Goal: Task Accomplishment & Management: Use online tool/utility

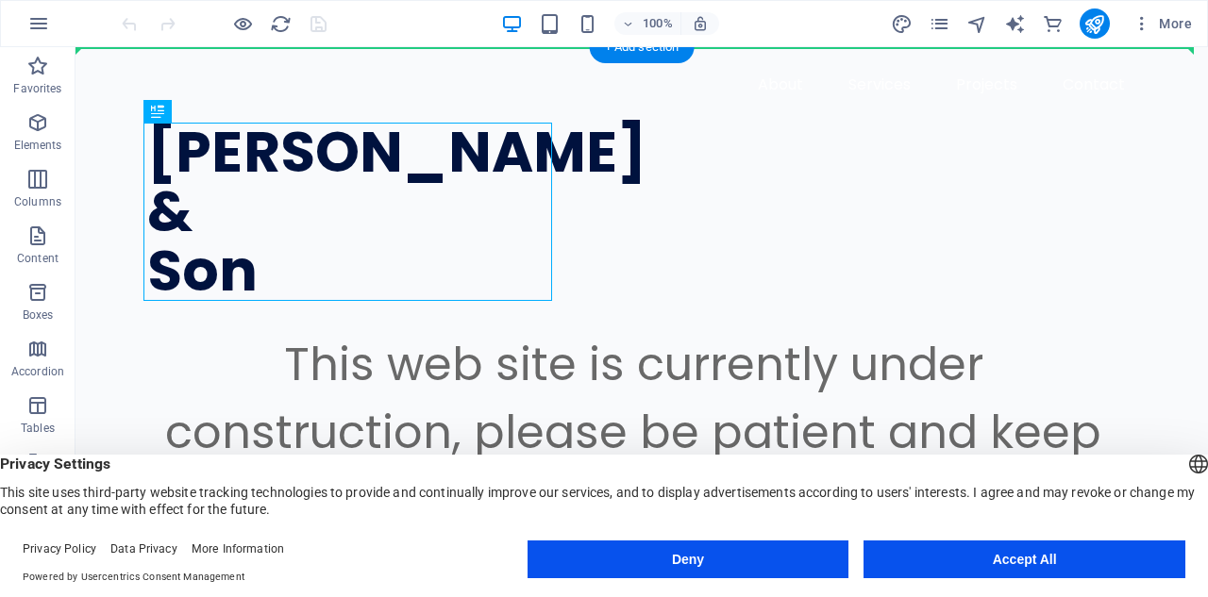
drag, startPoint x: 534, startPoint y: 216, endPoint x: 673, endPoint y: 205, distance: 139.2
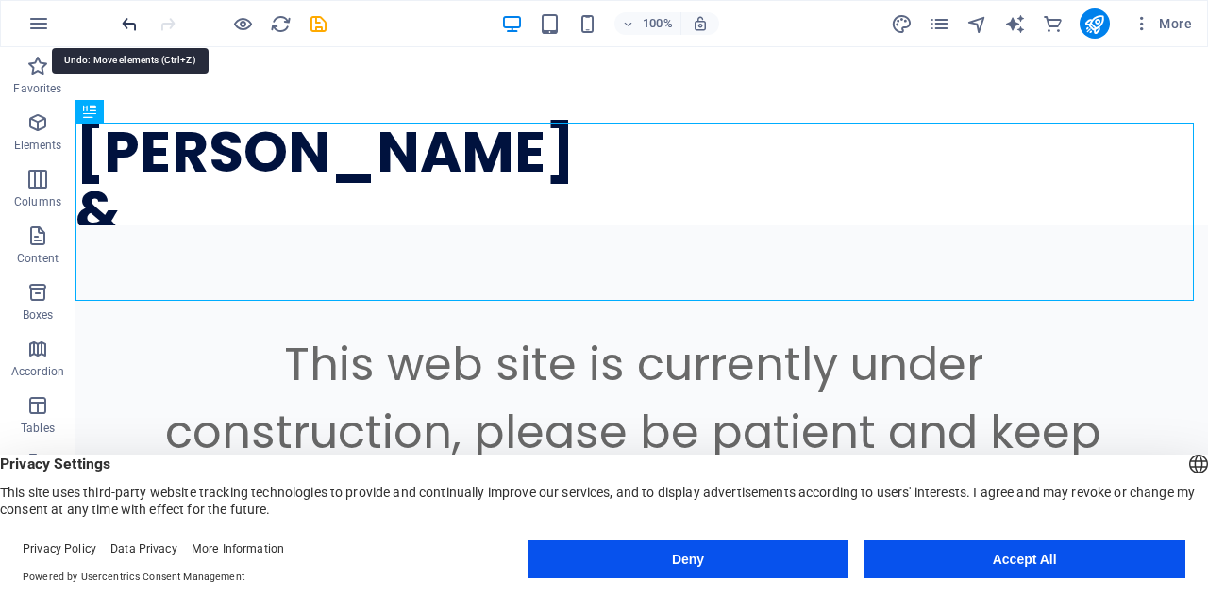
click at [126, 22] on icon "undo" at bounding box center [130, 24] width 22 height 22
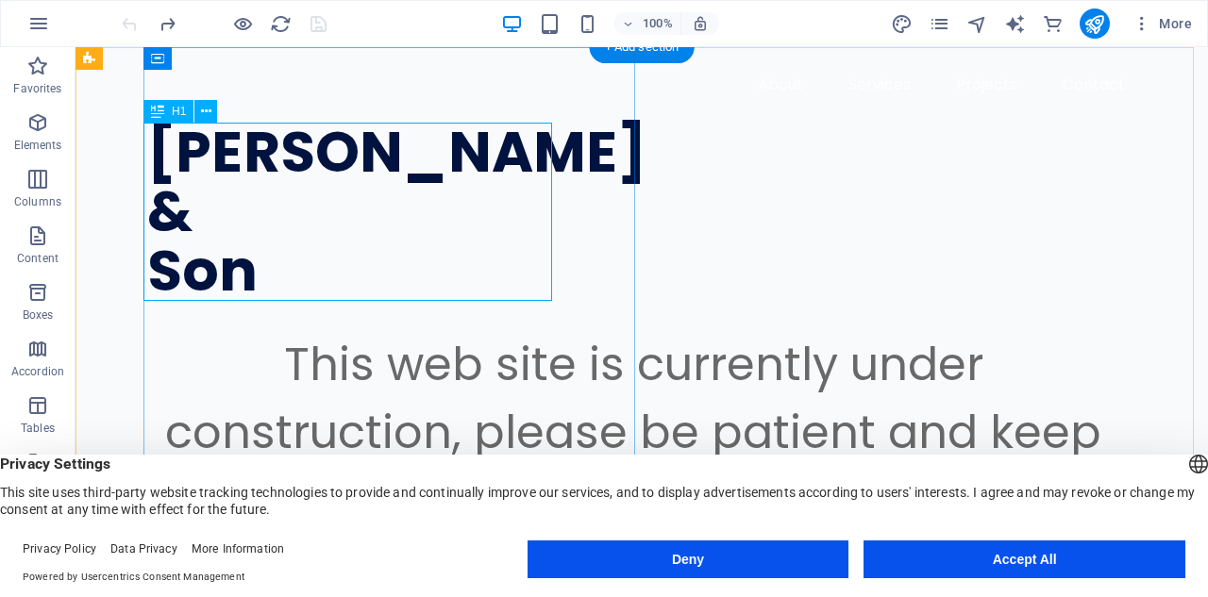
click at [230, 188] on div "[PERSON_NAME] & Son" at bounding box center [633, 212] width 972 height 178
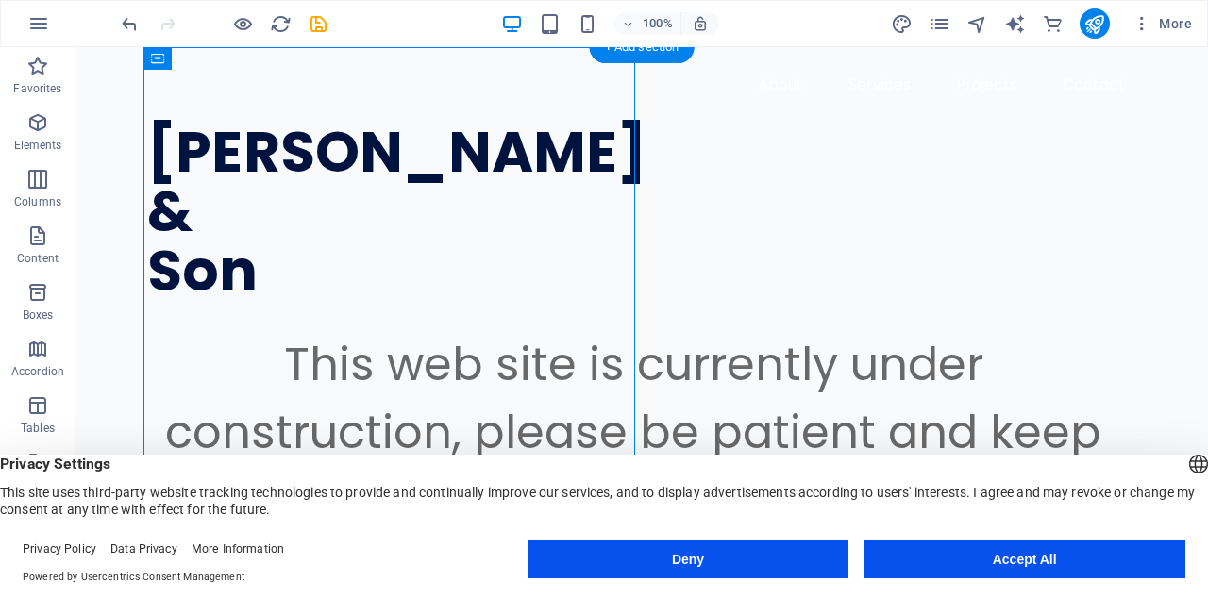
drag, startPoint x: 632, startPoint y: 216, endPoint x: 751, endPoint y: 218, distance: 118.9
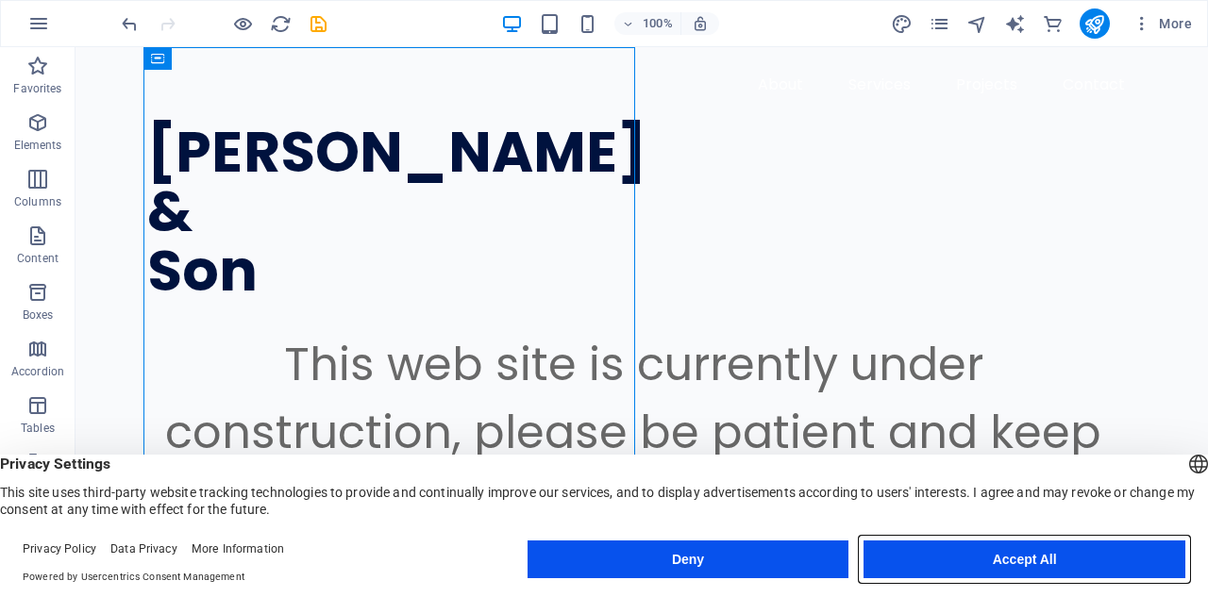
click at [961, 563] on button "Accept All" at bounding box center [1024, 560] width 322 height 38
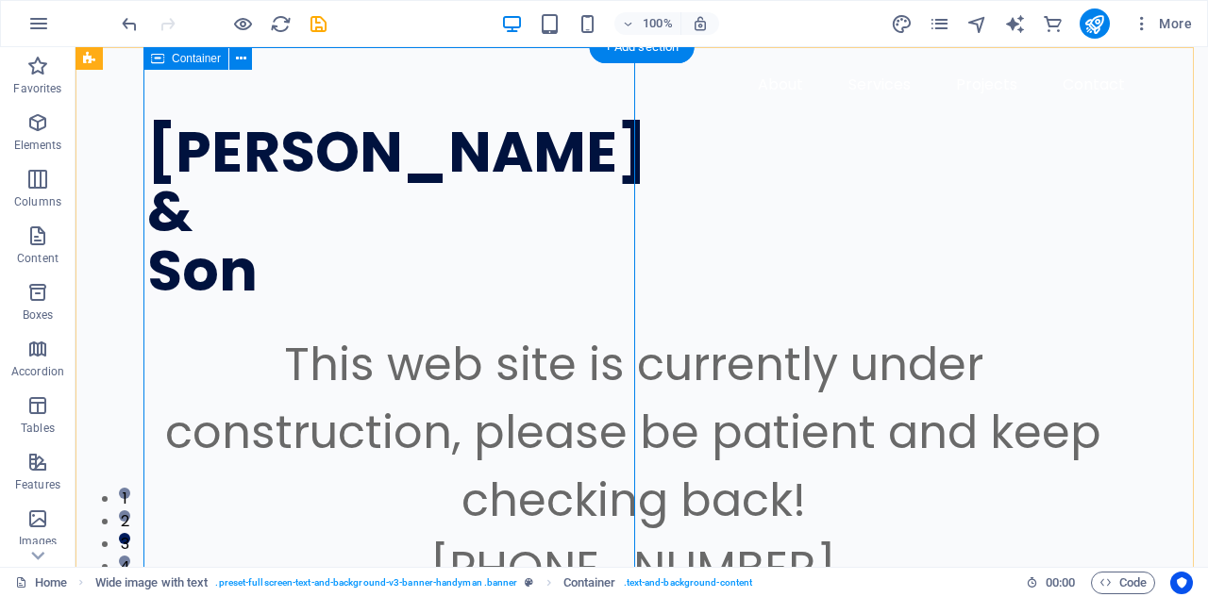
click at [628, 269] on div "[PERSON_NAME] & Son This web site is currently under construction, please be pa…" at bounding box center [675, 484] width 1064 height 875
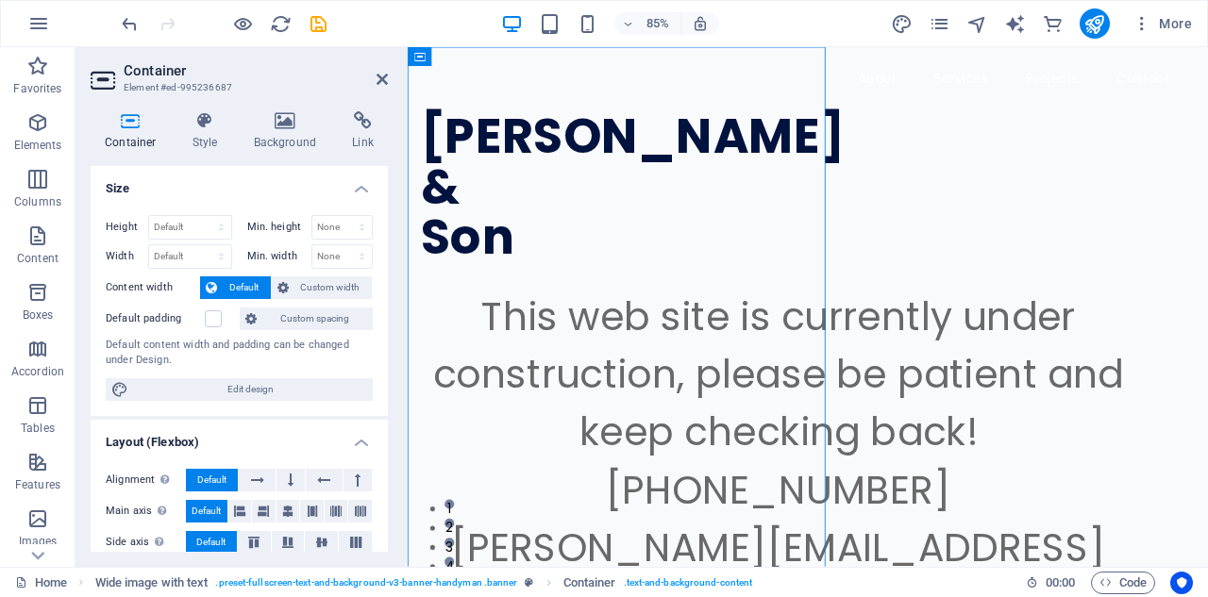
drag, startPoint x: 889, startPoint y: 295, endPoint x: 994, endPoint y: 276, distance: 106.6
click at [130, 19] on icon "undo" at bounding box center [130, 24] width 22 height 22
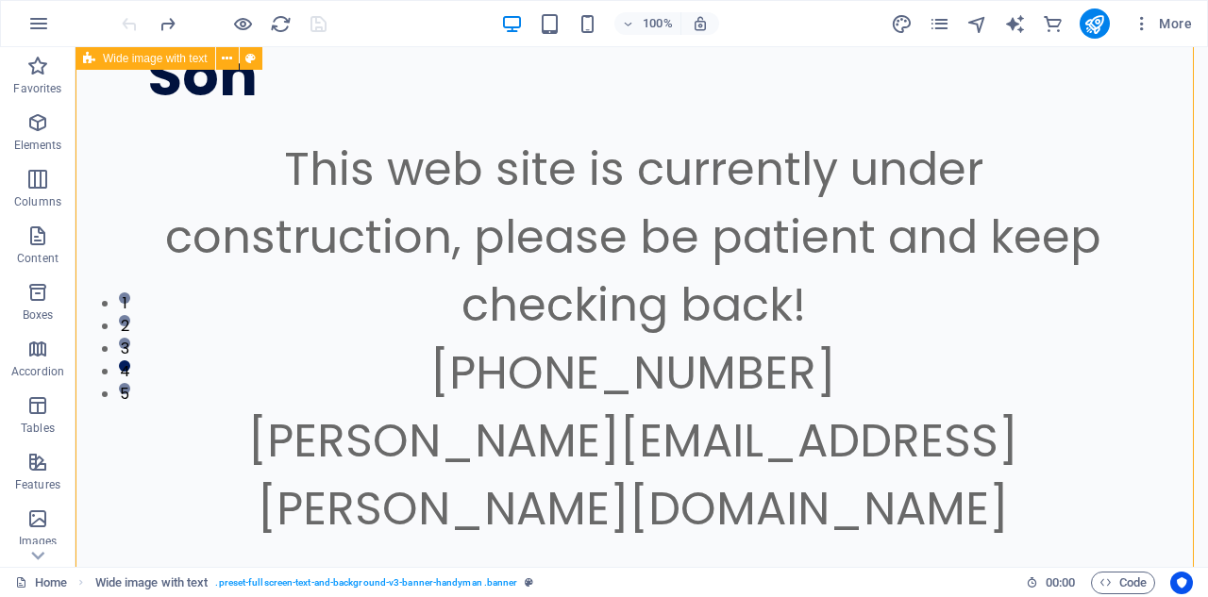
scroll to position [189, 0]
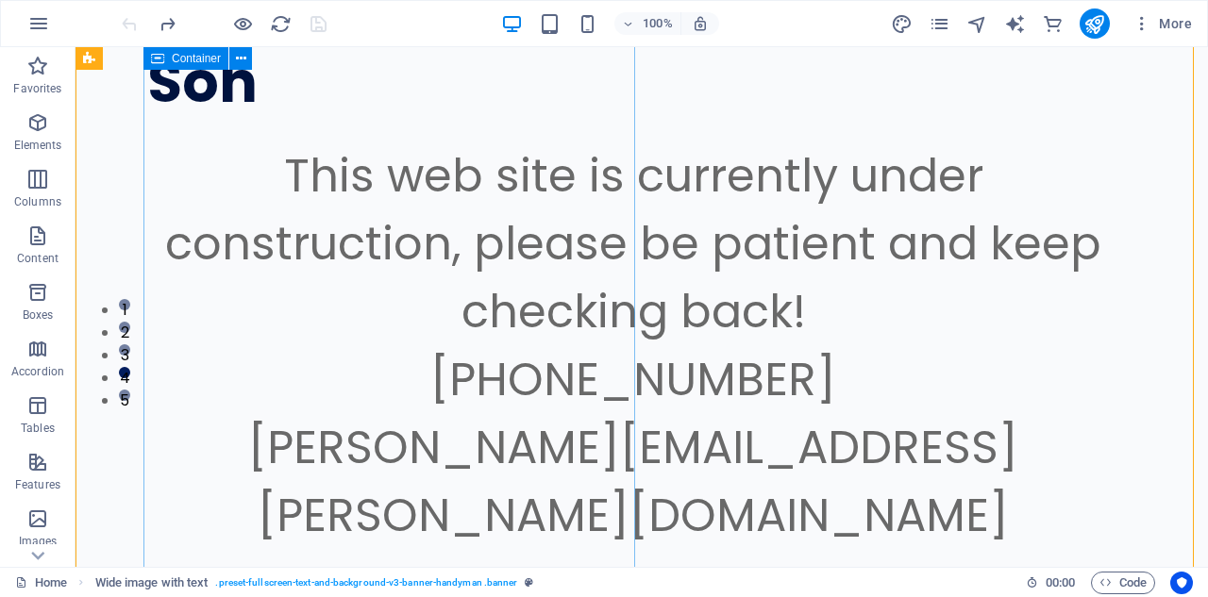
click at [616, 277] on div "[PERSON_NAME] & Son This web site is currently under construction, please be pa…" at bounding box center [675, 295] width 1064 height 875
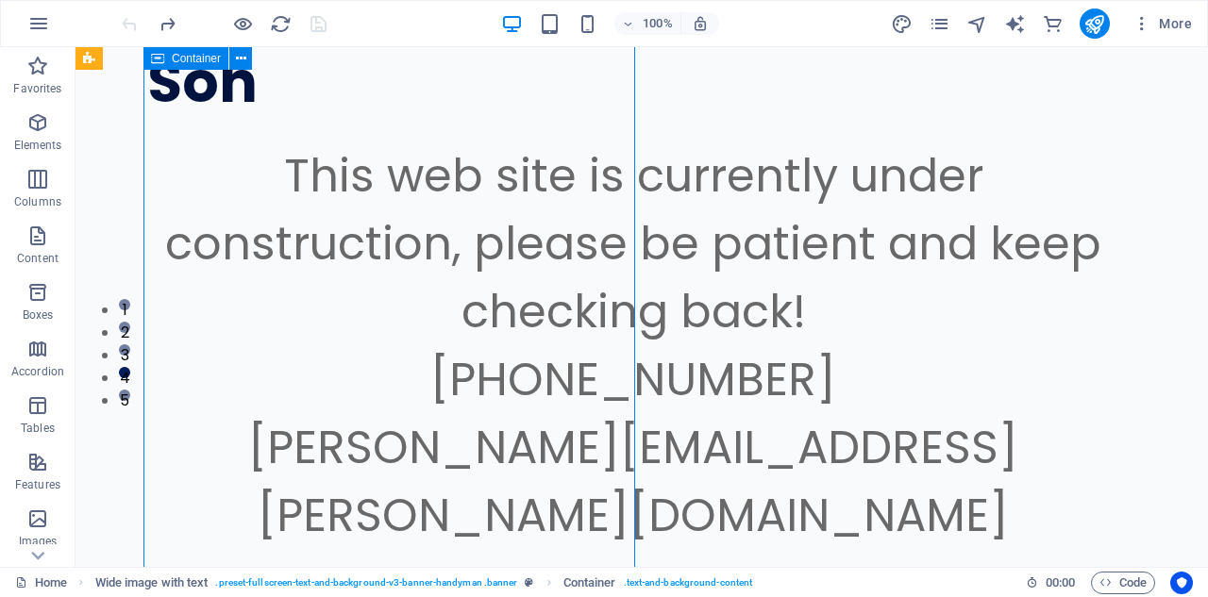
click at [616, 277] on div "[PERSON_NAME] & Son This web site is currently under construction, please be pa…" at bounding box center [675, 295] width 1064 height 875
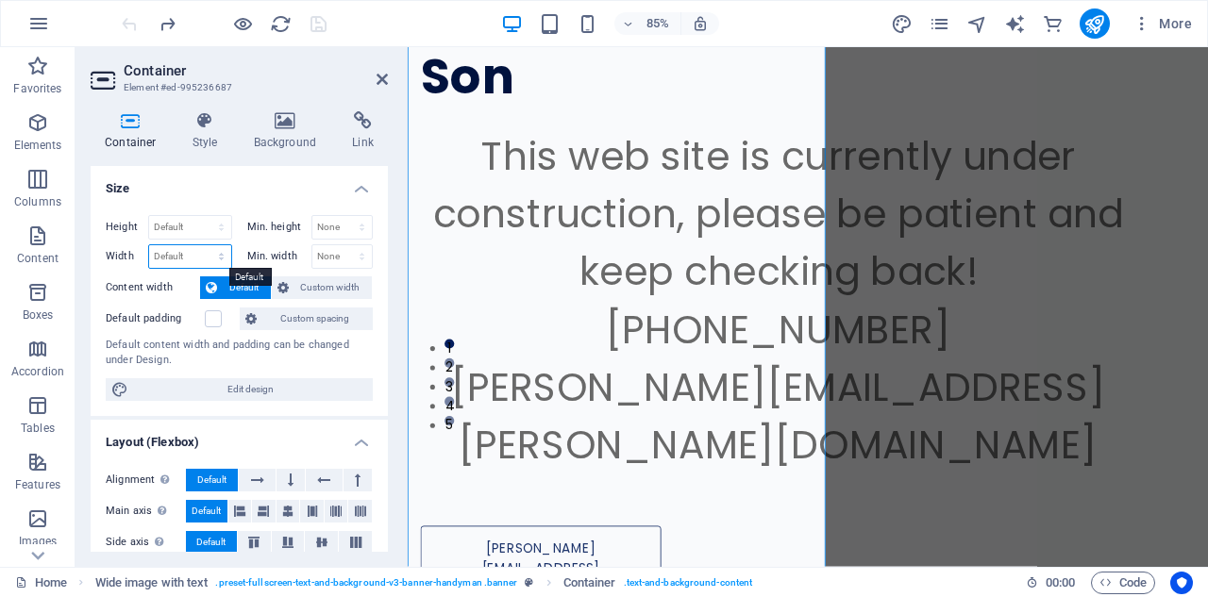
click at [184, 255] on select "Default px rem % em vh vw" at bounding box center [190, 256] width 82 height 23
click at [332, 282] on span "Custom width" at bounding box center [330, 287] width 73 height 23
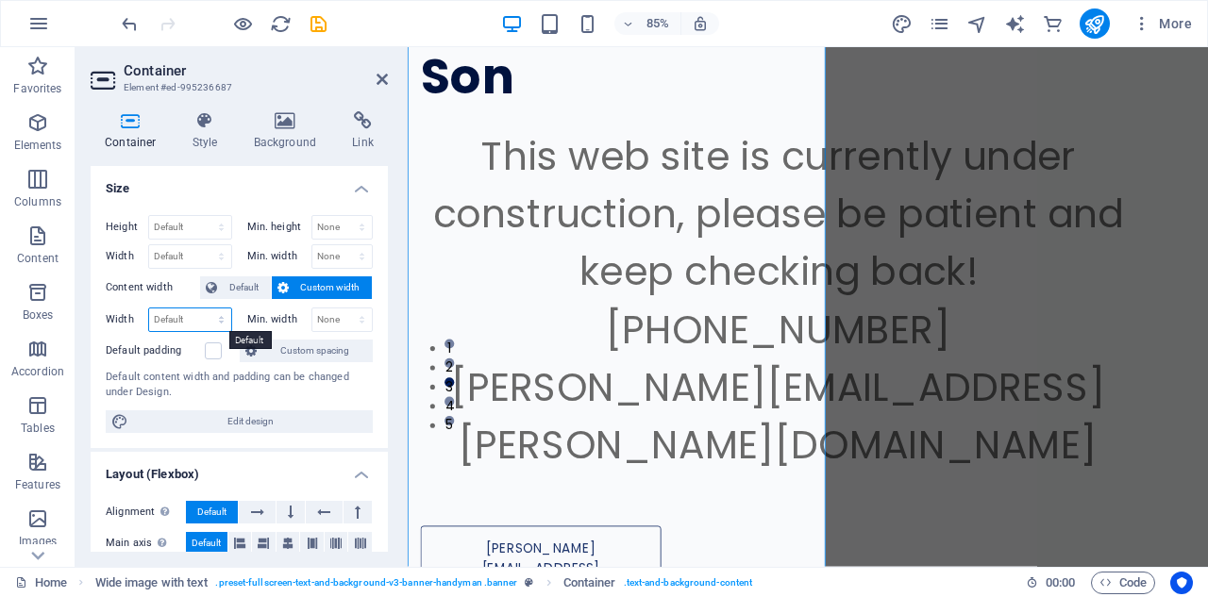
click at [172, 321] on select "Default px rem % em vh vw" at bounding box center [190, 320] width 82 height 23
click at [182, 255] on select "Default px rem % em vh vw" at bounding box center [190, 256] width 82 height 23
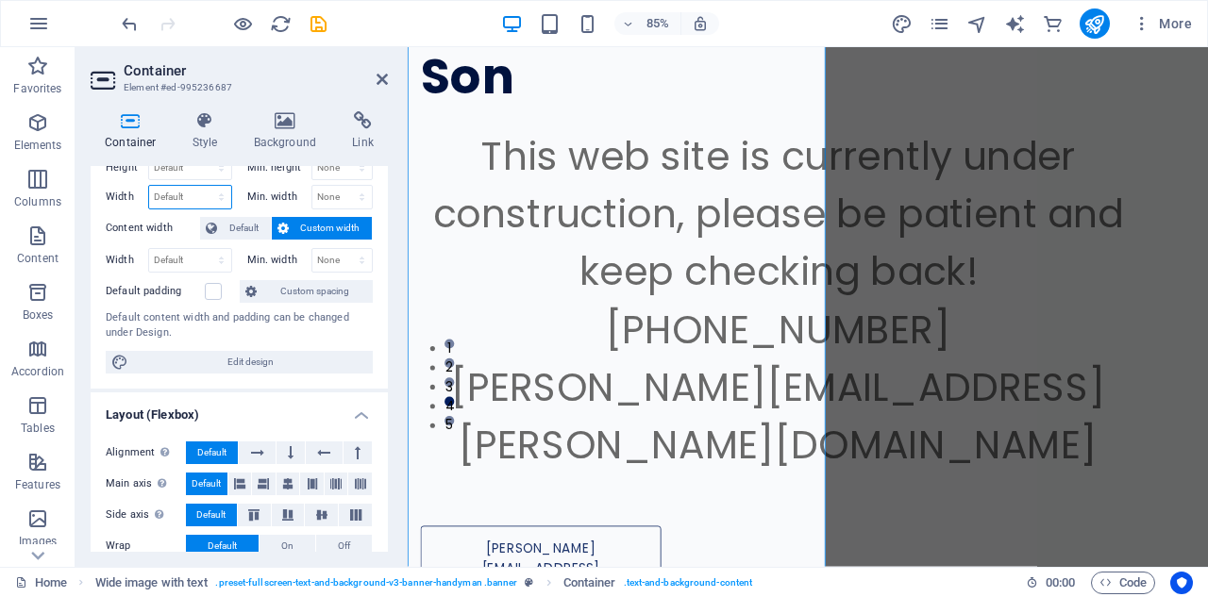
scroll to position [94, 0]
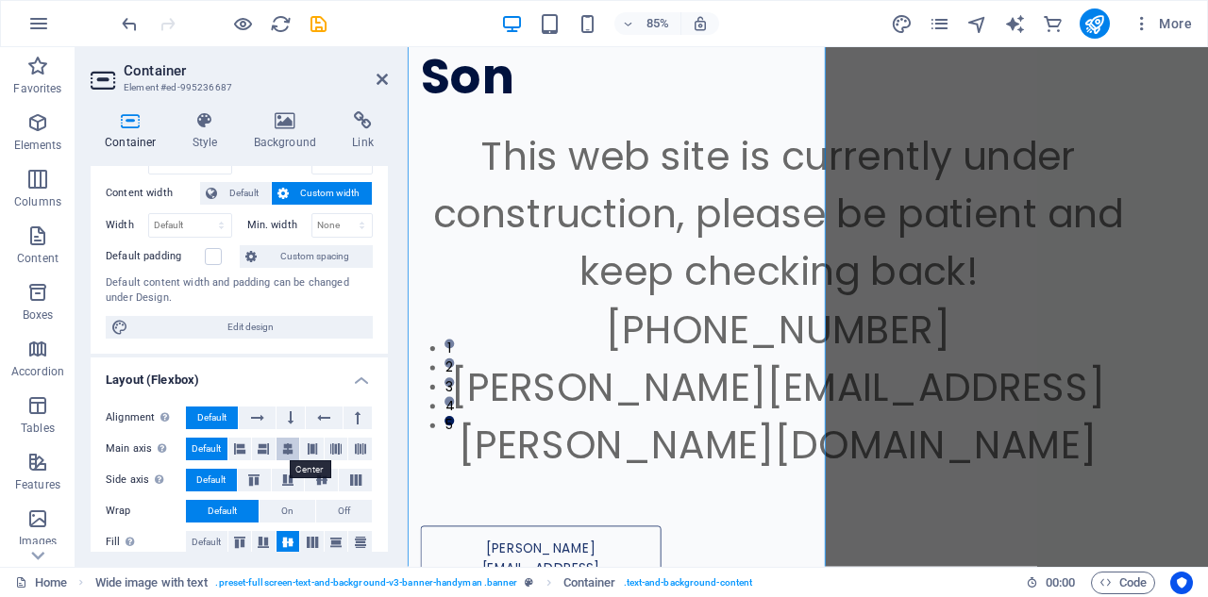
click at [286, 448] on icon at bounding box center [287, 449] width 11 height 23
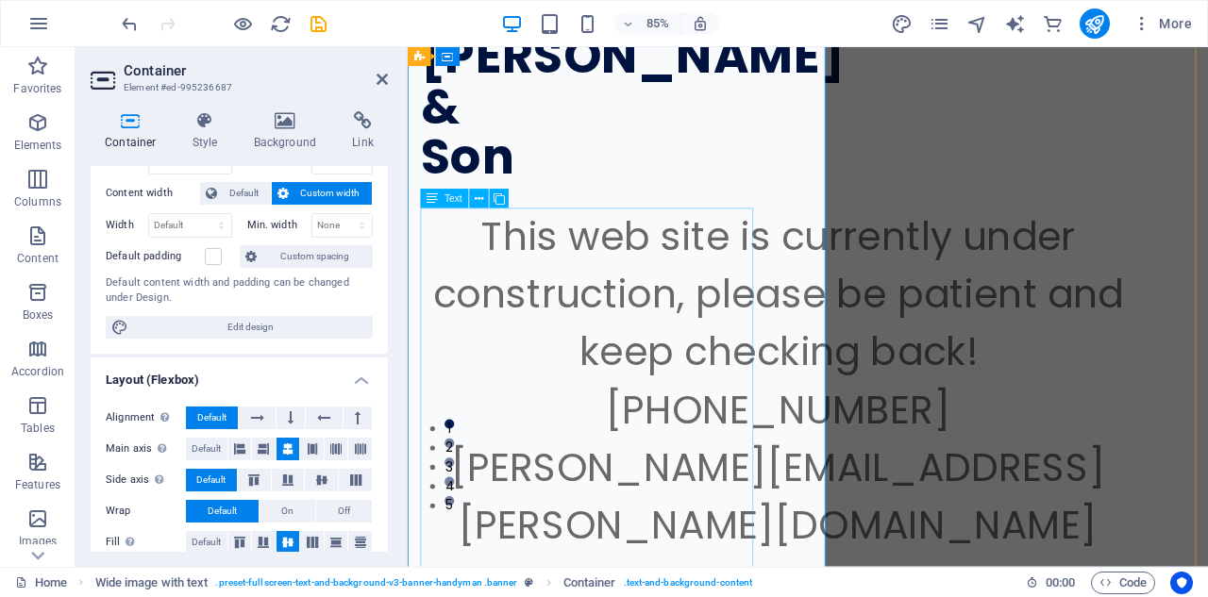
scroll to position [0, 0]
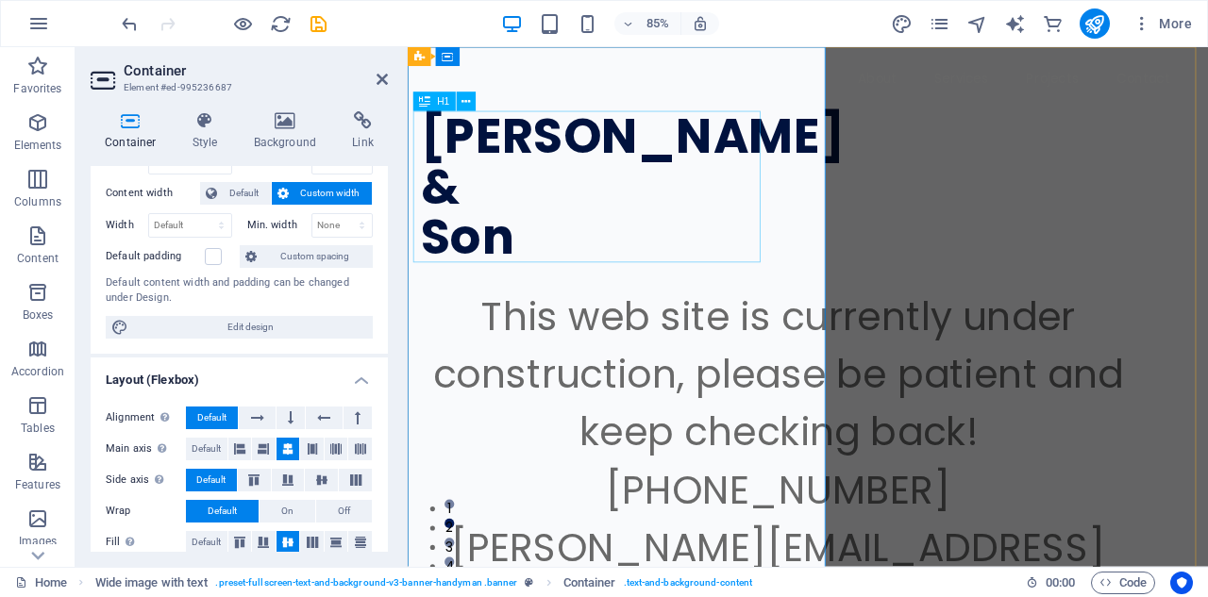
click at [769, 269] on div "[PERSON_NAME] & Son" at bounding box center [844, 212] width 842 height 178
click at [865, 287] on div "[PERSON_NAME] & Son This web site is currently under construction, please be pa…" at bounding box center [879, 484] width 942 height 875
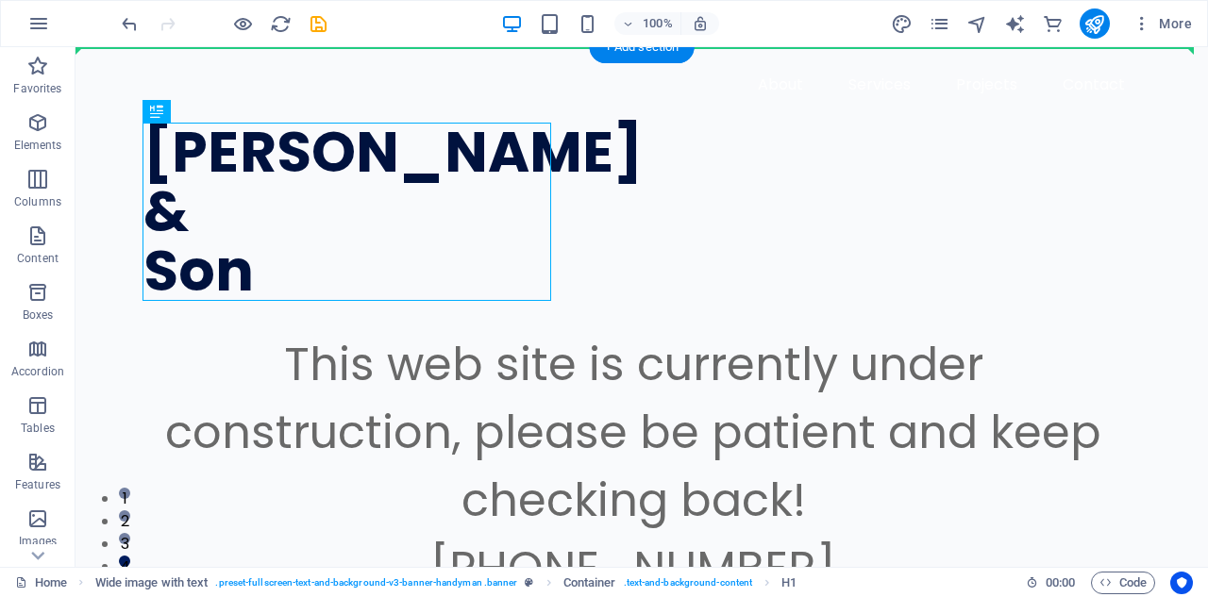
drag, startPoint x: 508, startPoint y: 151, endPoint x: 639, endPoint y: 149, distance: 131.2
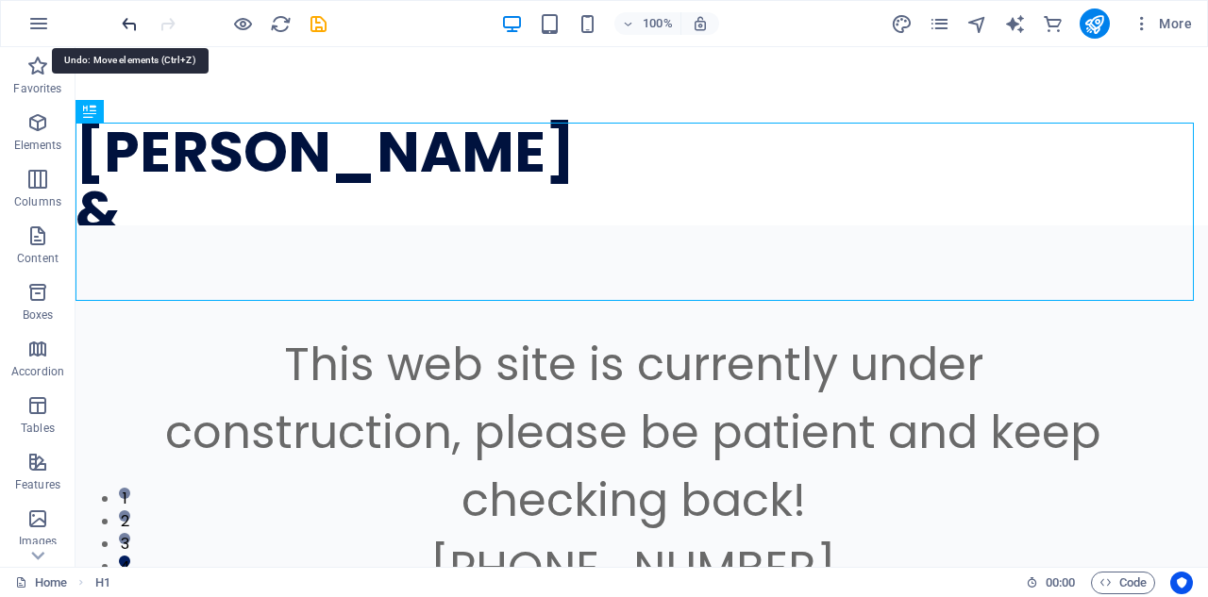
click at [130, 23] on icon "undo" at bounding box center [130, 24] width 22 height 22
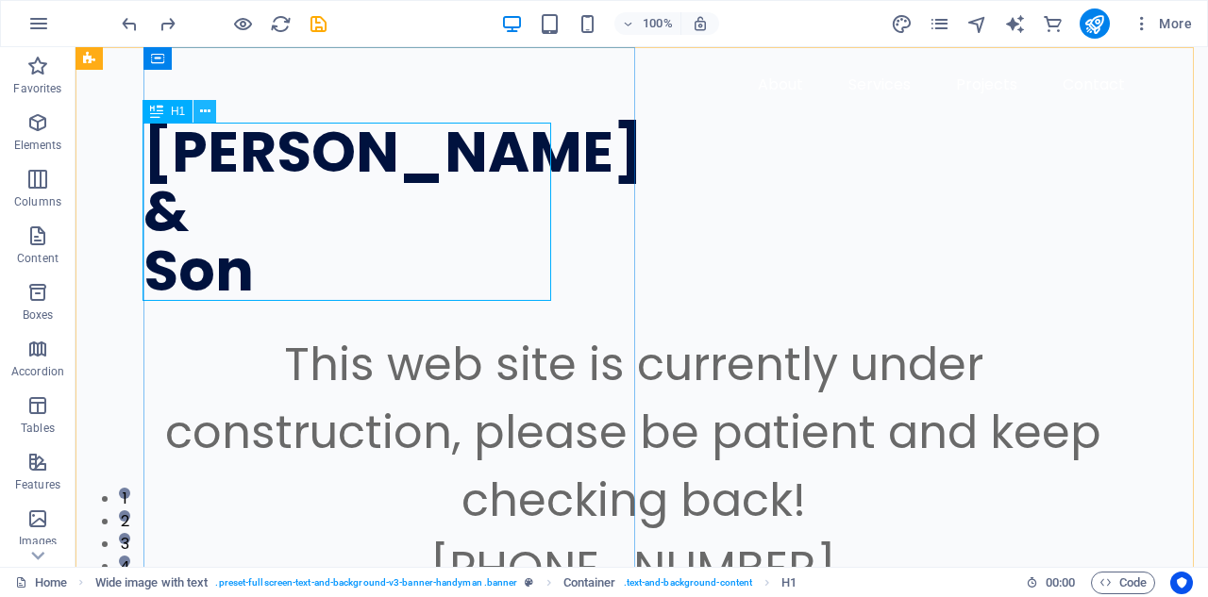
click at [204, 115] on icon at bounding box center [205, 112] width 10 height 20
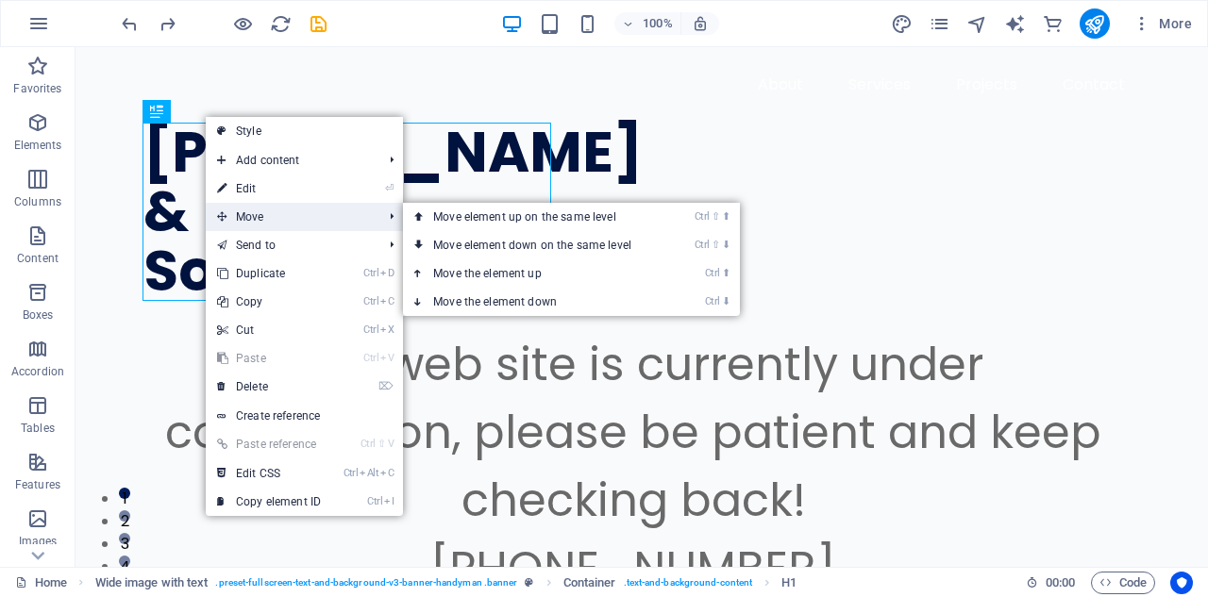
click at [247, 214] on span "Move" at bounding box center [290, 217] width 169 height 28
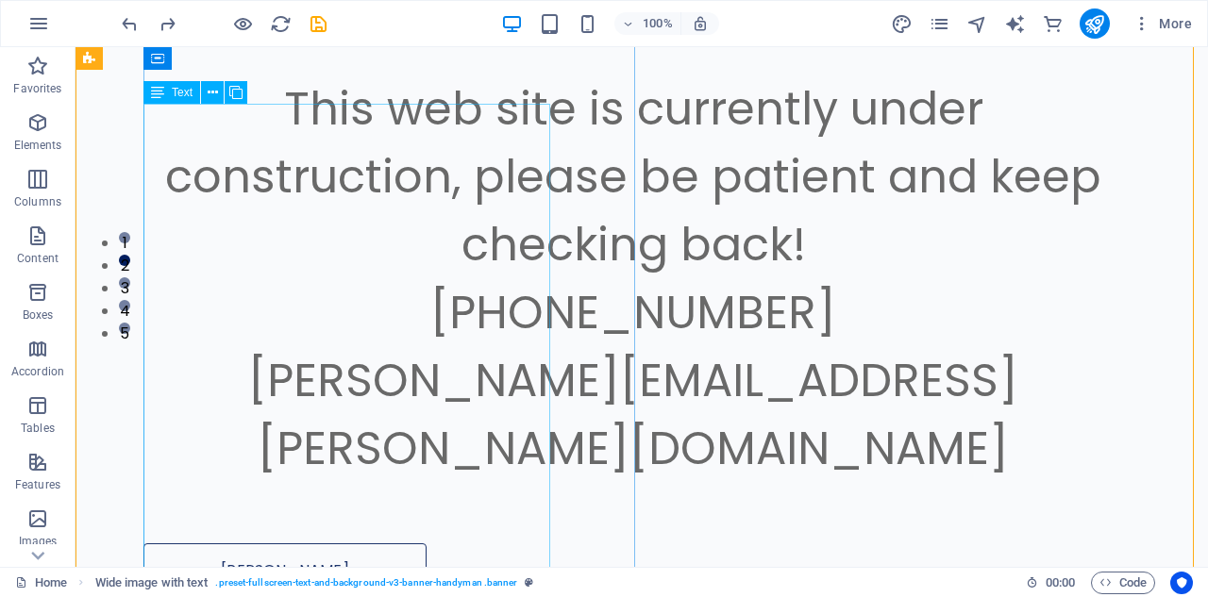
scroll to position [283, 0]
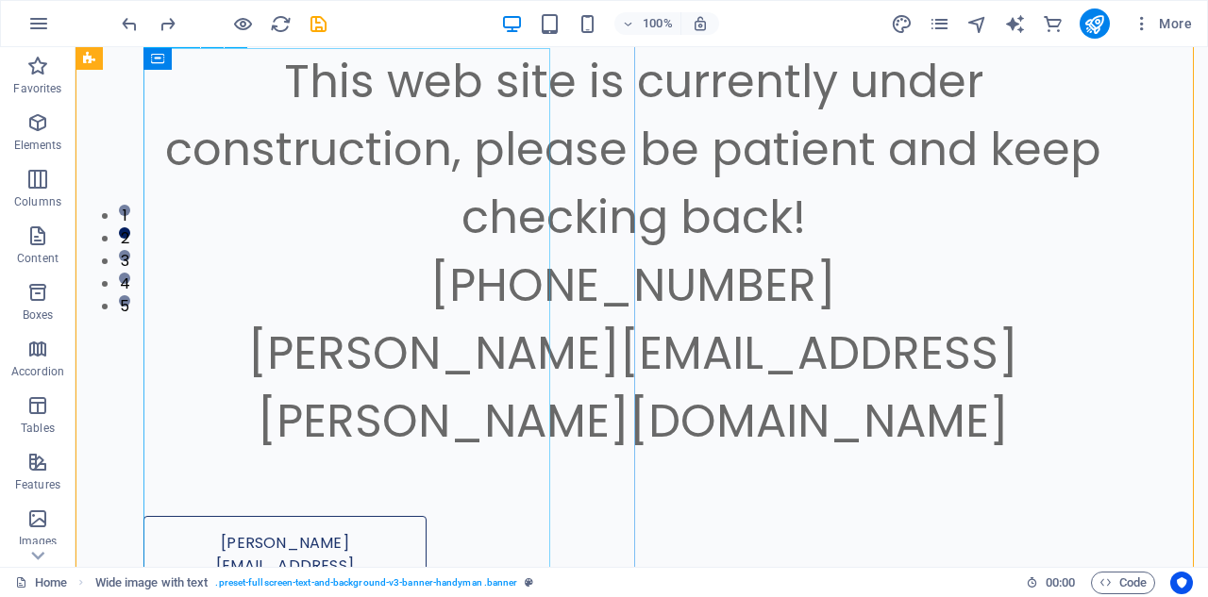
click at [532, 249] on div "This web site is currently under construction, please be patient and keep check…" at bounding box center [632, 263] width 979 height 430
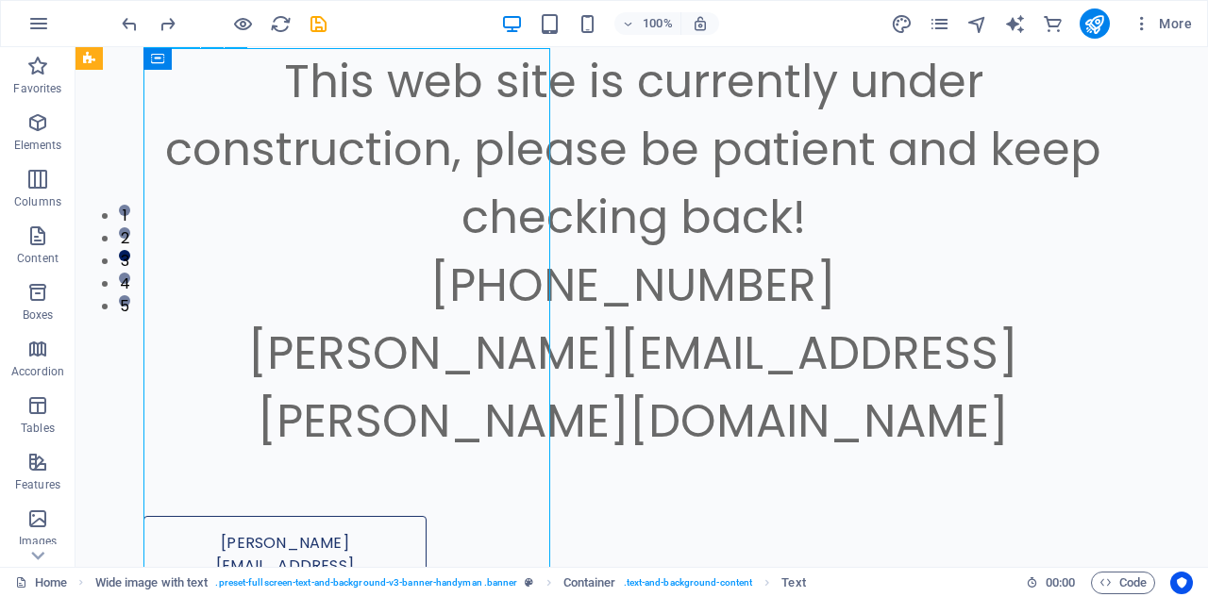
click at [521, 245] on div "This web site is currently under construction, please be patient and keep check…" at bounding box center [632, 263] width 979 height 430
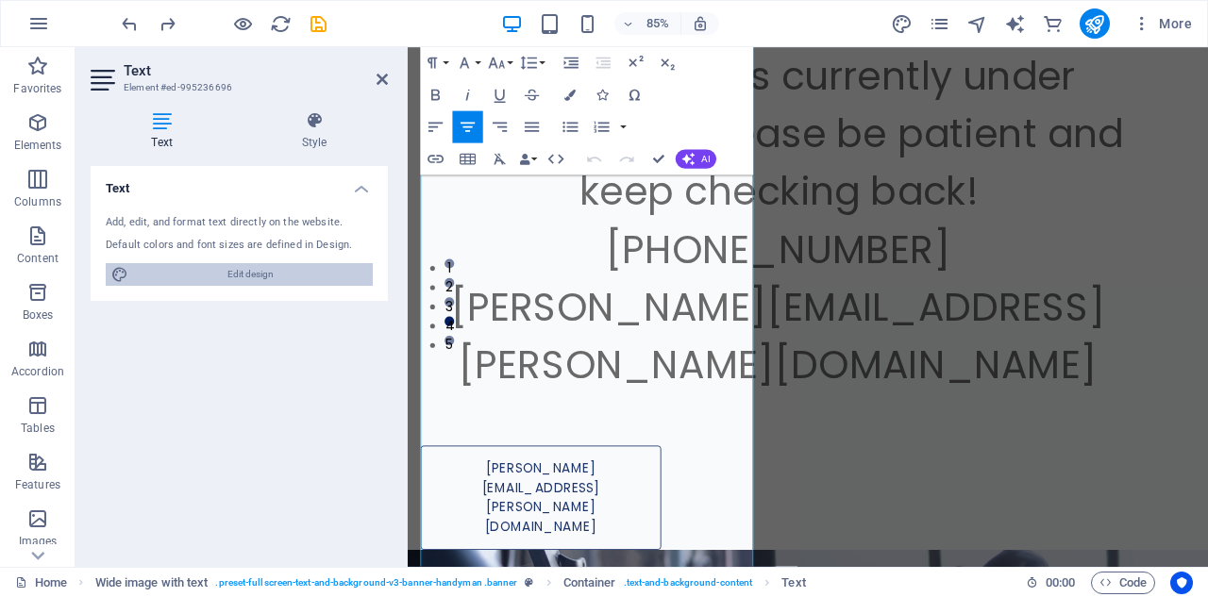
click at [282, 275] on span "Edit design" at bounding box center [250, 274] width 233 height 23
select select "px"
select select "400"
select select "px"
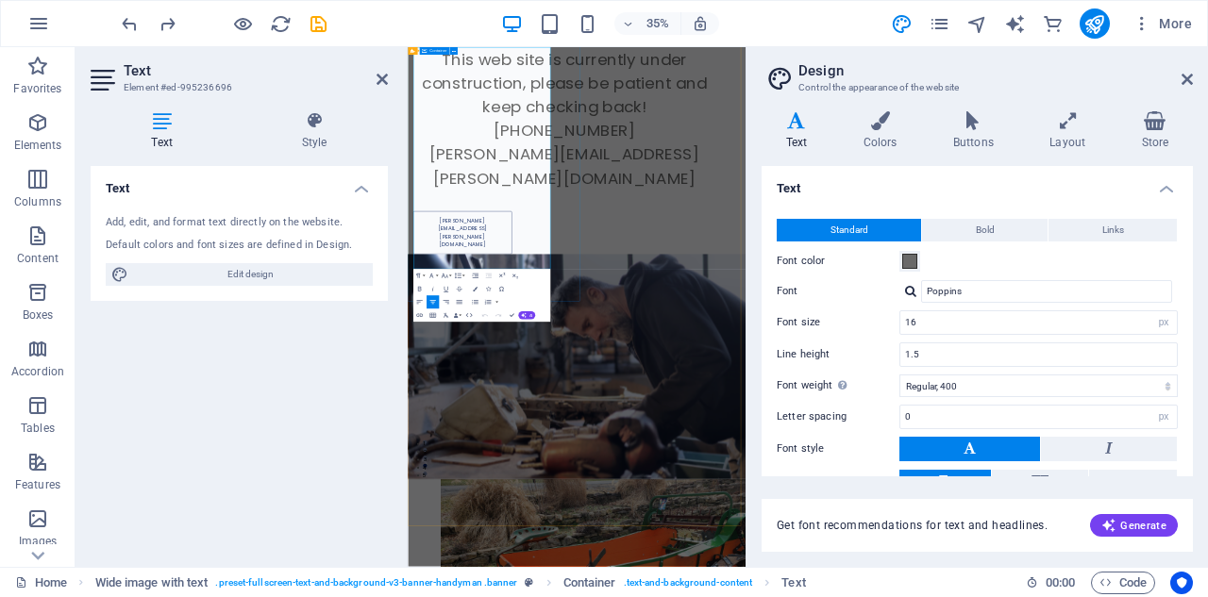
drag, startPoint x: 811, startPoint y: 300, endPoint x: 844, endPoint y: 297, distance: 32.2
click at [844, 297] on div "[PERSON_NAME] & Son This web site is currently under construction, please be pa…" at bounding box center [890, 201] width 965 height 875
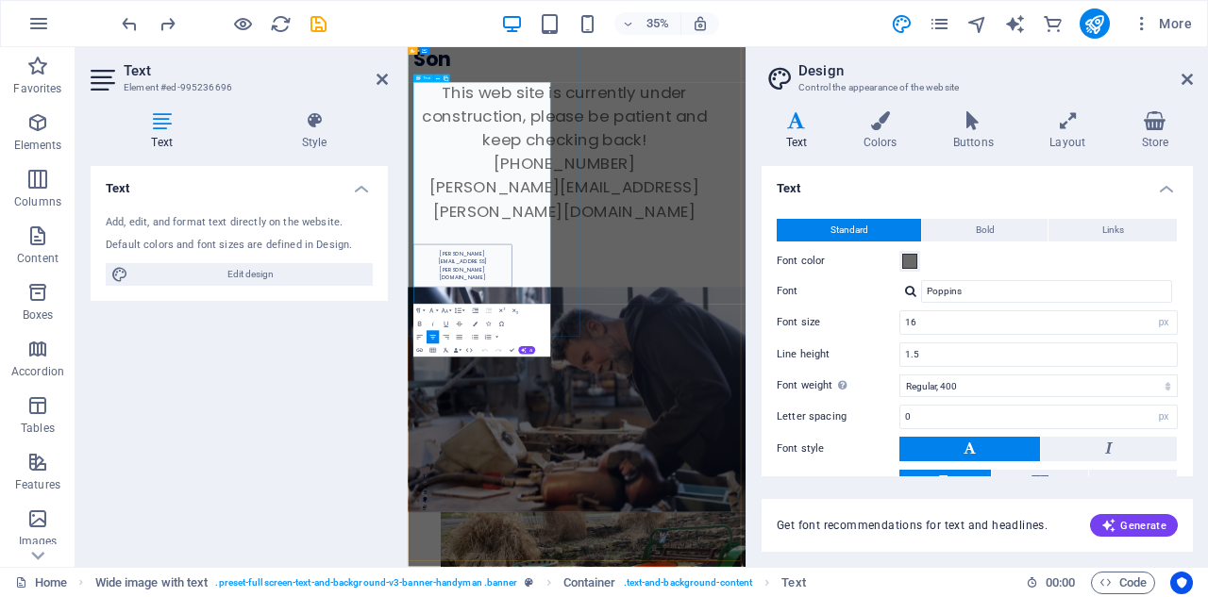
scroll to position [94, 0]
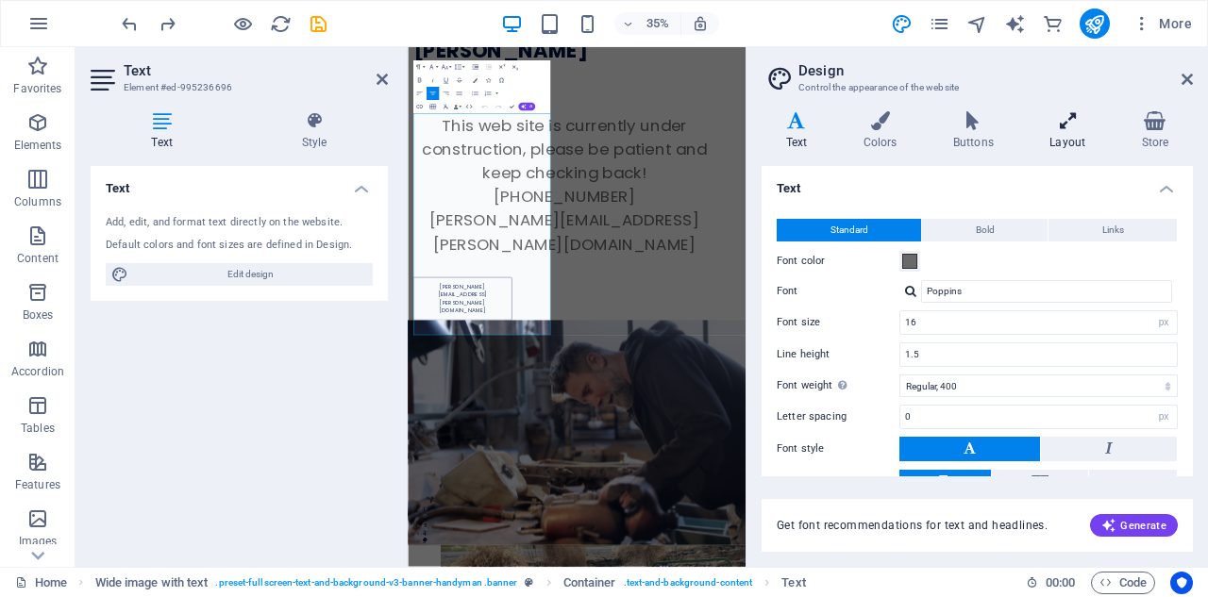
click at [1069, 121] on icon at bounding box center [1068, 120] width 84 height 19
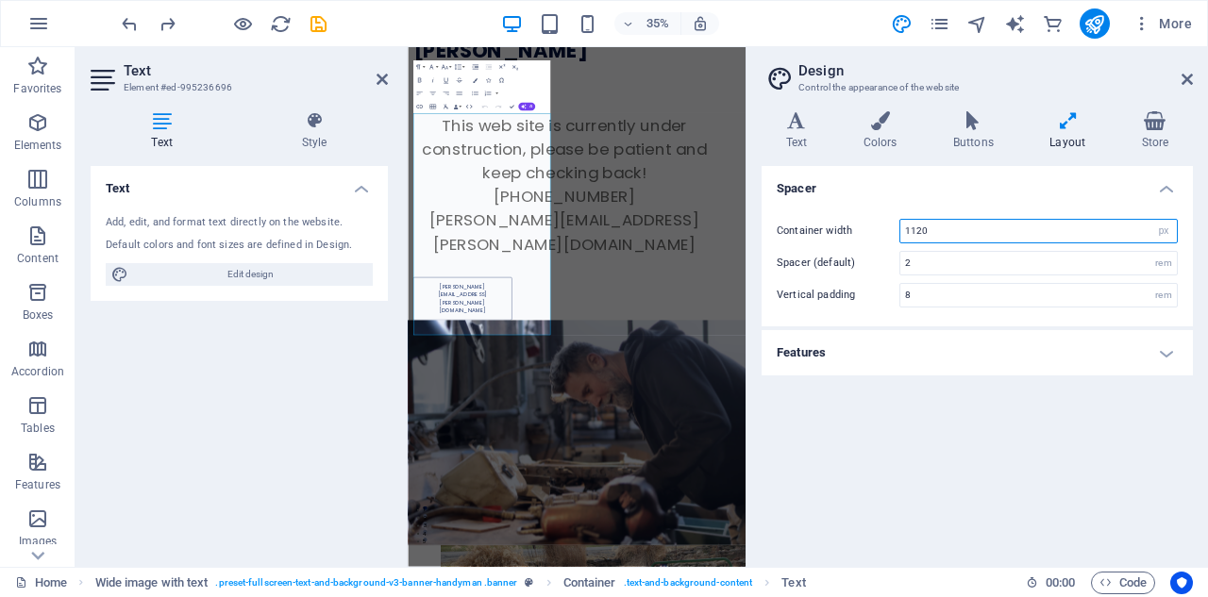
drag, startPoint x: 944, startPoint y: 229, endPoint x: 905, endPoint y: 232, distance: 38.8
click at [905, 232] on input "1120" at bounding box center [1038, 231] width 276 height 23
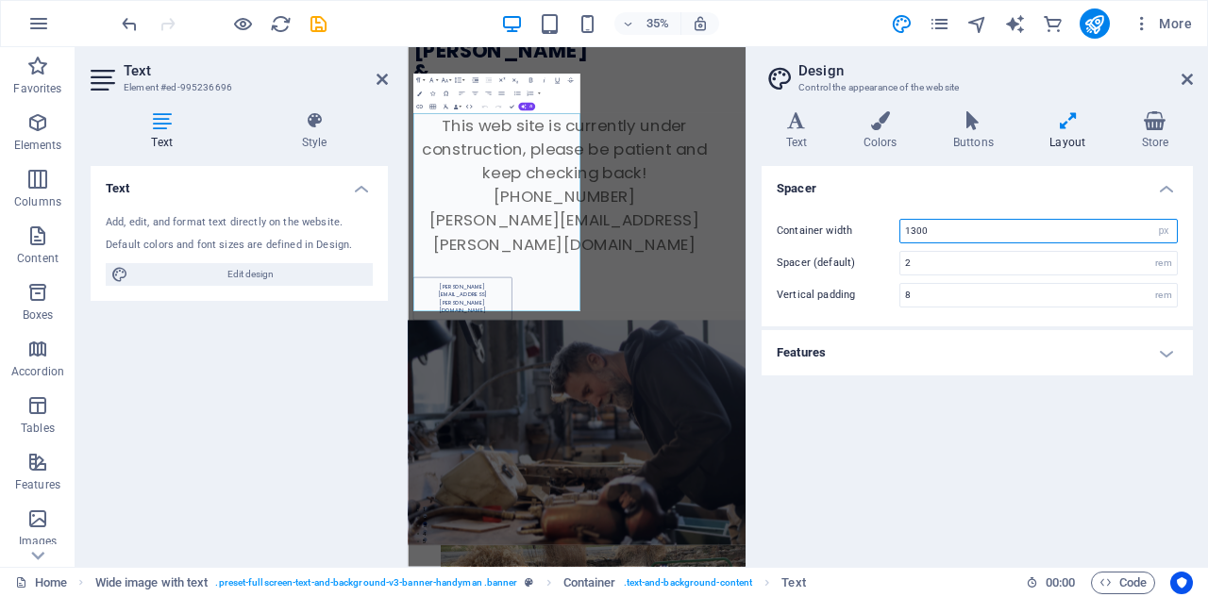
drag, startPoint x: 935, startPoint y: 232, endPoint x: 895, endPoint y: 232, distance: 40.6
click at [895, 232] on div "Container width 1300 rem px" at bounding box center [977, 231] width 401 height 25
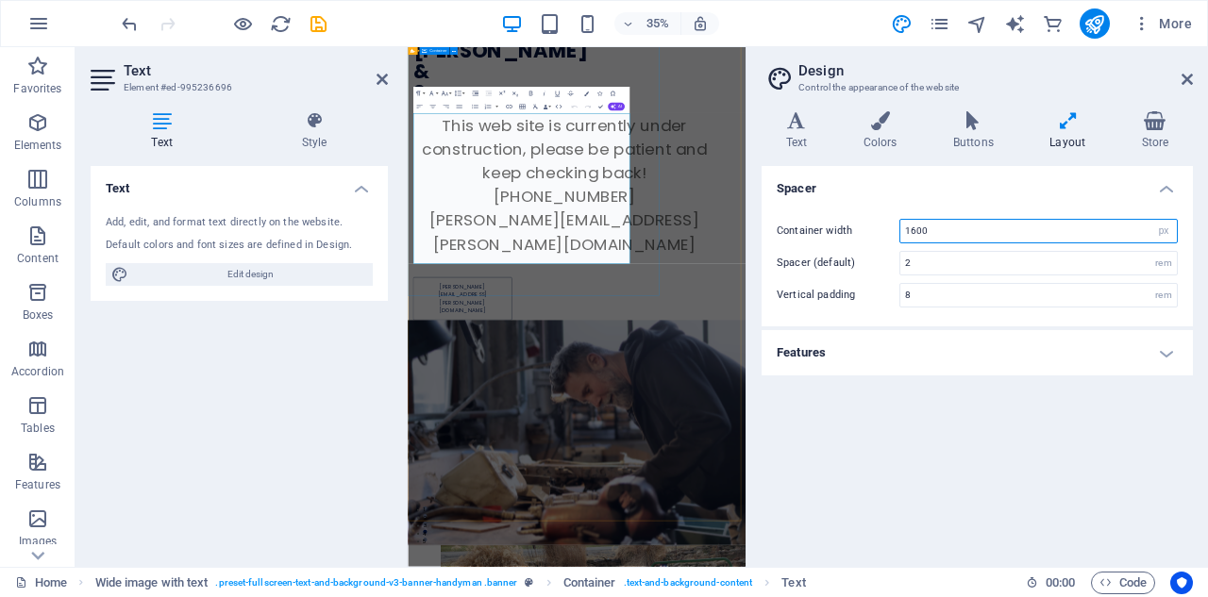
type input "1600"
click at [1111, 470] on div "[PERSON_NAME] & Son This web site is currently under construction, please be pa…" at bounding box center [890, 390] width 965 height 875
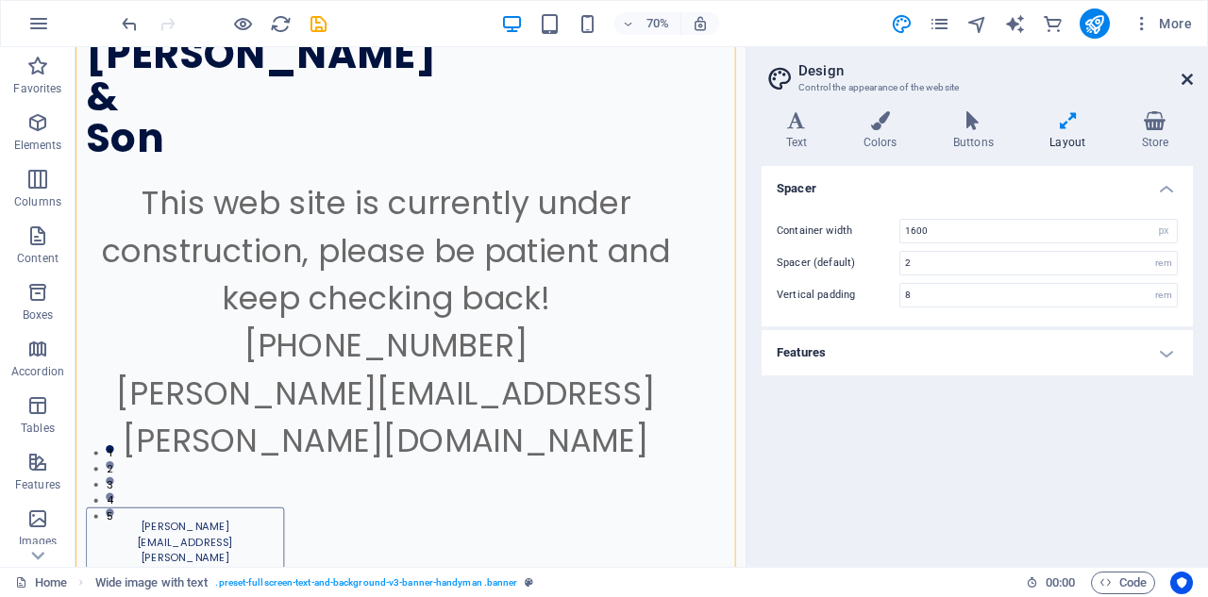
click at [1186, 79] on icon at bounding box center [1186, 79] width 11 height 15
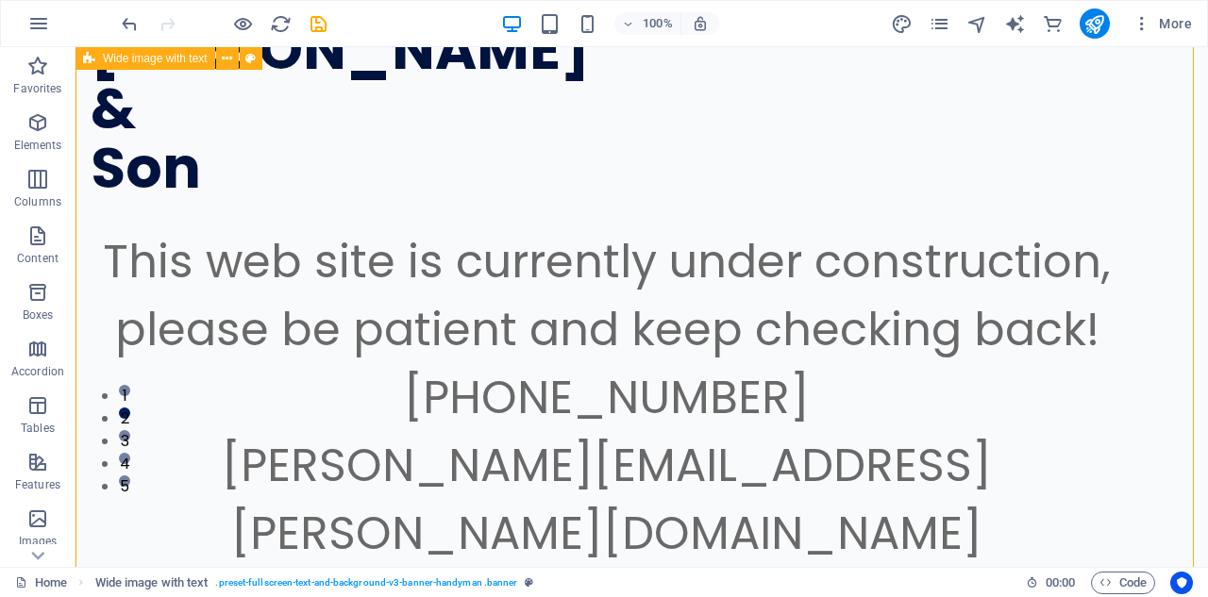
scroll to position [0, 0]
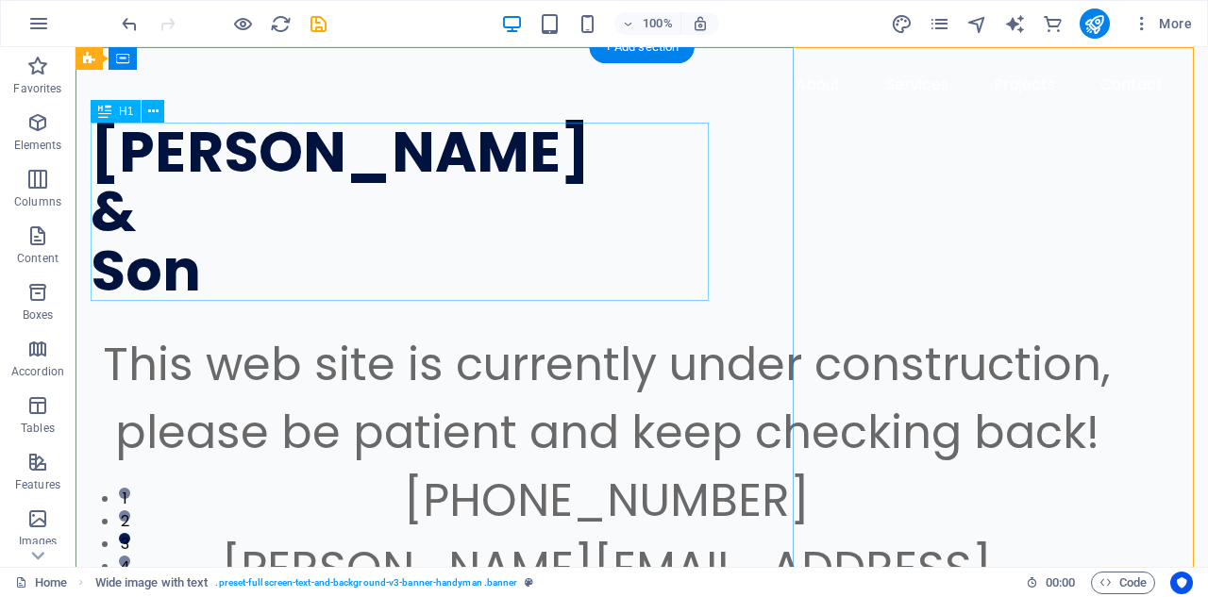
click at [441, 201] on div "[PERSON_NAME] & Son" at bounding box center [607, 212] width 1032 height 178
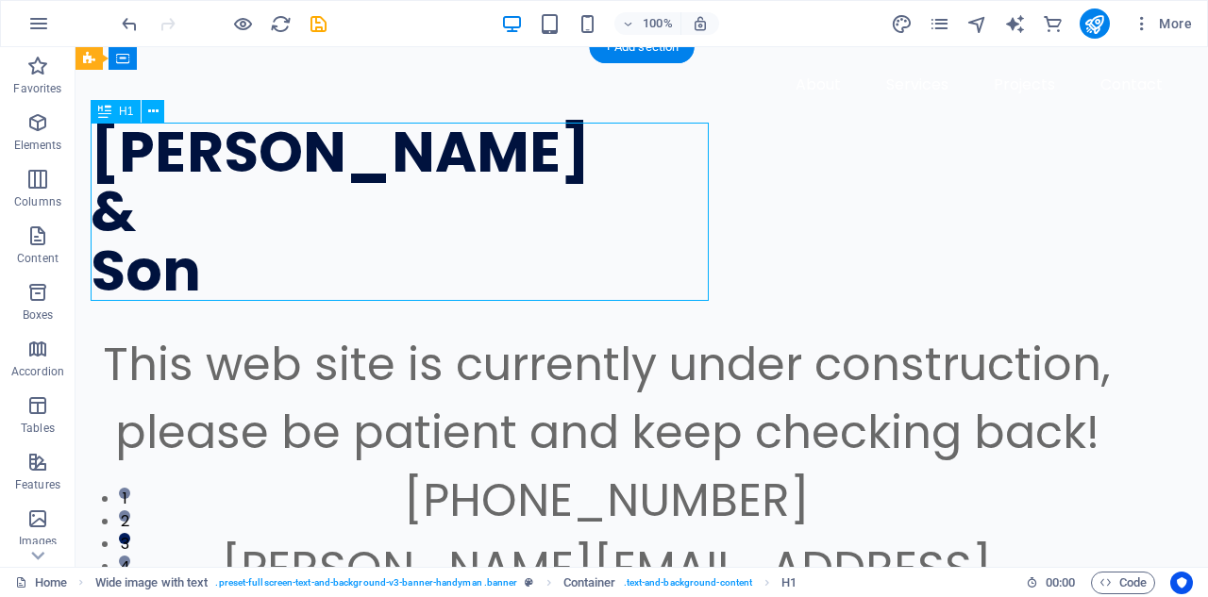
click at [441, 201] on div "[PERSON_NAME] & Son" at bounding box center [607, 212] width 1032 height 178
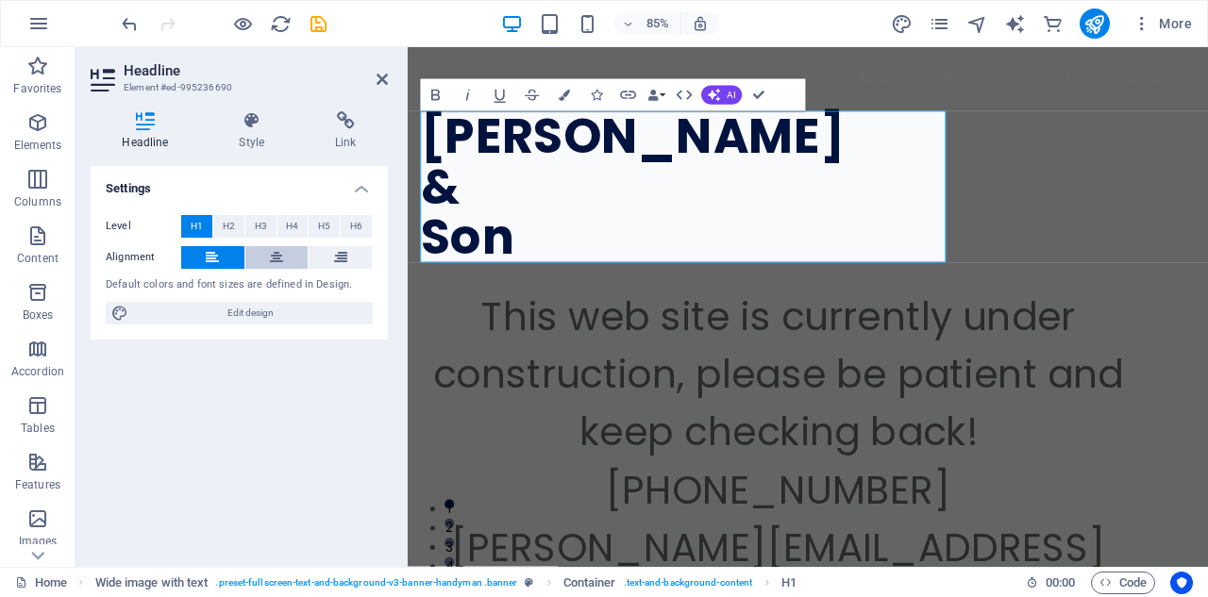
click at [278, 257] on icon at bounding box center [276, 257] width 13 height 23
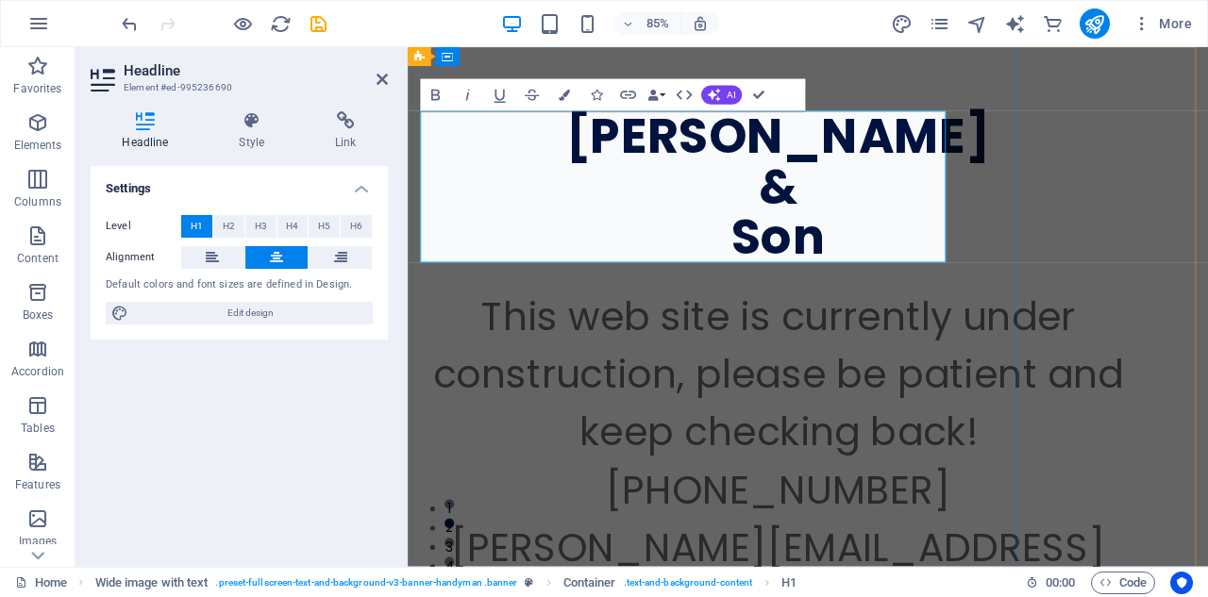
click at [593, 207] on h1 "[PERSON_NAME] & Son" at bounding box center [844, 212] width 842 height 178
click at [638, 268] on h1 "[PERSON_NAME] ‌& Son" at bounding box center [844, 212] width 842 height 178
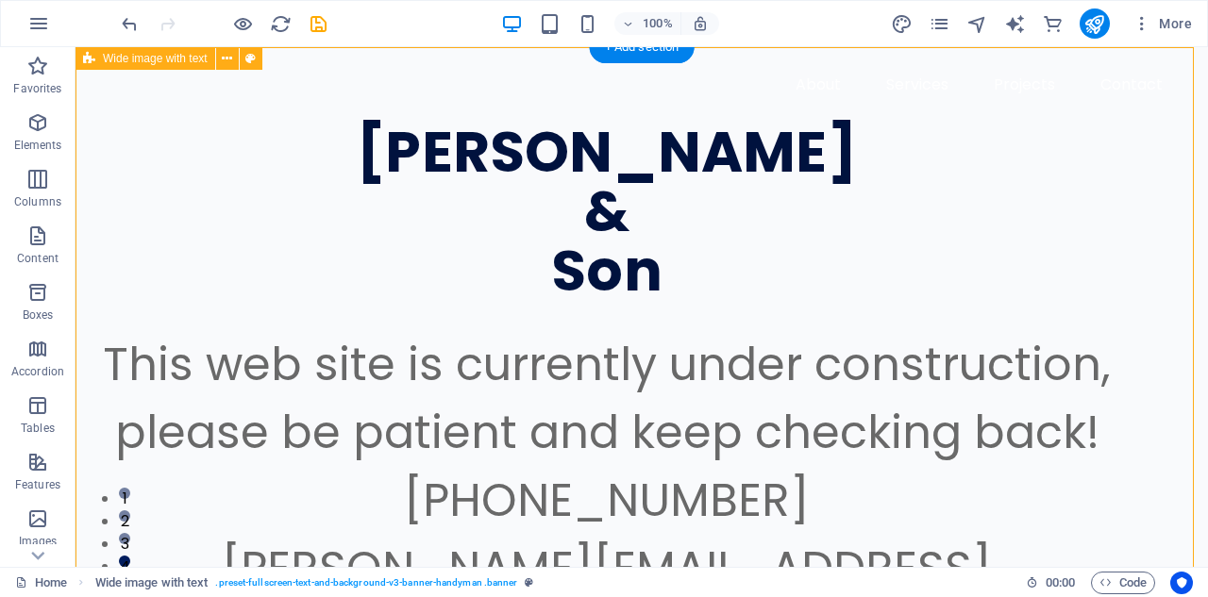
select select "header"
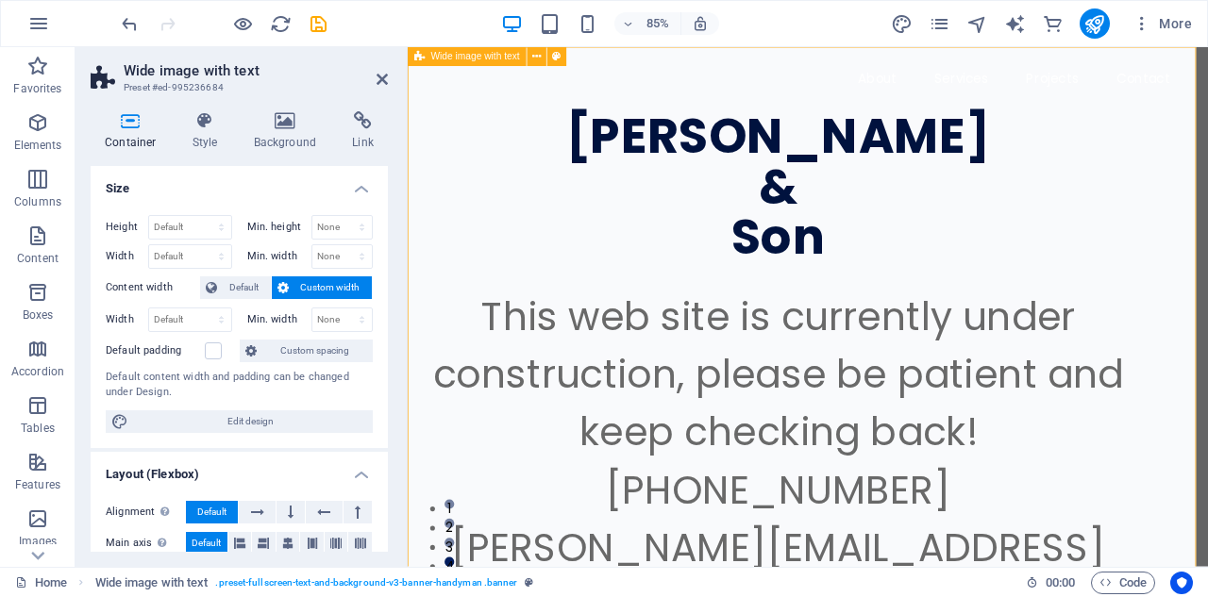
click at [383, 75] on icon at bounding box center [381, 79] width 11 height 15
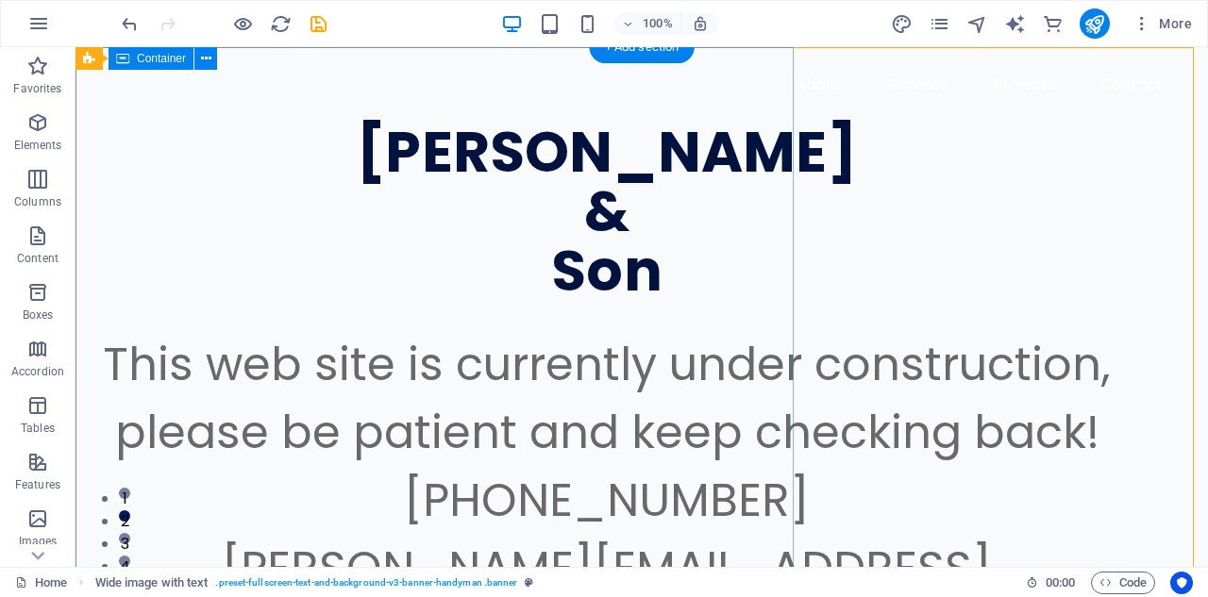
click at [790, 206] on div "[PERSON_NAME] & Son This web site is currently under construction, please be pa…" at bounding box center [641, 450] width 1132 height 807
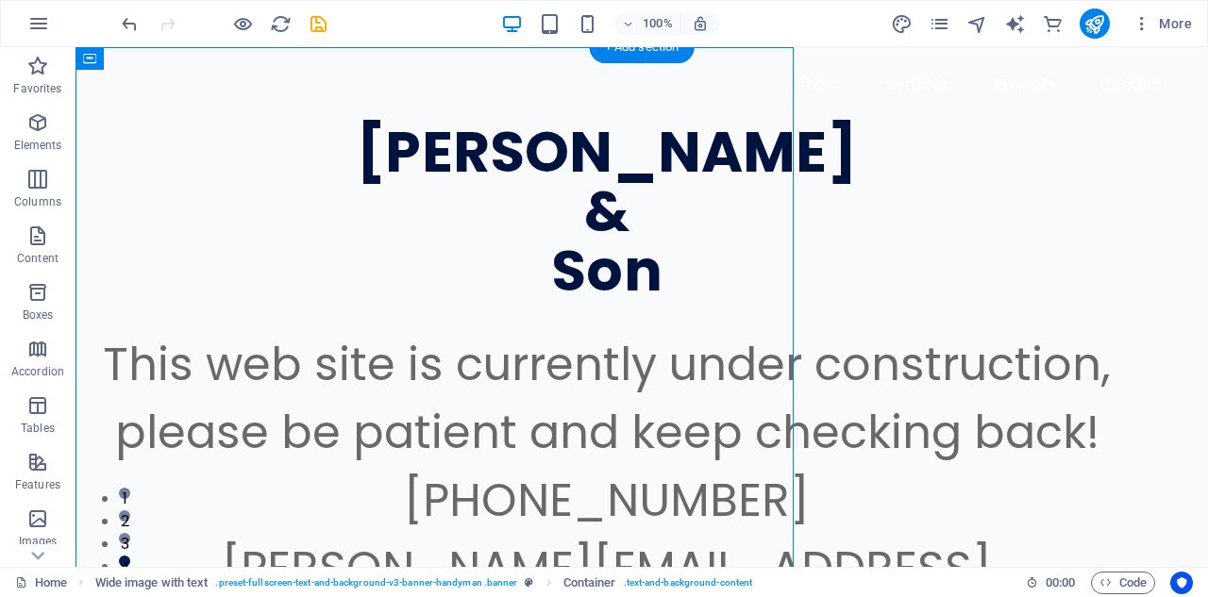
drag, startPoint x: 790, startPoint y: 206, endPoint x: 897, endPoint y: 213, distance: 107.8
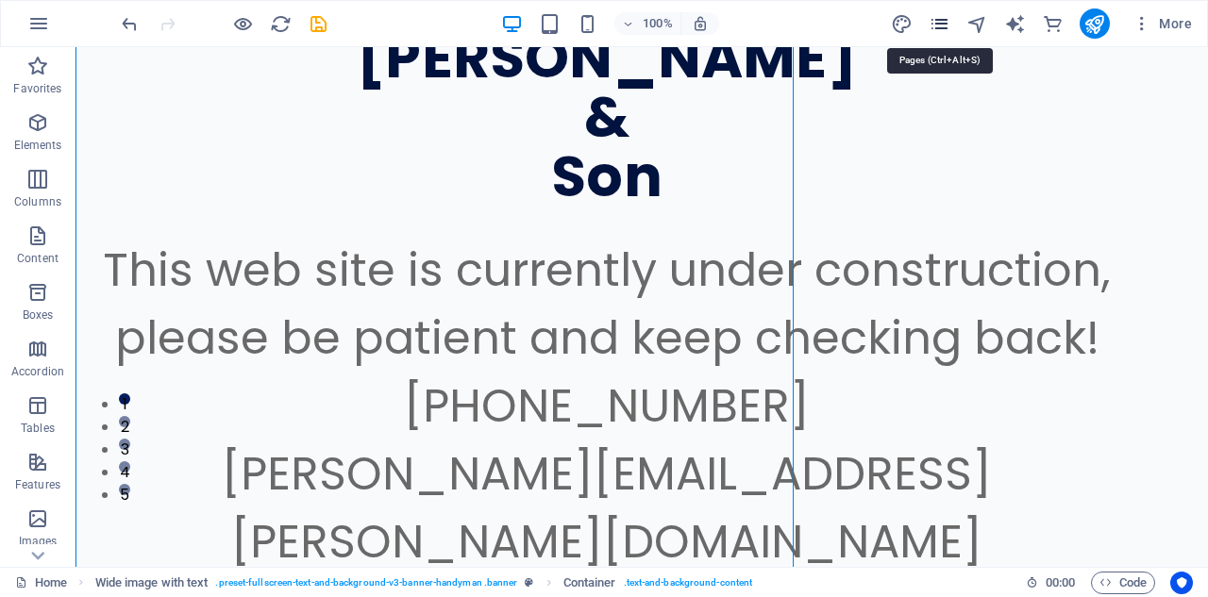
click at [937, 28] on icon "pages" at bounding box center [939, 24] width 22 height 22
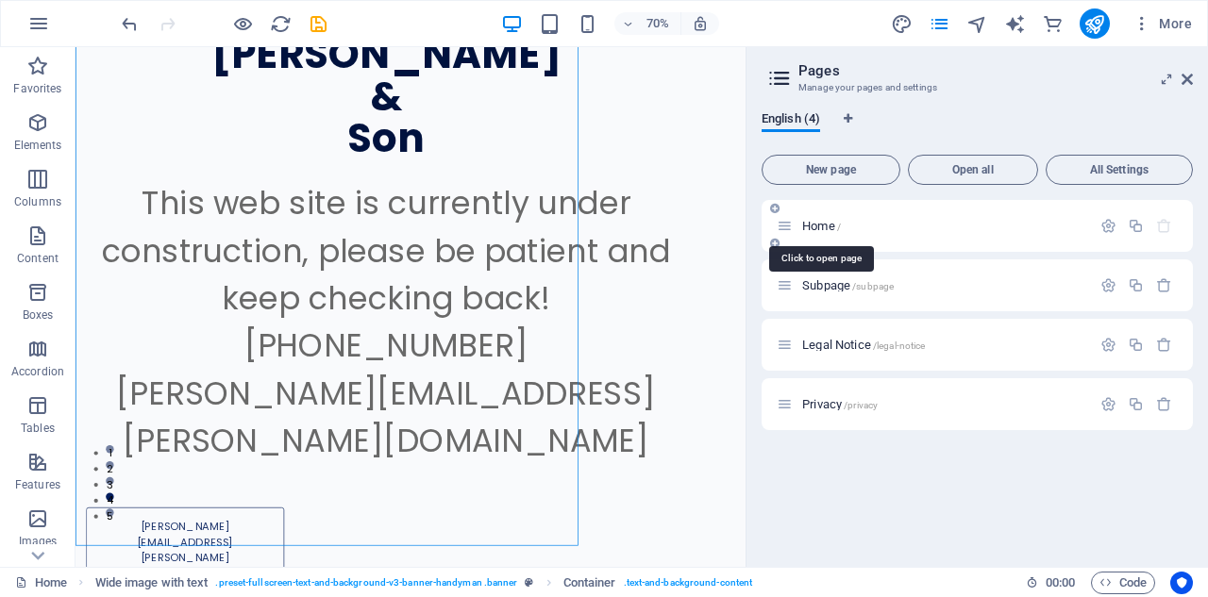
click at [820, 225] on span "Home /" at bounding box center [821, 226] width 39 height 14
click at [783, 225] on icon at bounding box center [785, 226] width 16 height 16
click at [809, 228] on span "Home /" at bounding box center [821, 226] width 39 height 14
click at [1185, 76] on icon at bounding box center [1186, 79] width 11 height 15
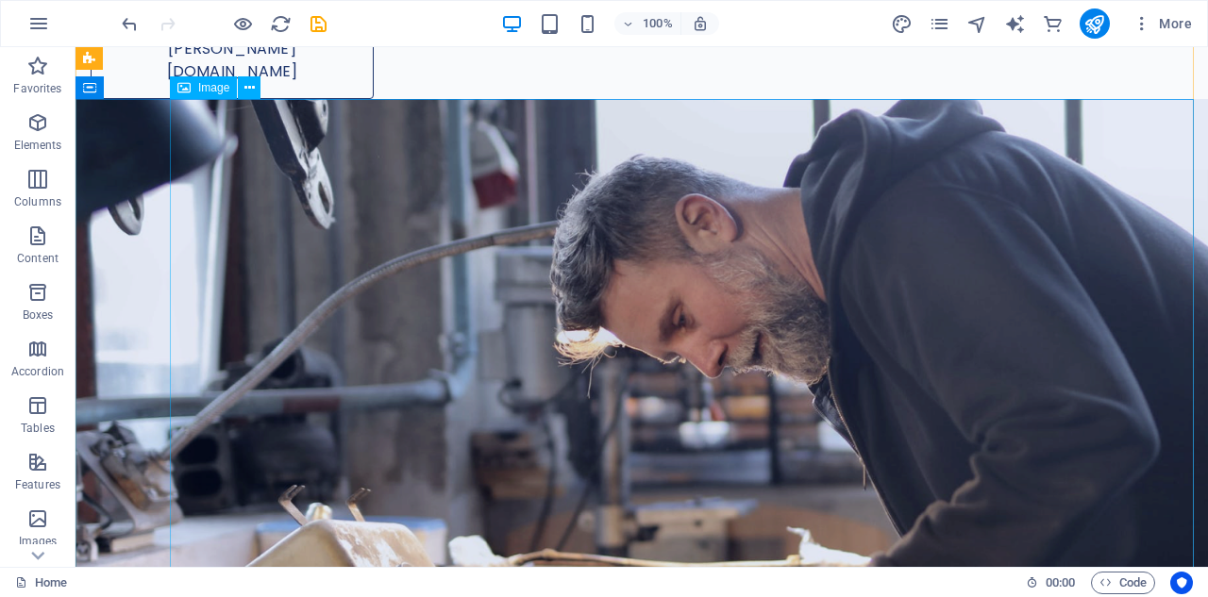
scroll to position [849, 0]
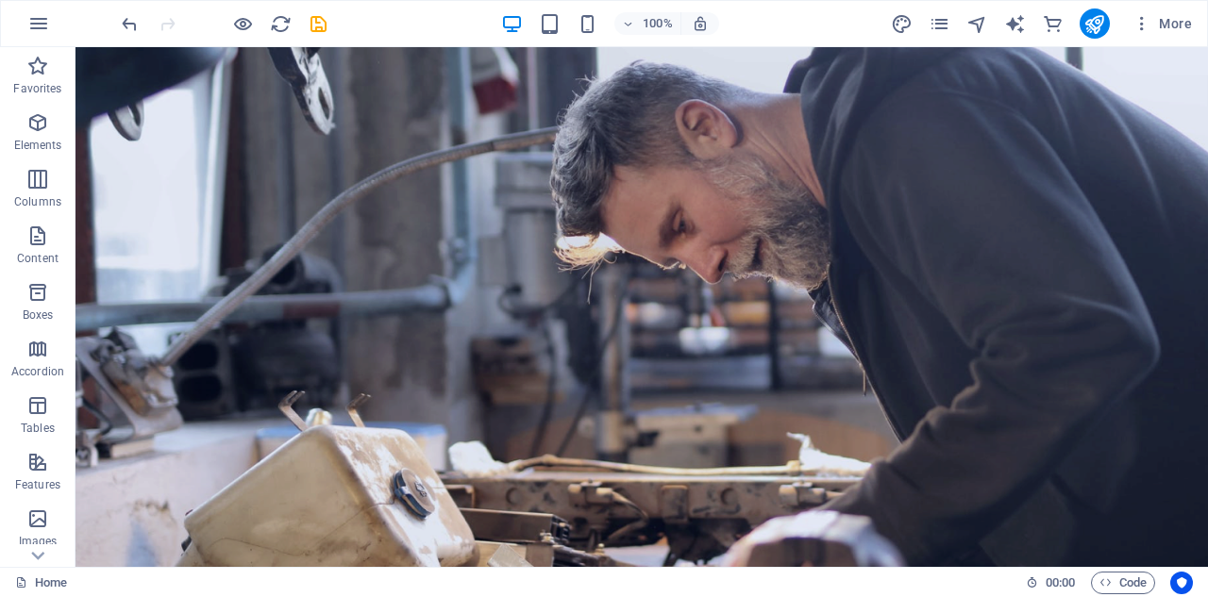
click at [106, 257] on figure at bounding box center [641, 367] width 1132 height 725
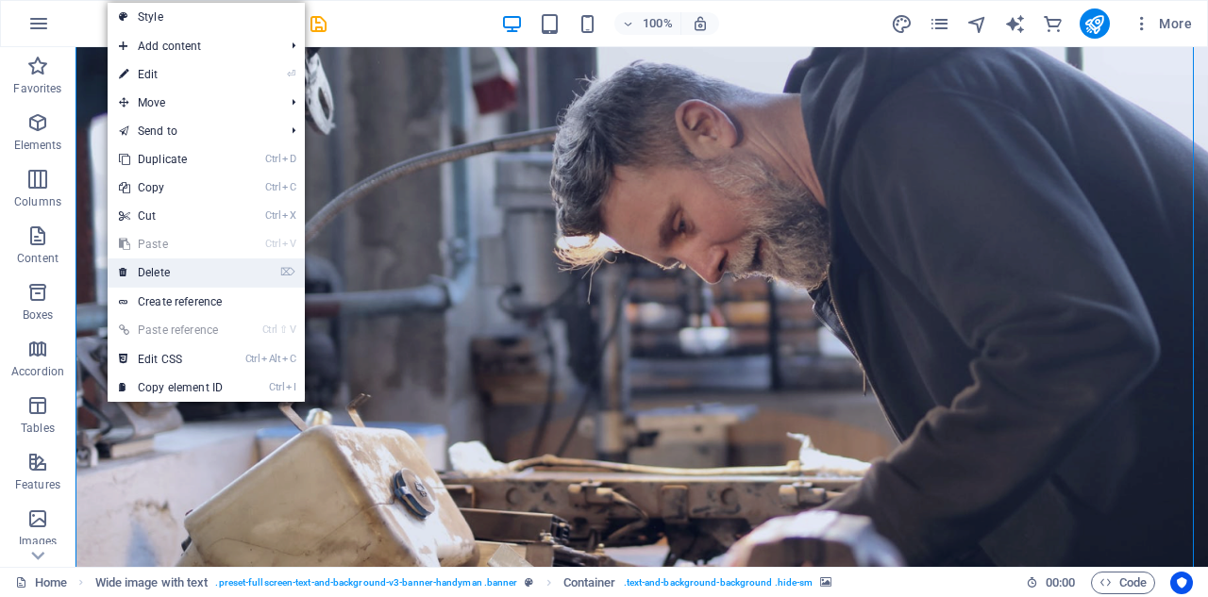
click at [153, 274] on link "⌦ Delete" at bounding box center [171, 273] width 126 height 28
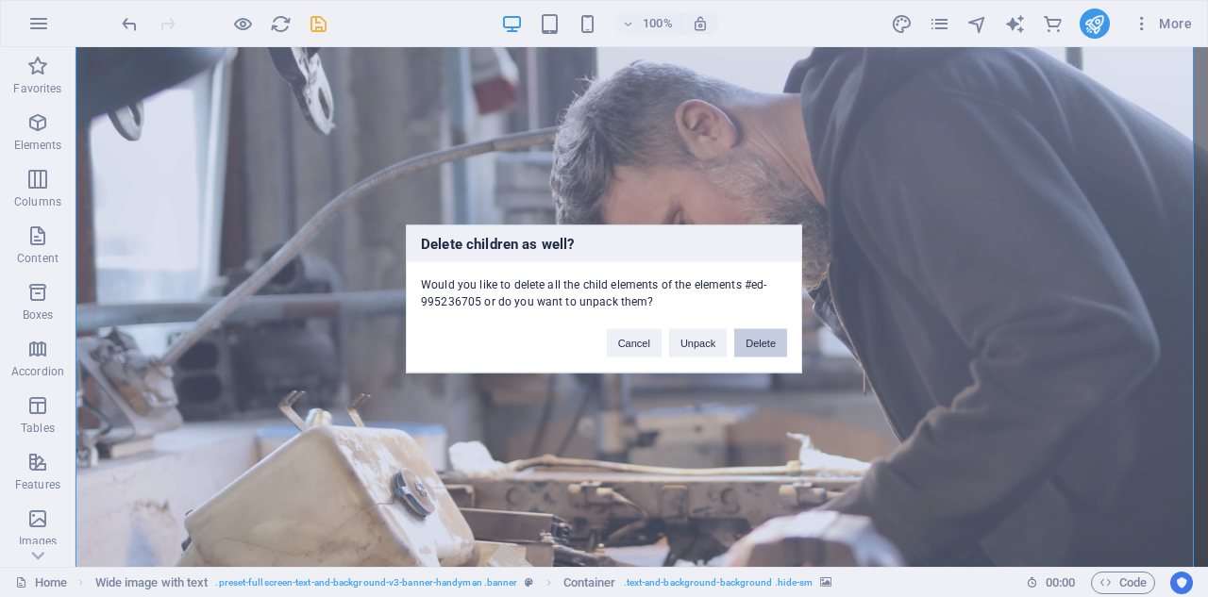
click at [761, 345] on button "Delete" at bounding box center [760, 342] width 53 height 28
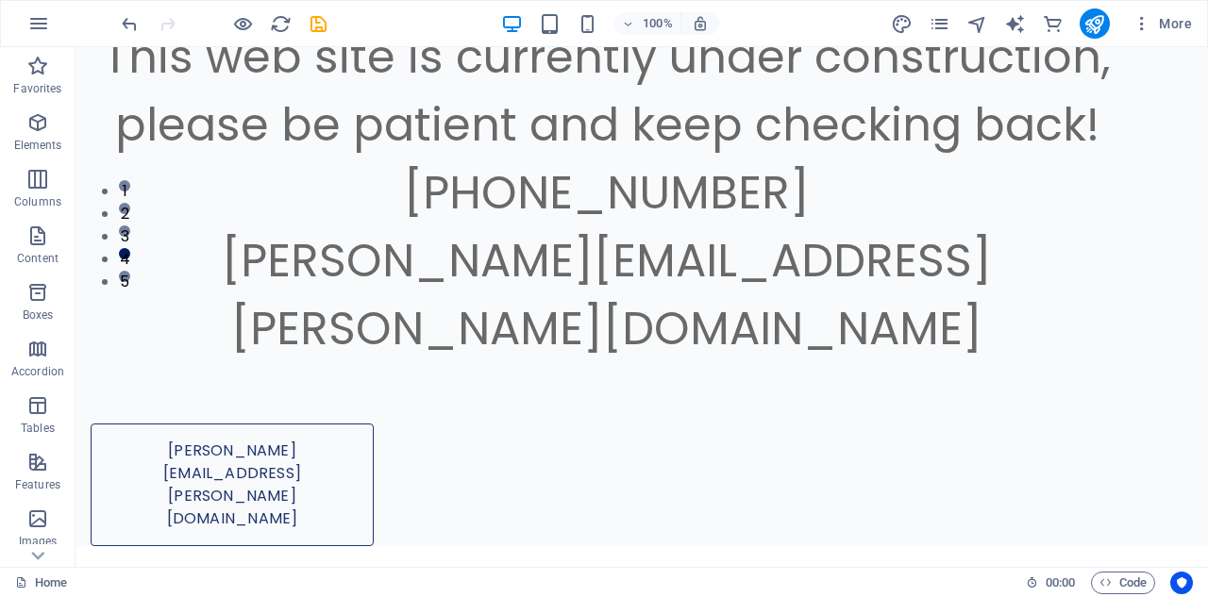
scroll to position [219, 0]
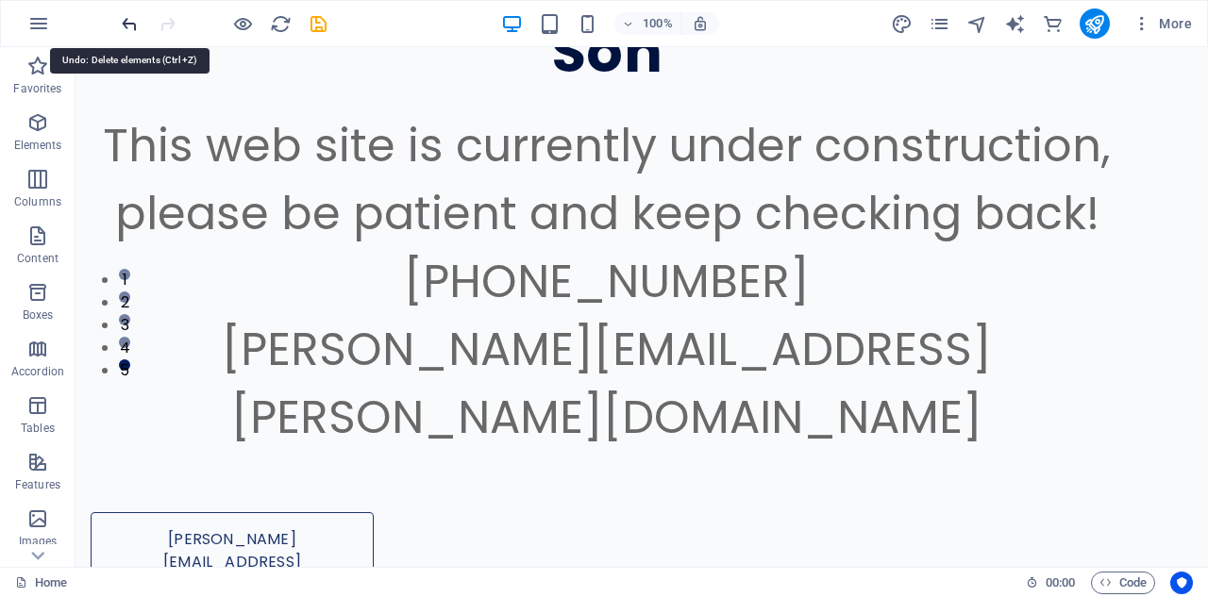
click at [134, 23] on icon "undo" at bounding box center [130, 24] width 22 height 22
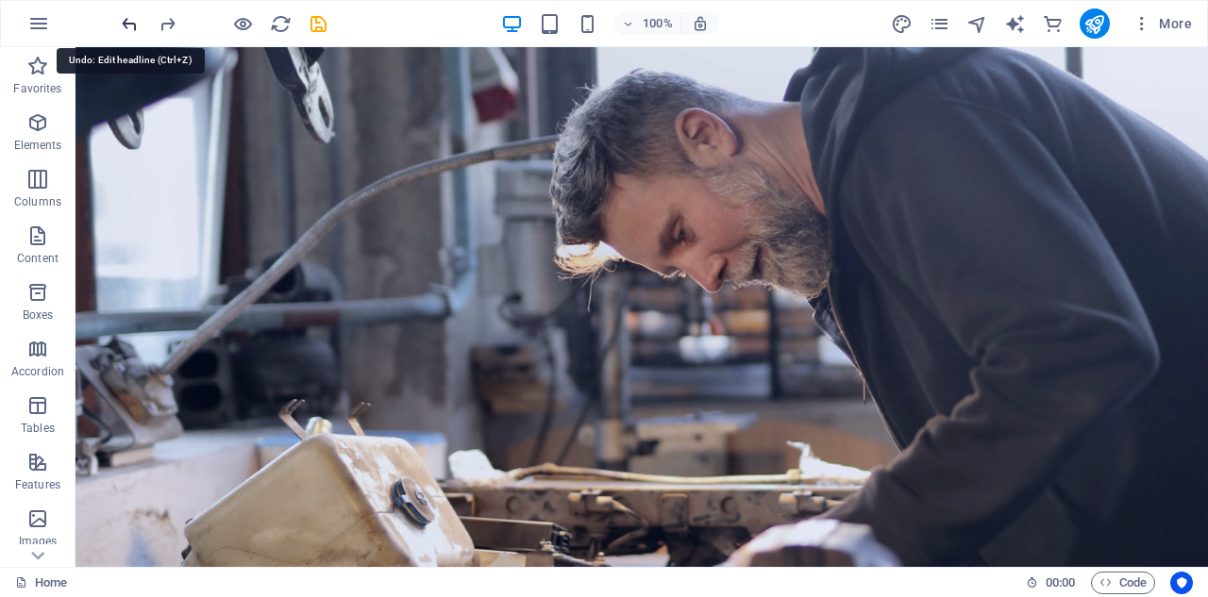
scroll to position [910, 0]
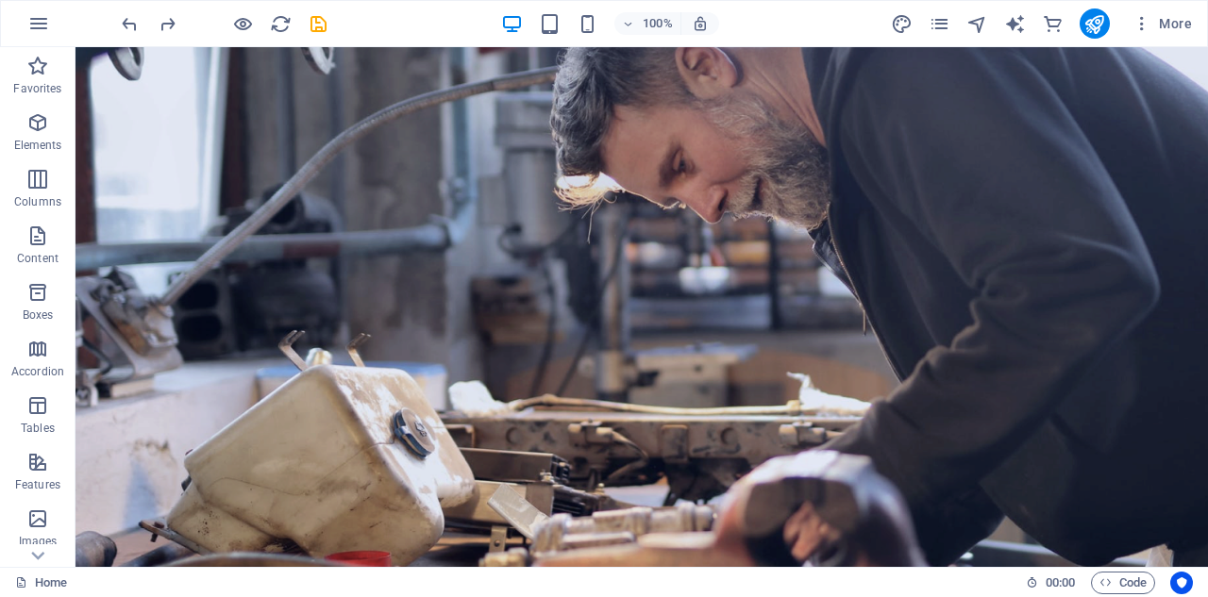
click at [119, 180] on figure at bounding box center [641, 306] width 1132 height 725
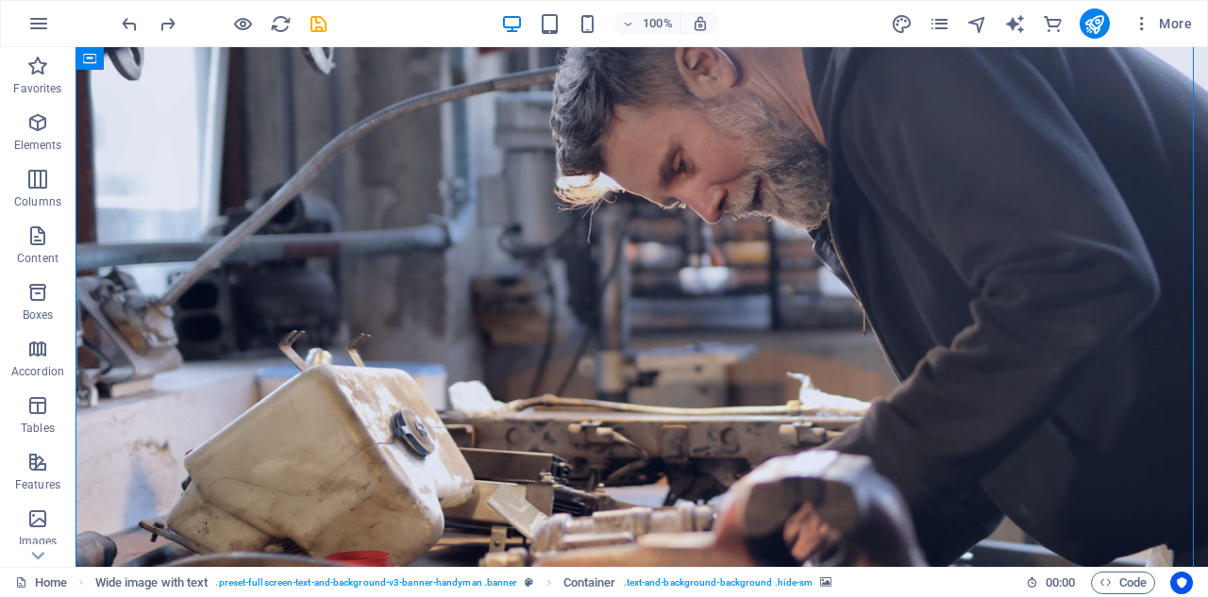
click at [119, 180] on figure at bounding box center [641, 306] width 1132 height 725
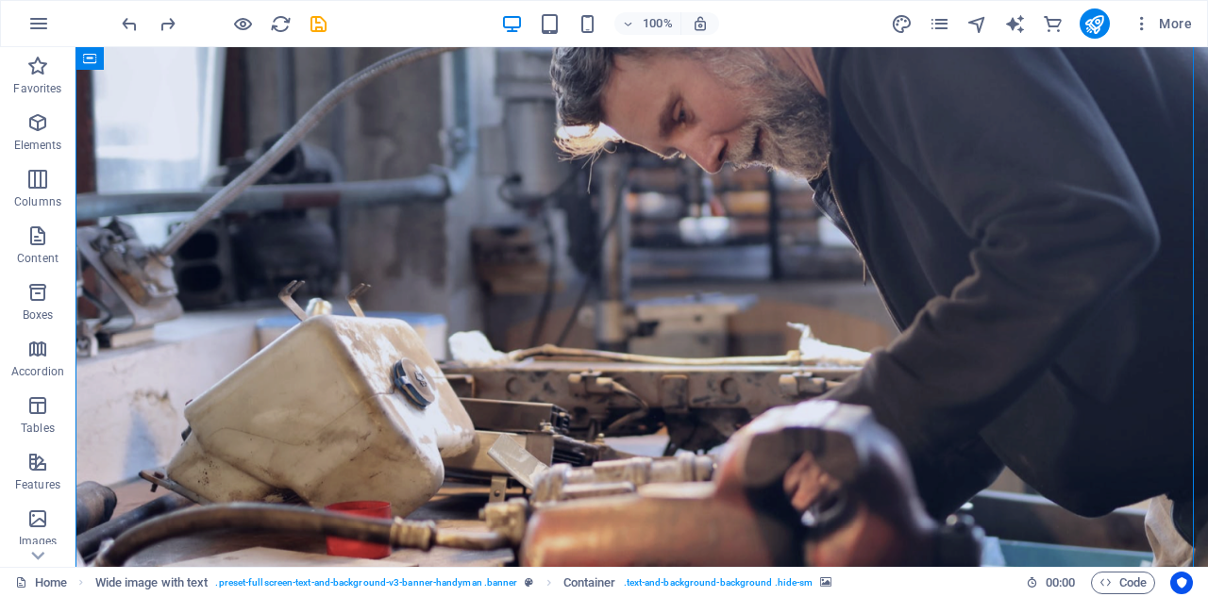
select select "px"
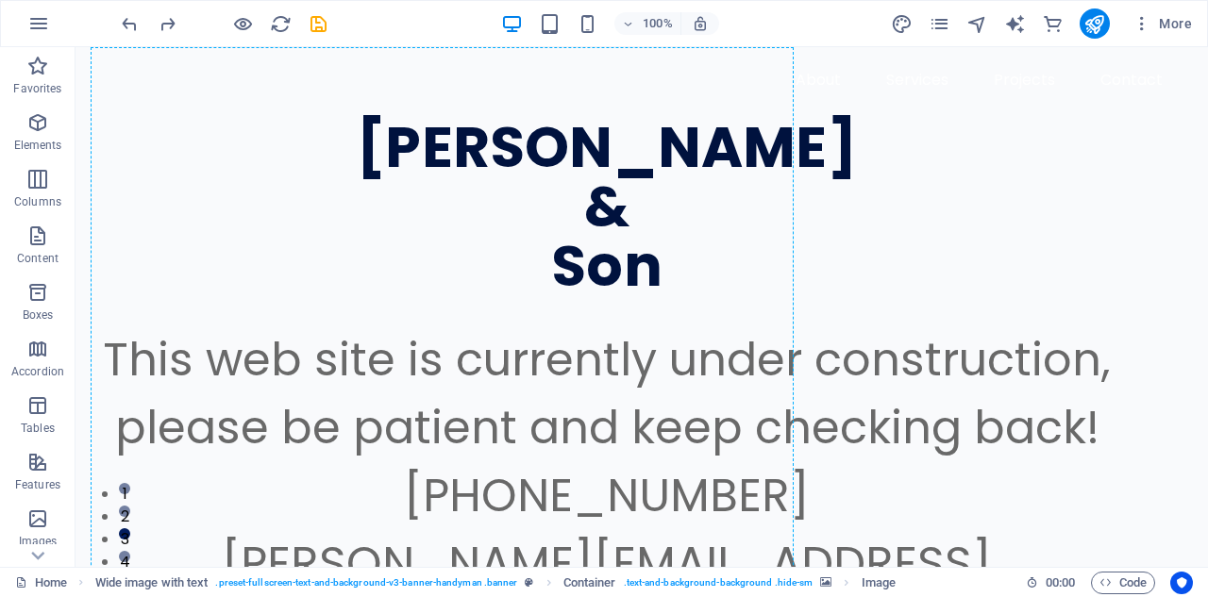
scroll to position [0, 0]
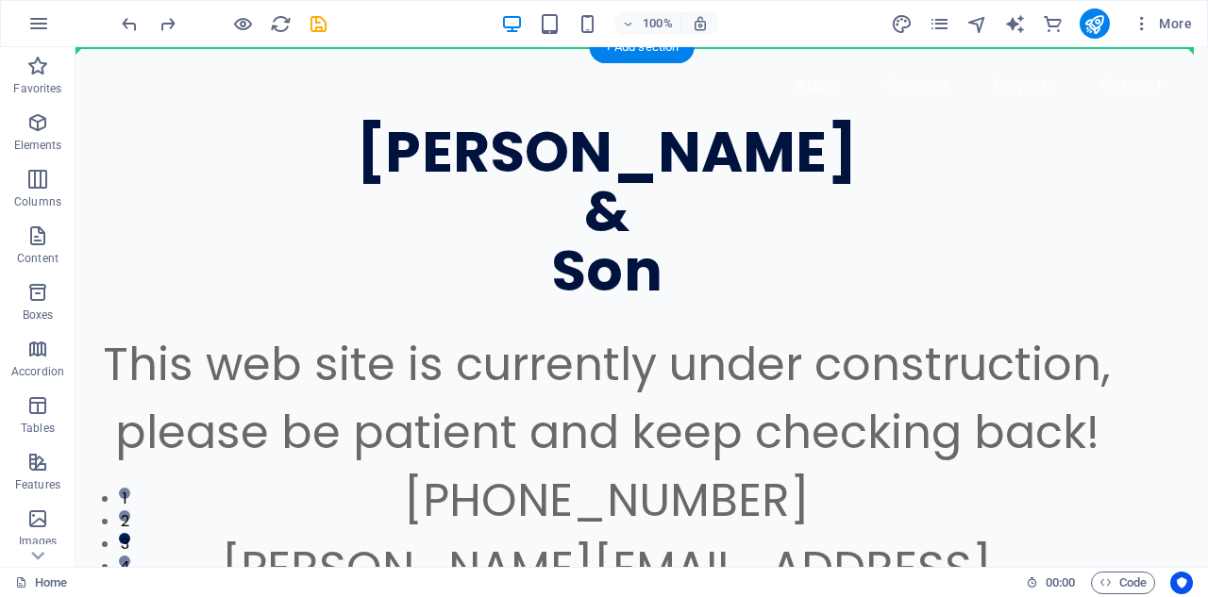
drag, startPoint x: 235, startPoint y: 334, endPoint x: 867, endPoint y: 226, distance: 641.3
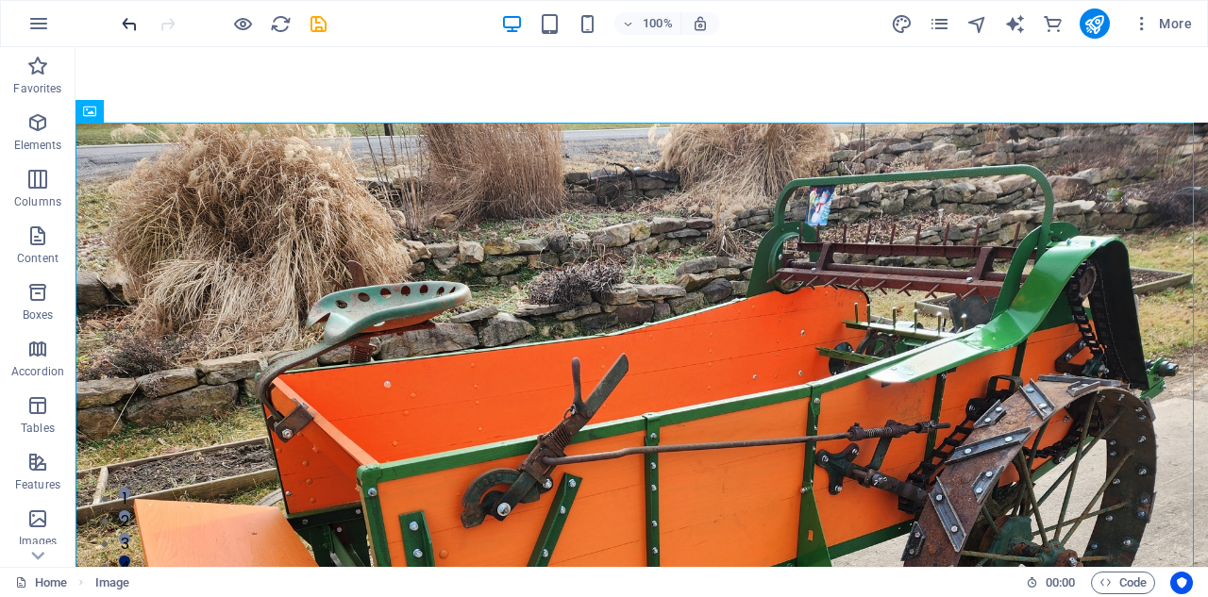
click at [128, 22] on icon "undo" at bounding box center [130, 24] width 22 height 22
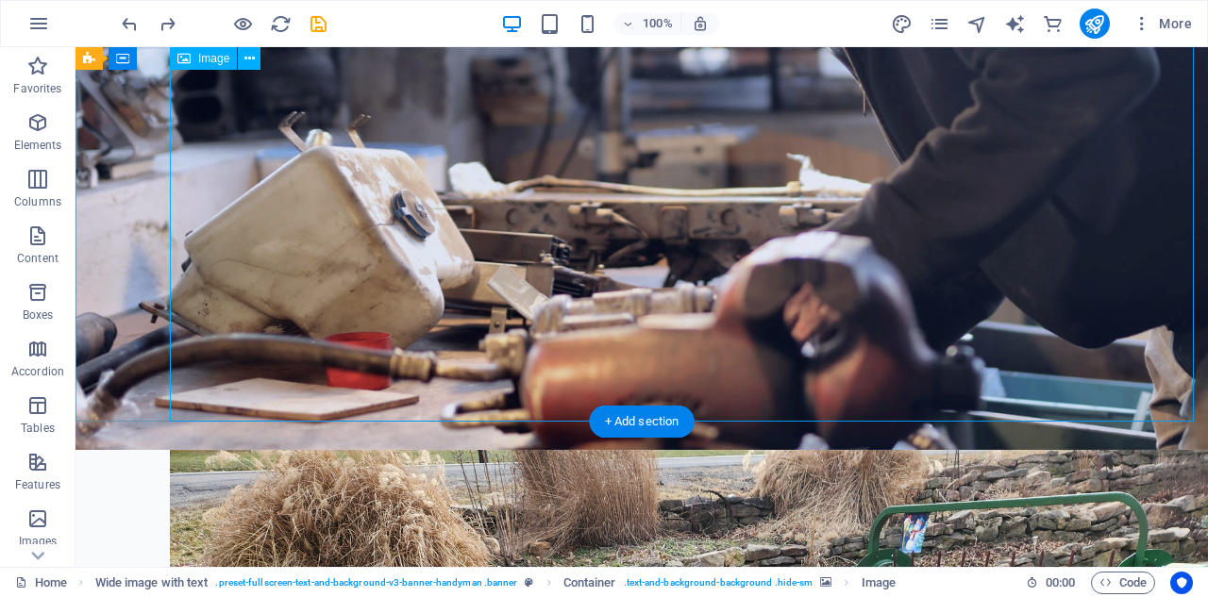
scroll to position [1098, 0]
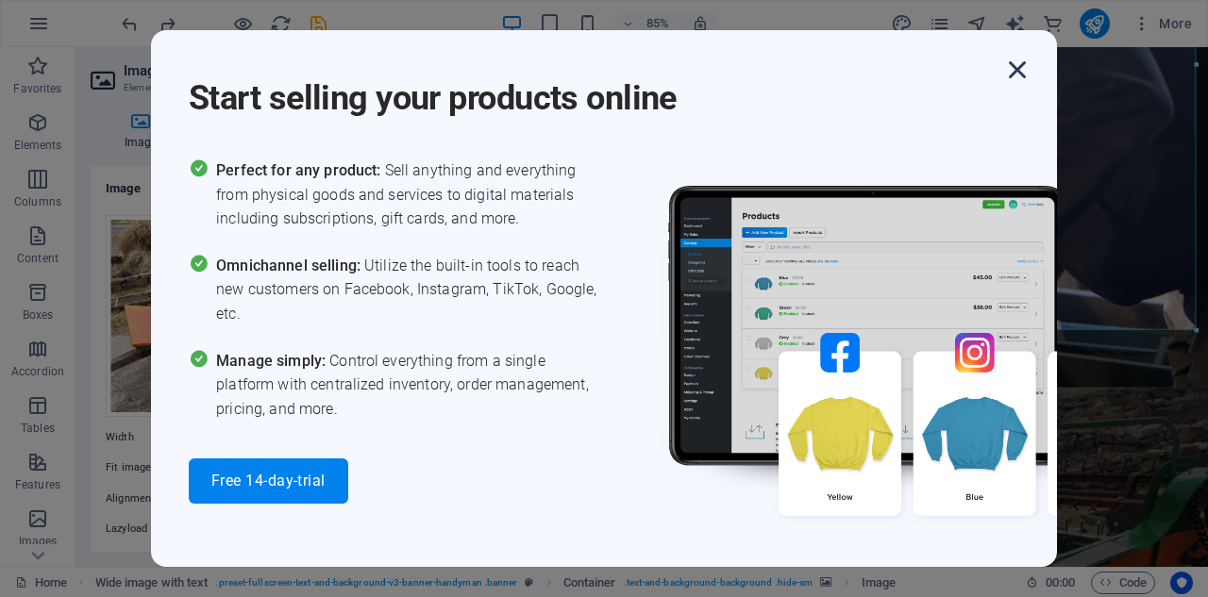
click at [1016, 66] on icon "button" at bounding box center [1017, 70] width 34 height 34
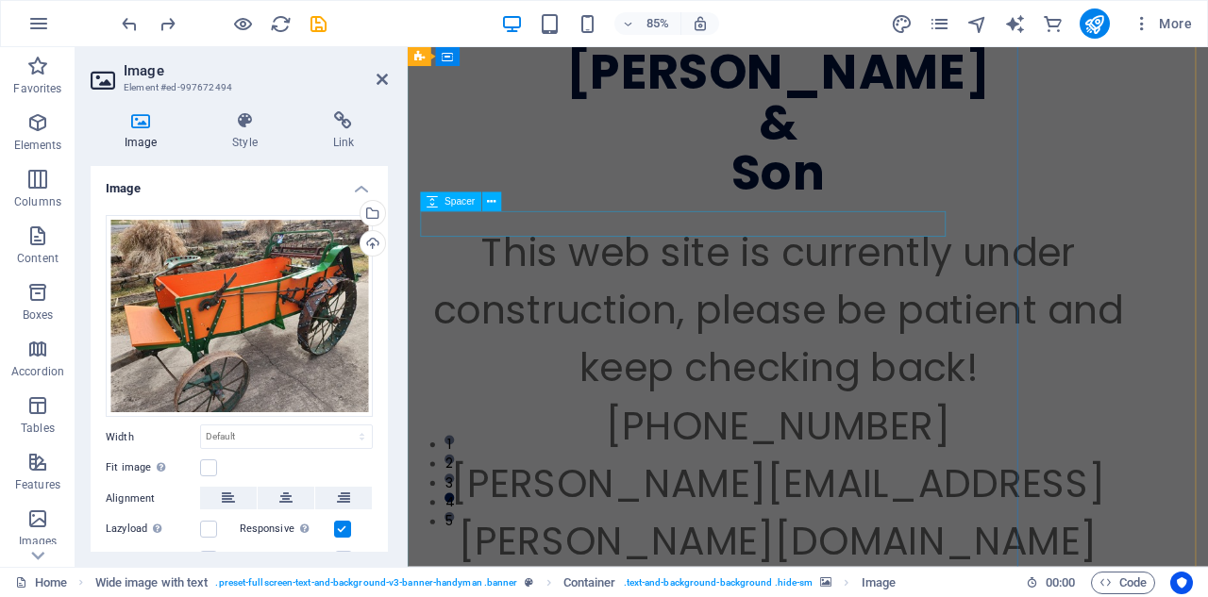
scroll to position [60, 0]
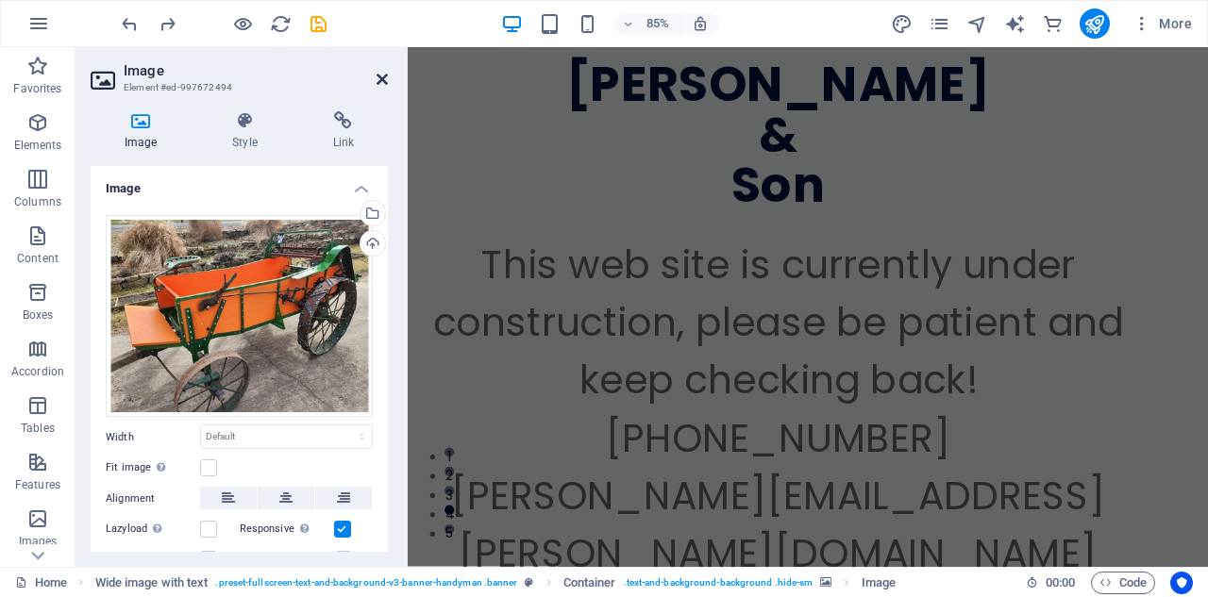
click at [376, 81] on icon at bounding box center [381, 79] width 11 height 15
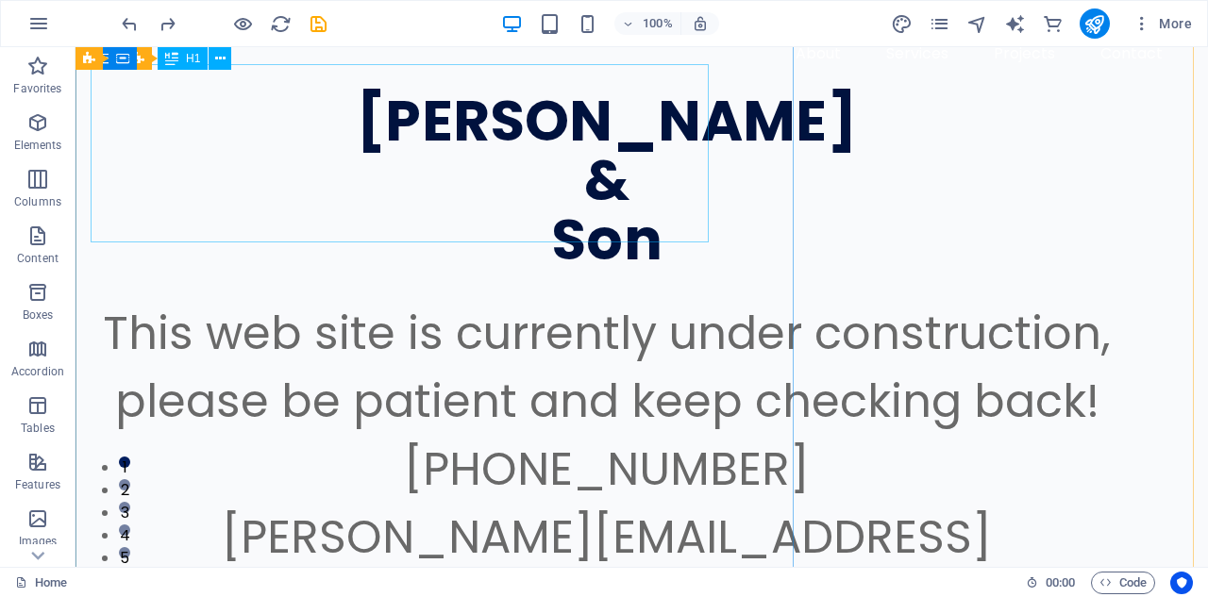
scroll to position [0, 0]
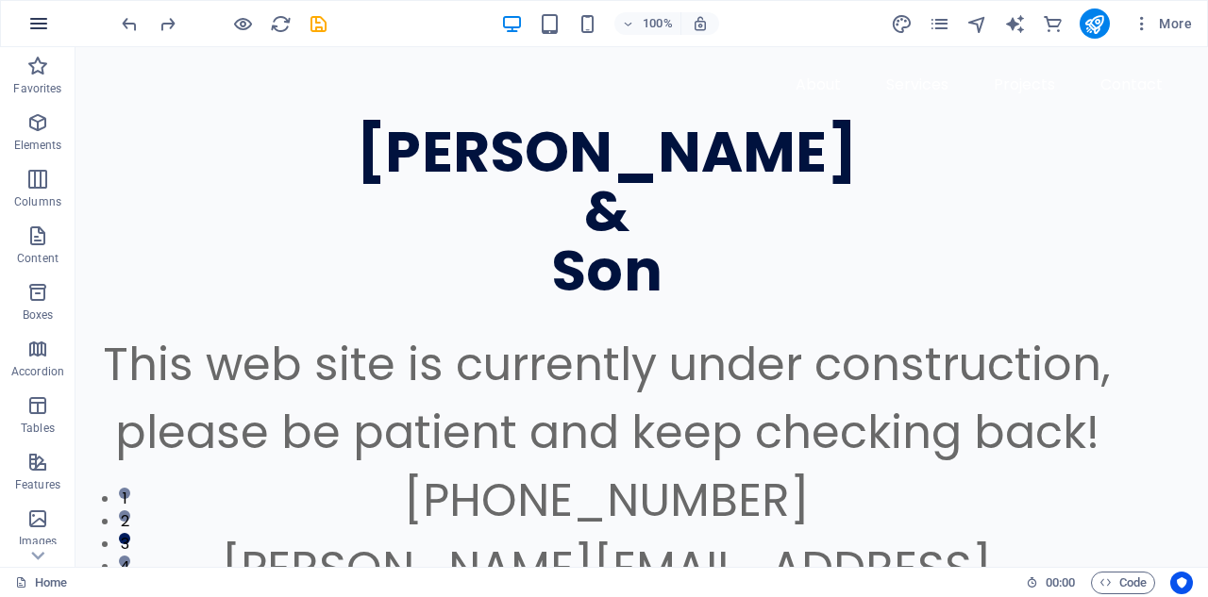
click at [43, 17] on icon "button" at bounding box center [38, 23] width 23 height 23
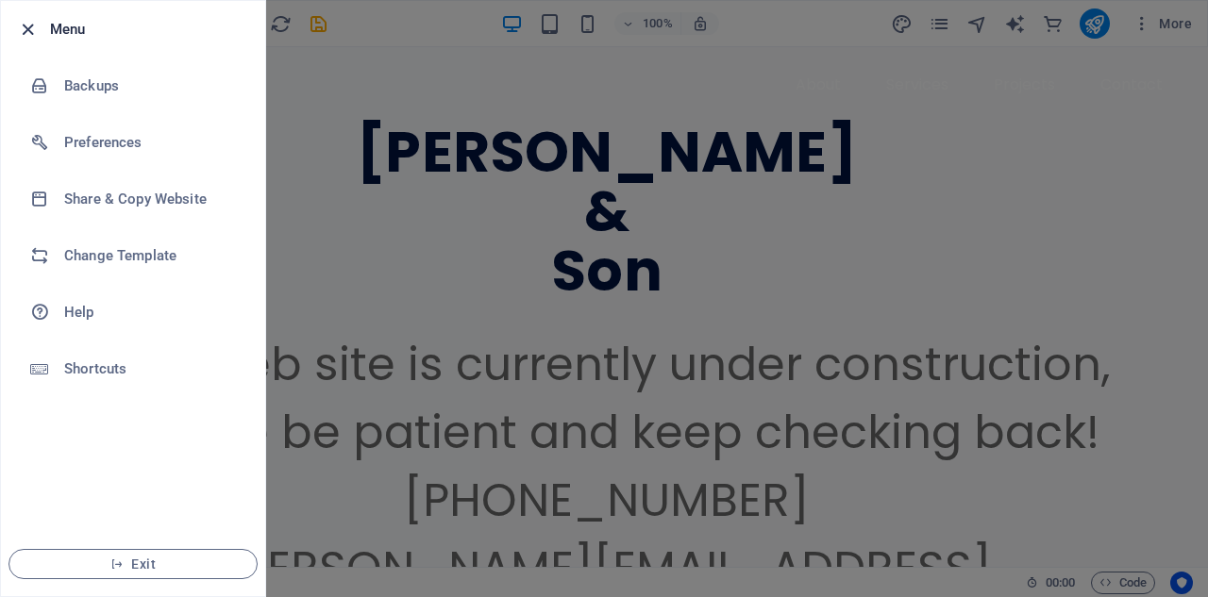
click at [30, 26] on icon "button" at bounding box center [28, 30] width 22 height 22
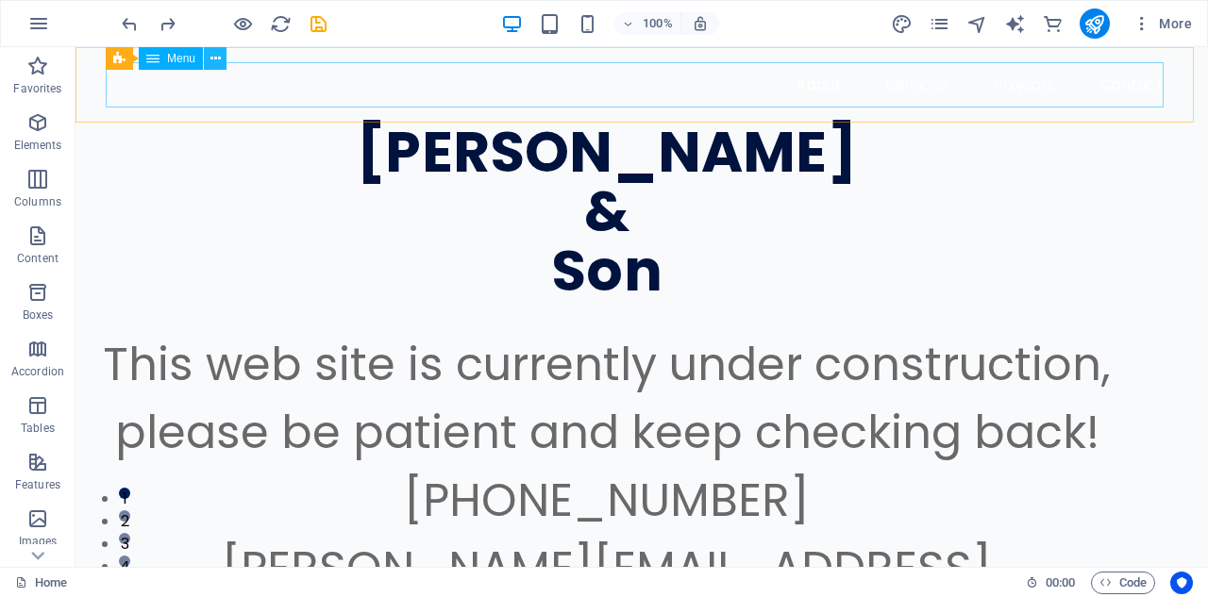
click at [211, 56] on icon at bounding box center [215, 59] width 10 height 20
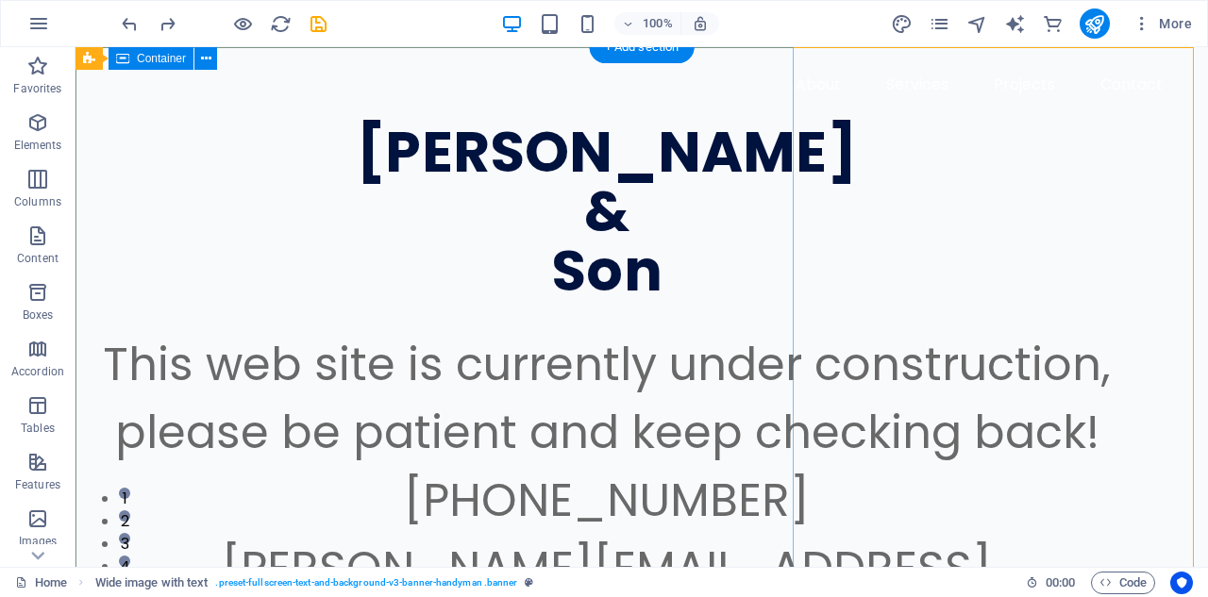
click at [755, 228] on div "[PERSON_NAME] & Son This web site is currently under construction, please be pa…" at bounding box center [641, 450] width 1132 height 807
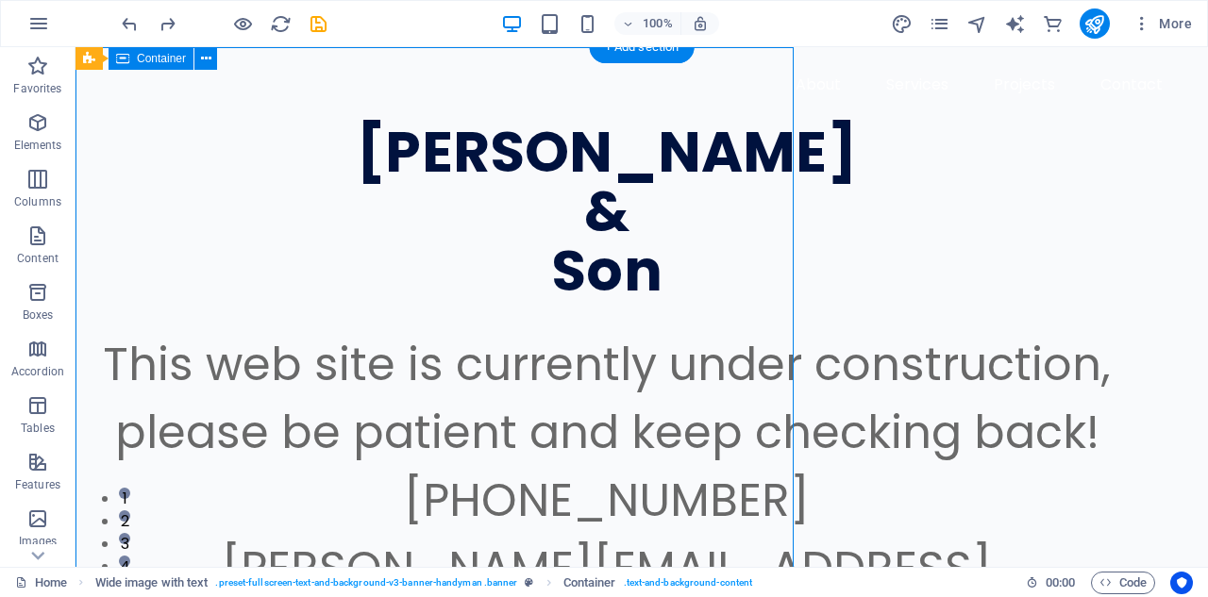
click at [755, 228] on div "[PERSON_NAME] & Son This web site is currently under construction, please be pa…" at bounding box center [641, 450] width 1132 height 807
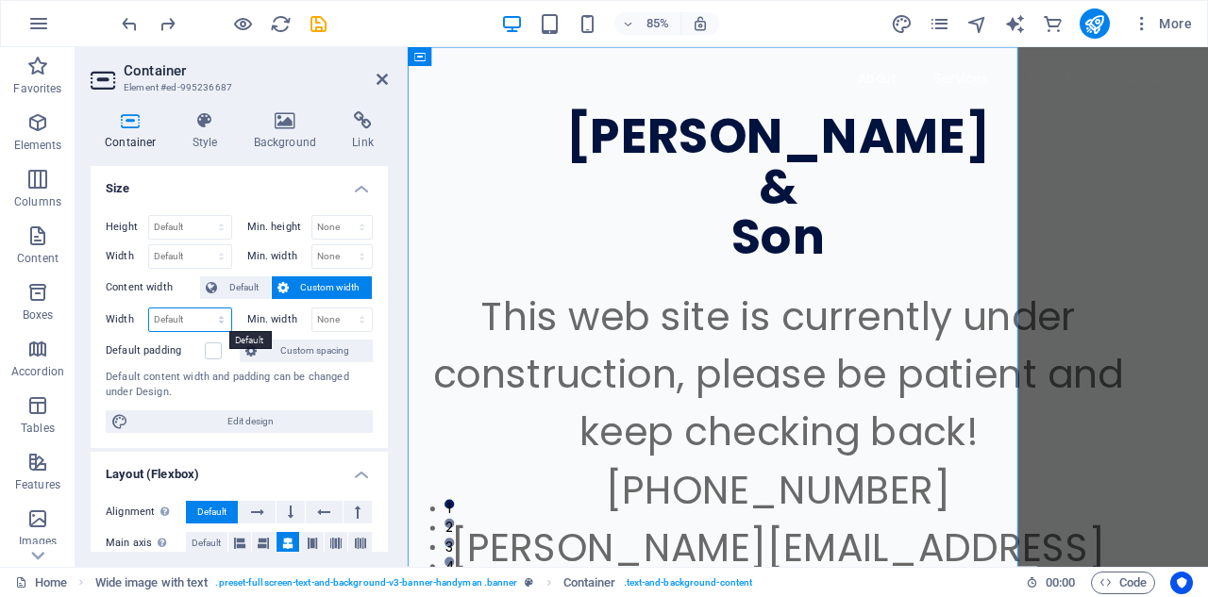
click at [173, 318] on select "Default px rem % em vh vw" at bounding box center [190, 320] width 82 height 23
select select "px"
click at [202, 309] on select "Default px rem % em vh vw" at bounding box center [190, 320] width 82 height 23
type input "1800"
click at [386, 80] on icon at bounding box center [381, 79] width 11 height 15
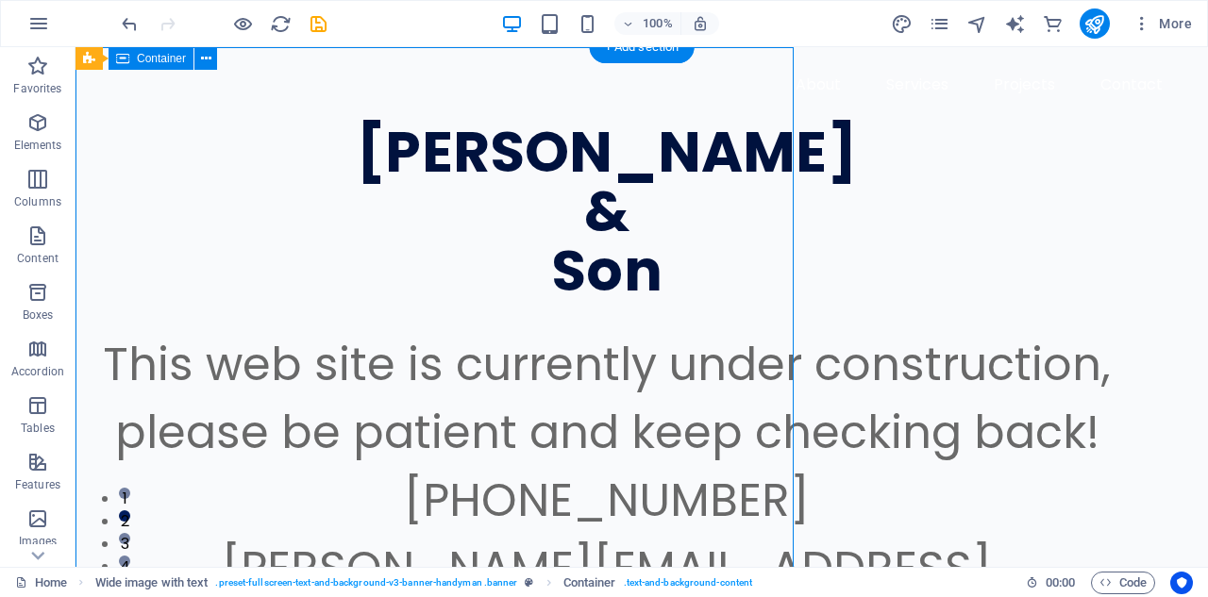
click at [742, 285] on div "[PERSON_NAME] & Son This web site is currently under construction, please be pa…" at bounding box center [641, 450] width 1132 height 807
click at [741, 285] on div "[PERSON_NAME] & Son This web site is currently under construction, please be pa…" at bounding box center [641, 450] width 1132 height 807
select select "px"
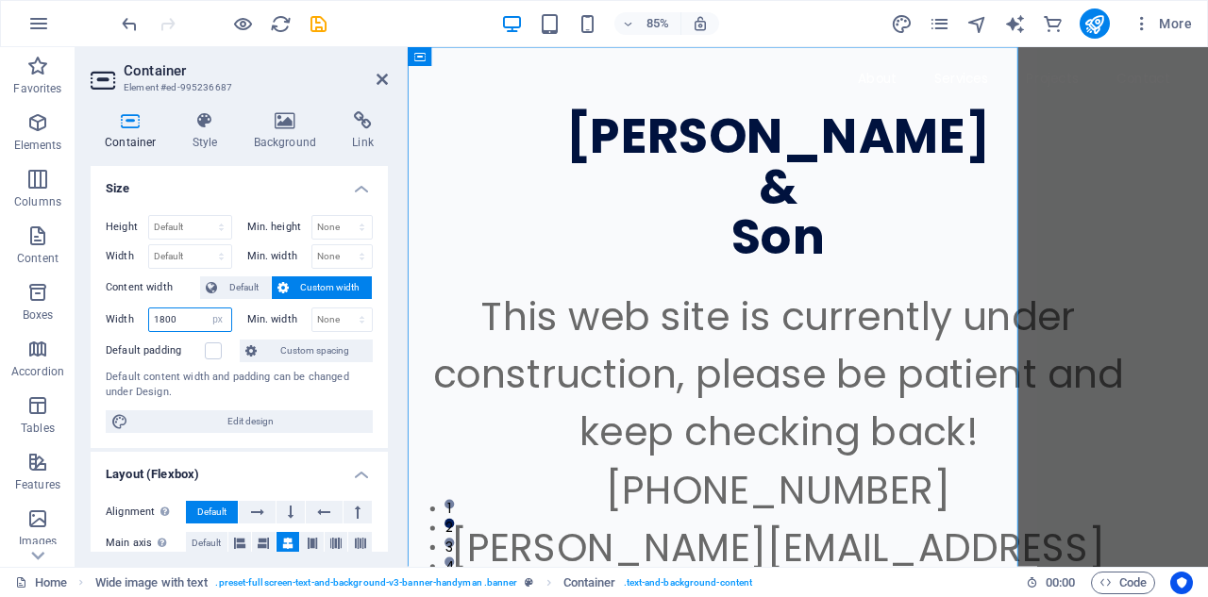
drag, startPoint x: 184, startPoint y: 317, endPoint x: 150, endPoint y: 319, distance: 34.0
click at [150, 319] on input "1800" at bounding box center [190, 320] width 82 height 23
type input "2800"
click at [1116, 234] on div "[PERSON_NAME] & Son This web site is currently under construction, please be pa…" at bounding box center [879, 484] width 942 height 875
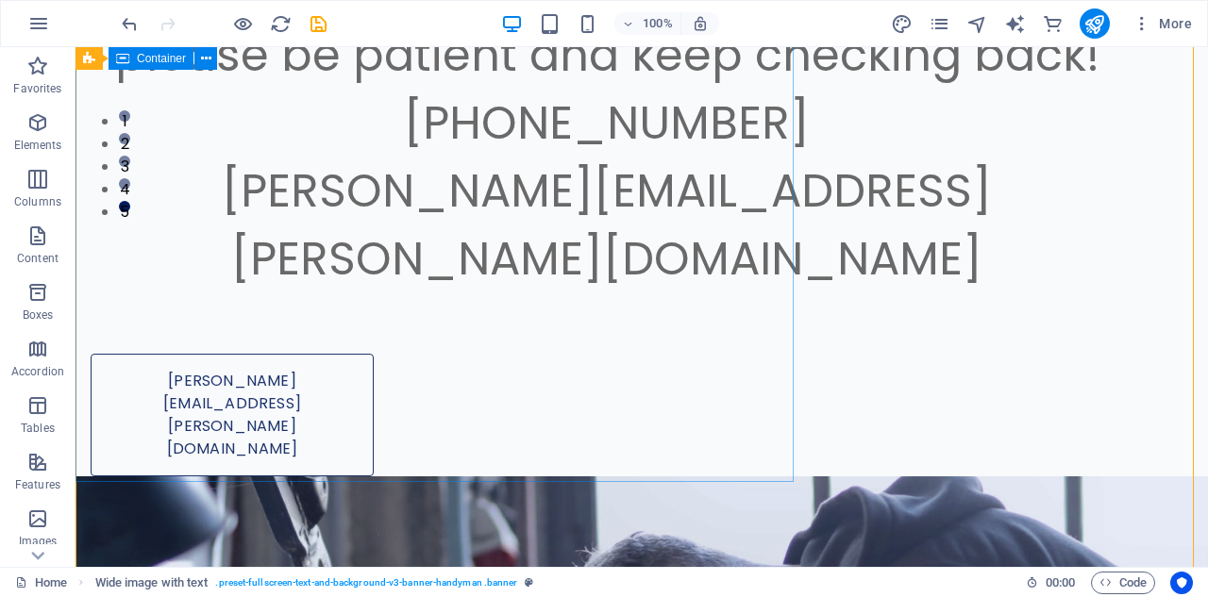
scroll to position [283, 0]
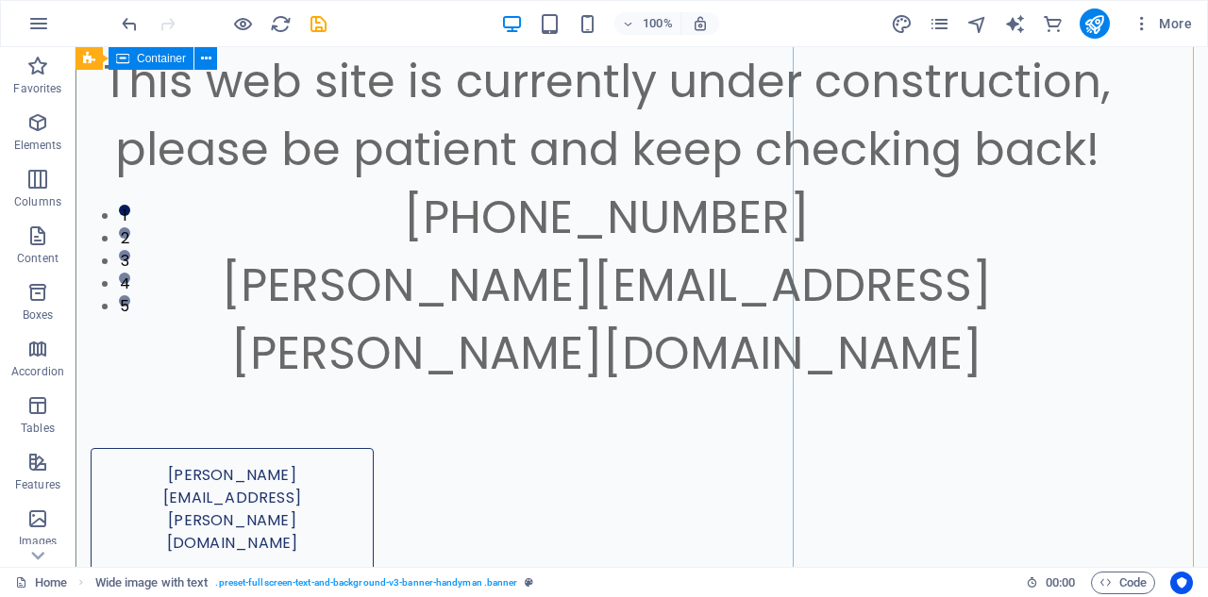
click at [735, 228] on div "[PERSON_NAME] & Son This web site is currently under construction, please be pa…" at bounding box center [641, 167] width 1132 height 807
select select "px"
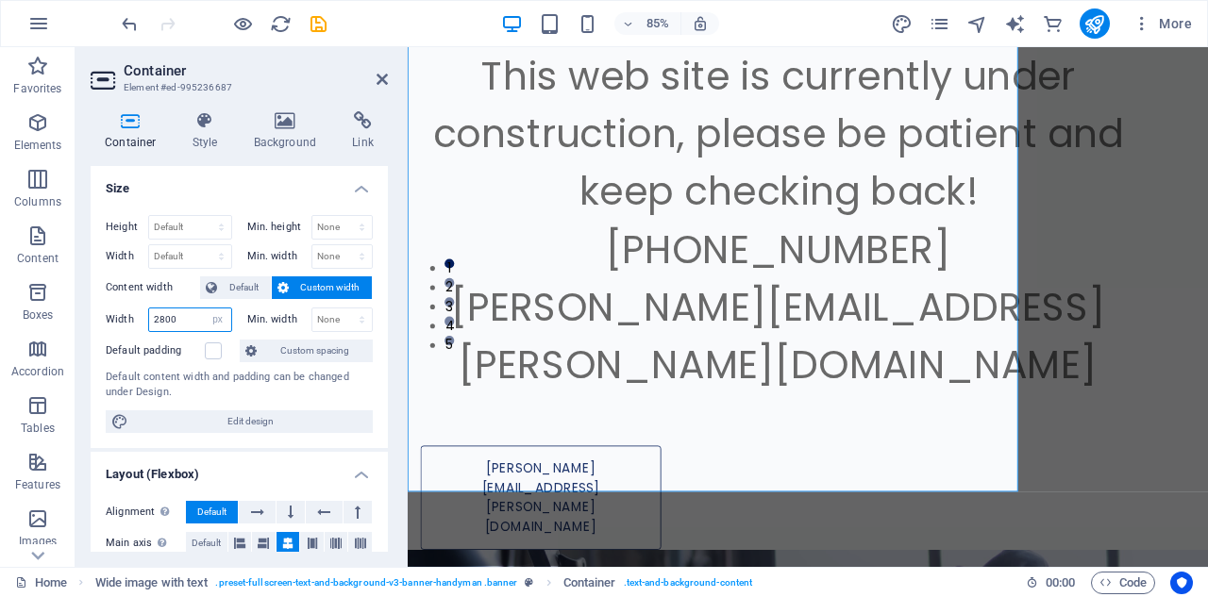
drag, startPoint x: 197, startPoint y: 323, endPoint x: 150, endPoint y: 319, distance: 47.3
click at [150, 319] on input "2800" at bounding box center [190, 320] width 82 height 23
type input "5000"
drag, startPoint x: 1216, startPoint y: 287, endPoint x: 1428, endPoint y: 250, distance: 214.5
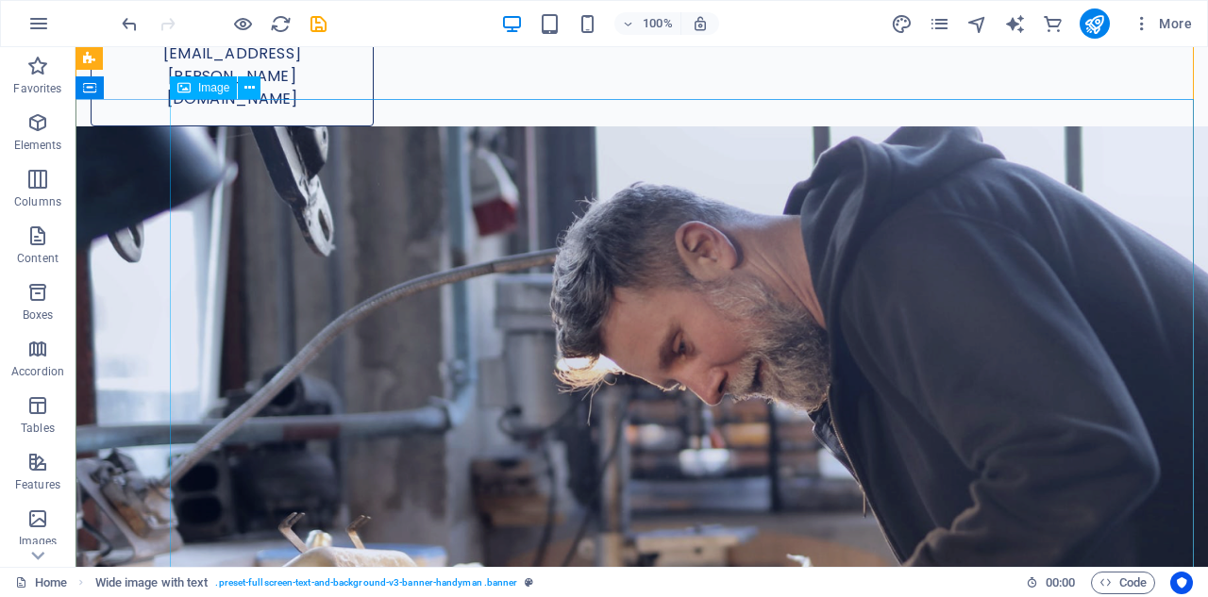
scroll to position [755, 0]
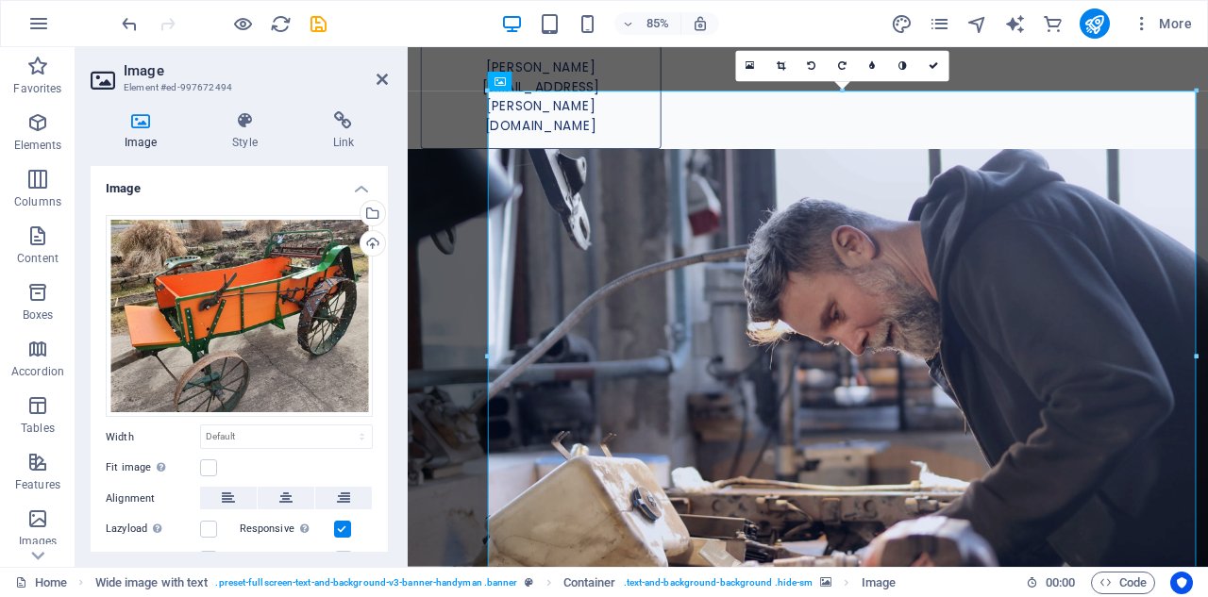
click at [142, 463] on label "Fit image Automatically fit image to a fixed width and height" at bounding box center [153, 468] width 94 height 23
click at [0, 0] on input "Fit image Automatically fit image to a fixed width and height" at bounding box center [0, 0] width 0 height 0
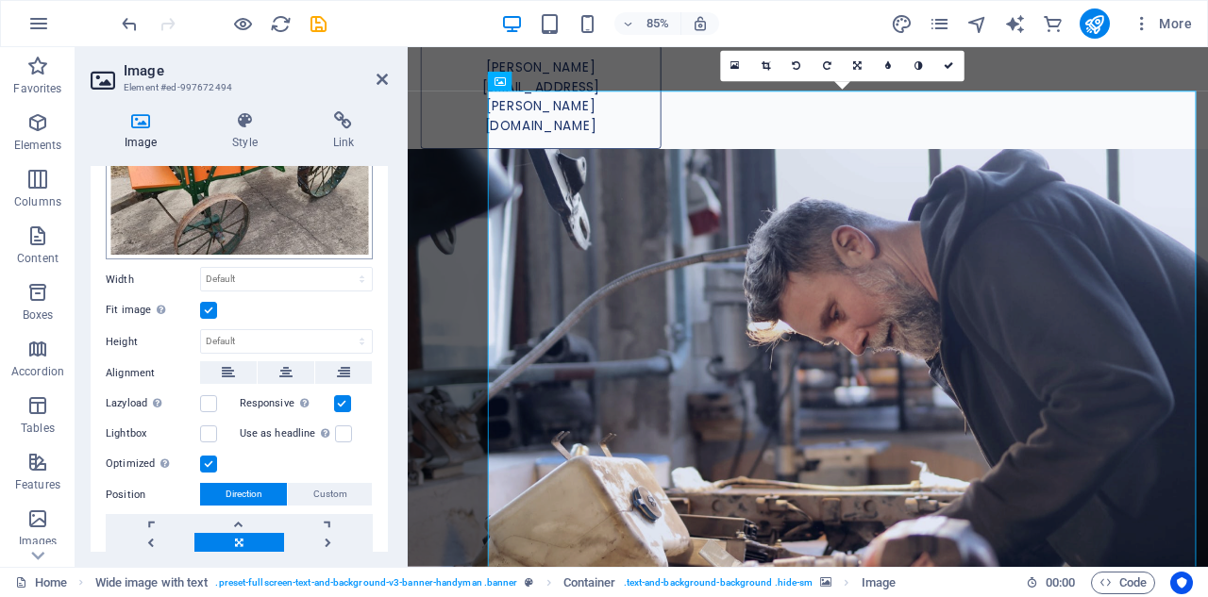
scroll to position [189, 0]
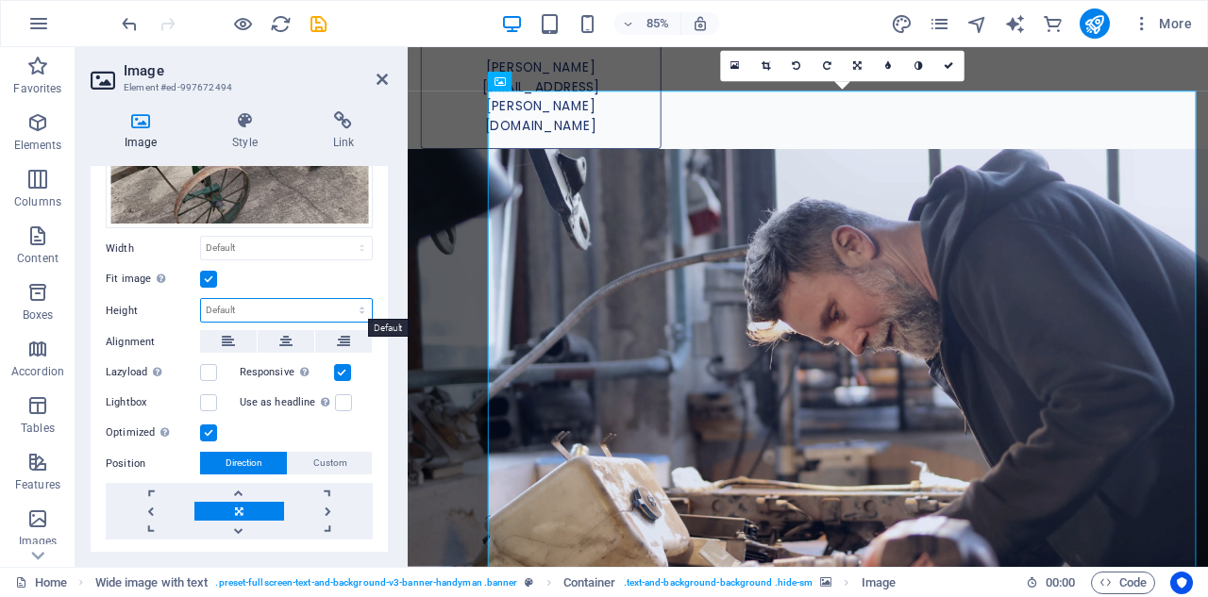
click at [248, 309] on select "Default auto px" at bounding box center [286, 310] width 171 height 23
select select "px"
click at [342, 299] on select "Default auto px" at bounding box center [286, 310] width 171 height 23
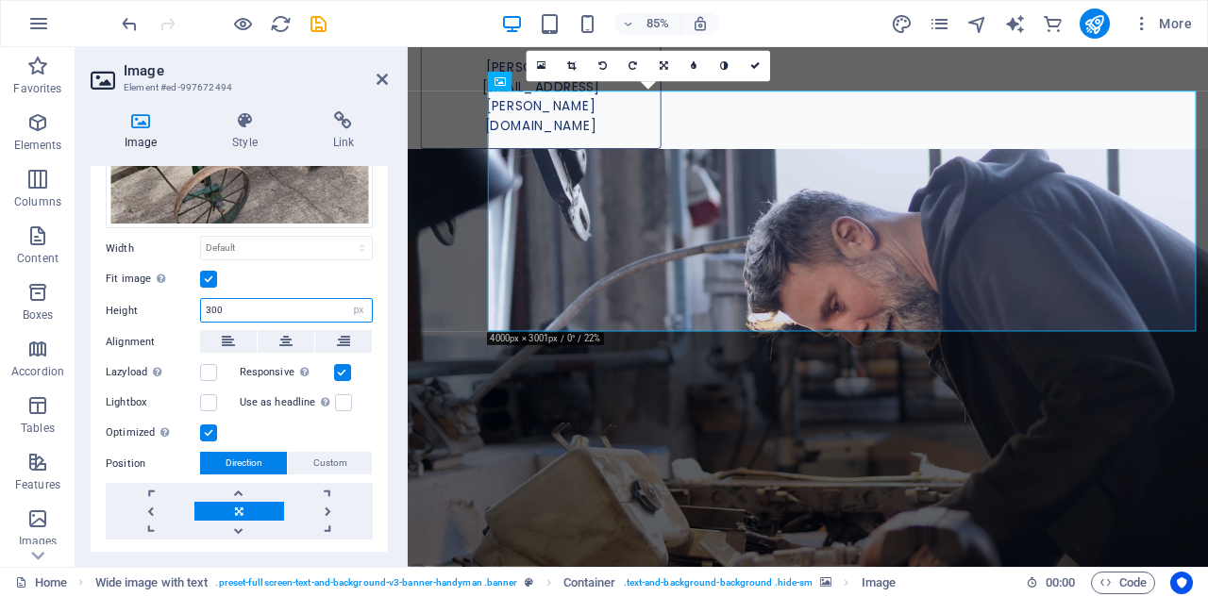
type input "300"
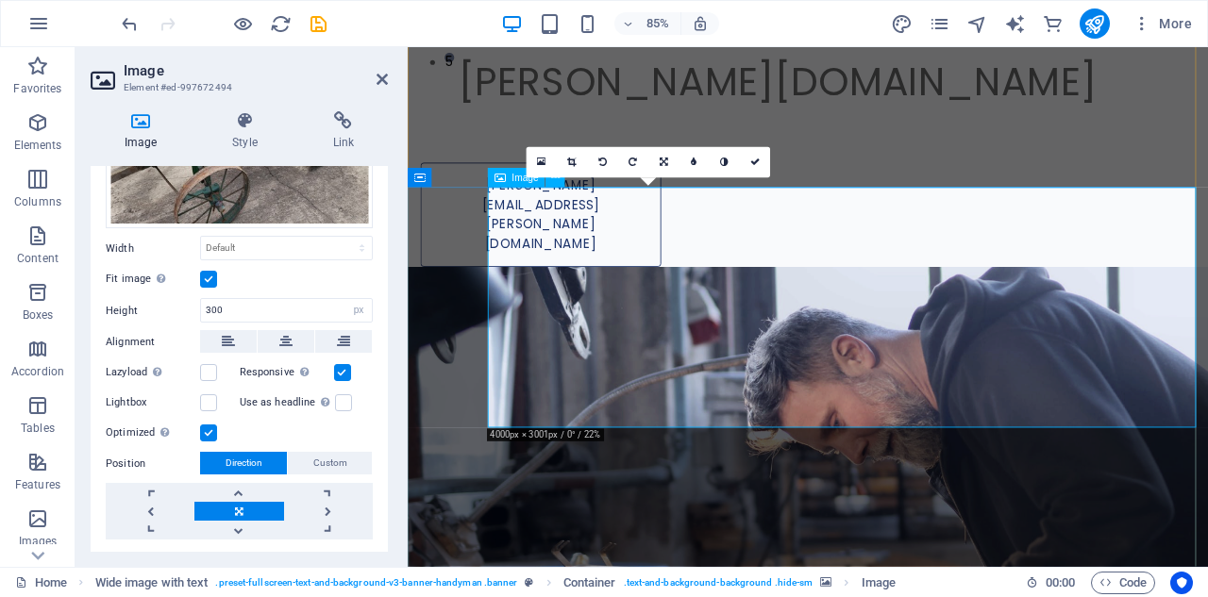
scroll to position [661, 0]
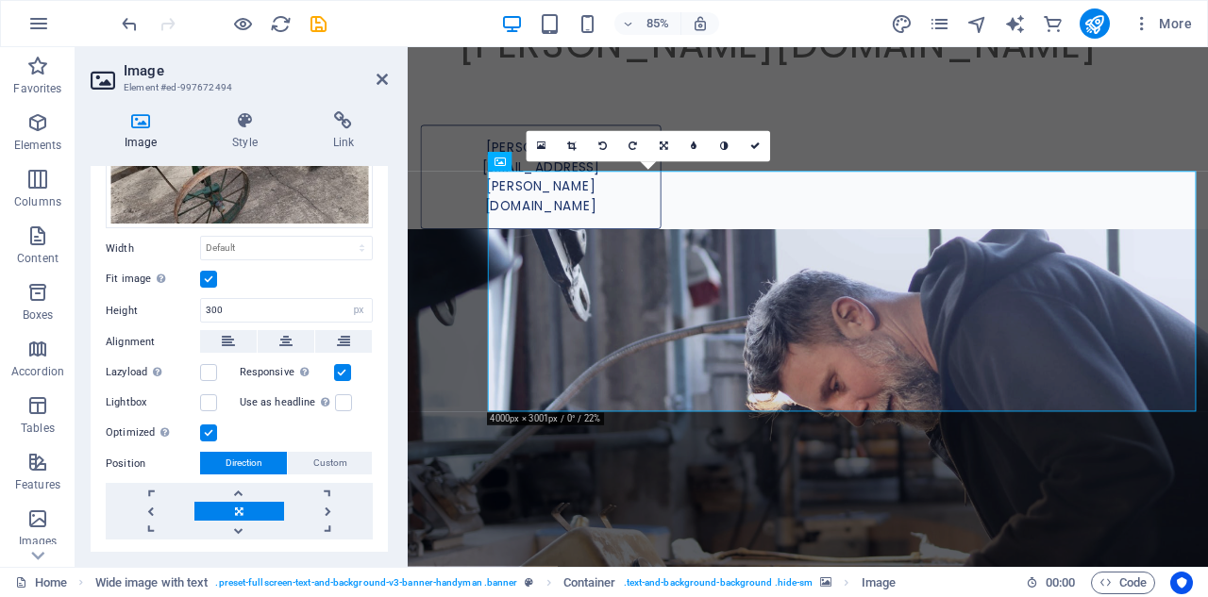
click at [761, 554] on figure at bounding box center [879, 563] width 942 height 604
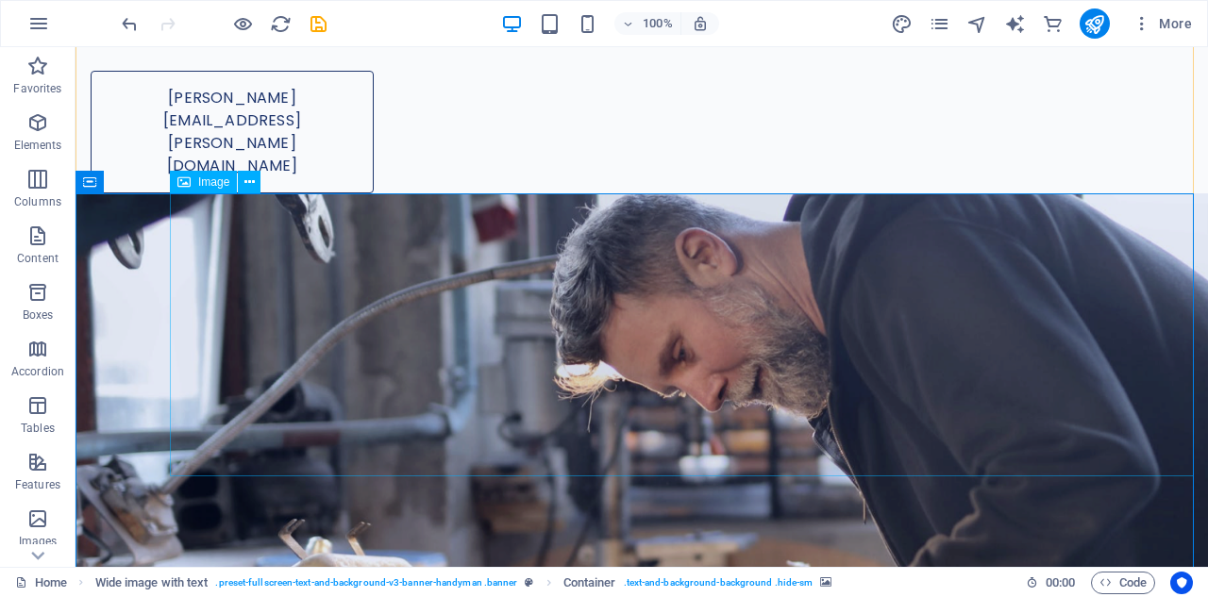
select select "px"
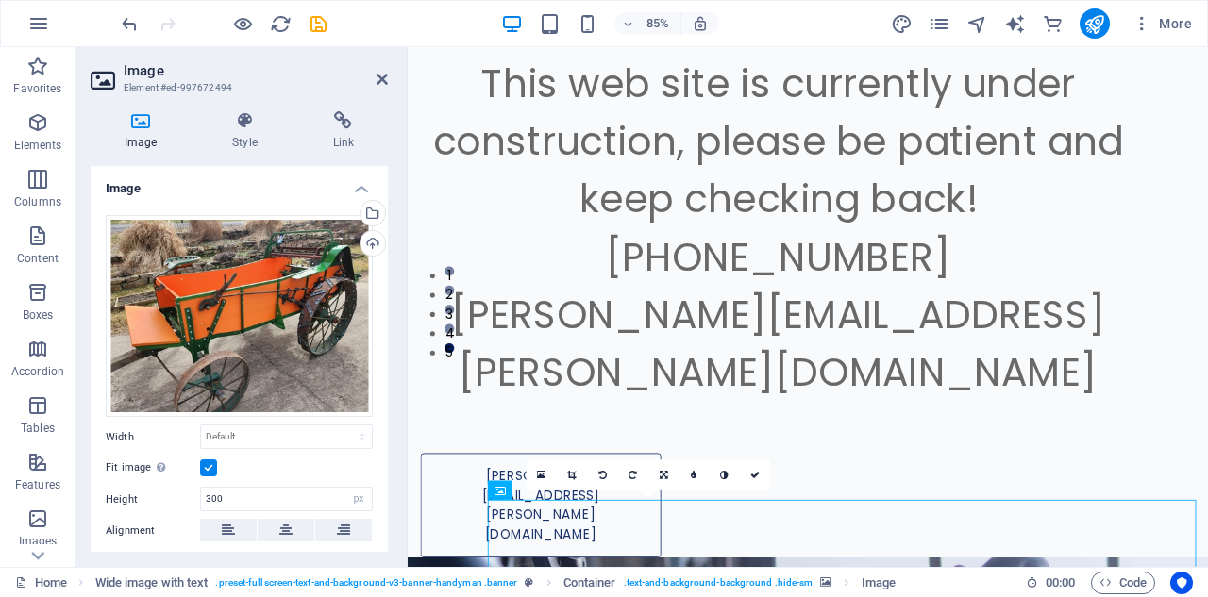
drag, startPoint x: 782, startPoint y: 344, endPoint x: 1139, endPoint y: 149, distance: 406.6
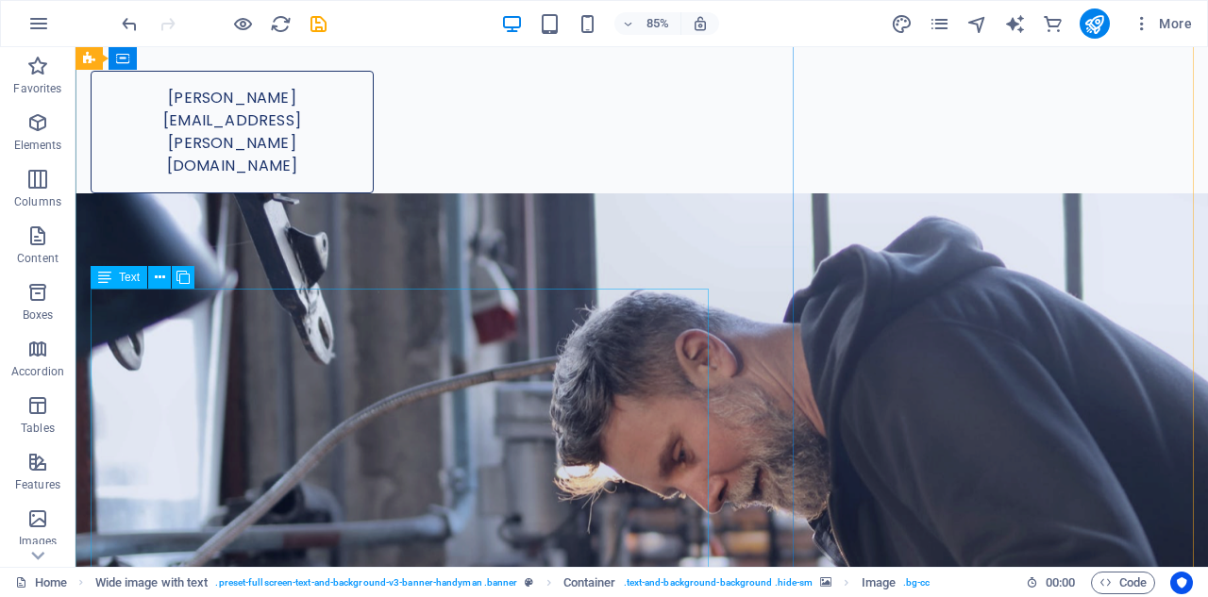
scroll to position [326, 0]
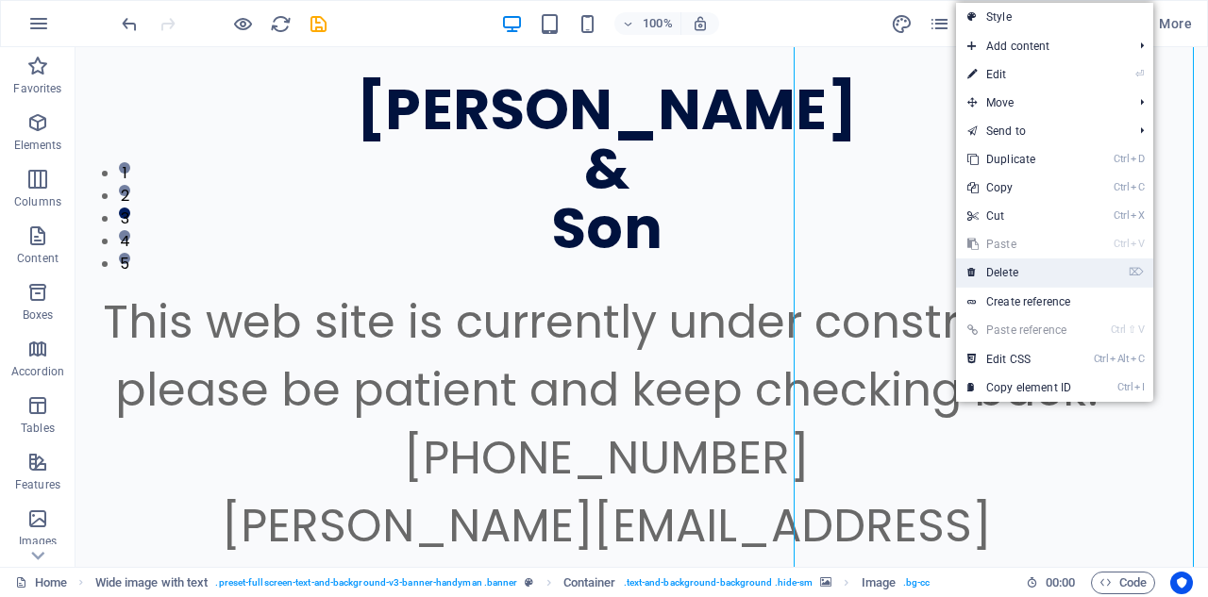
click at [1006, 276] on link "⌦ Delete" at bounding box center [1019, 273] width 126 height 28
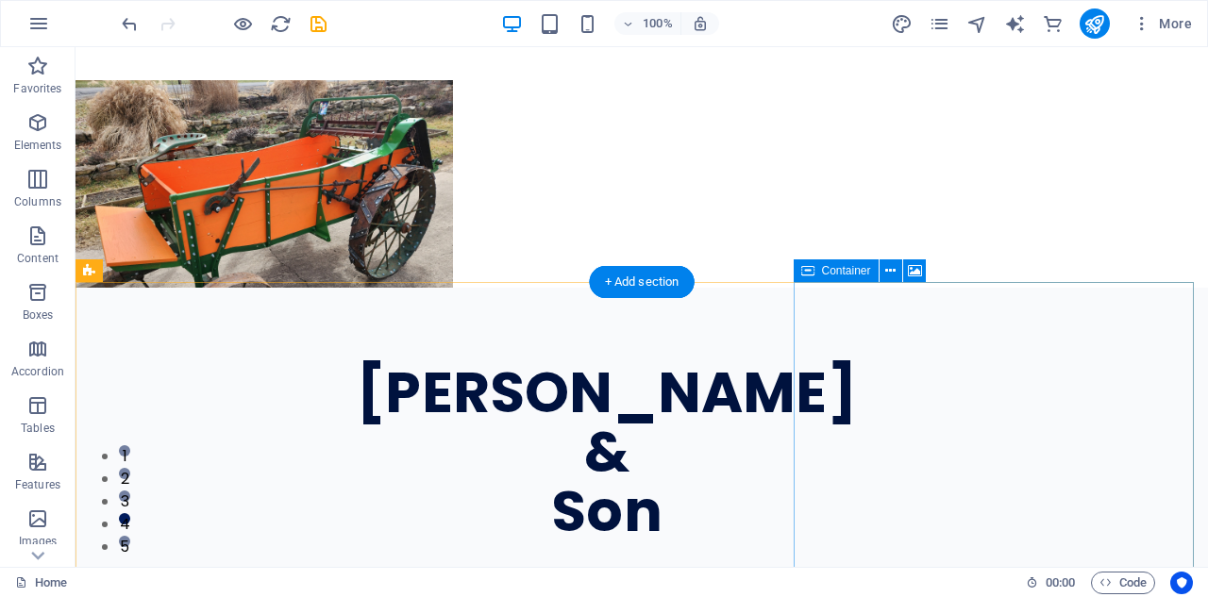
scroll to position [137, 0]
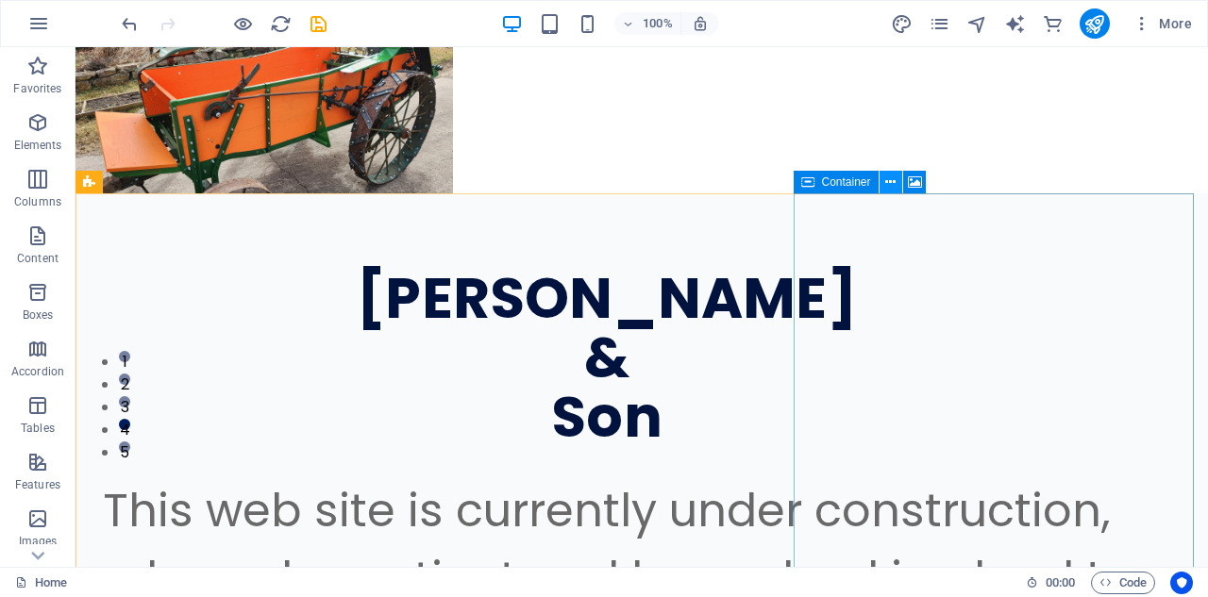
click at [890, 185] on icon at bounding box center [890, 183] width 10 height 20
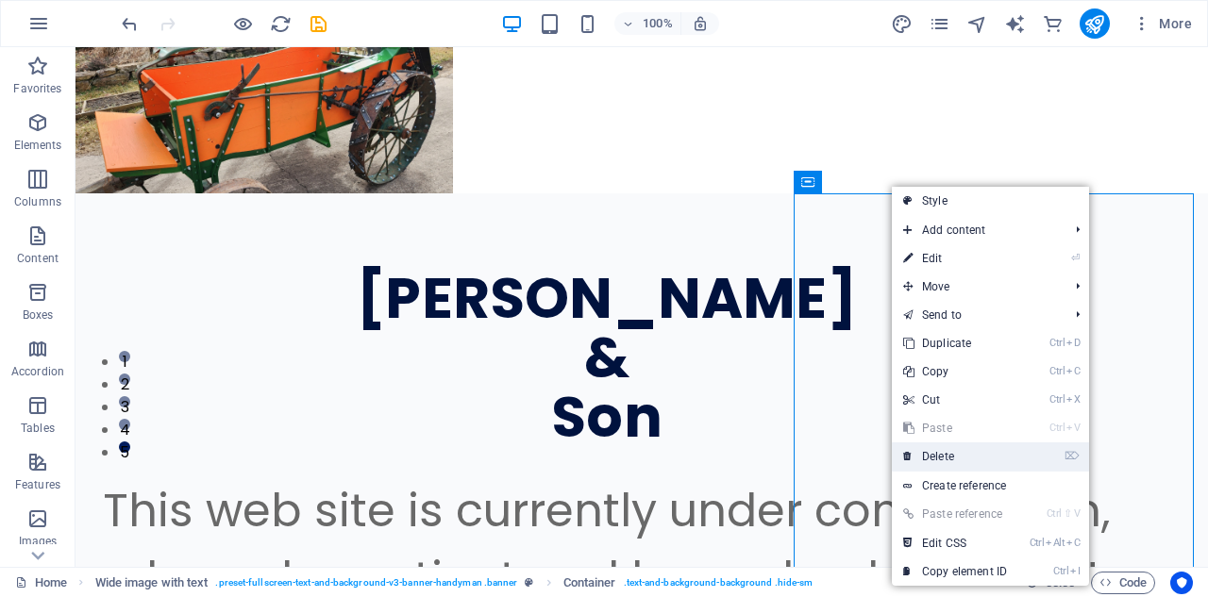
click at [938, 459] on link "⌦ Delete" at bounding box center [955, 457] width 126 height 28
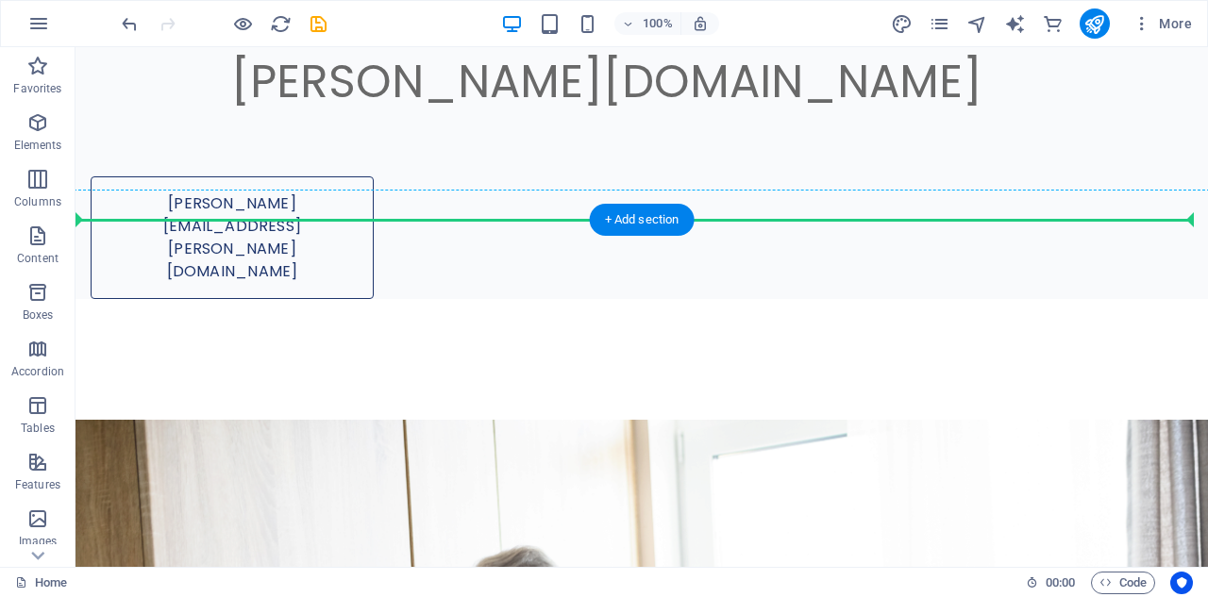
scroll to position [927, 0]
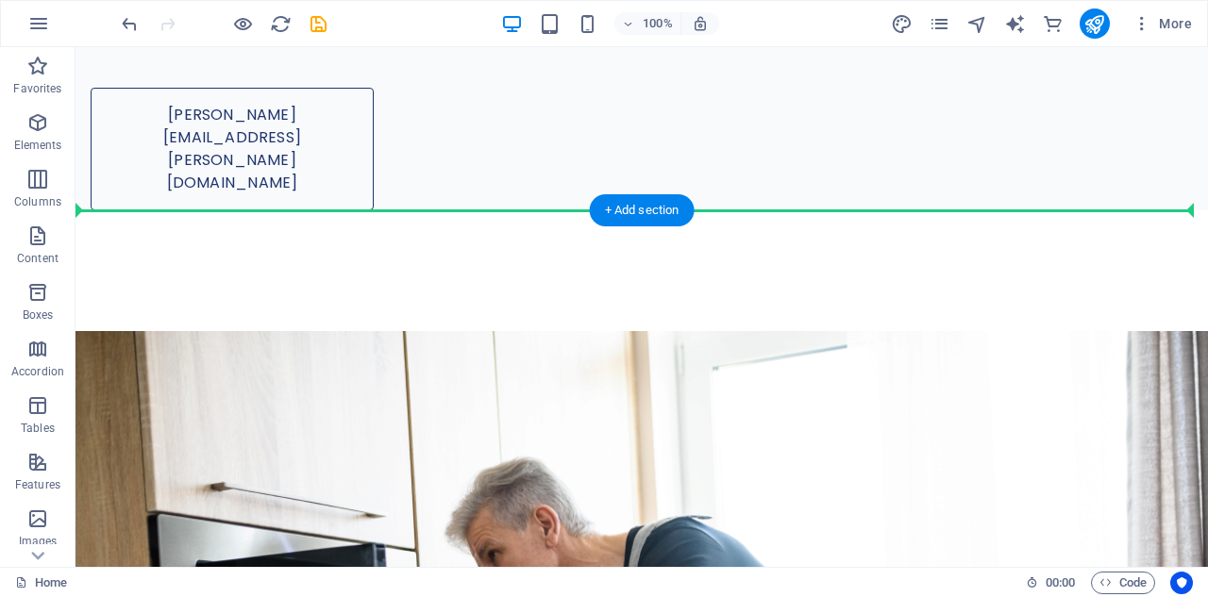
drag, startPoint x: 297, startPoint y: 140, endPoint x: 549, endPoint y: 270, distance: 283.6
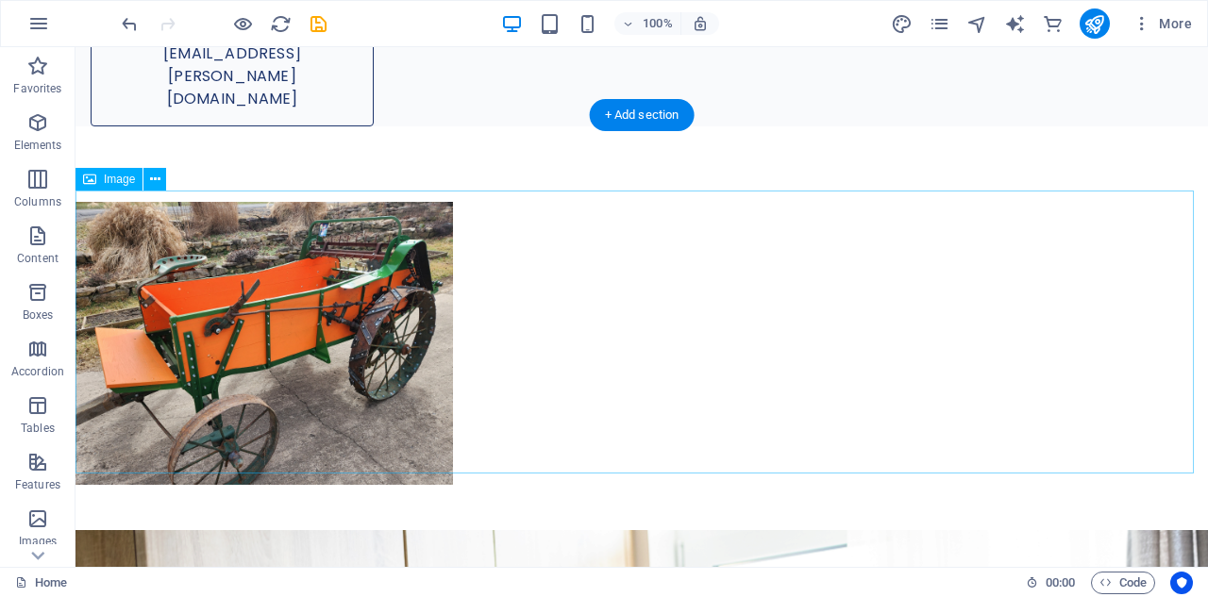
scroll to position [755, 0]
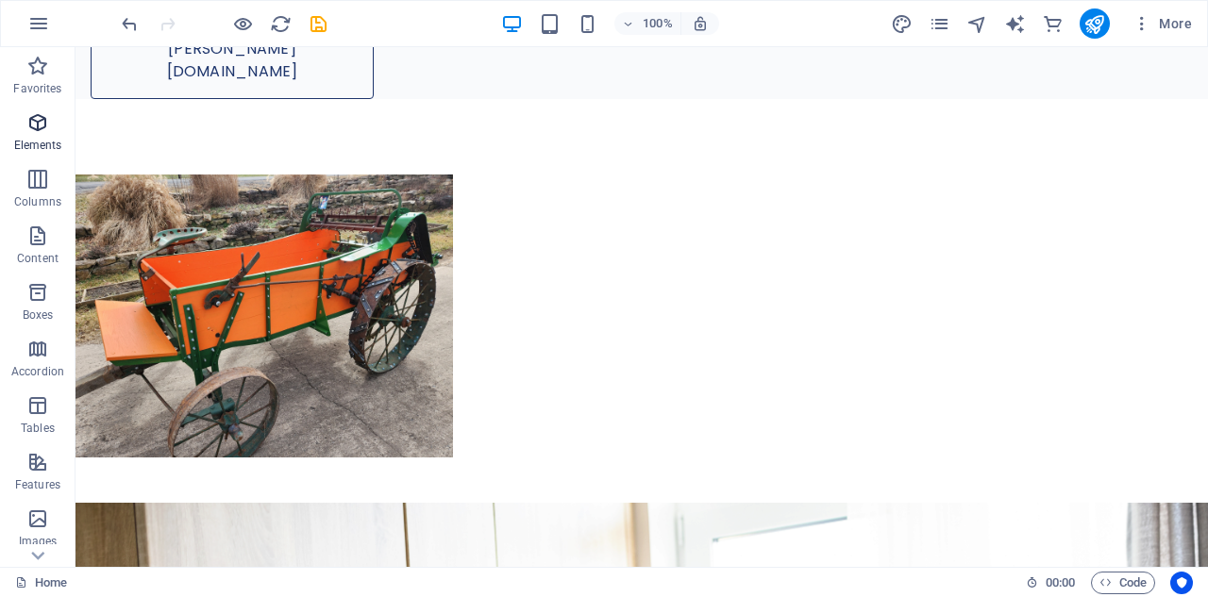
click at [39, 125] on icon "button" at bounding box center [37, 122] width 23 height 23
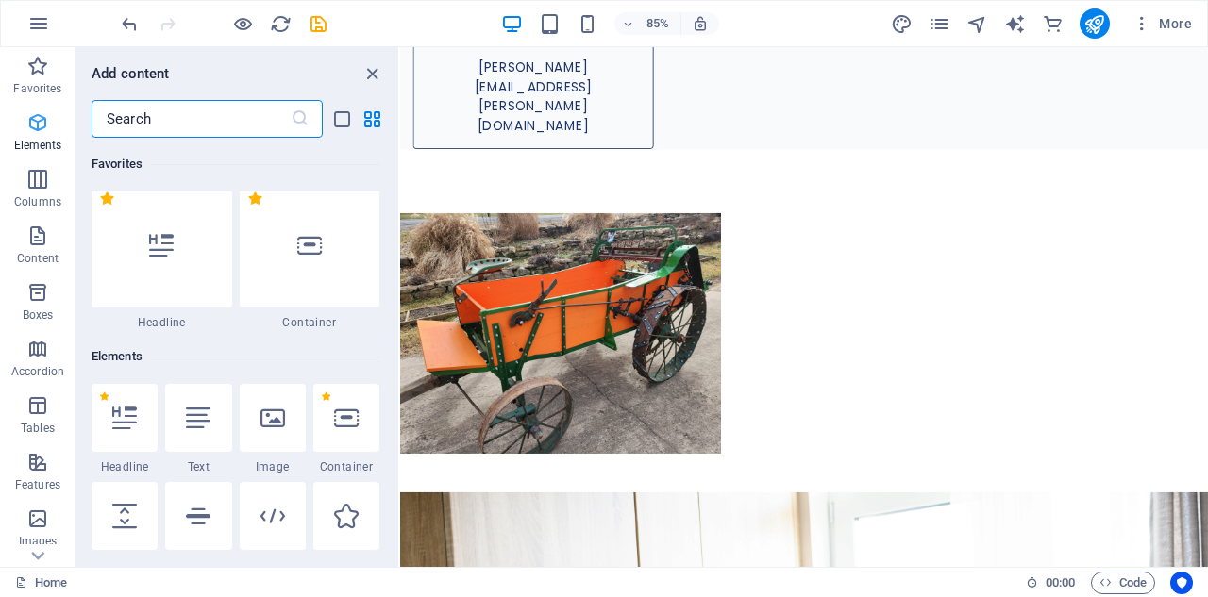
scroll to position [201, 0]
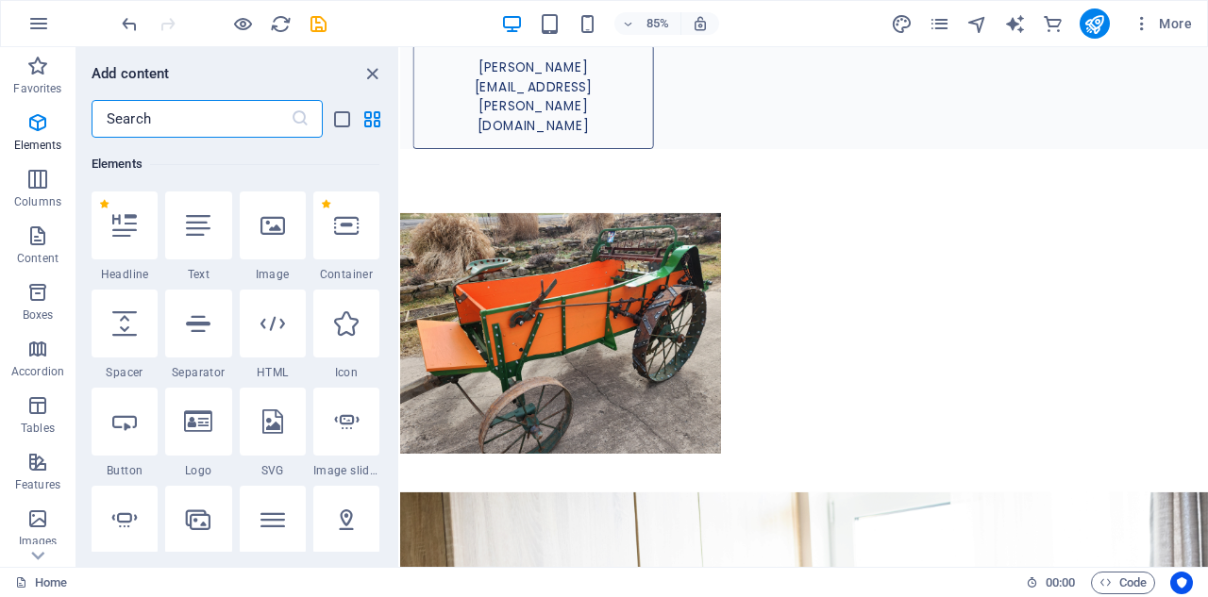
click at [135, 121] on input "text" at bounding box center [191, 119] width 199 height 38
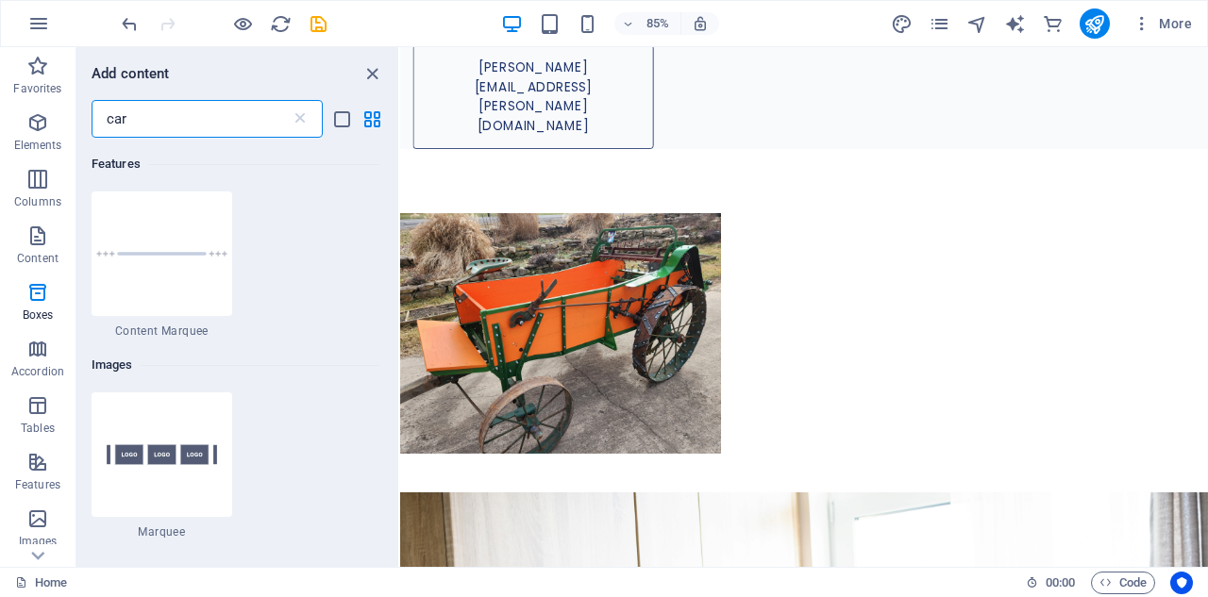
scroll to position [0, 0]
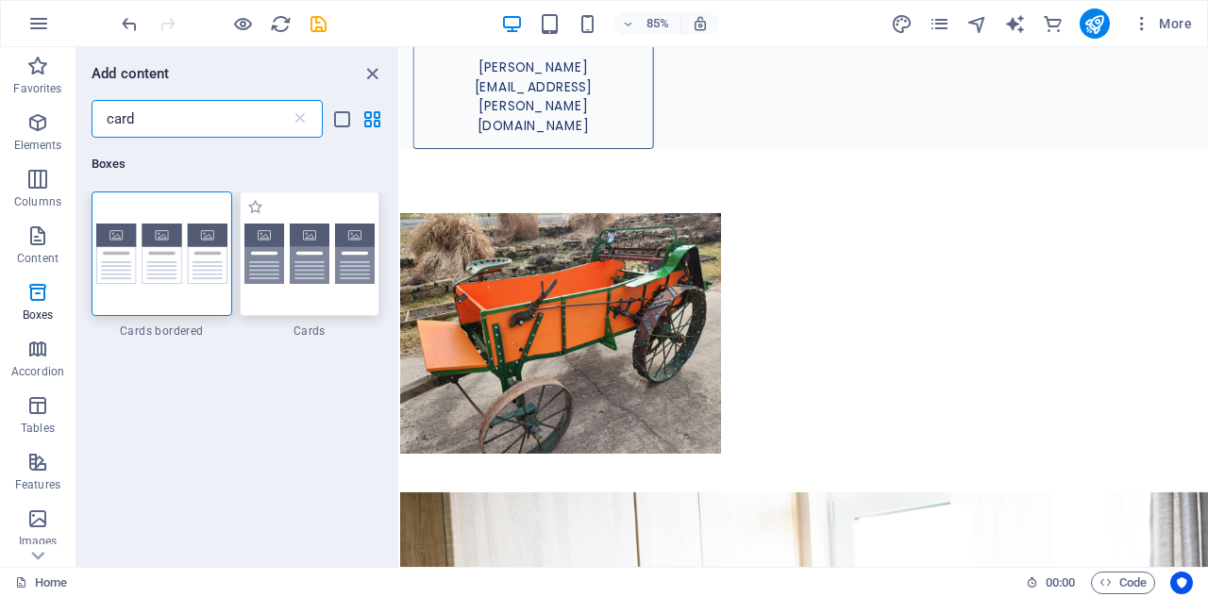
type input "card"
click at [270, 252] on img at bounding box center [309, 254] width 131 height 61
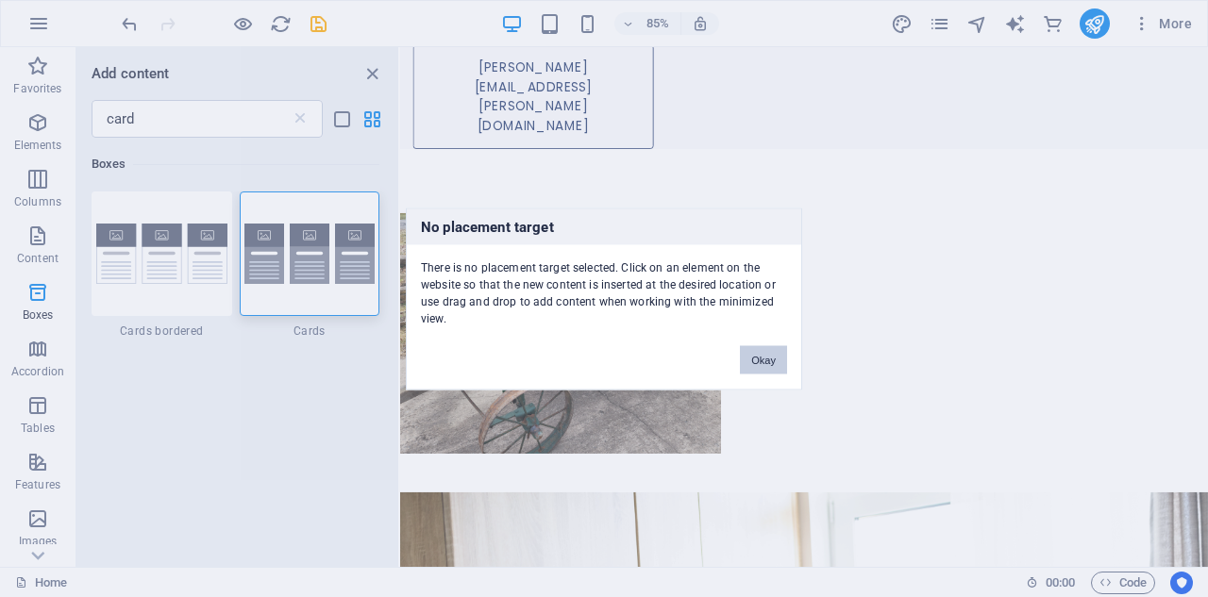
click at [756, 362] on button "Okay" at bounding box center [763, 359] width 47 height 28
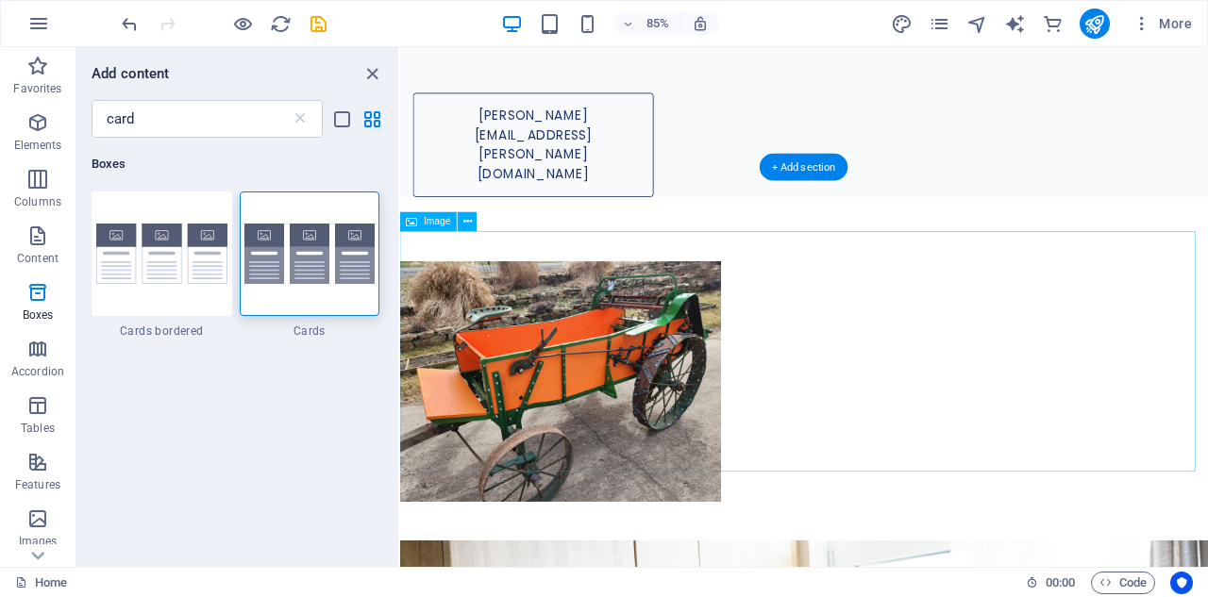
scroll to position [661, 0]
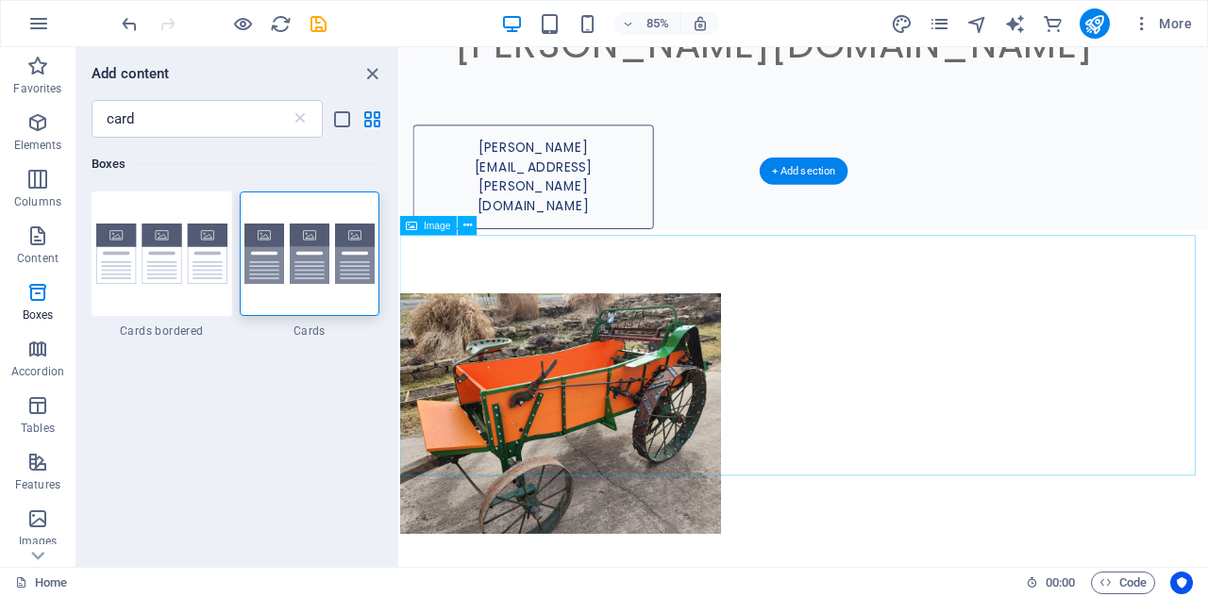
click at [857, 342] on figure at bounding box center [875, 478] width 950 height 283
click at [317, 259] on img at bounding box center [309, 254] width 131 height 61
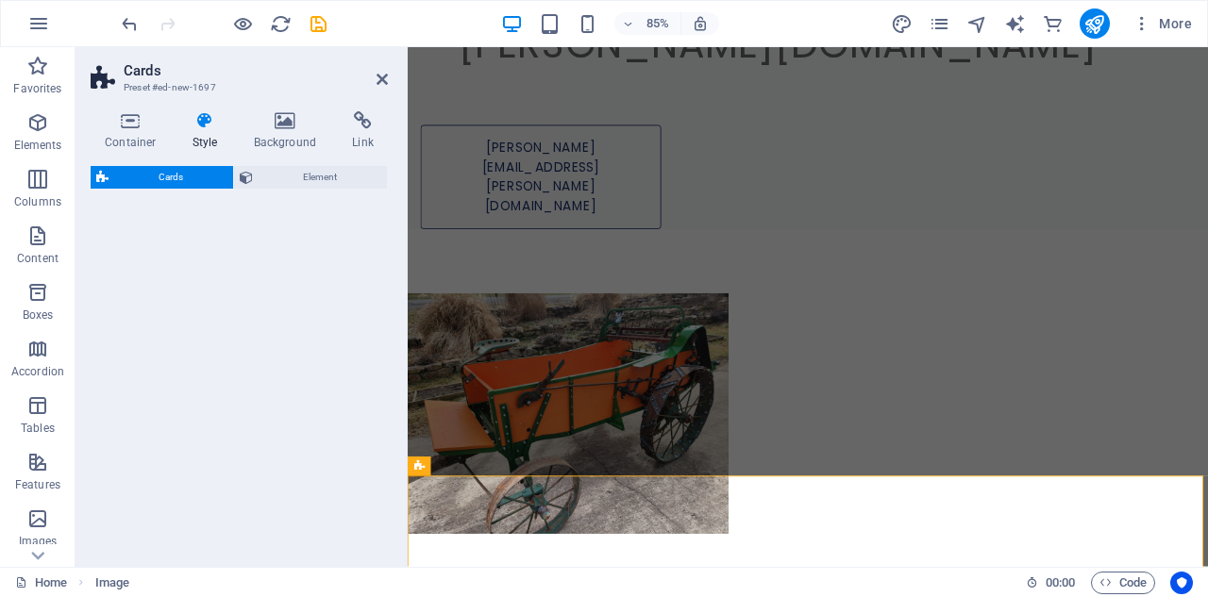
select select "rem"
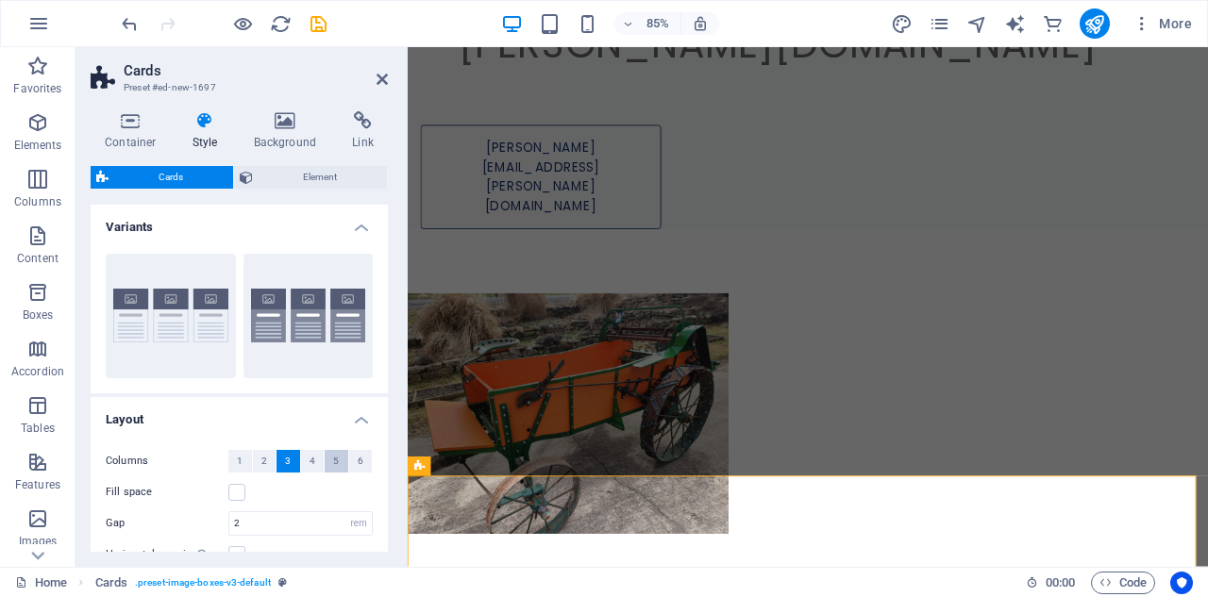
click at [333, 462] on span "5" at bounding box center [336, 461] width 6 height 23
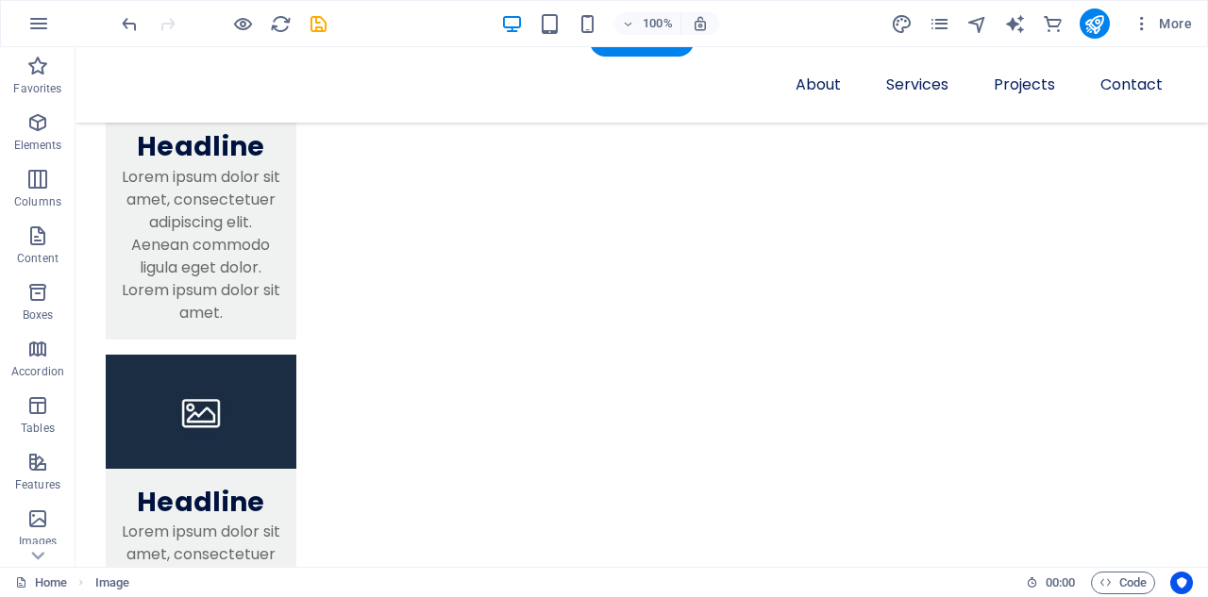
scroll to position [1712, 0]
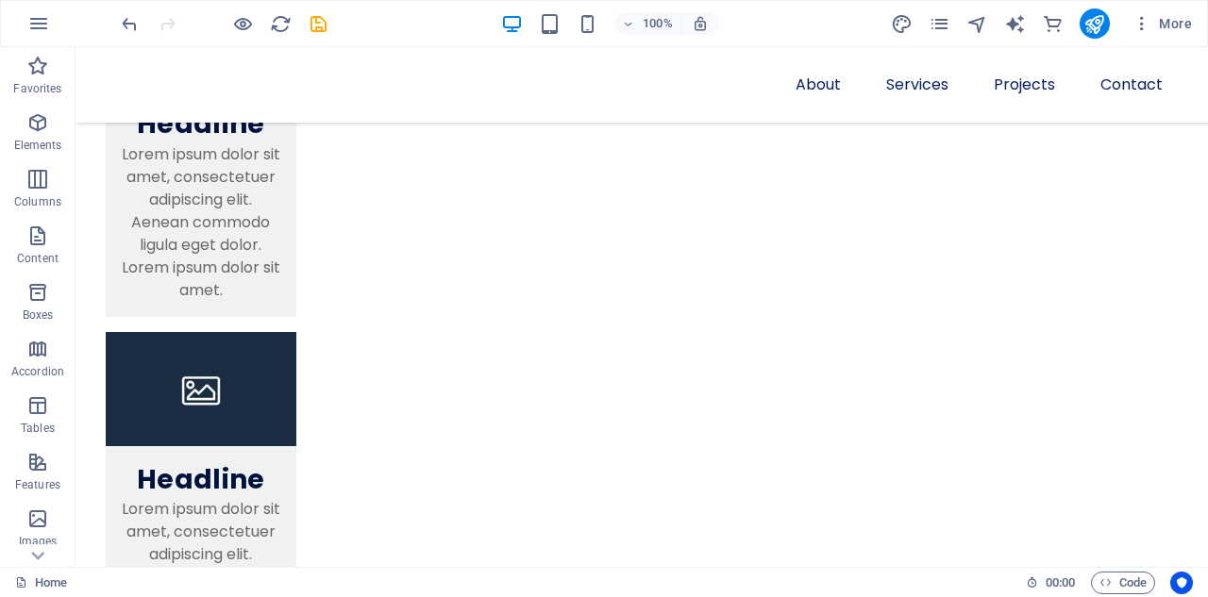
drag, startPoint x: 257, startPoint y: 212, endPoint x: 470, endPoint y: 159, distance: 219.7
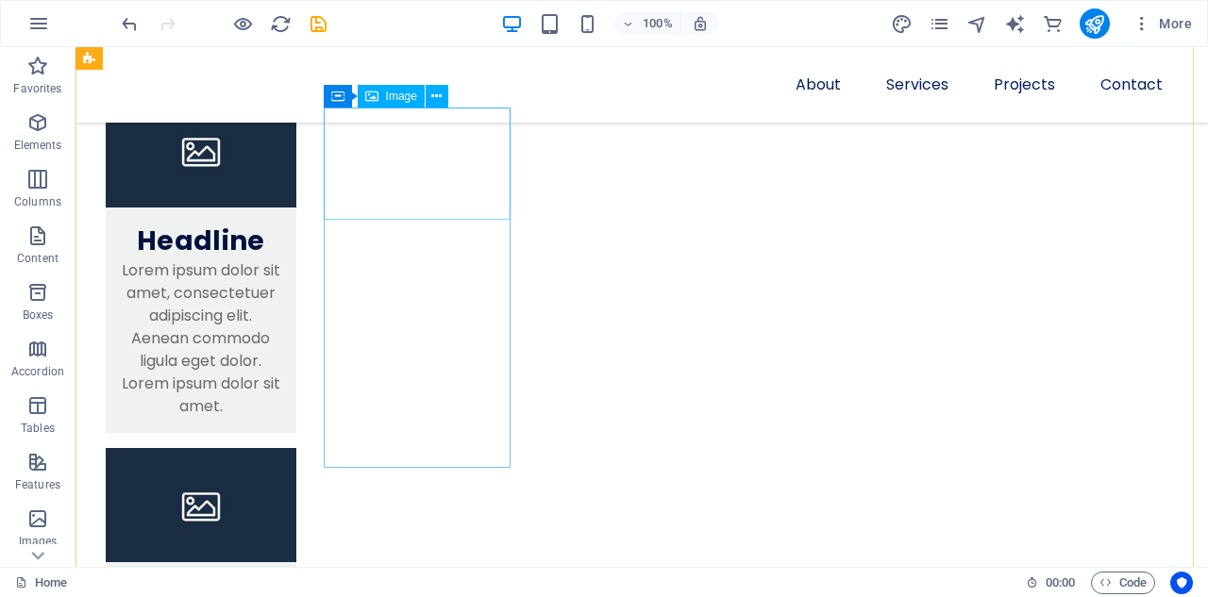
scroll to position [862, 0]
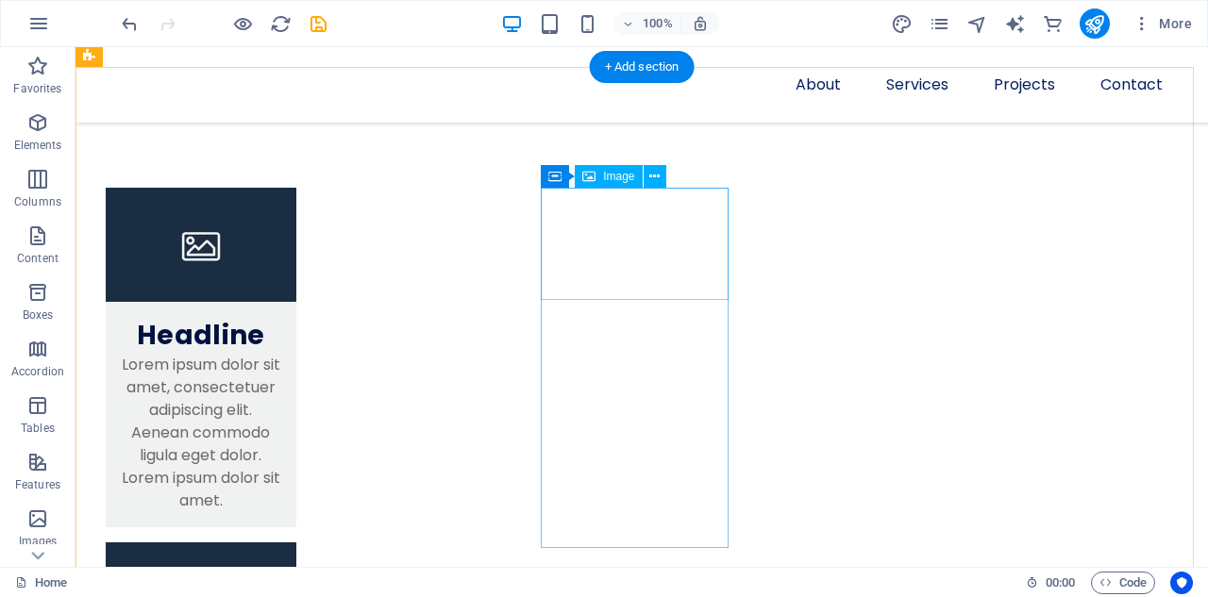
select select "%"
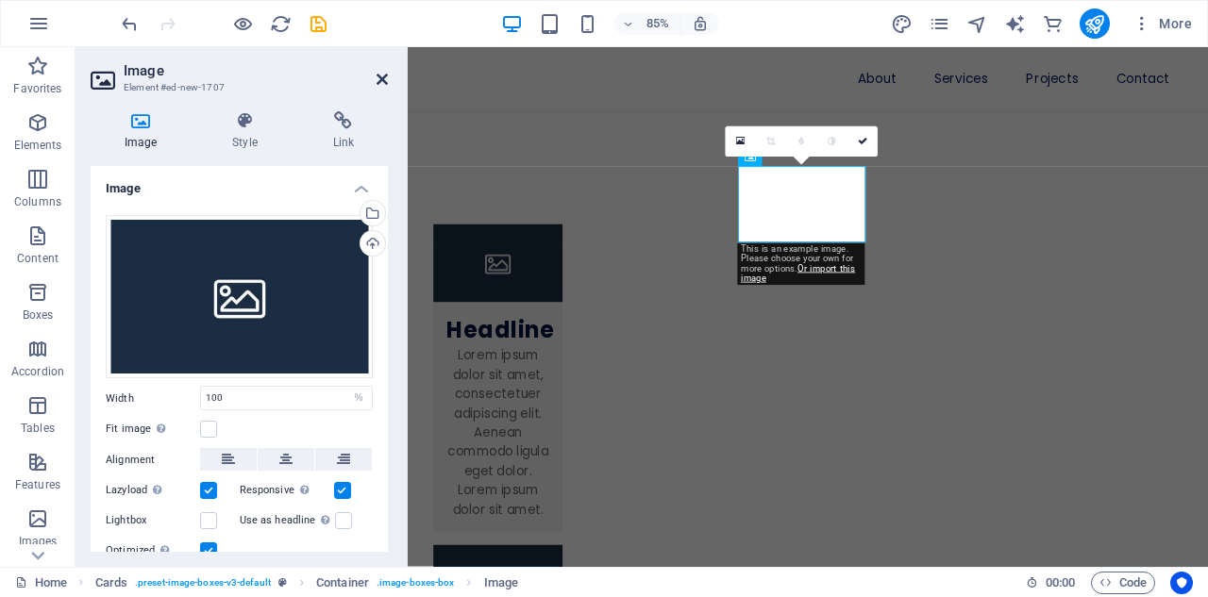
click at [382, 75] on icon at bounding box center [381, 79] width 11 height 15
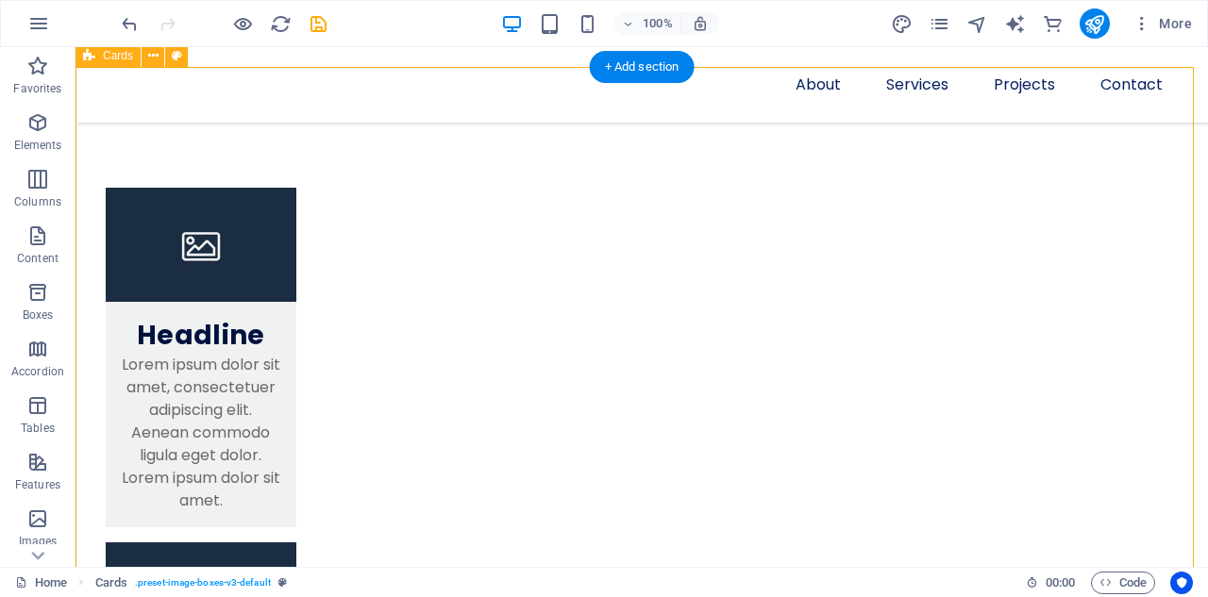
select select "rem"
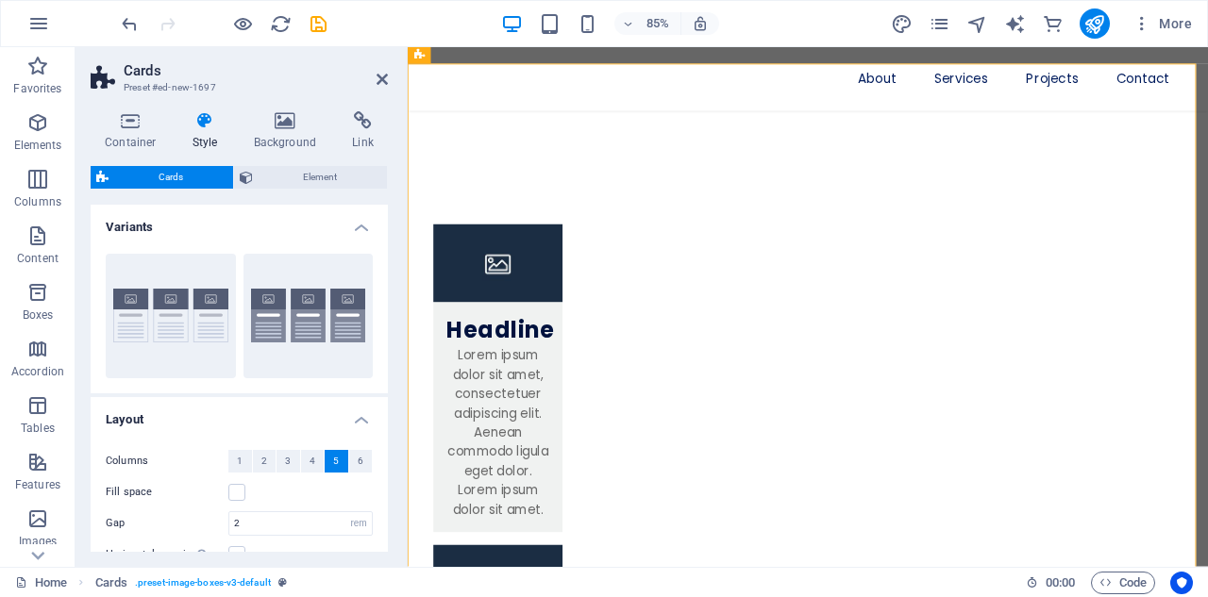
click at [333, 457] on span "5" at bounding box center [336, 461] width 6 height 23
click at [835, 158] on icon at bounding box center [834, 157] width 8 height 17
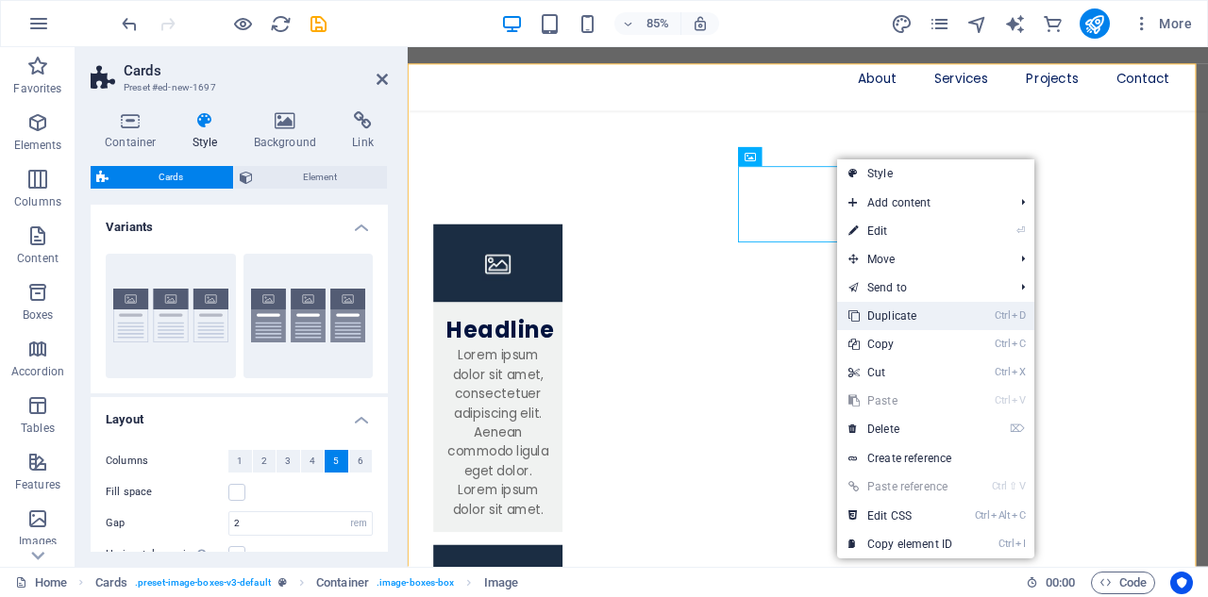
click at [884, 310] on link "Ctrl D Duplicate" at bounding box center [900, 316] width 126 height 28
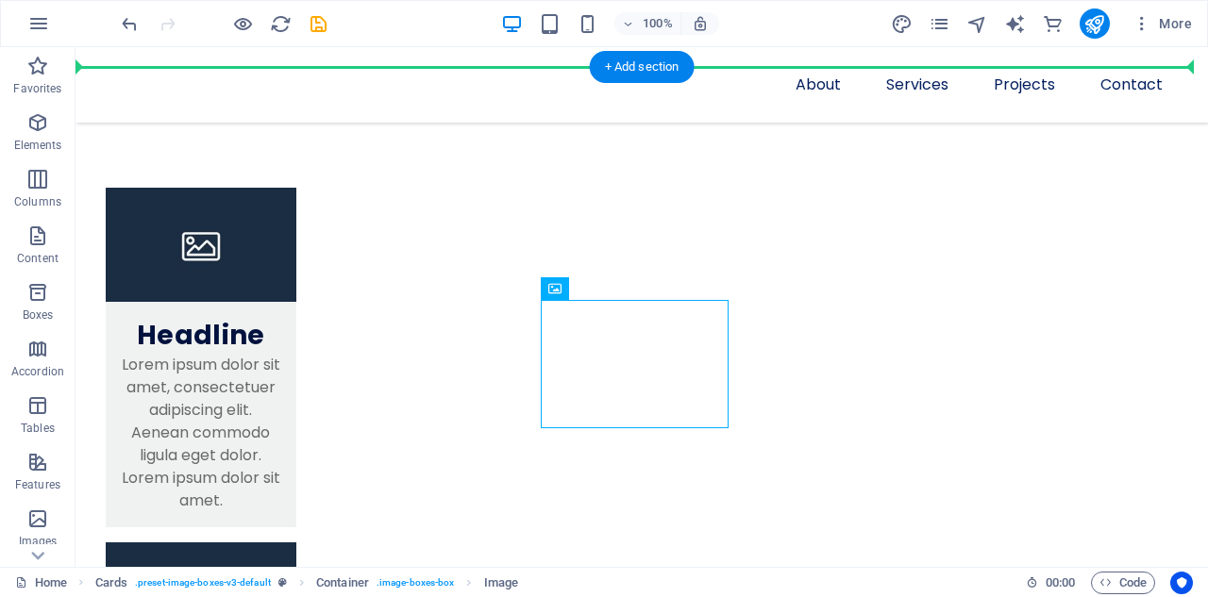
drag, startPoint x: 574, startPoint y: 320, endPoint x: 839, endPoint y: 276, distance: 268.7
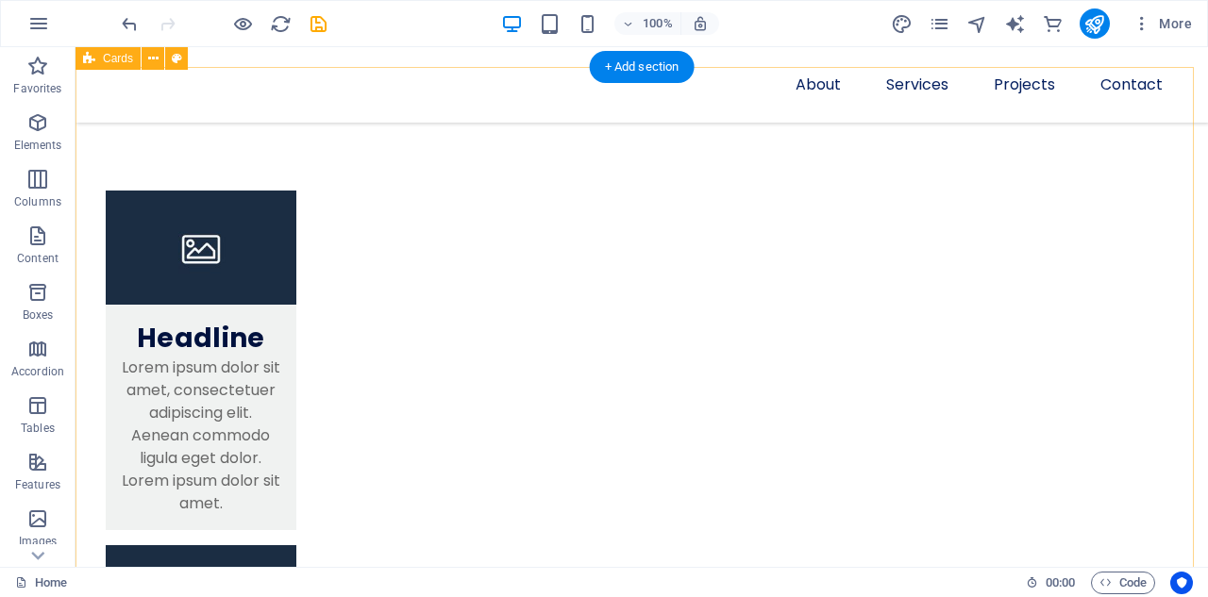
scroll to position [1534, 0]
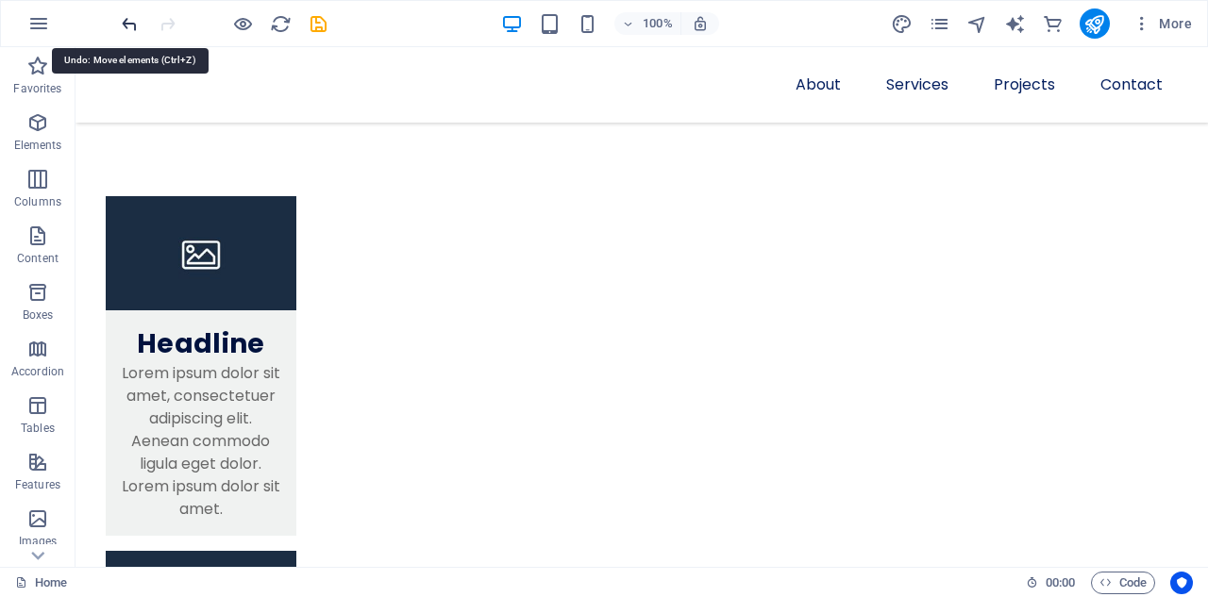
click at [130, 23] on icon "undo" at bounding box center [130, 24] width 22 height 22
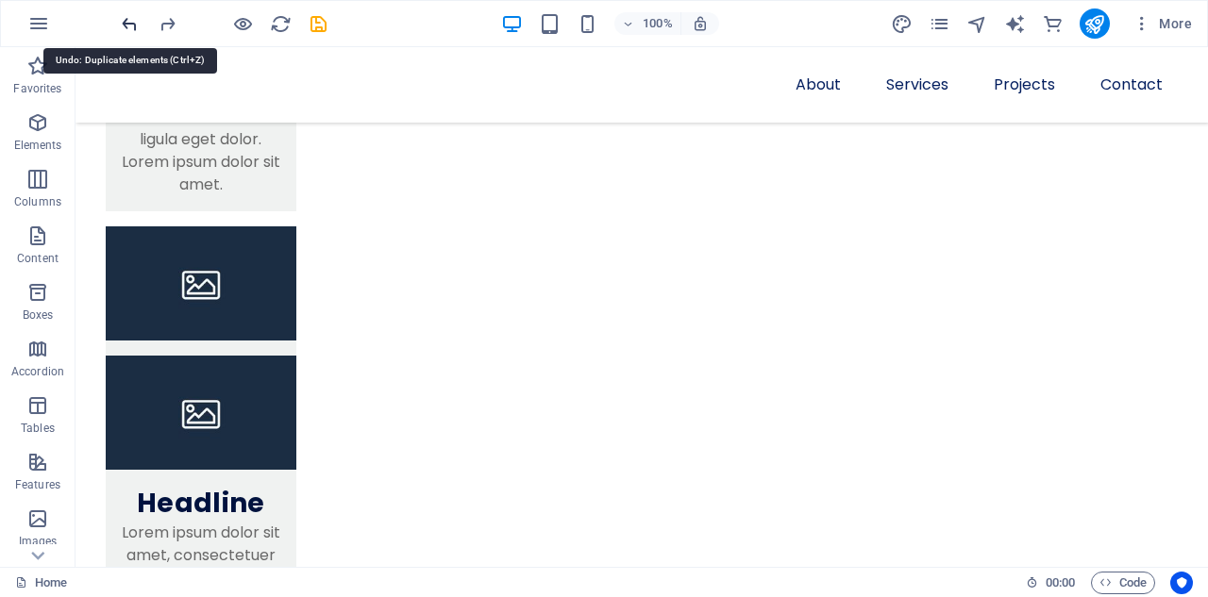
scroll to position [862, 0]
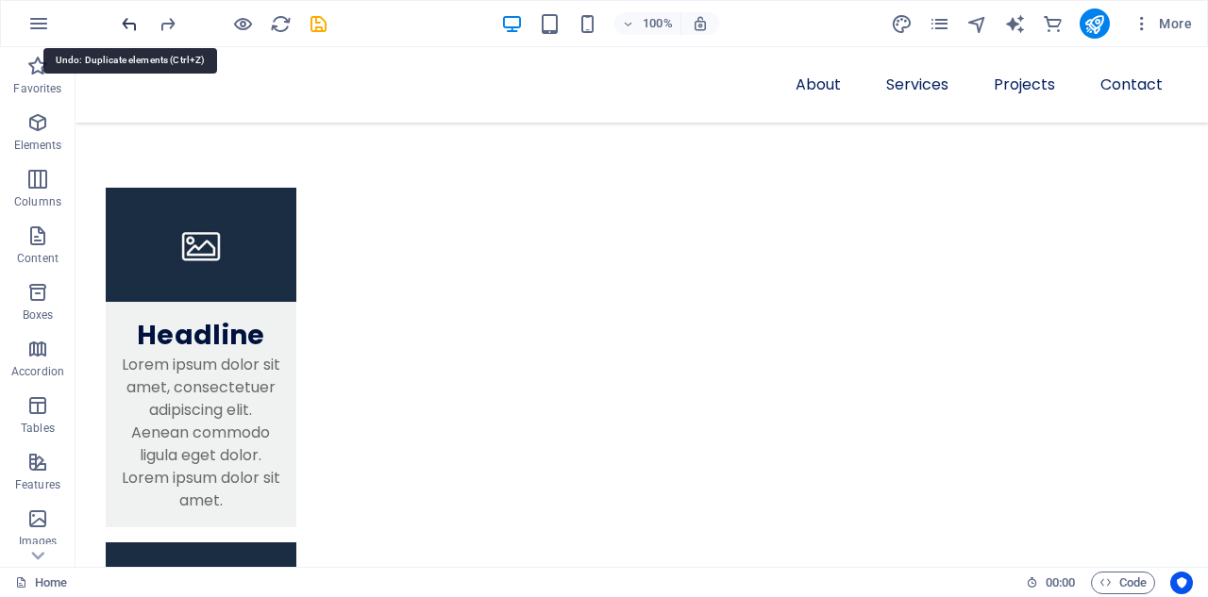
click at [131, 25] on icon "undo" at bounding box center [130, 24] width 22 height 22
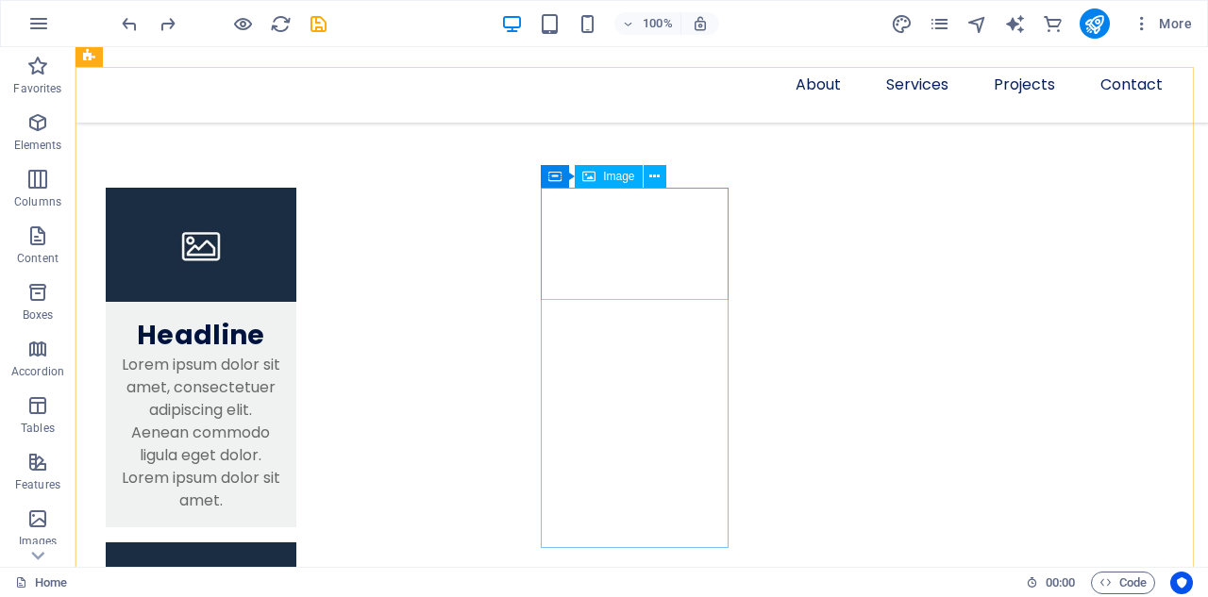
click at [627, 180] on span "Image" at bounding box center [618, 176] width 31 height 11
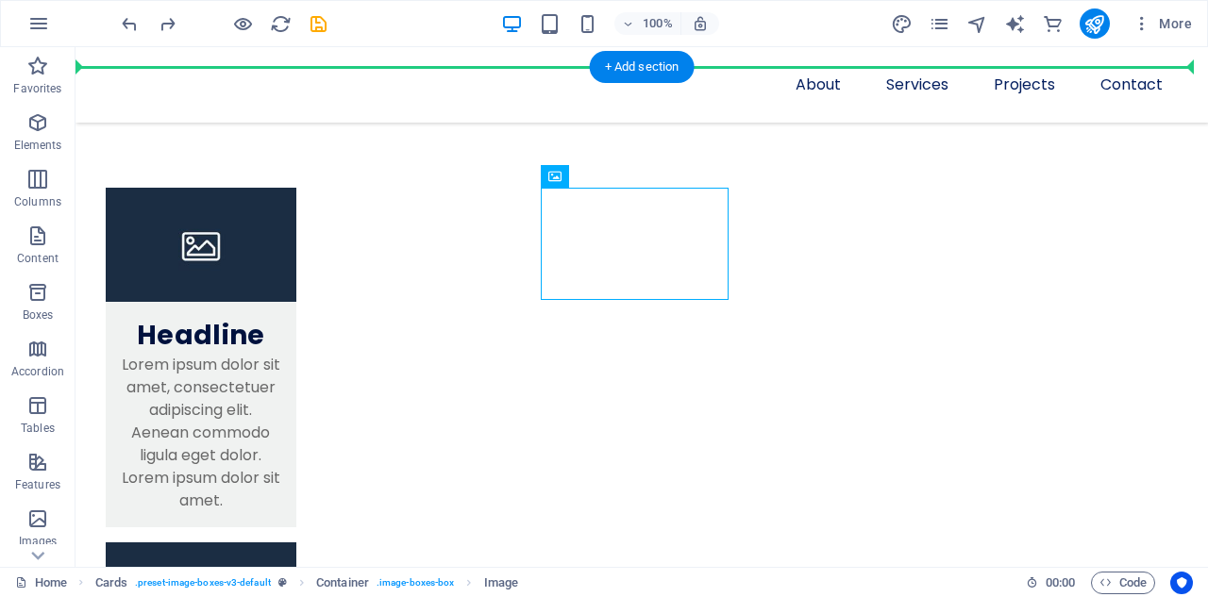
drag, startPoint x: 704, startPoint y: 246, endPoint x: 831, endPoint y: 248, distance: 127.4
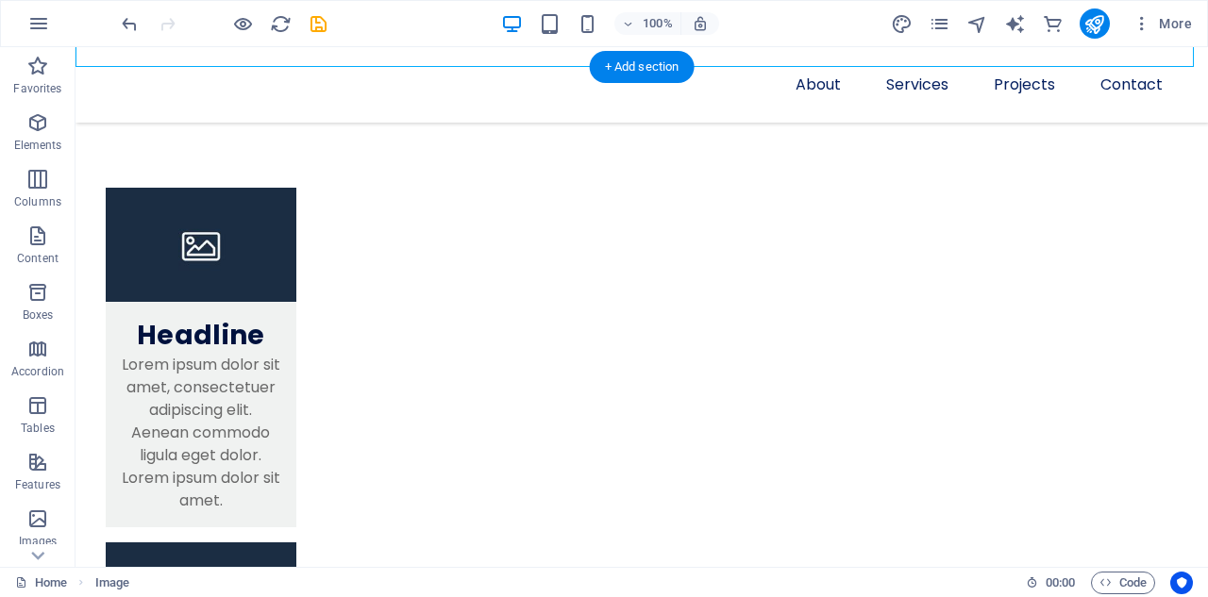
scroll to position [1534, 0]
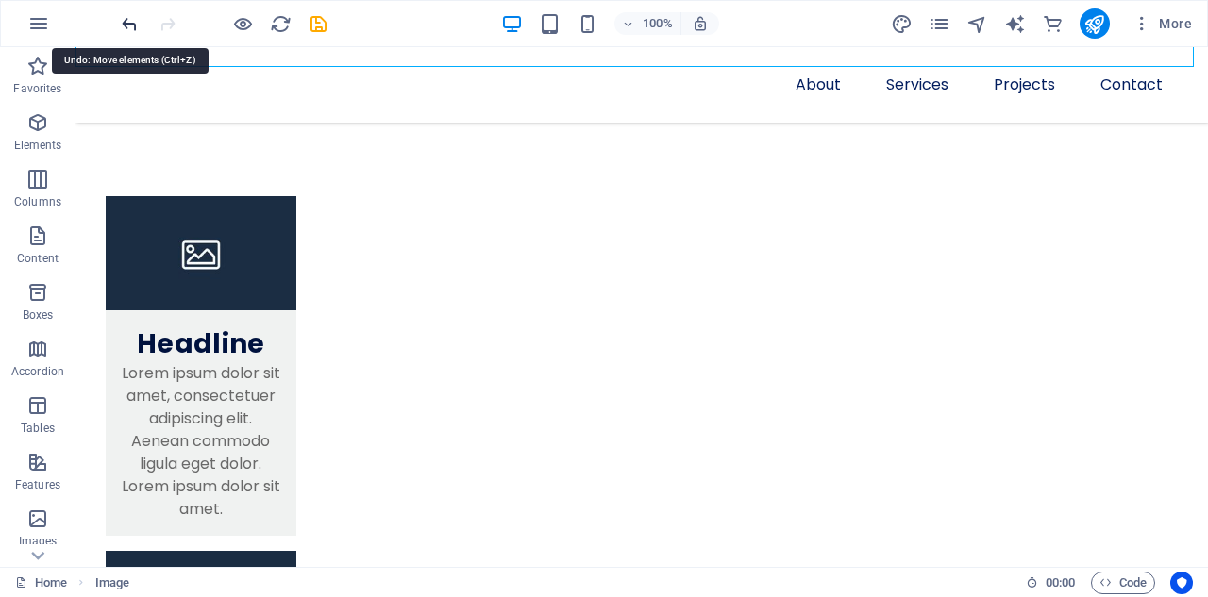
click at [131, 26] on icon "undo" at bounding box center [130, 24] width 22 height 22
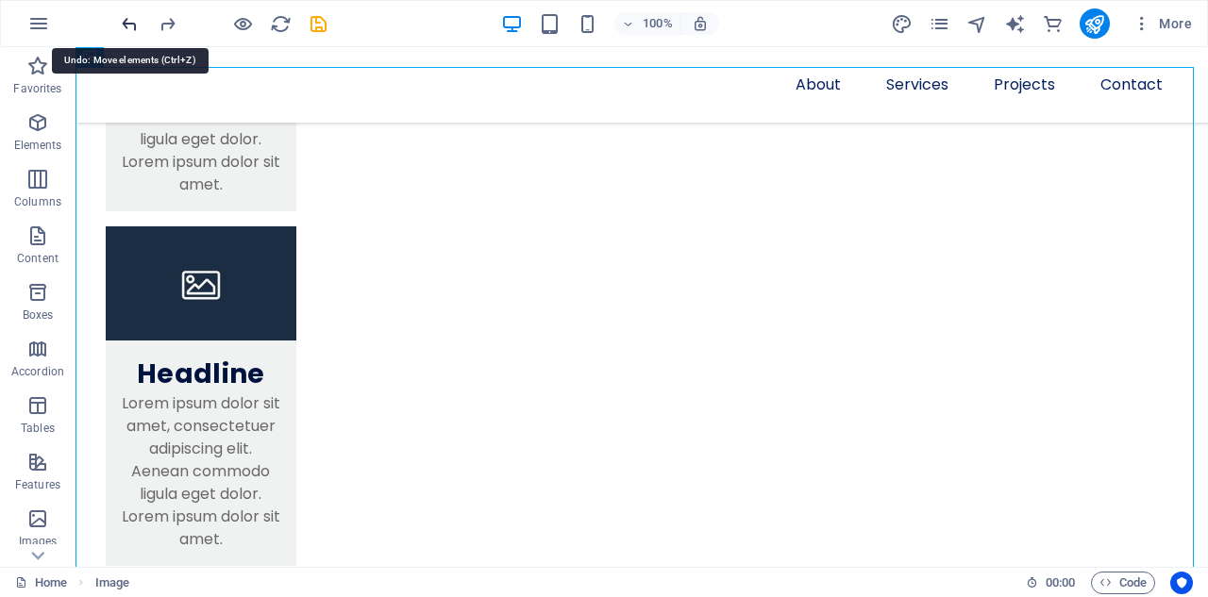
scroll to position [862, 0]
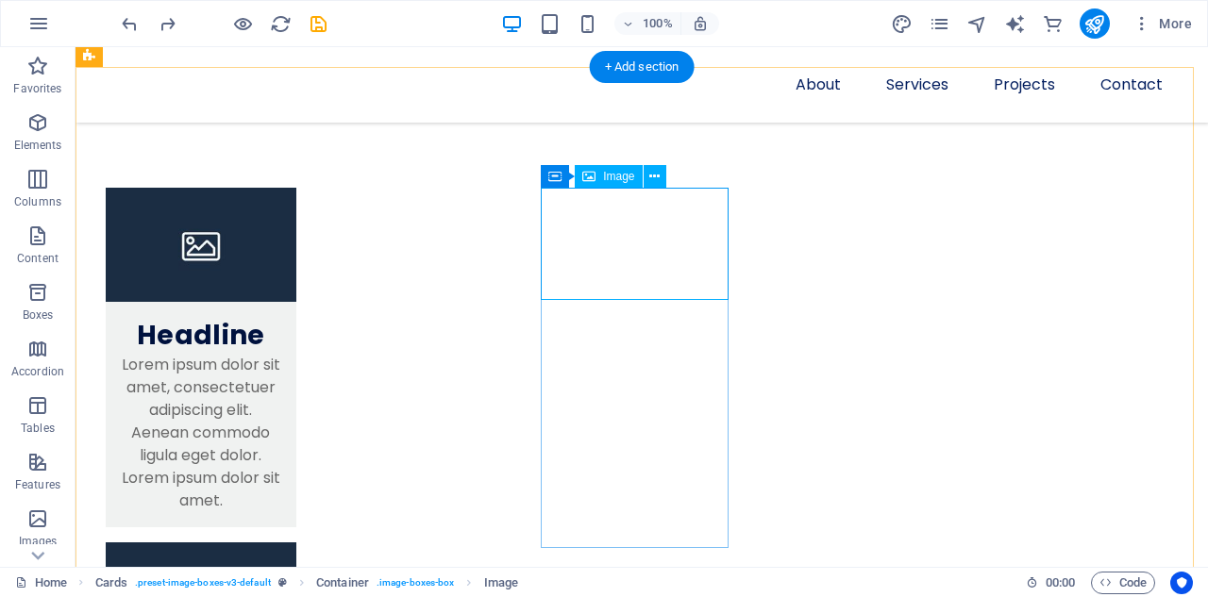
select select "%"
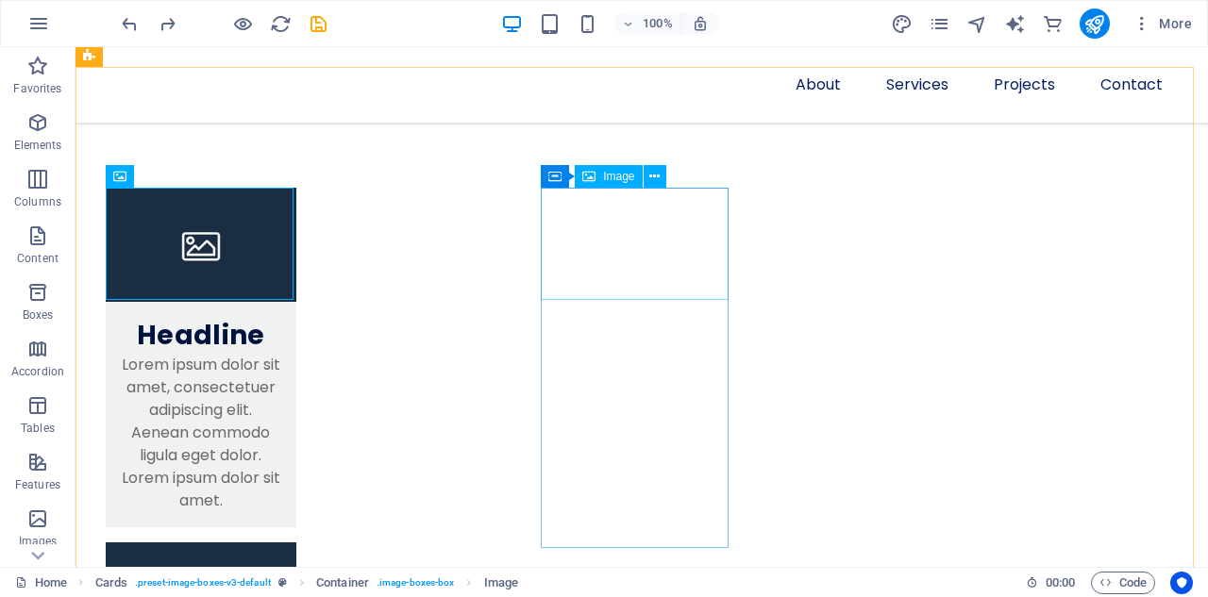
click at [602, 182] on div "Image" at bounding box center [608, 176] width 67 height 23
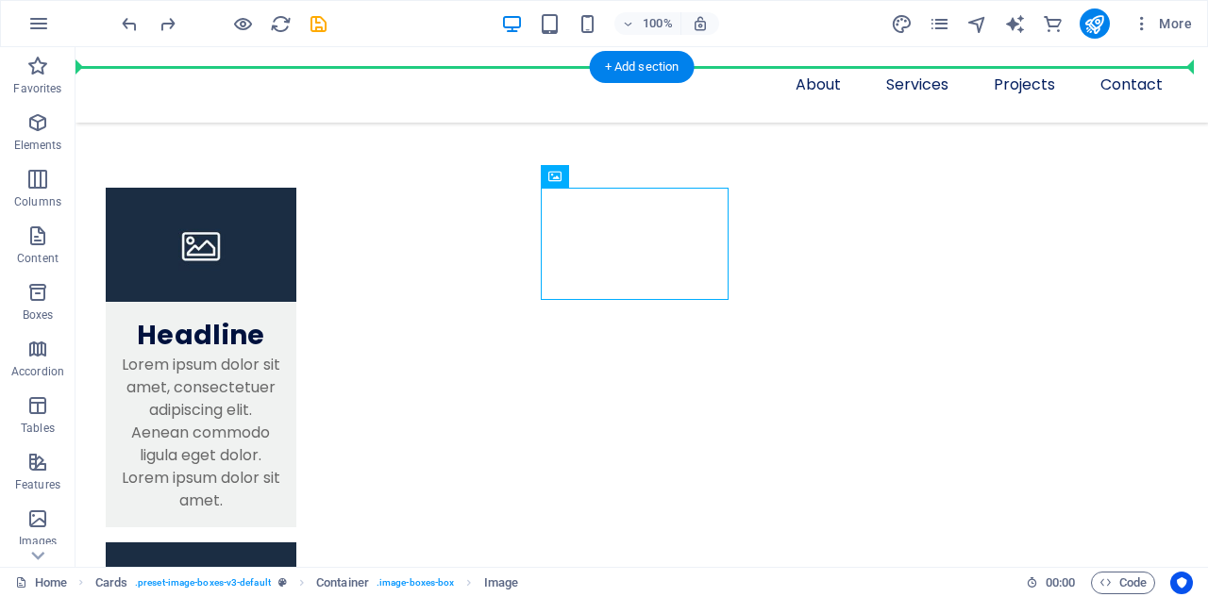
drag, startPoint x: 681, startPoint y: 228, endPoint x: 785, endPoint y: 256, distance: 107.3
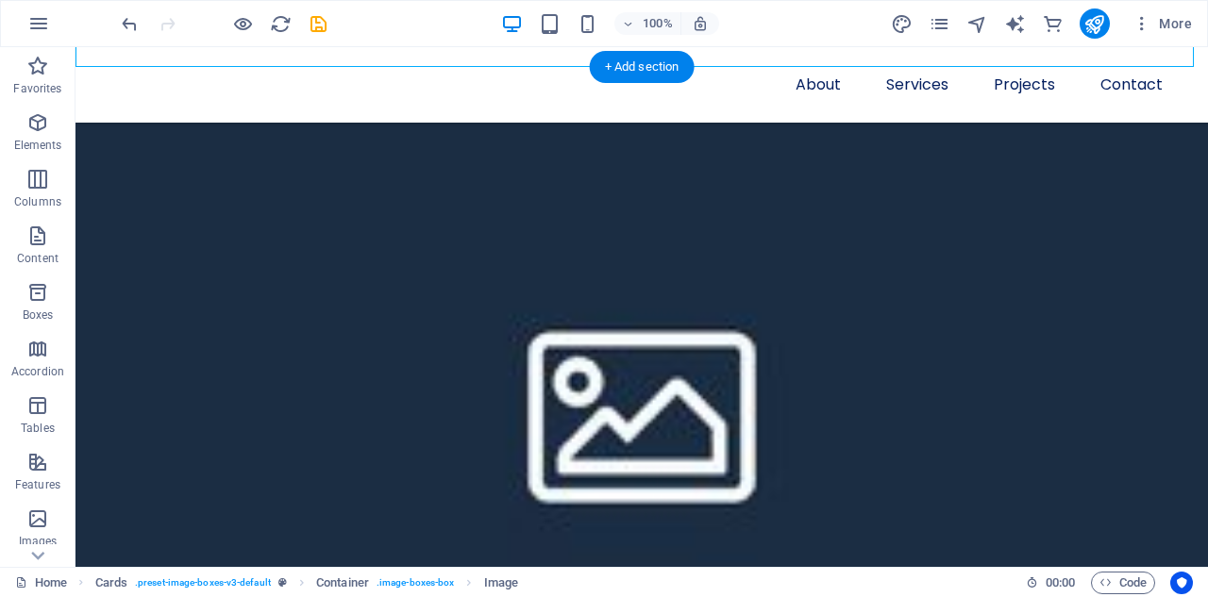
scroll to position [1534, 0]
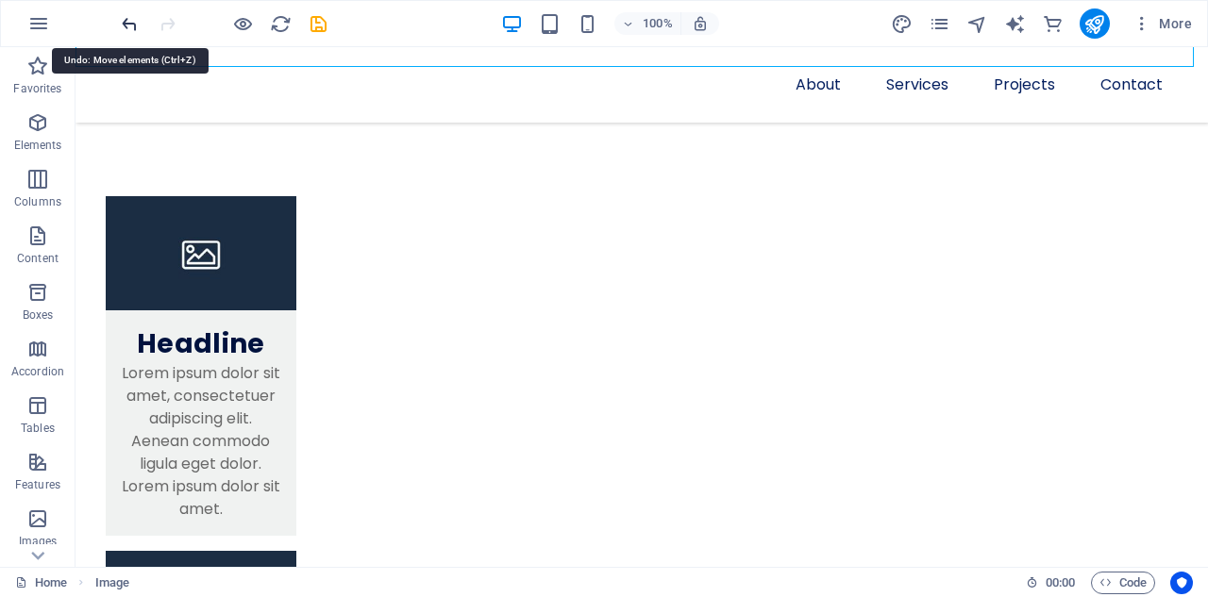
click at [129, 22] on icon "undo" at bounding box center [130, 24] width 22 height 22
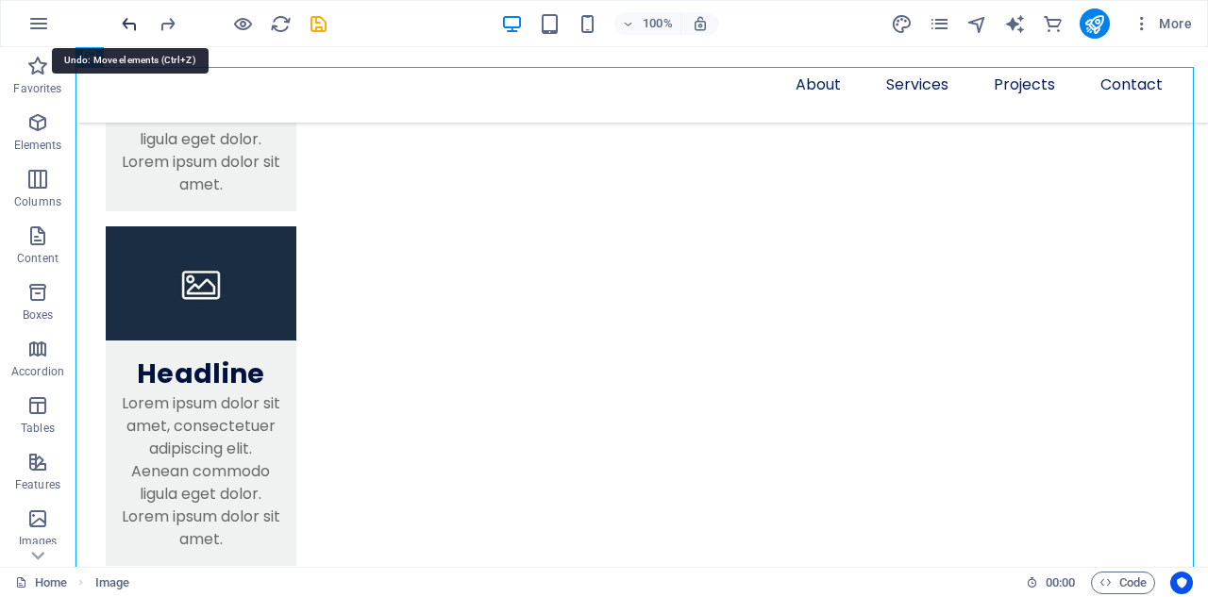
scroll to position [862, 0]
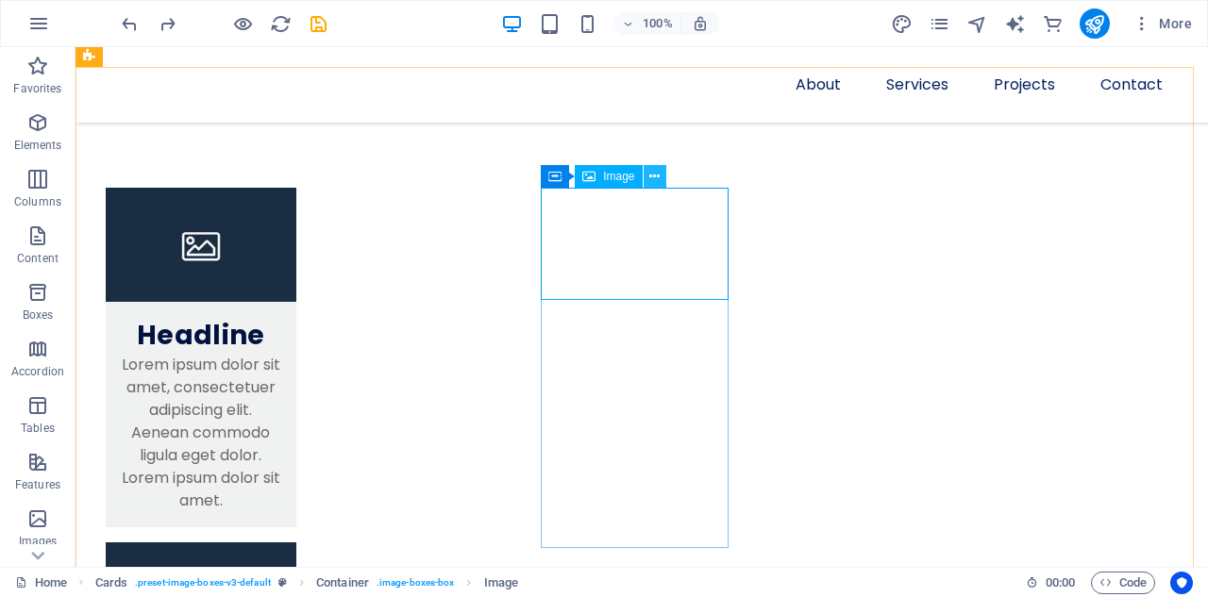
click at [656, 181] on icon at bounding box center [654, 177] width 10 height 20
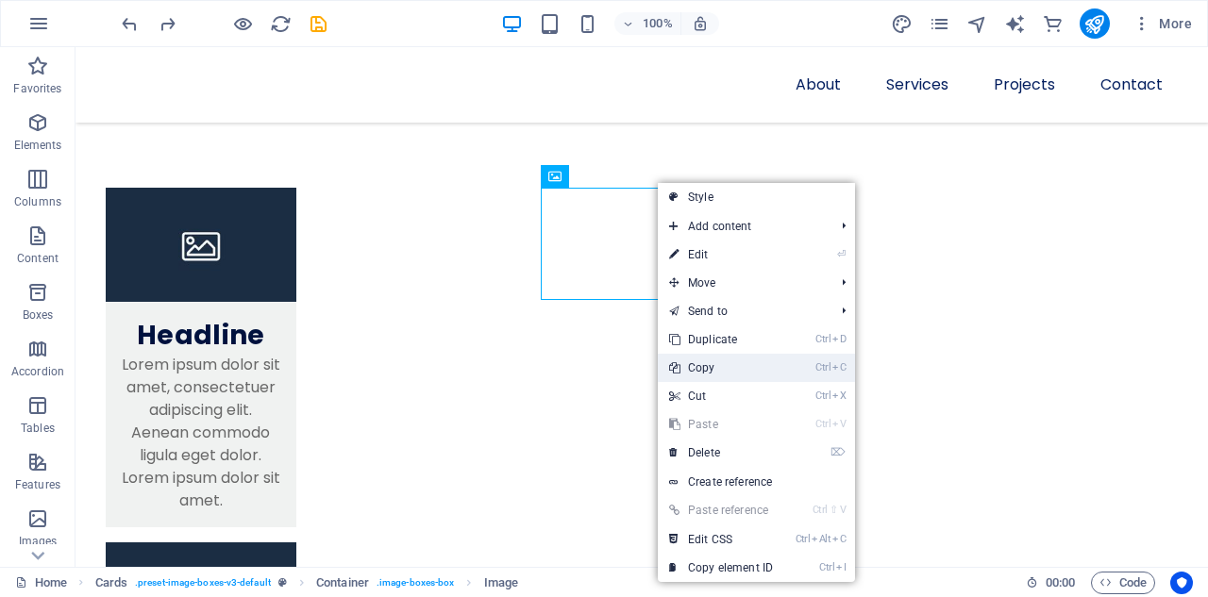
click at [695, 367] on link "Ctrl C Copy" at bounding box center [721, 368] width 126 height 28
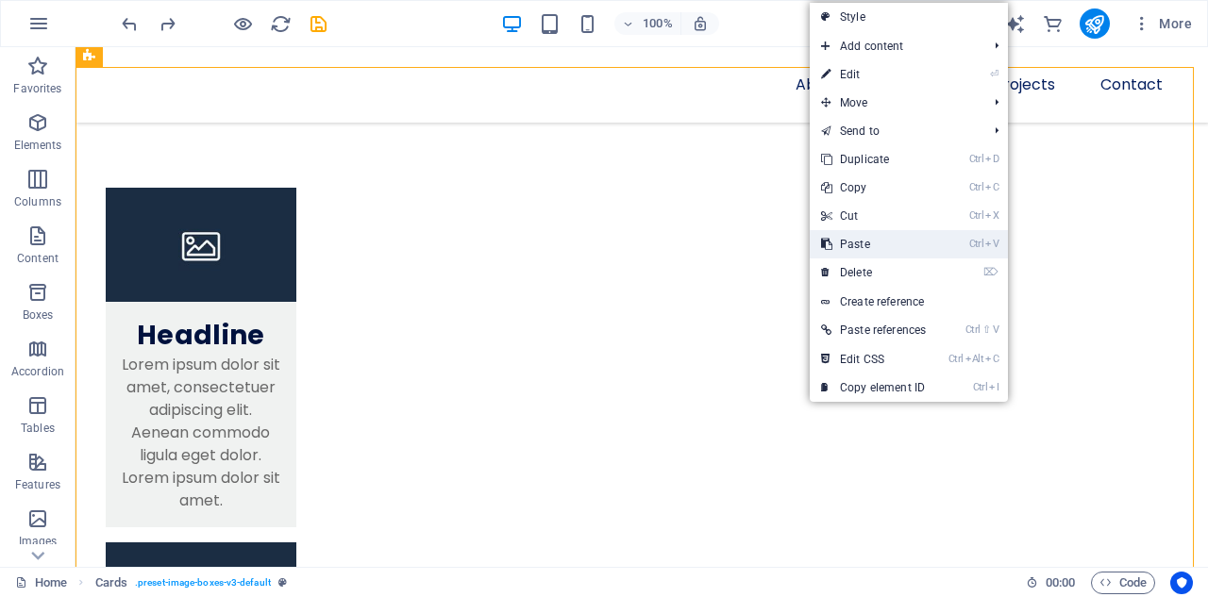
click at [858, 242] on link "Ctrl V Paste" at bounding box center [873, 244] width 127 height 28
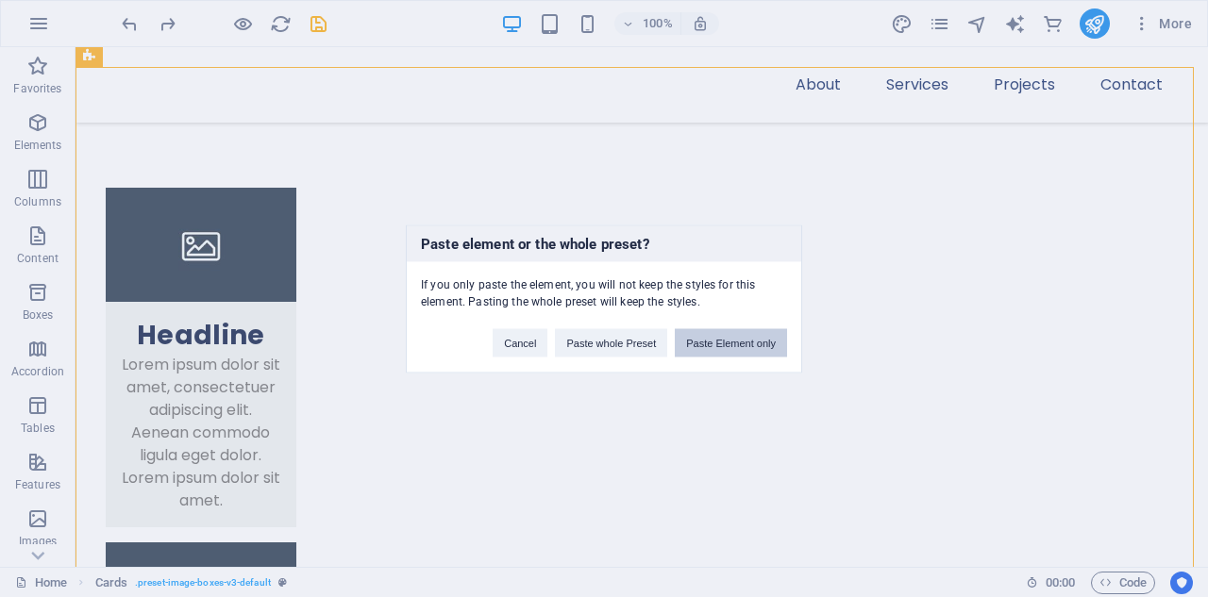
click at [739, 343] on button "Paste Element only" at bounding box center [731, 342] width 112 height 28
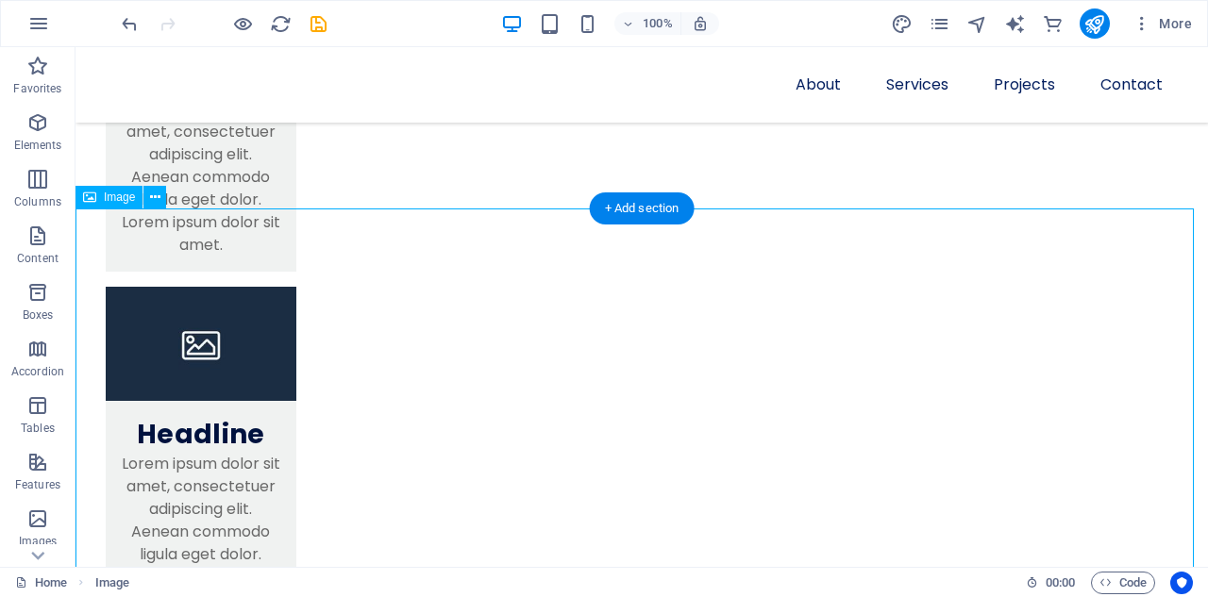
scroll to position [1561, 0]
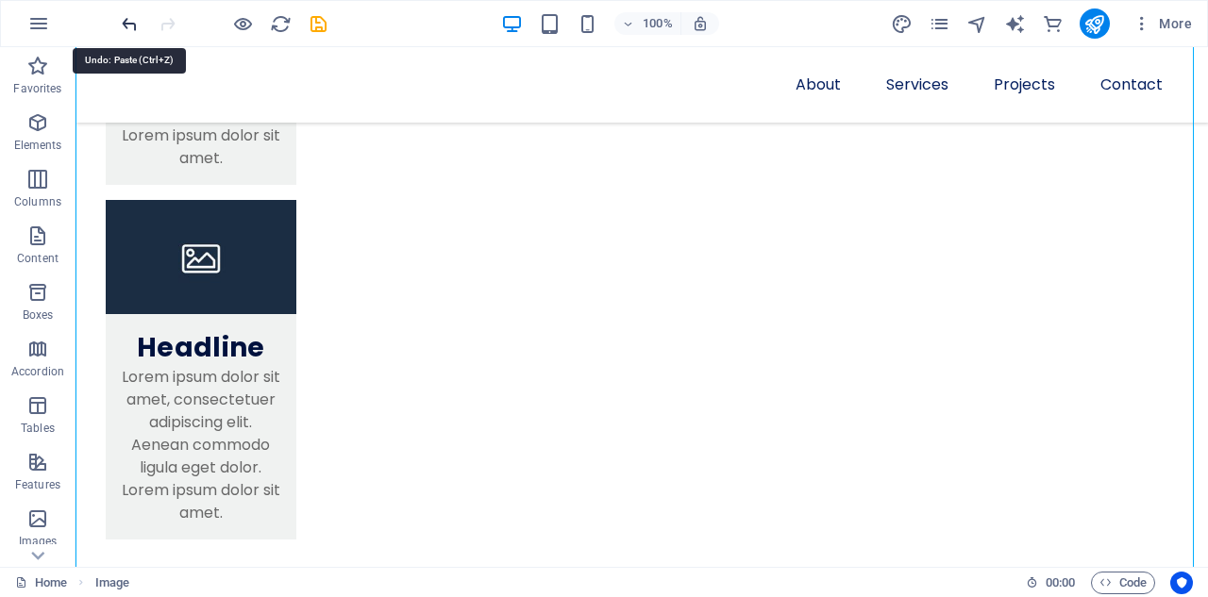
click at [132, 26] on icon "undo" at bounding box center [130, 24] width 22 height 22
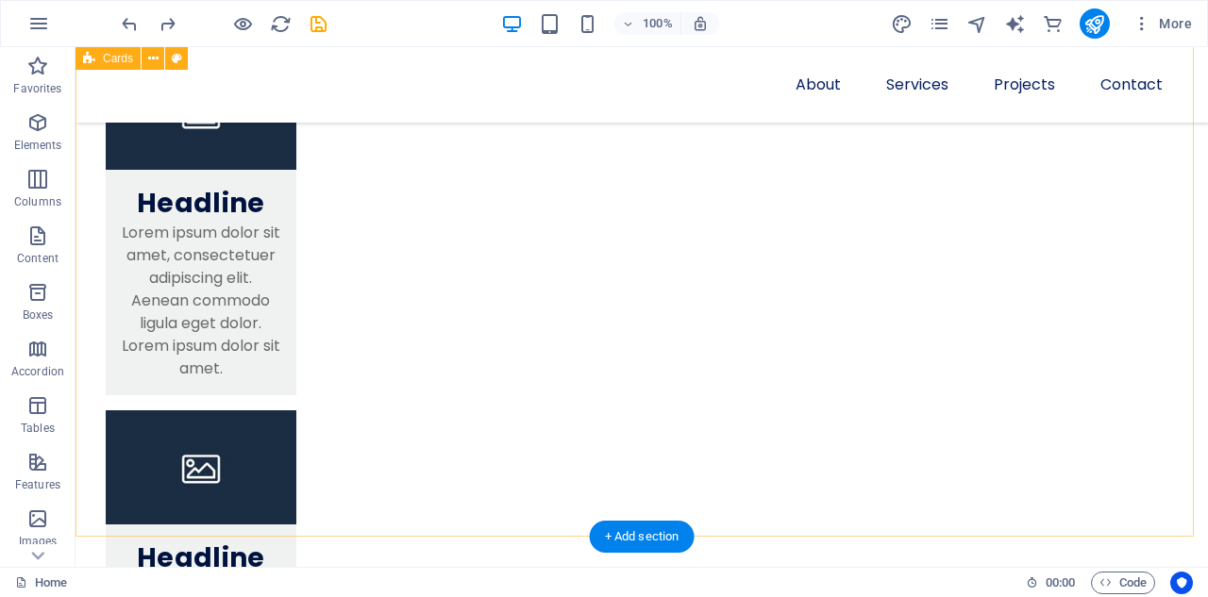
scroll to position [806, 0]
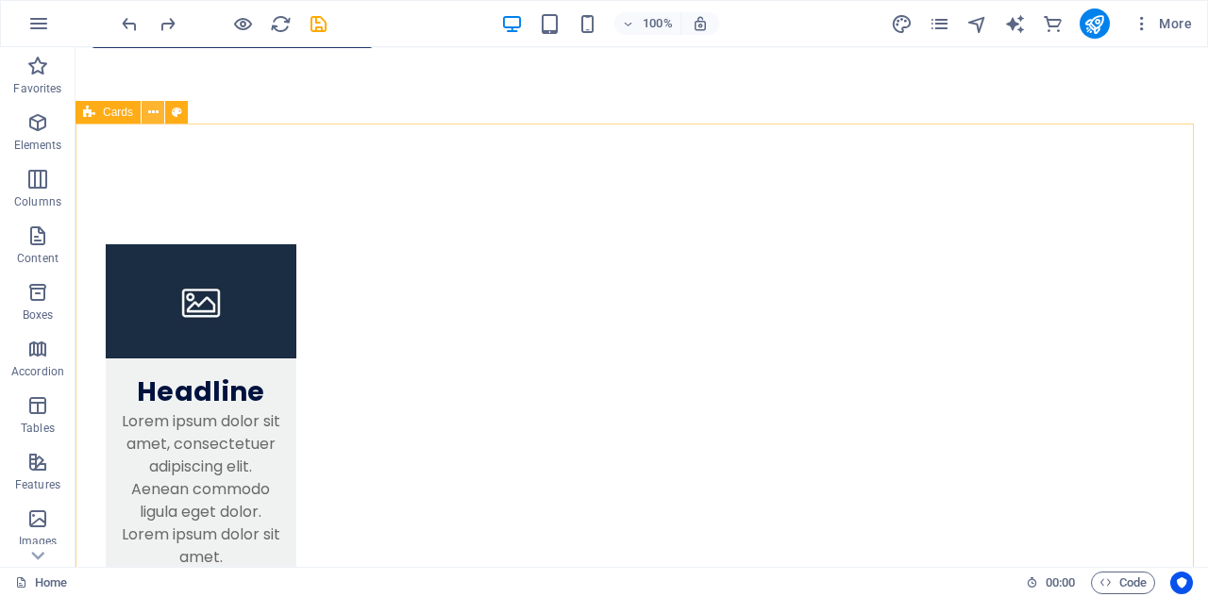
click at [150, 111] on icon at bounding box center [153, 113] width 10 height 20
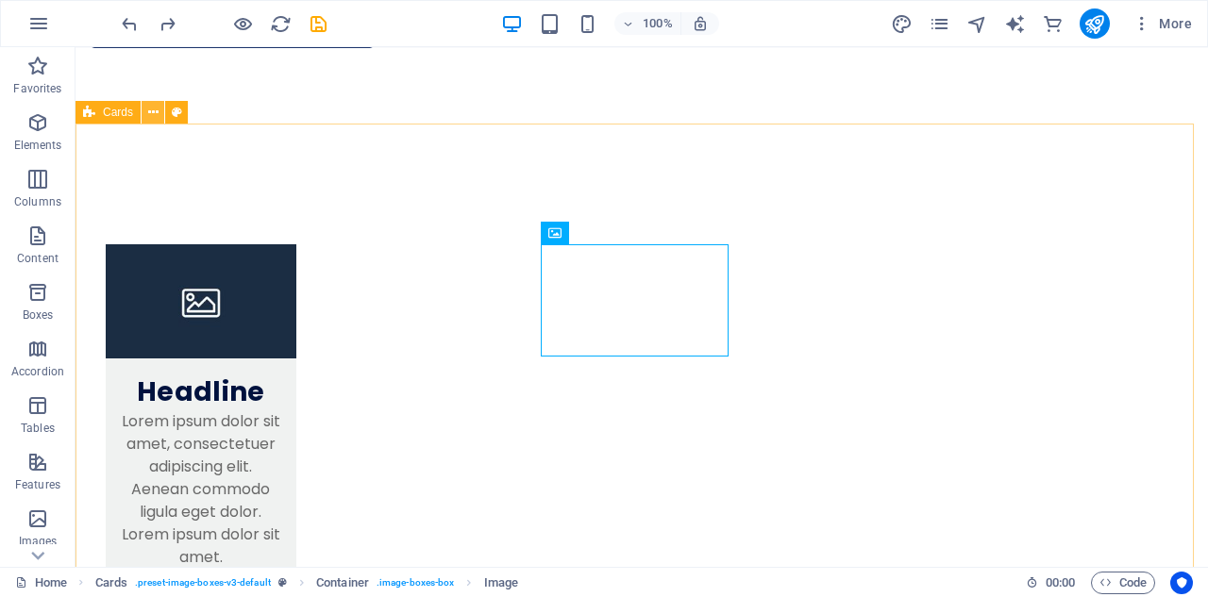
click at [155, 112] on icon at bounding box center [153, 113] width 10 height 20
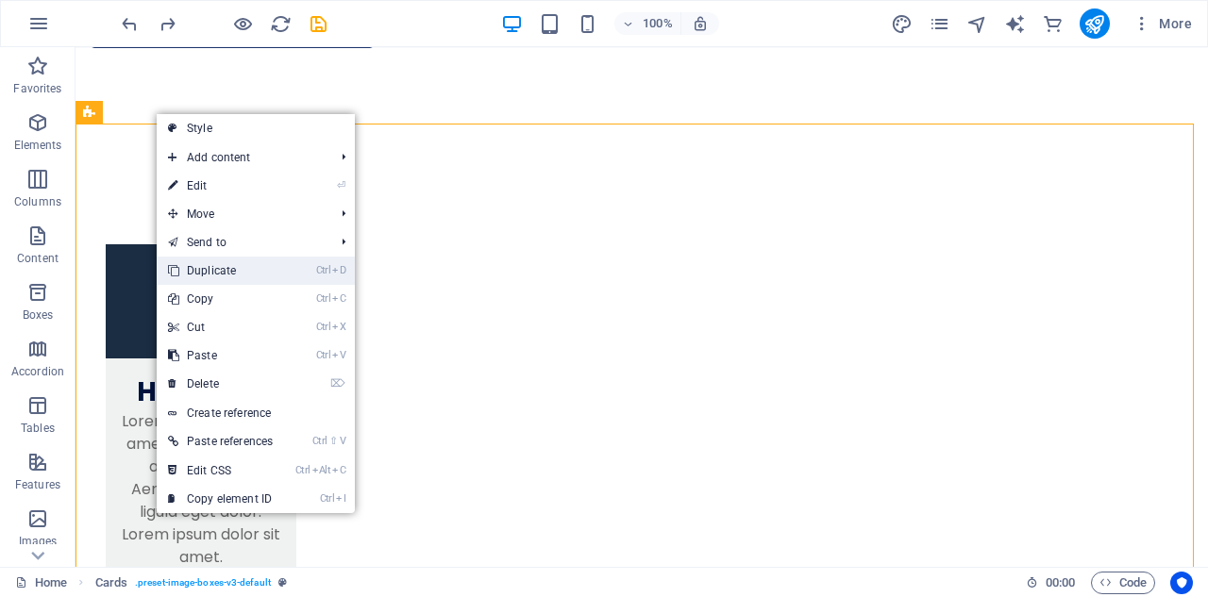
click at [202, 269] on link "Ctrl D Duplicate" at bounding box center [220, 271] width 127 height 28
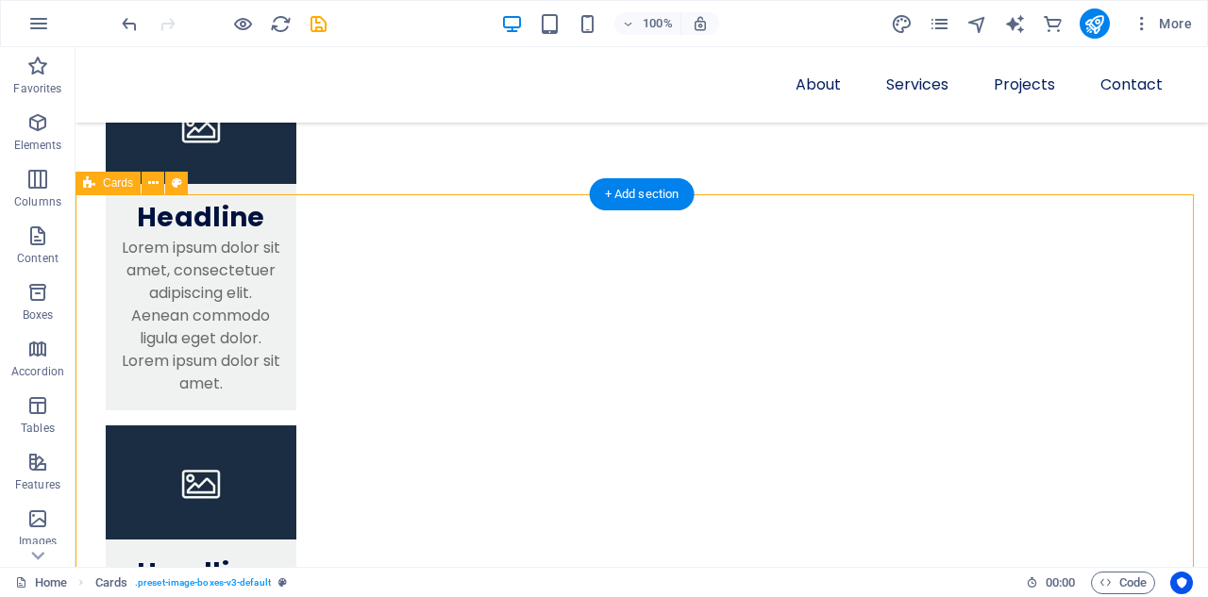
scroll to position [1337, 0]
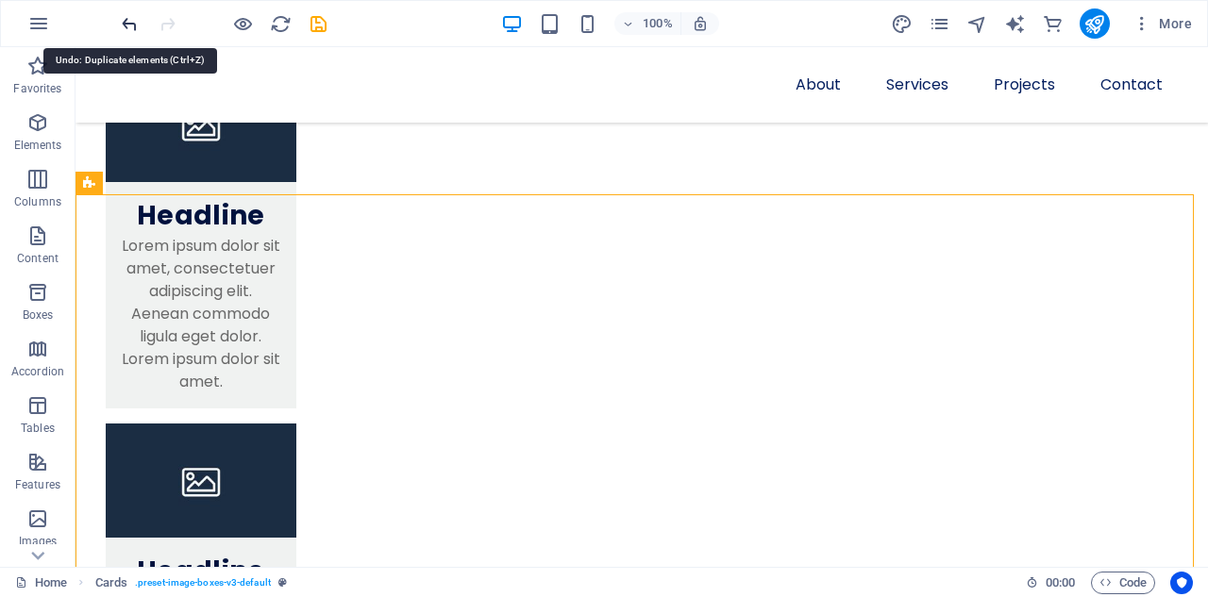
click at [129, 23] on icon "undo" at bounding box center [130, 24] width 22 height 22
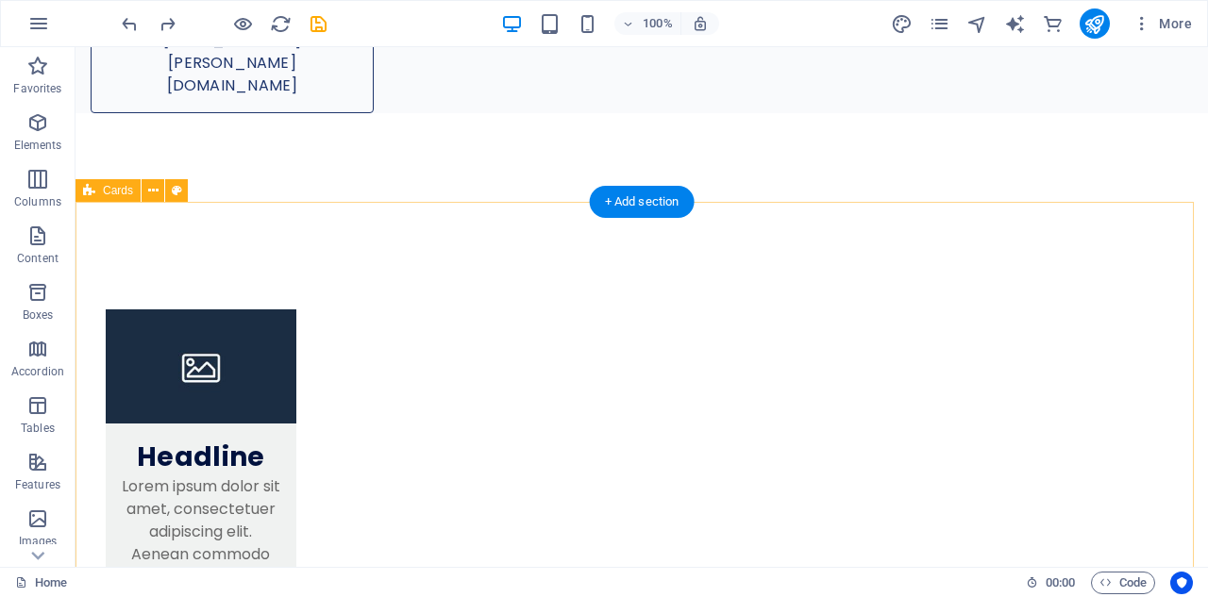
scroll to position [771, 0]
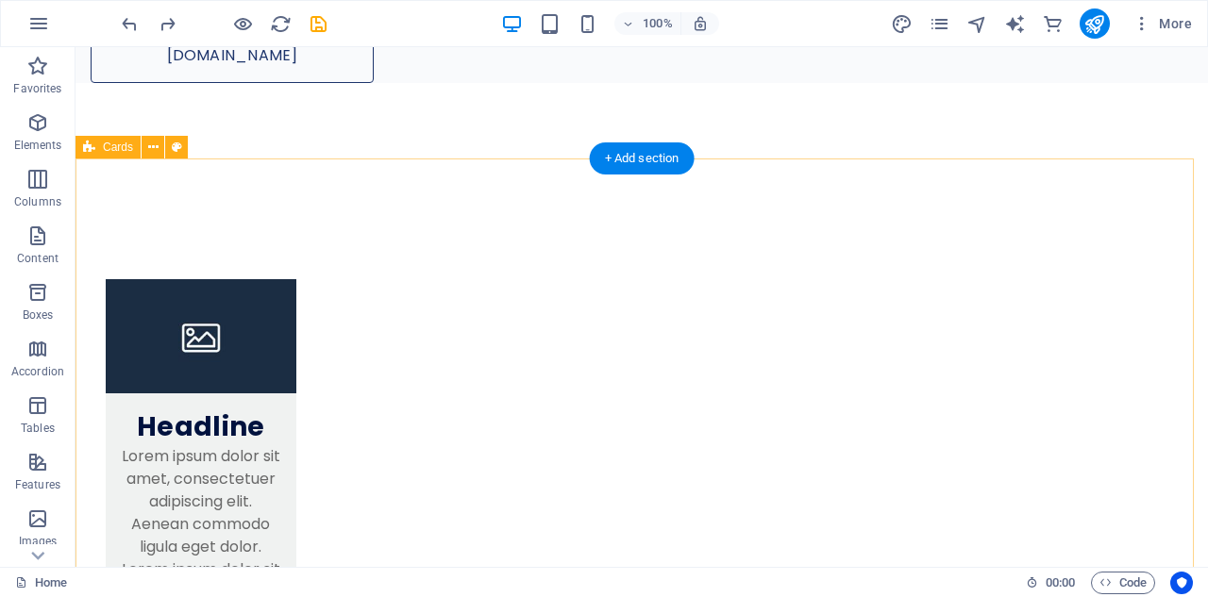
select select "rem"
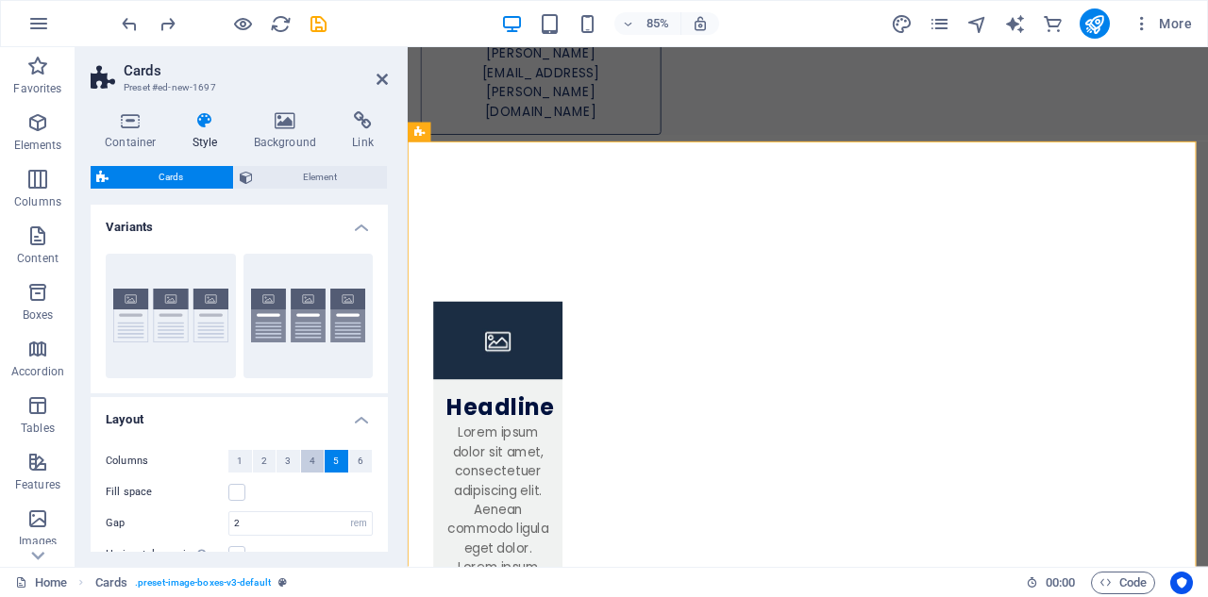
click at [313, 460] on button "4" at bounding box center [313, 461] width 24 height 23
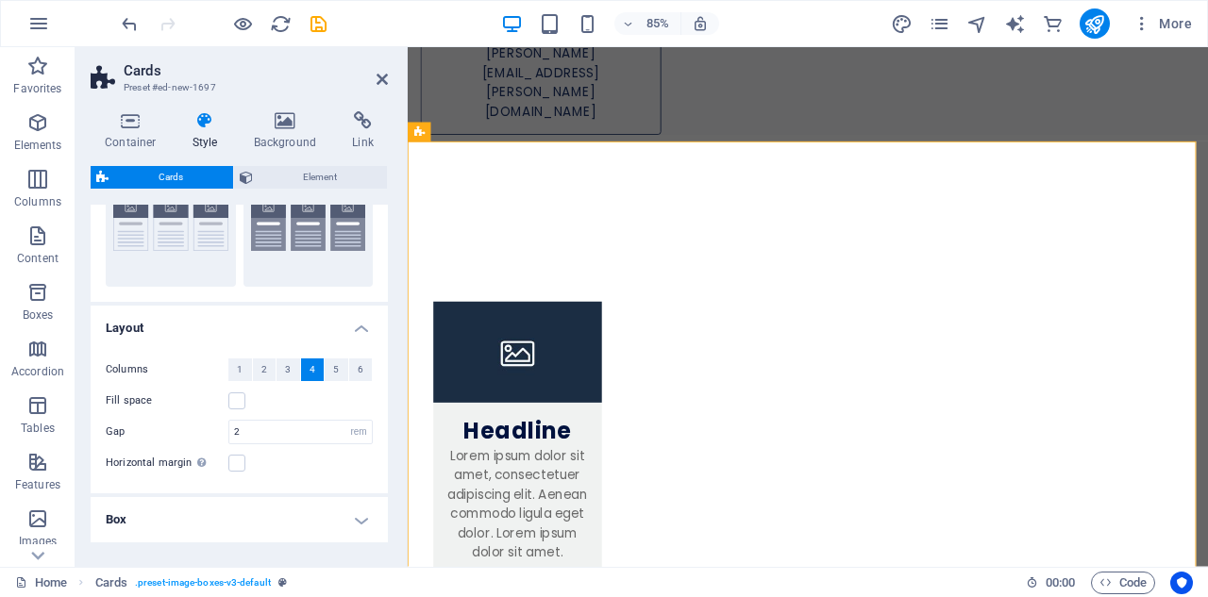
scroll to position [63, 0]
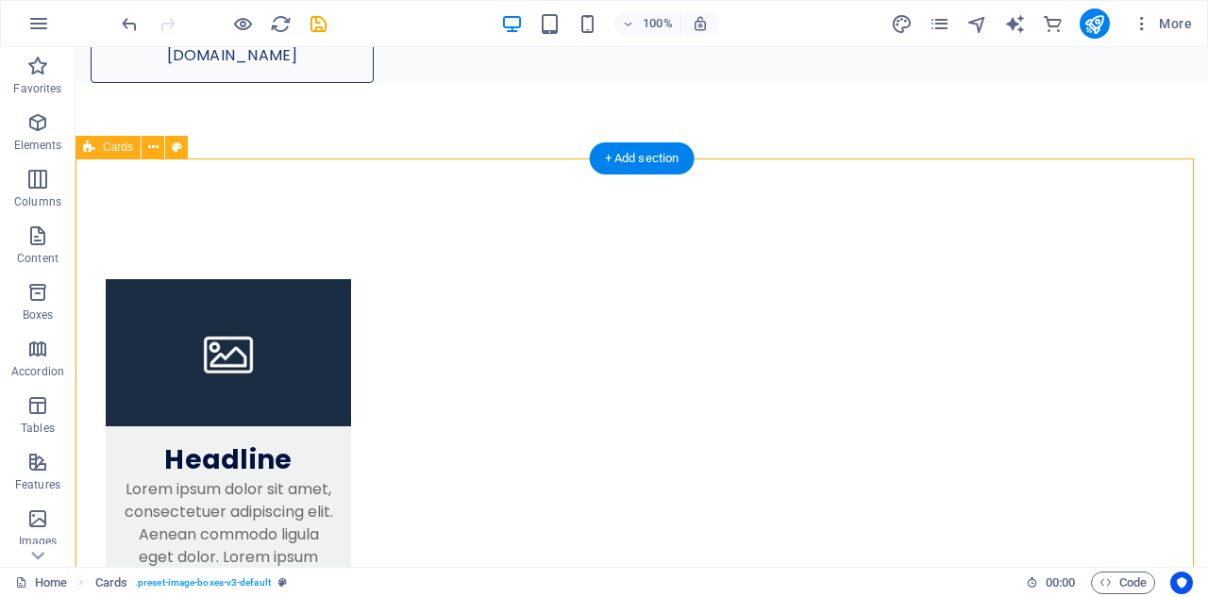
select select "rem"
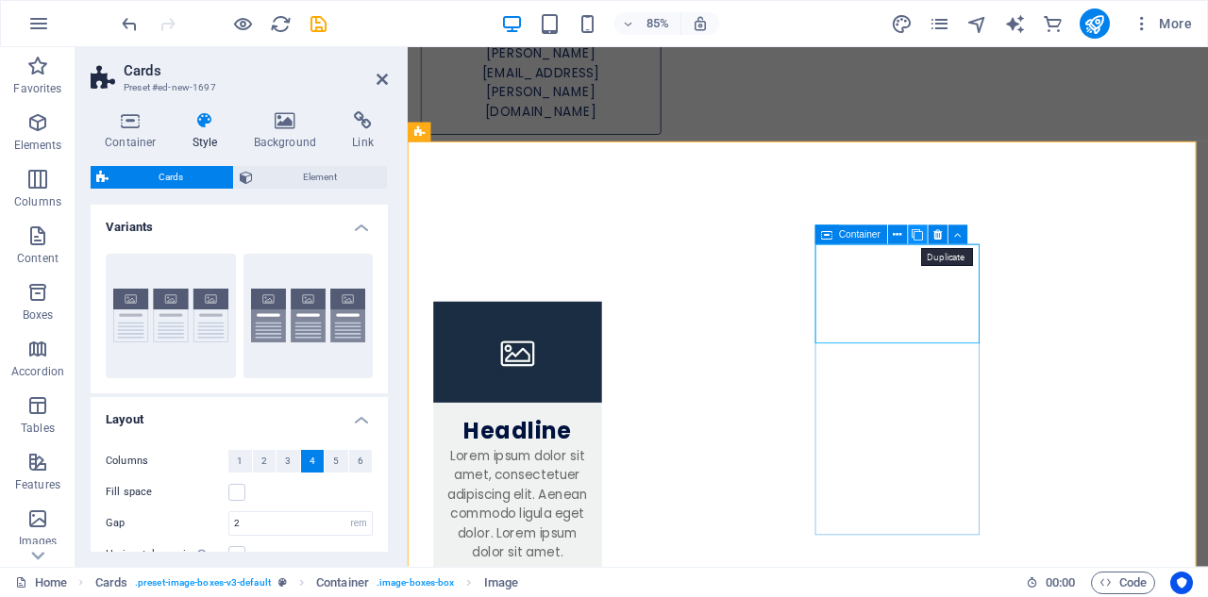
click at [919, 231] on icon at bounding box center [916, 234] width 11 height 17
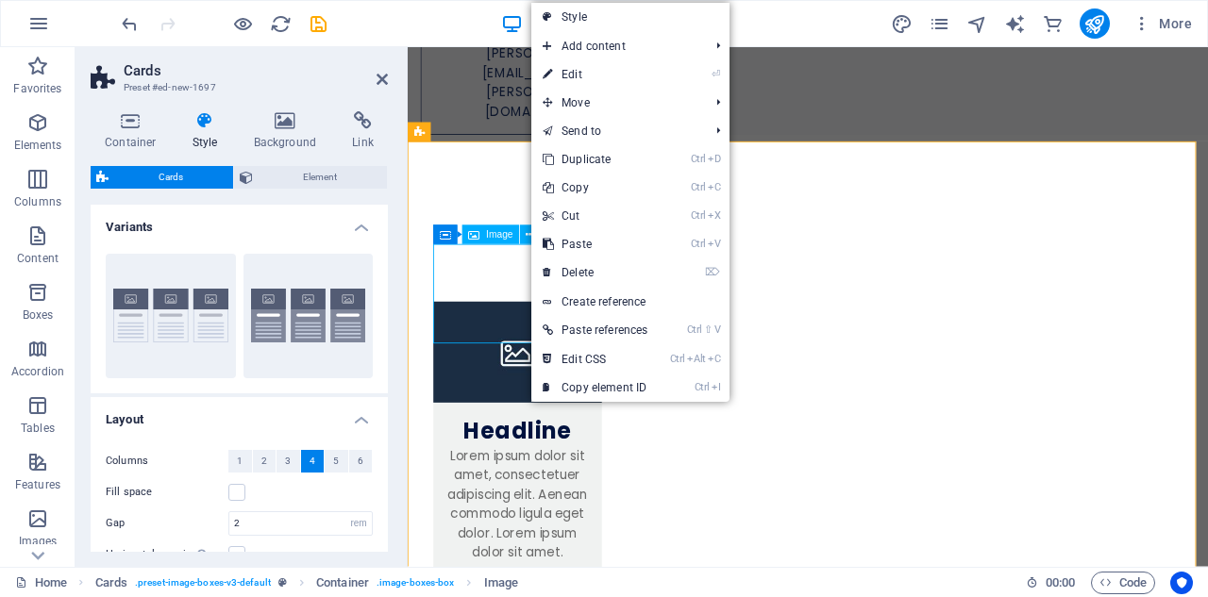
click at [517, 347] on figure at bounding box center [537, 406] width 198 height 119
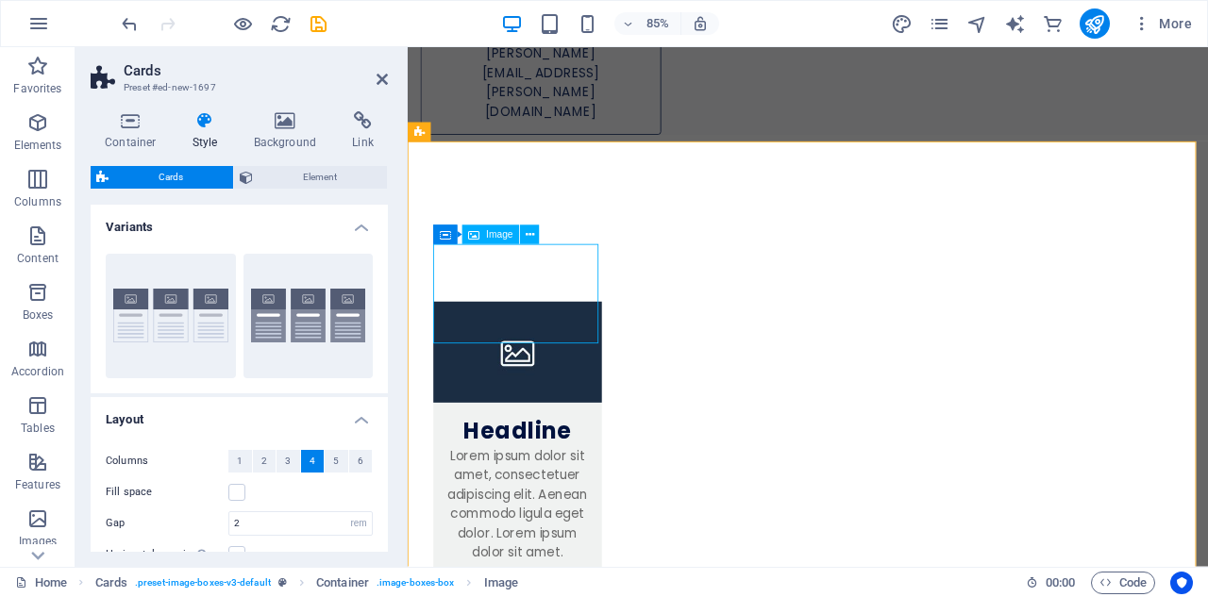
click at [516, 347] on figure at bounding box center [537, 406] width 198 height 119
select select "%"
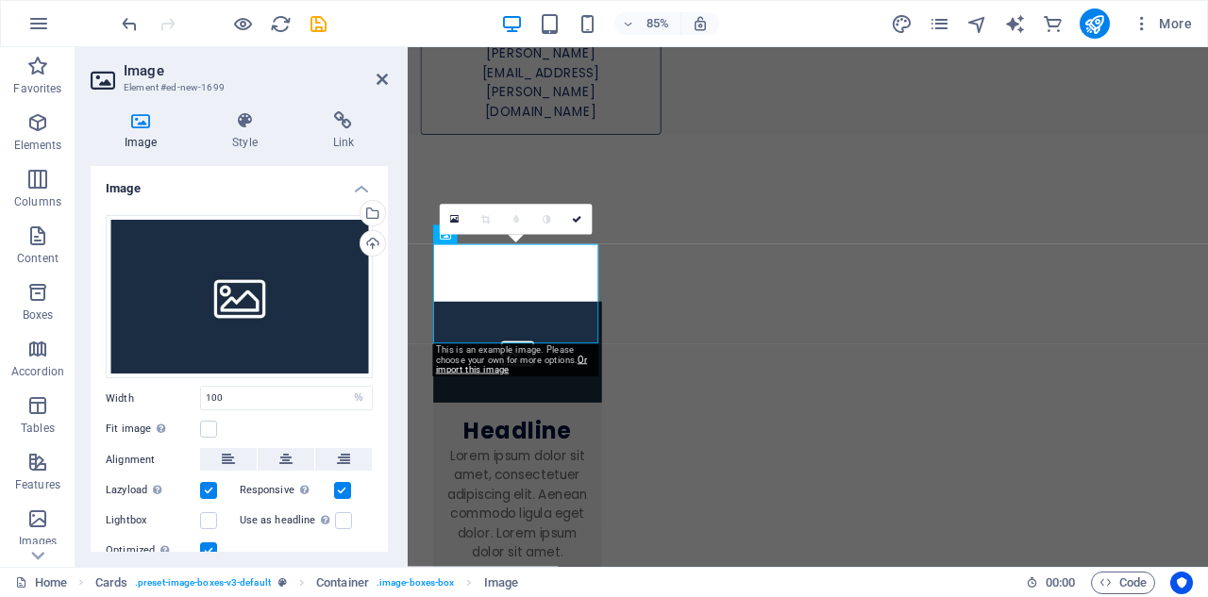
click at [139, 125] on icon at bounding box center [141, 120] width 100 height 19
drag, startPoint x: 225, startPoint y: 288, endPoint x: 194, endPoint y: 275, distance: 33.0
click at [194, 275] on div "Drag files here, click to choose files or select files from Files or our free s…" at bounding box center [239, 297] width 267 height 164
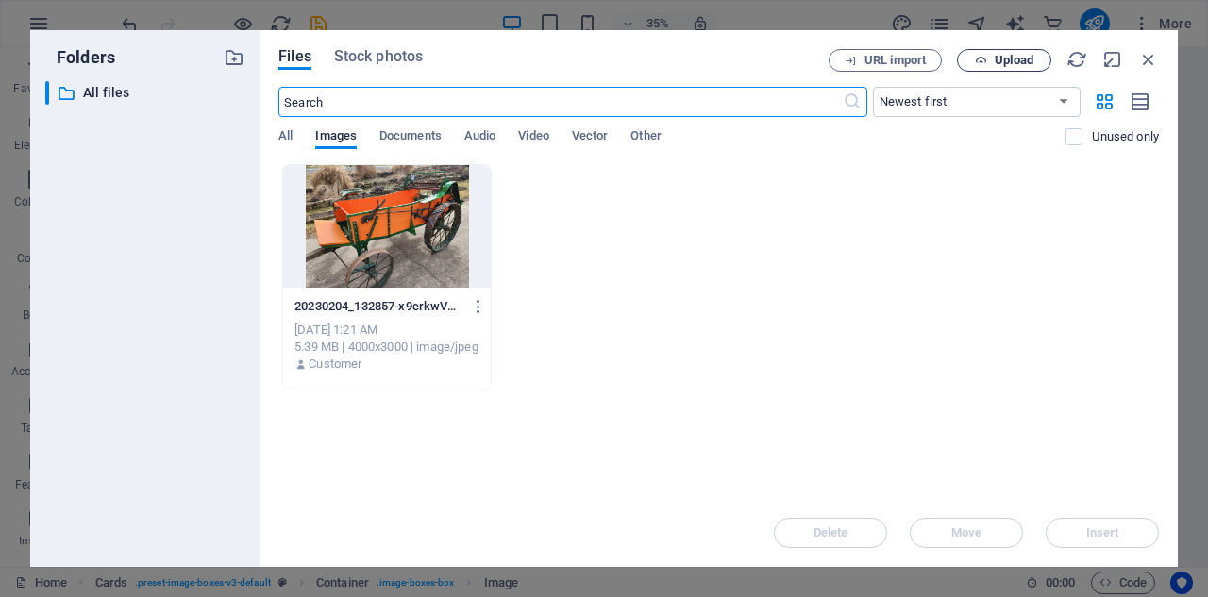
click at [1013, 59] on span "Upload" at bounding box center [1014, 60] width 39 height 11
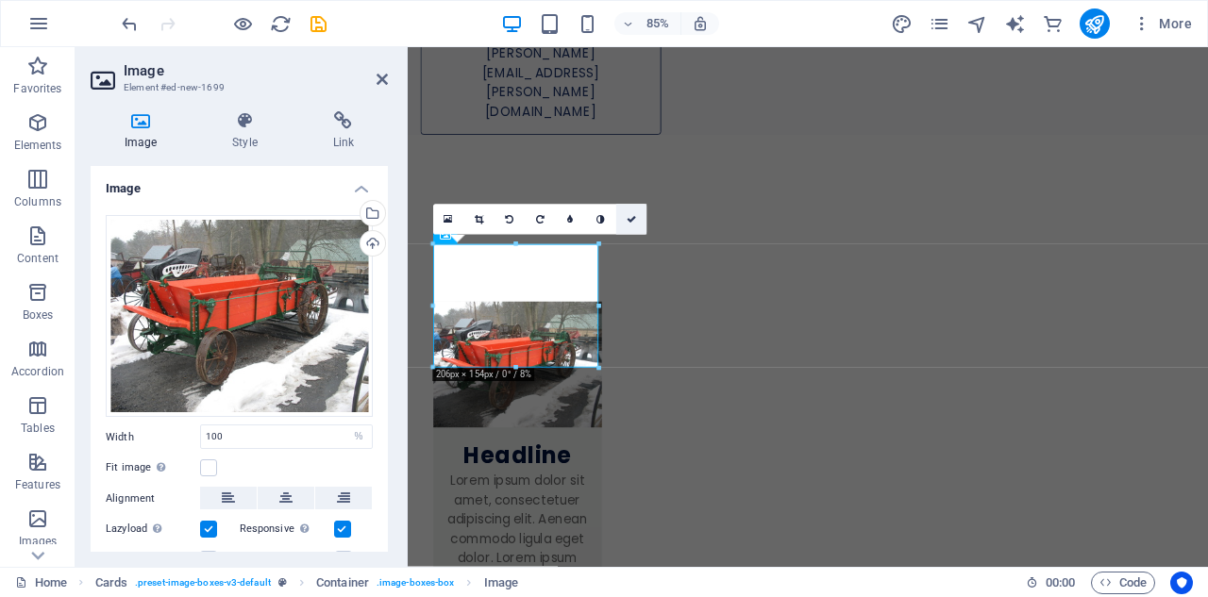
click at [630, 218] on icon at bounding box center [631, 219] width 9 height 9
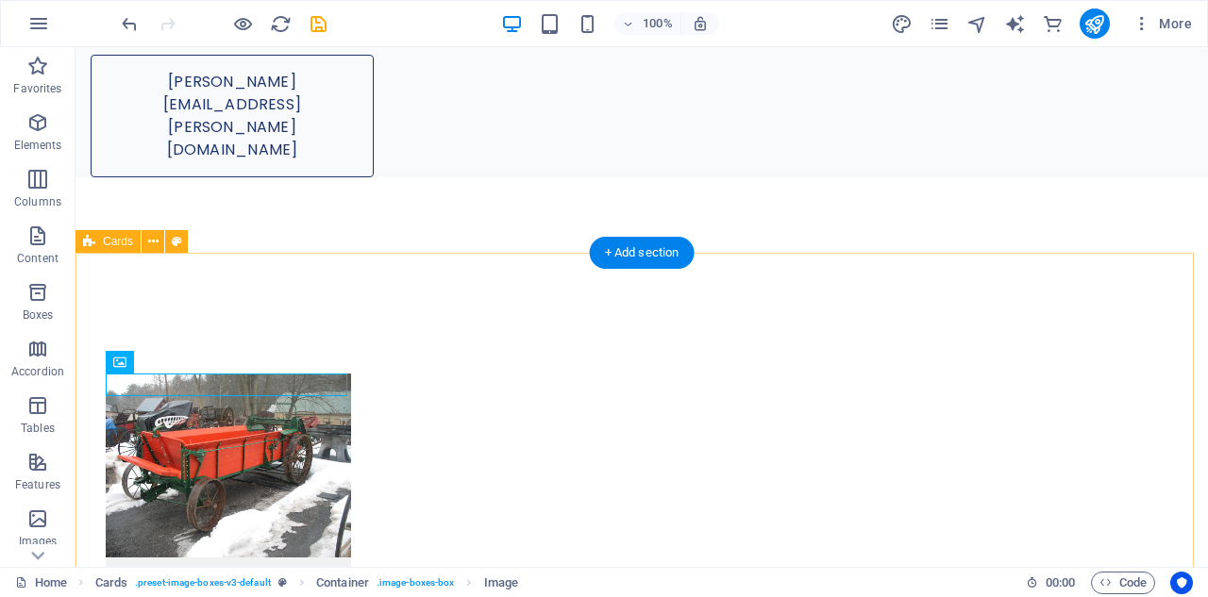
scroll to position [771, 0]
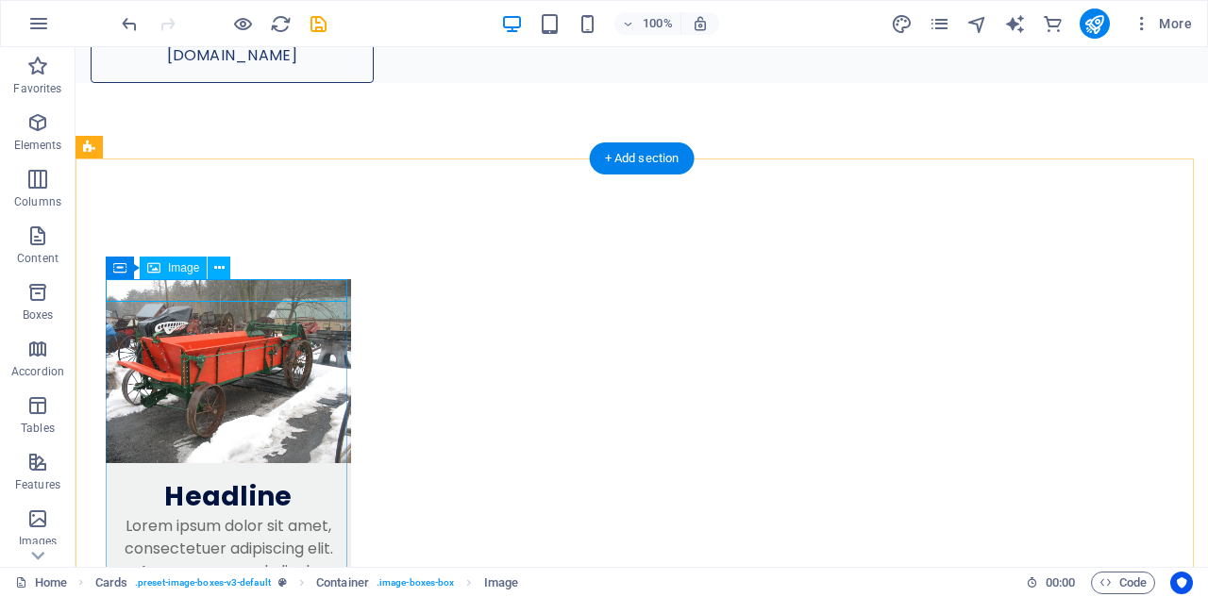
click at [236, 291] on figure at bounding box center [228, 371] width 245 height 184
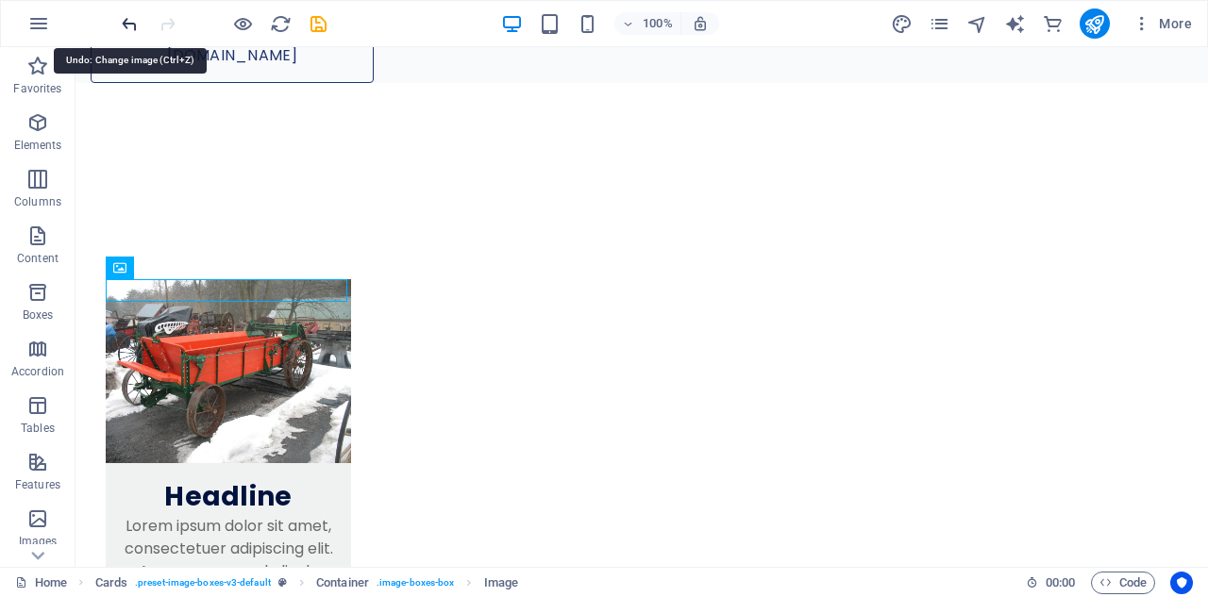
click at [132, 23] on icon "undo" at bounding box center [130, 24] width 22 height 22
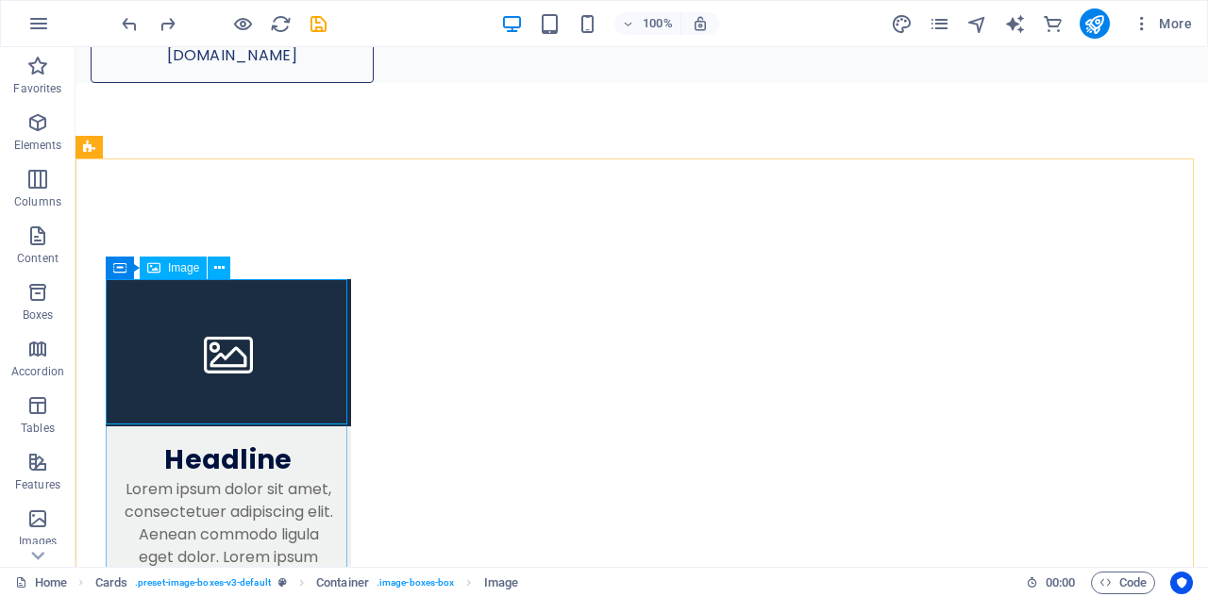
click at [180, 268] on span "Image" at bounding box center [183, 267] width 31 height 11
click at [172, 293] on figure at bounding box center [228, 352] width 245 height 147
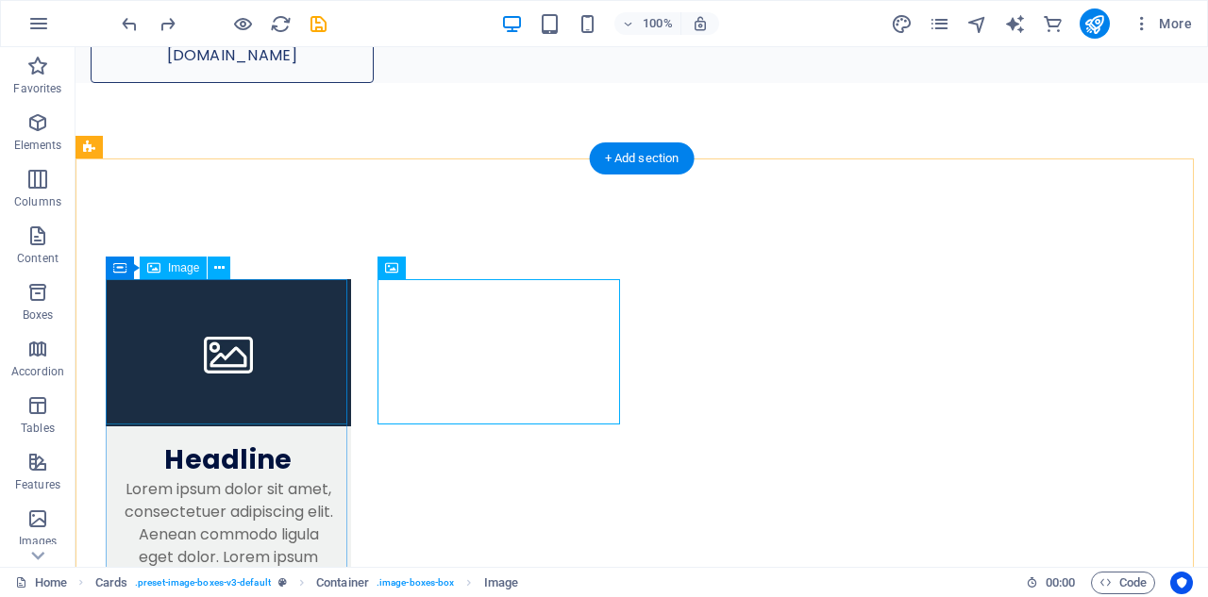
click at [276, 353] on figure at bounding box center [228, 352] width 245 height 147
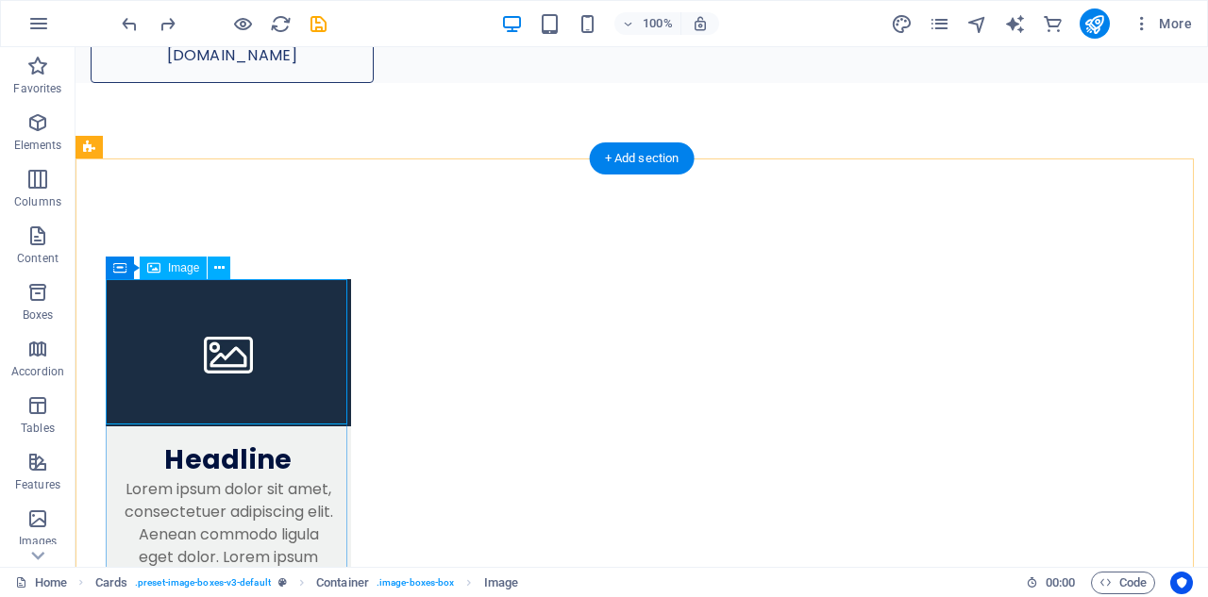
click at [170, 343] on figure at bounding box center [228, 352] width 245 height 147
select select "%"
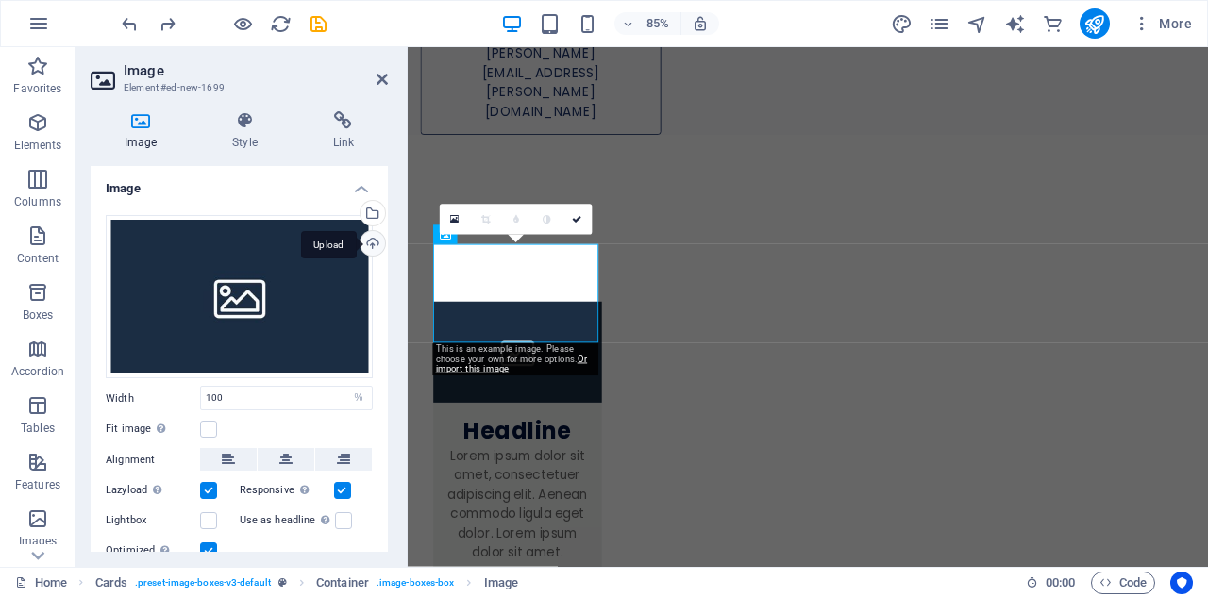
click at [369, 242] on div "Upload" at bounding box center [371, 245] width 28 height 28
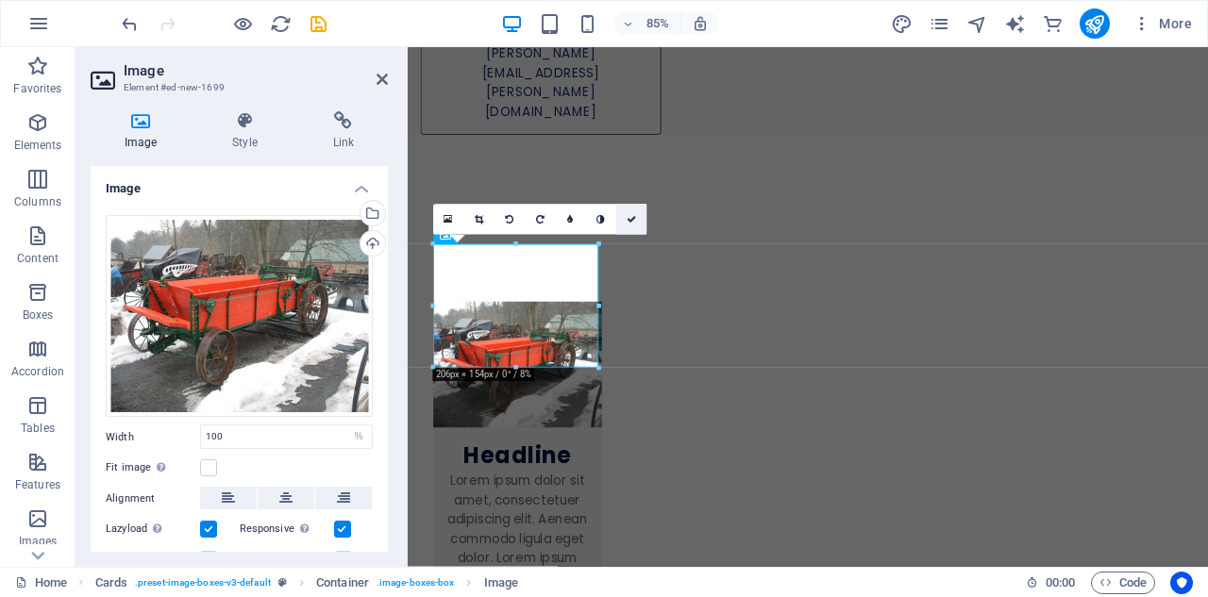
click at [630, 216] on icon at bounding box center [631, 219] width 9 height 9
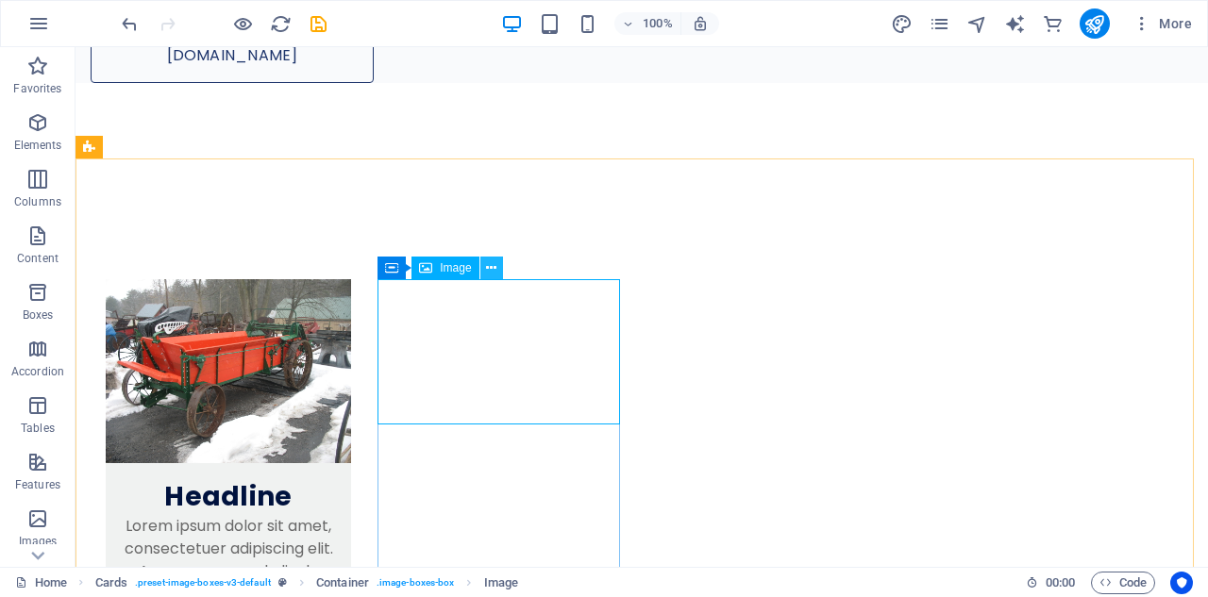
click at [493, 266] on icon at bounding box center [491, 269] width 10 height 20
click at [488, 272] on icon at bounding box center [491, 269] width 10 height 20
select select "%"
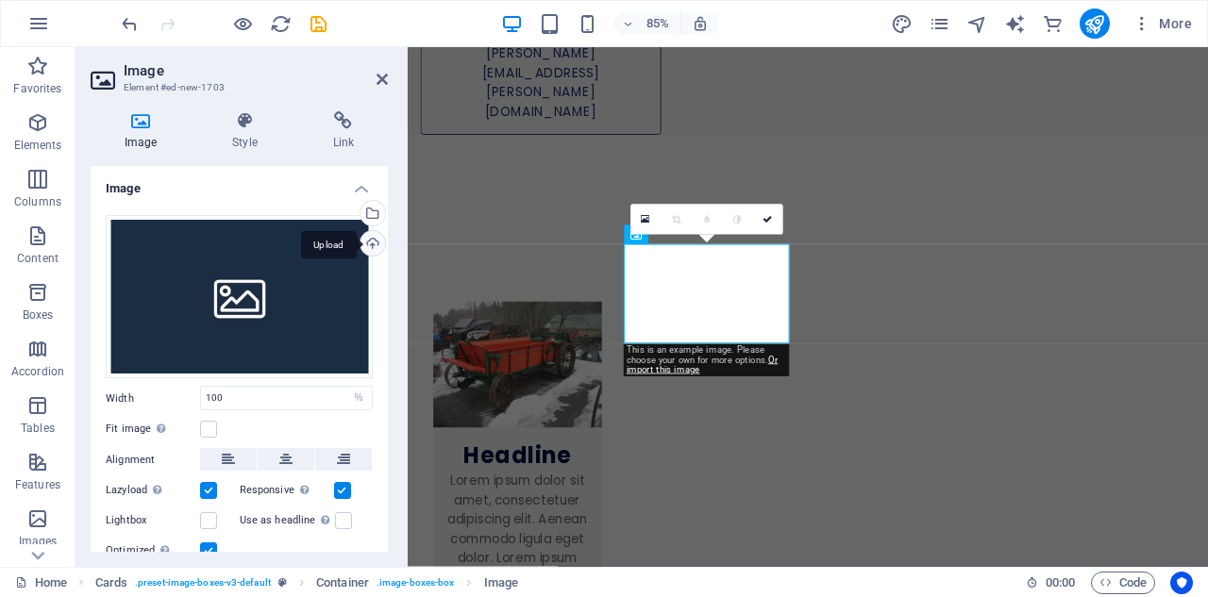
click at [371, 244] on div "Upload" at bounding box center [371, 245] width 28 height 28
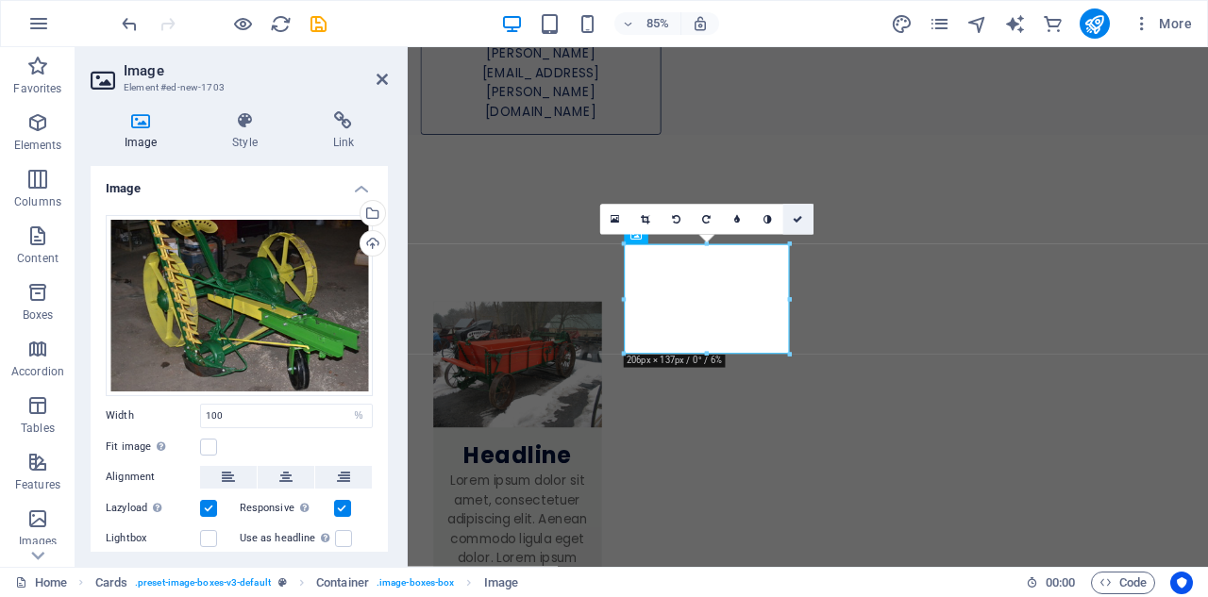
drag, startPoint x: 797, startPoint y: 219, endPoint x: 720, endPoint y: 172, distance: 90.6
click at [797, 219] on icon at bounding box center [798, 219] width 9 height 9
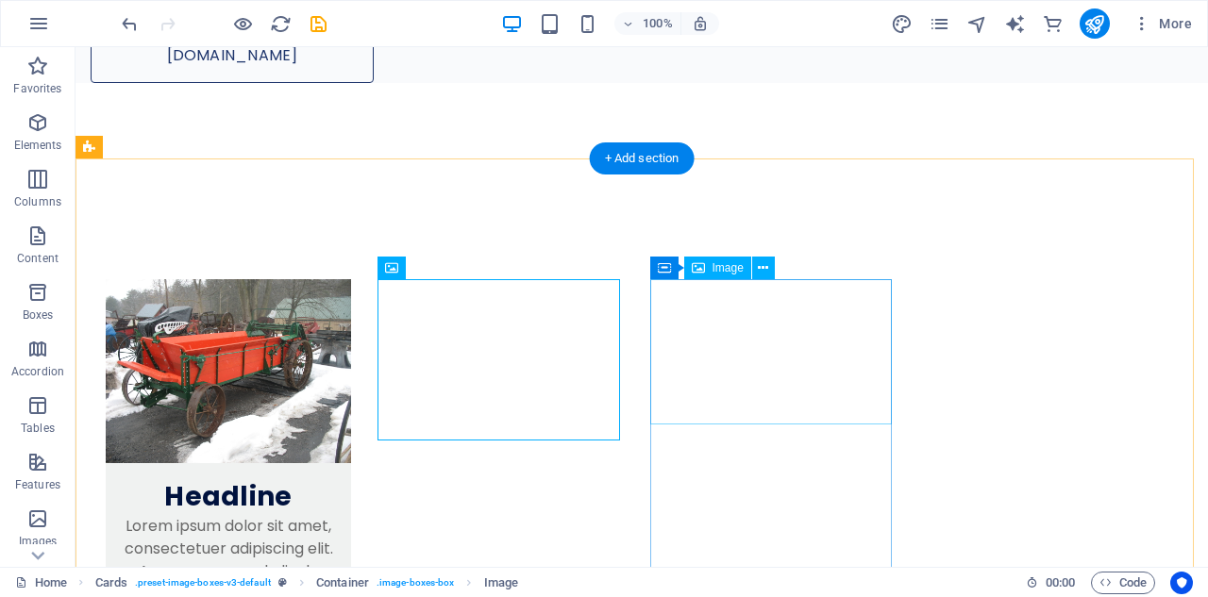
select select "%"
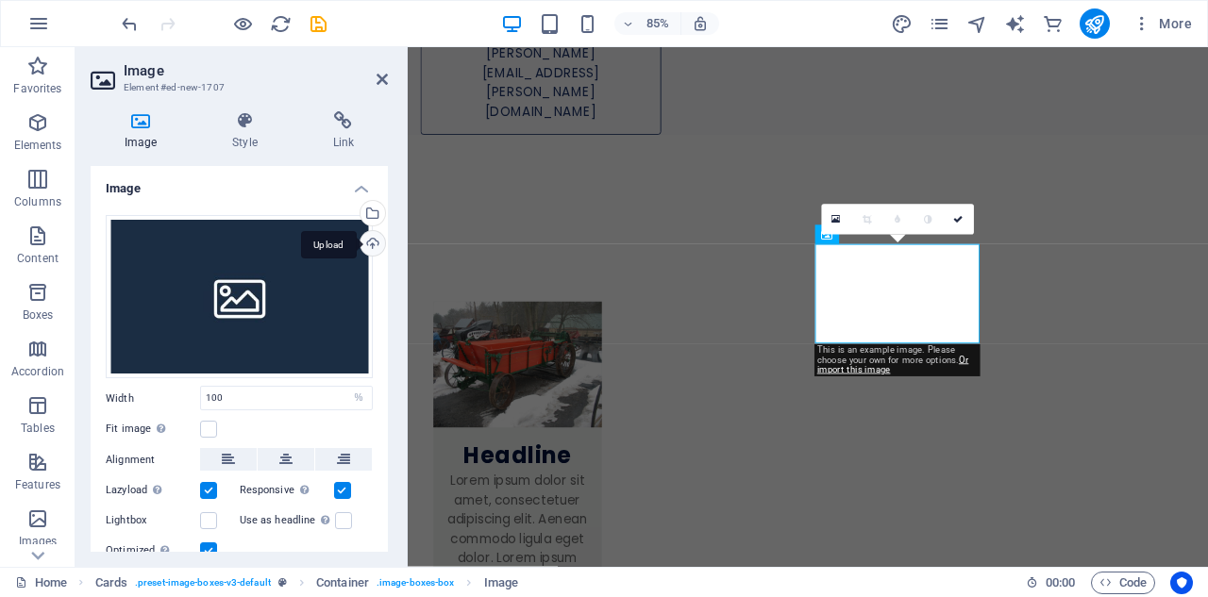
click at [367, 244] on div "Upload" at bounding box center [371, 245] width 28 height 28
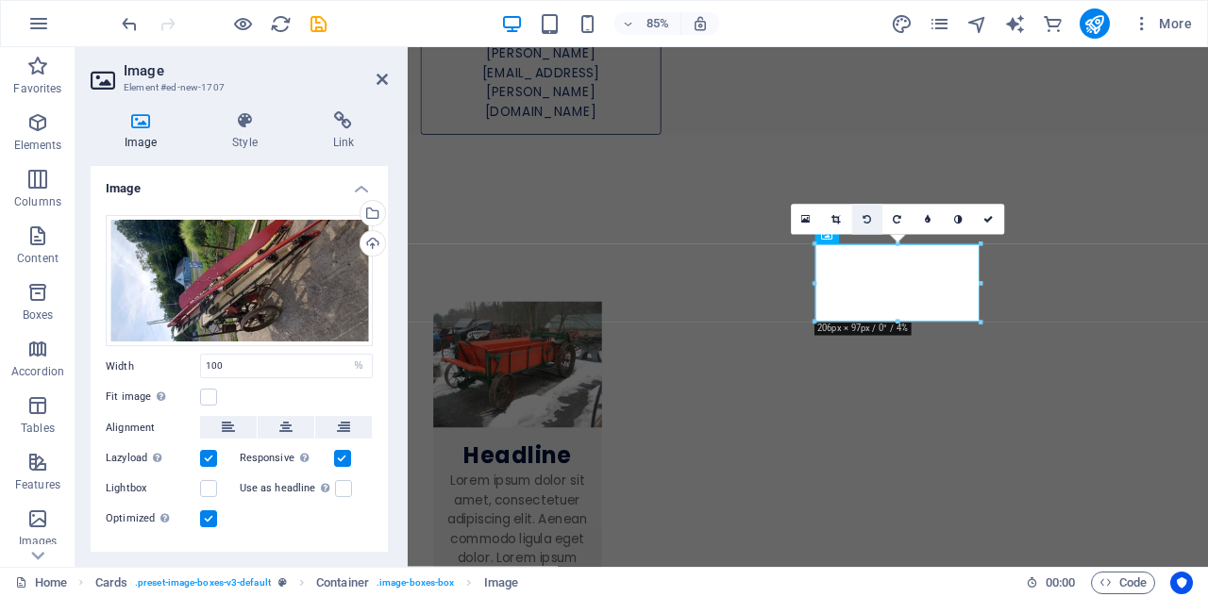
click at [866, 218] on icon at bounding box center [866, 219] width 8 height 9
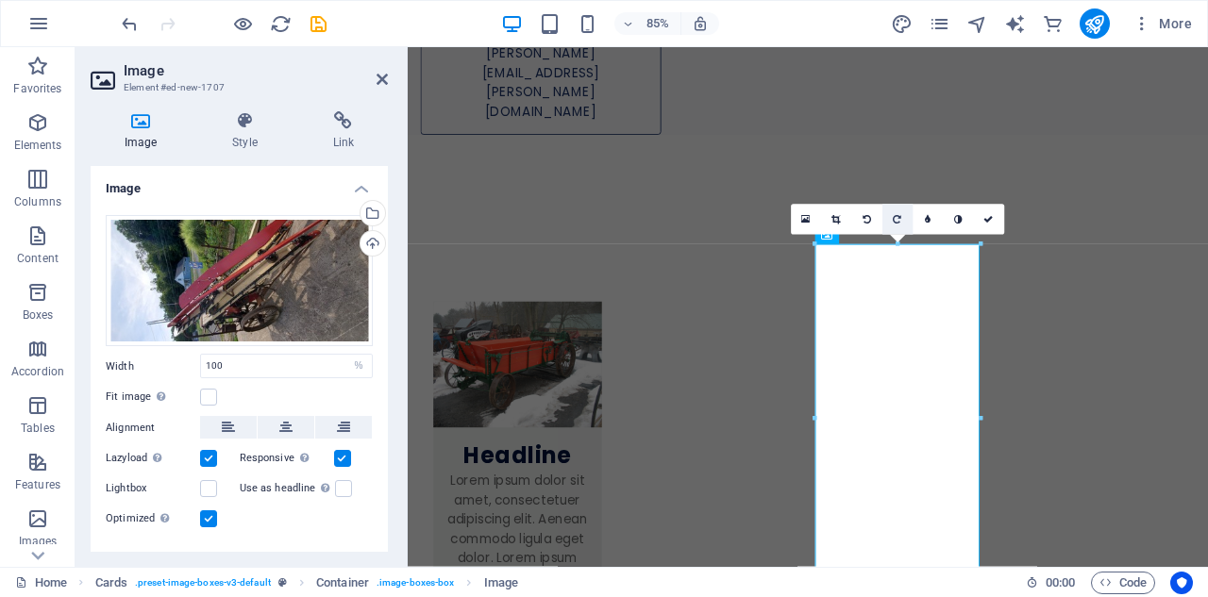
click at [895, 217] on icon at bounding box center [898, 219] width 8 height 9
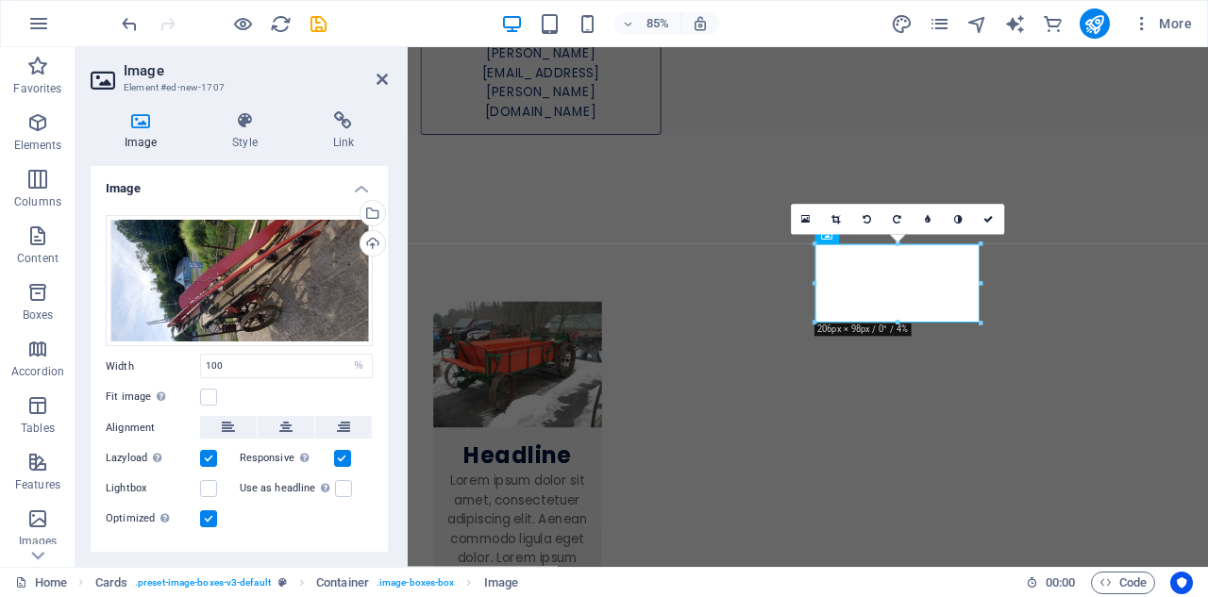
click at [895, 217] on icon at bounding box center [898, 219] width 8 height 9
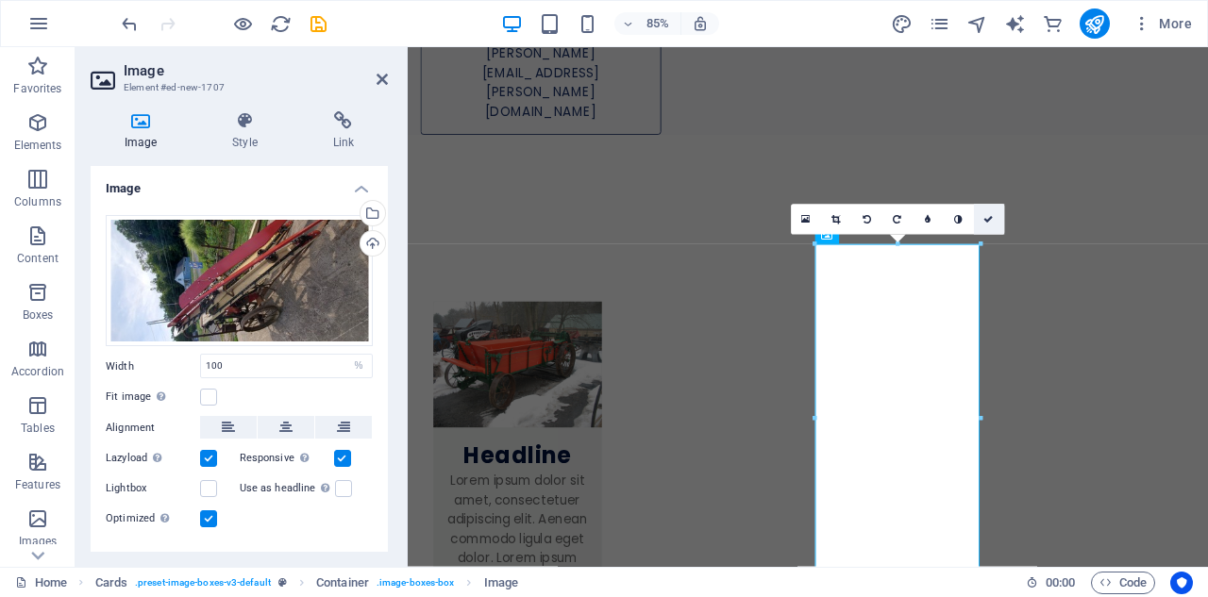
click at [991, 219] on icon at bounding box center [988, 219] width 9 height 9
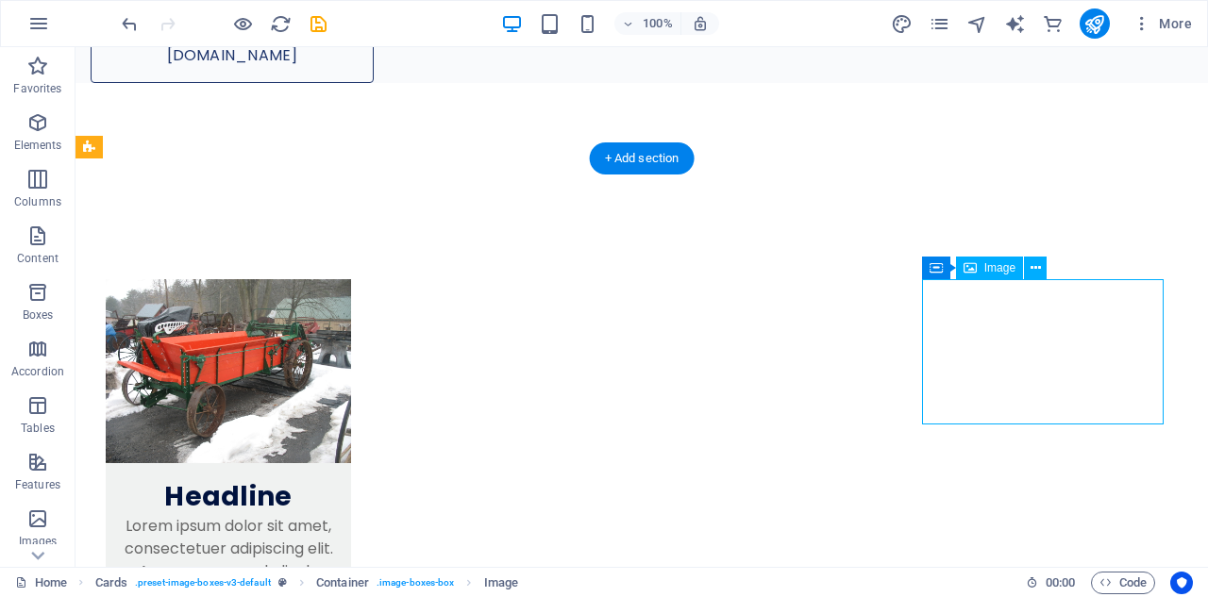
select select "%"
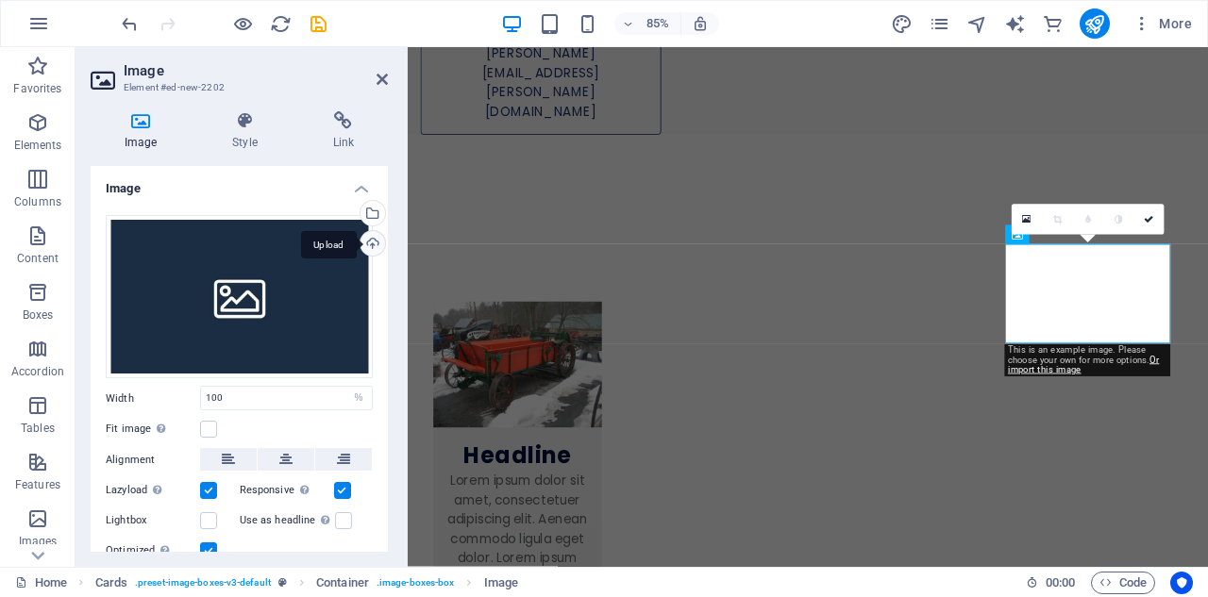
click at [369, 242] on div "Upload" at bounding box center [371, 245] width 28 height 28
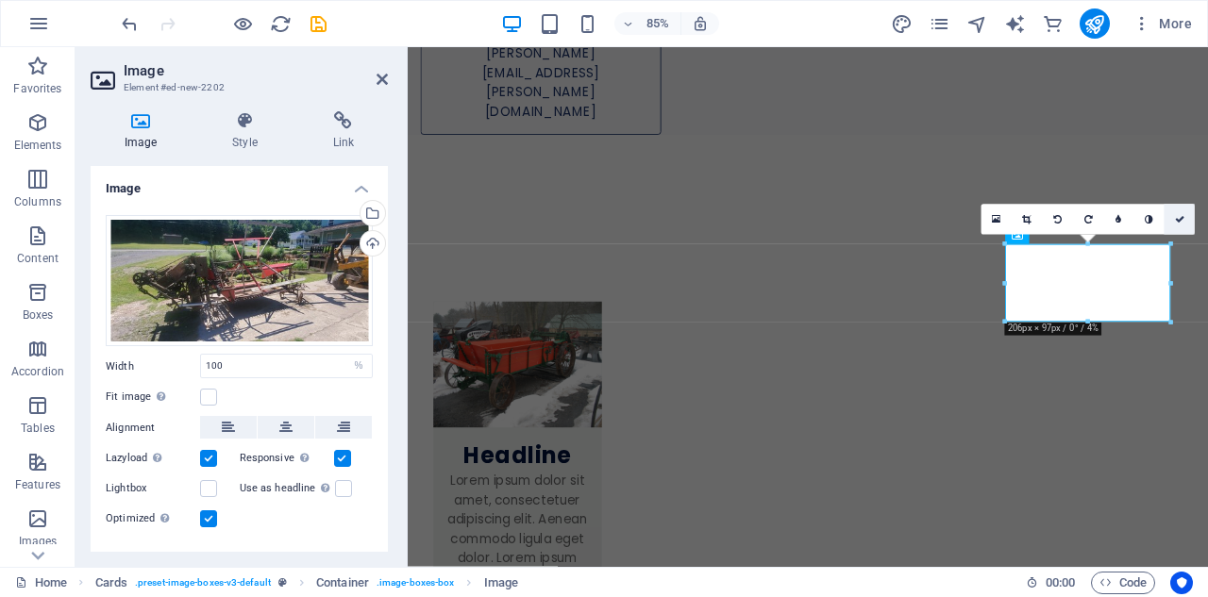
click at [1180, 220] on icon at bounding box center [1179, 219] width 9 height 9
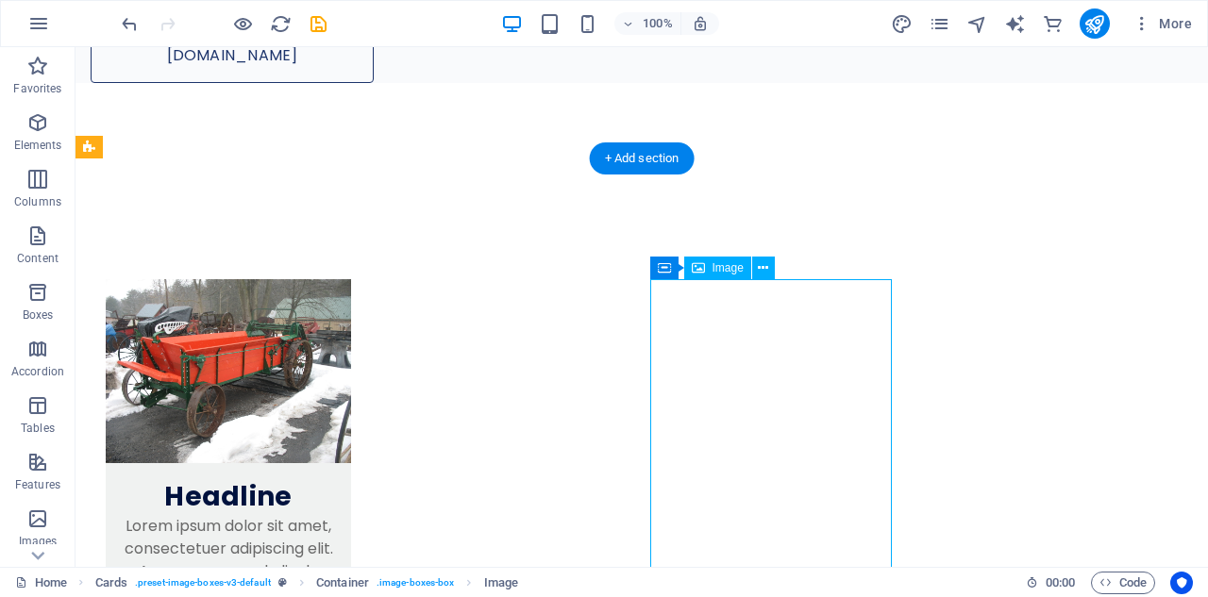
select select "%"
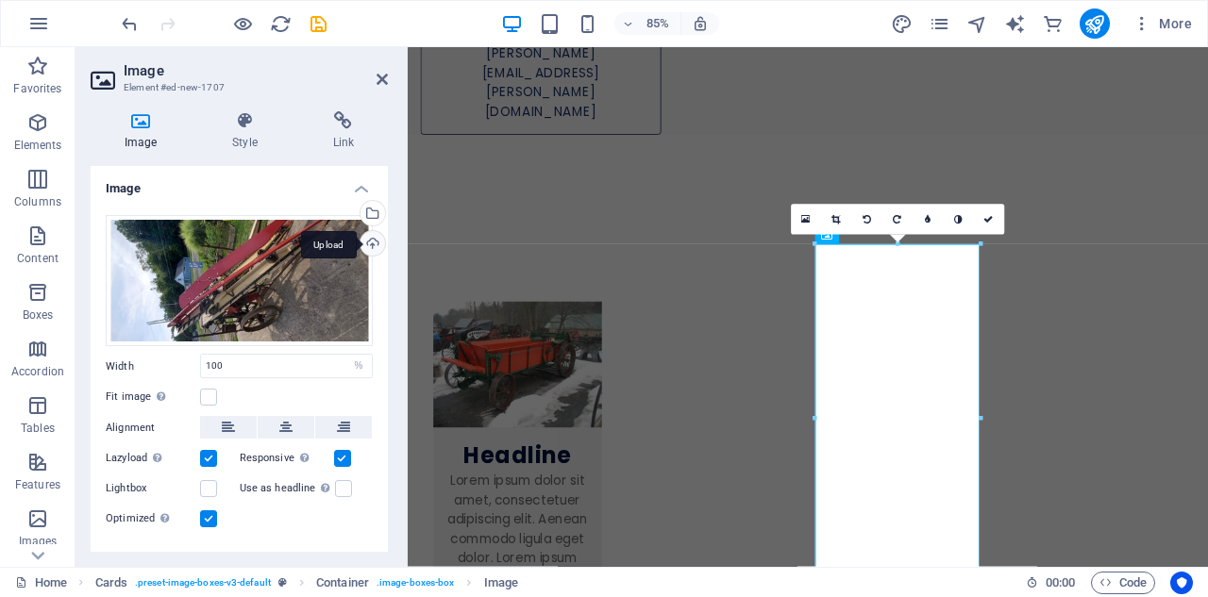
click at [364, 246] on div "Upload" at bounding box center [371, 245] width 28 height 28
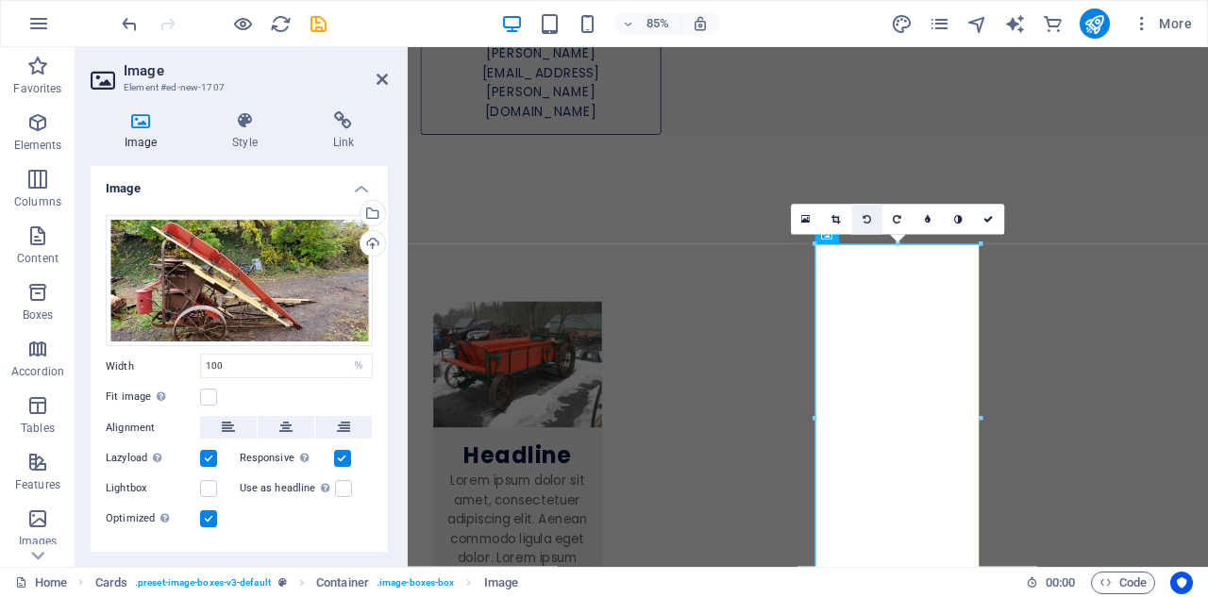
click at [860, 218] on link at bounding box center [866, 220] width 30 height 30
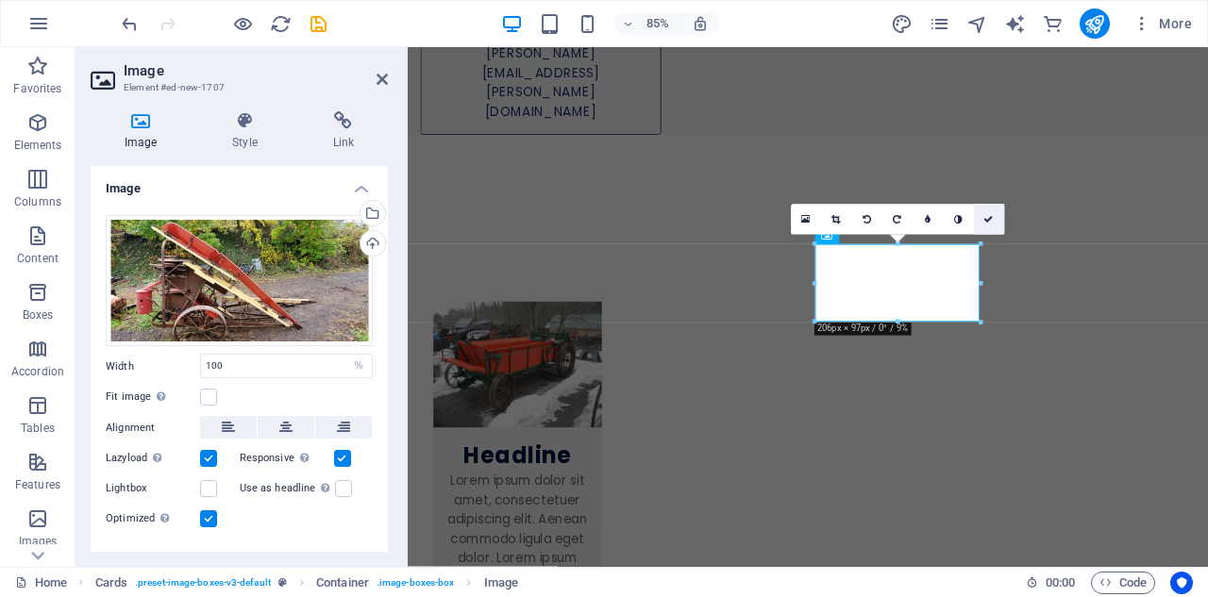
click at [986, 215] on icon at bounding box center [988, 219] width 9 height 9
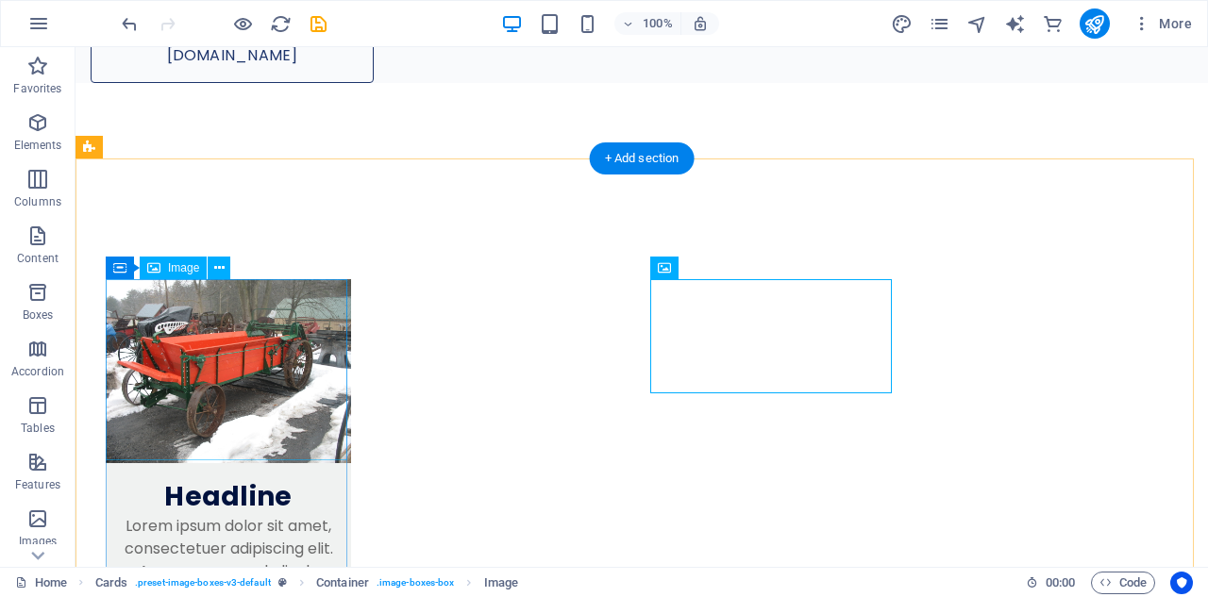
scroll to position [865, 0]
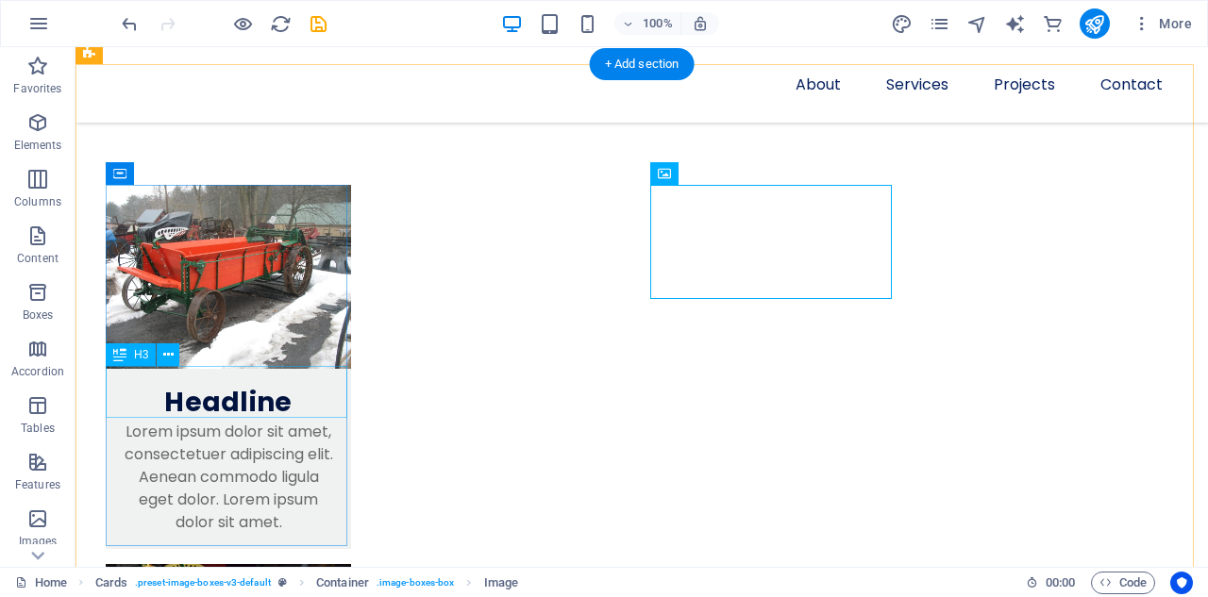
click at [192, 404] on div "Headline" at bounding box center [228, 395] width 245 height 52
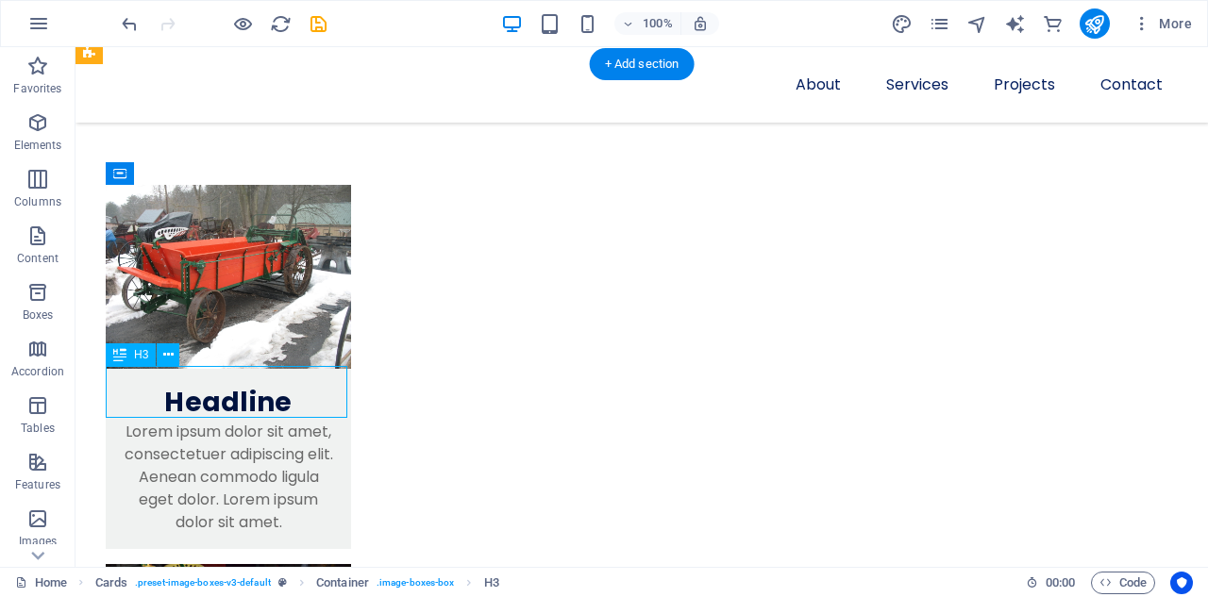
click at [192, 404] on div "Headline" at bounding box center [228, 395] width 245 height 52
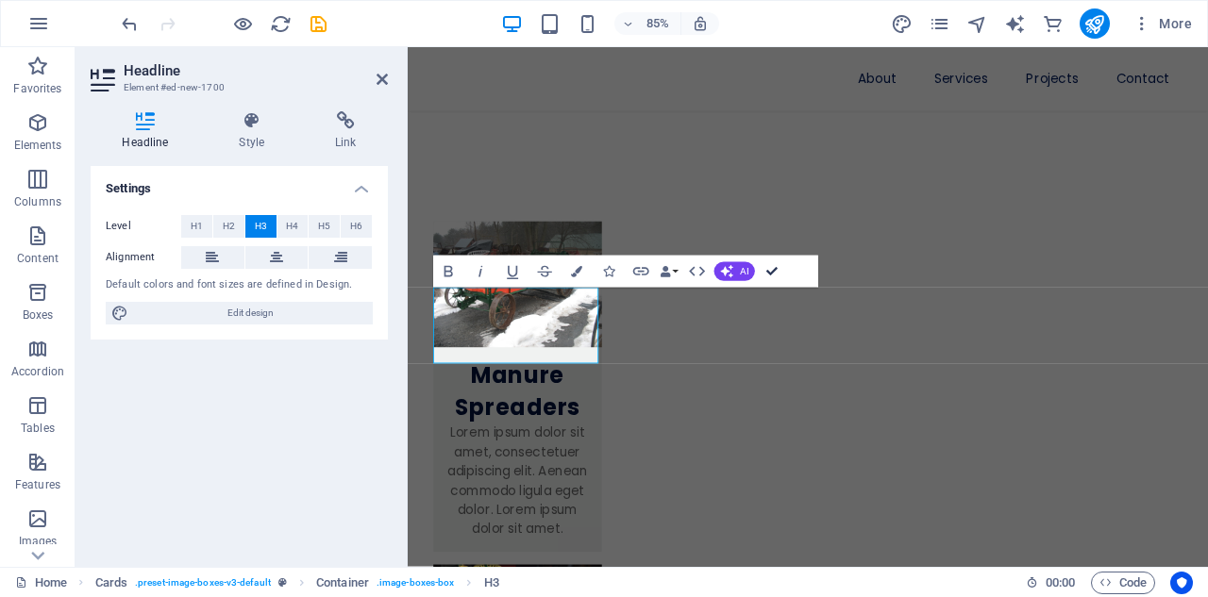
scroll to position [901, 0]
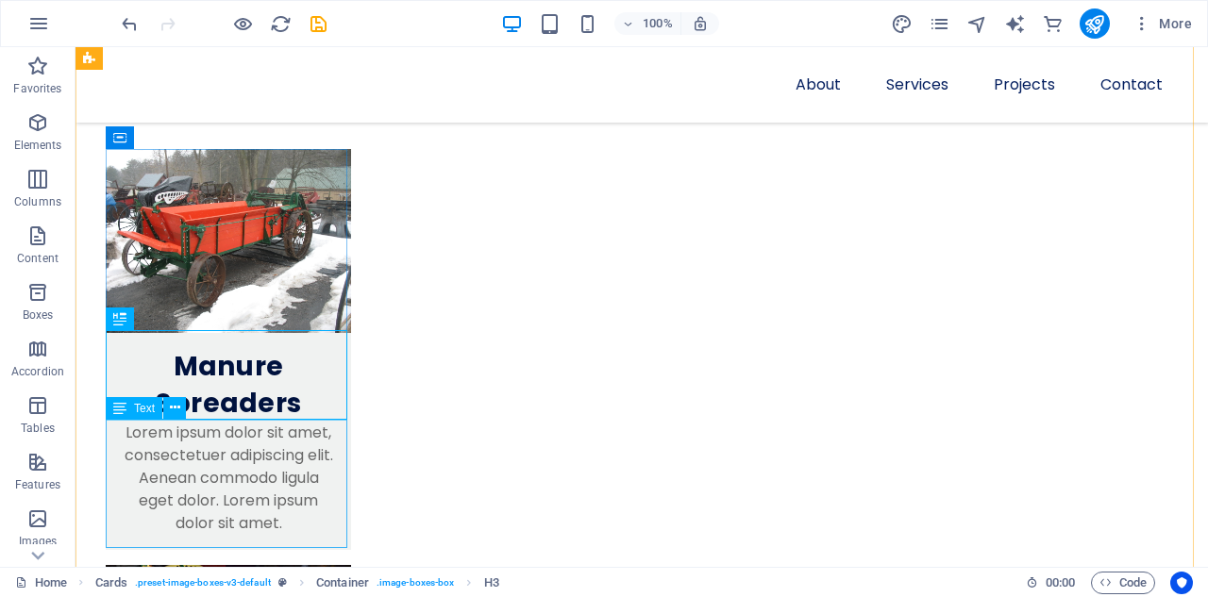
click at [177, 436] on div "Lorem ipsum dolor sit amet, consectetuer adipiscing elit. Aenean commodo ligula…" at bounding box center [228, 486] width 245 height 128
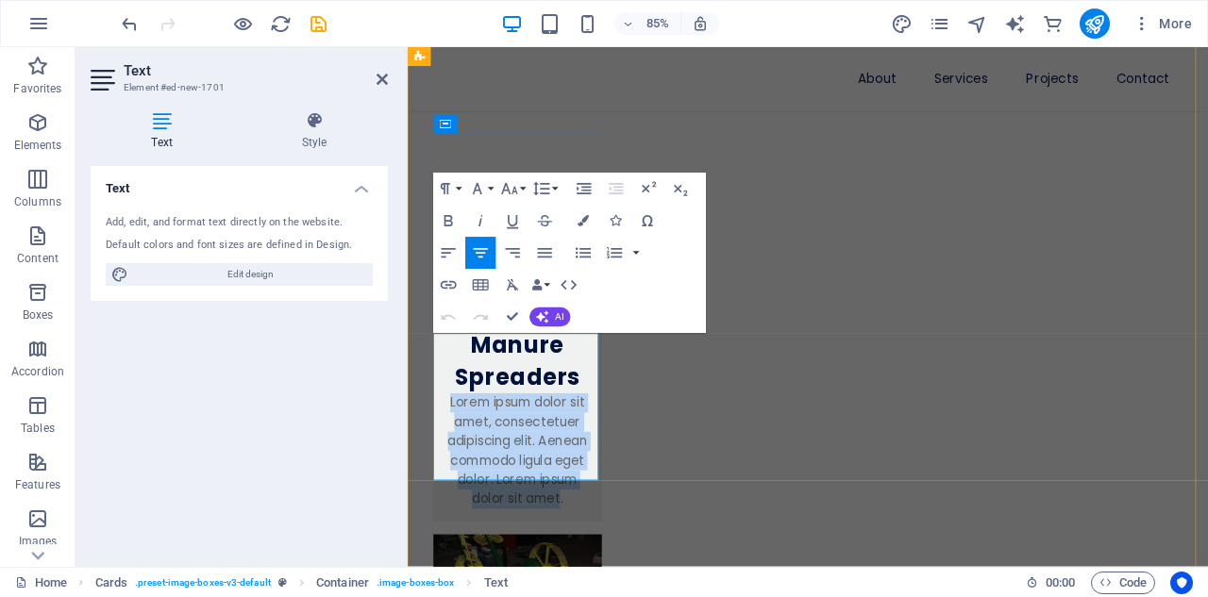
drag, startPoint x: 453, startPoint y: 397, endPoint x: 551, endPoint y: 533, distance: 167.6
click at [551, 533] on p "Lorem ipsum dolor sit amet, consectetuer adipiscing elit. Aenean commodo ligula…" at bounding box center [537, 523] width 168 height 136
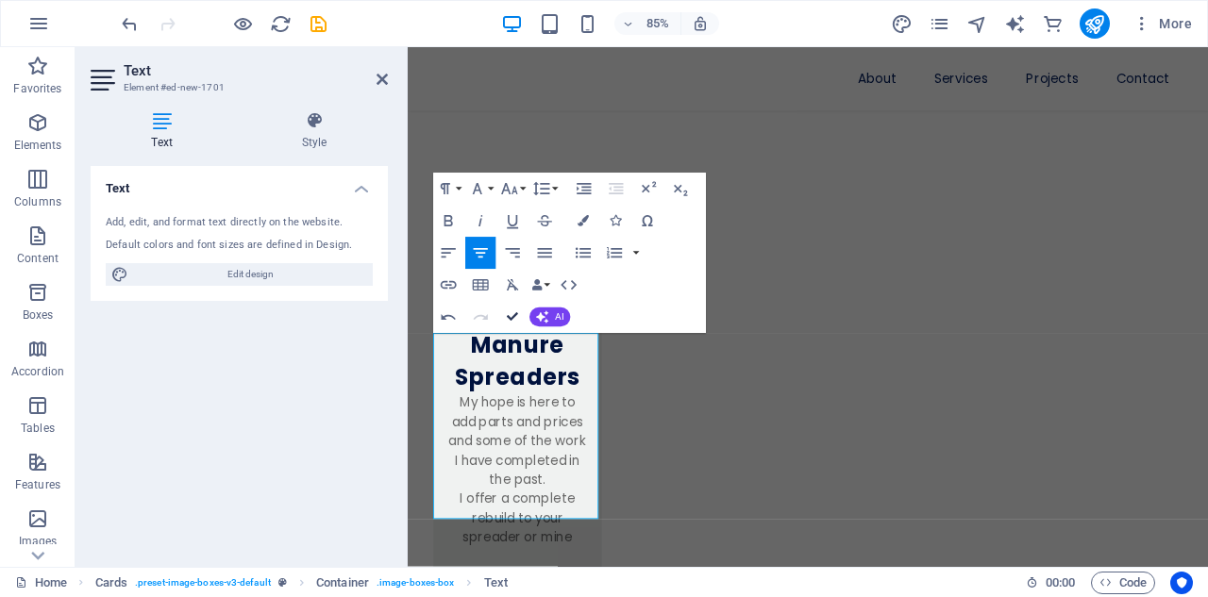
scroll to position [937, 0]
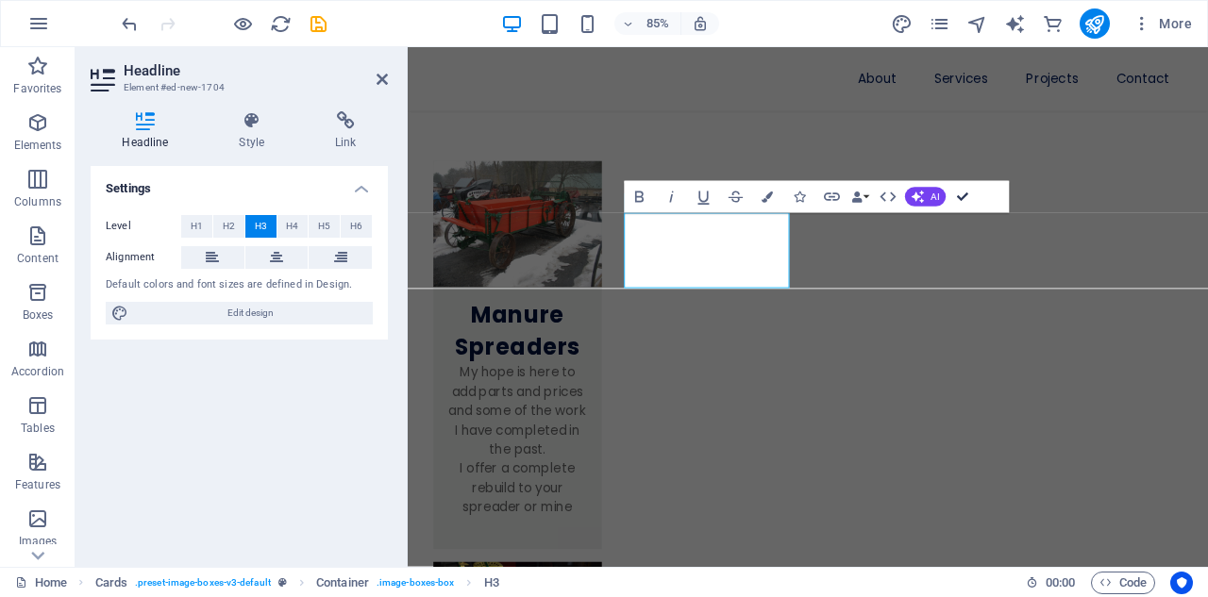
scroll to position [969, 0]
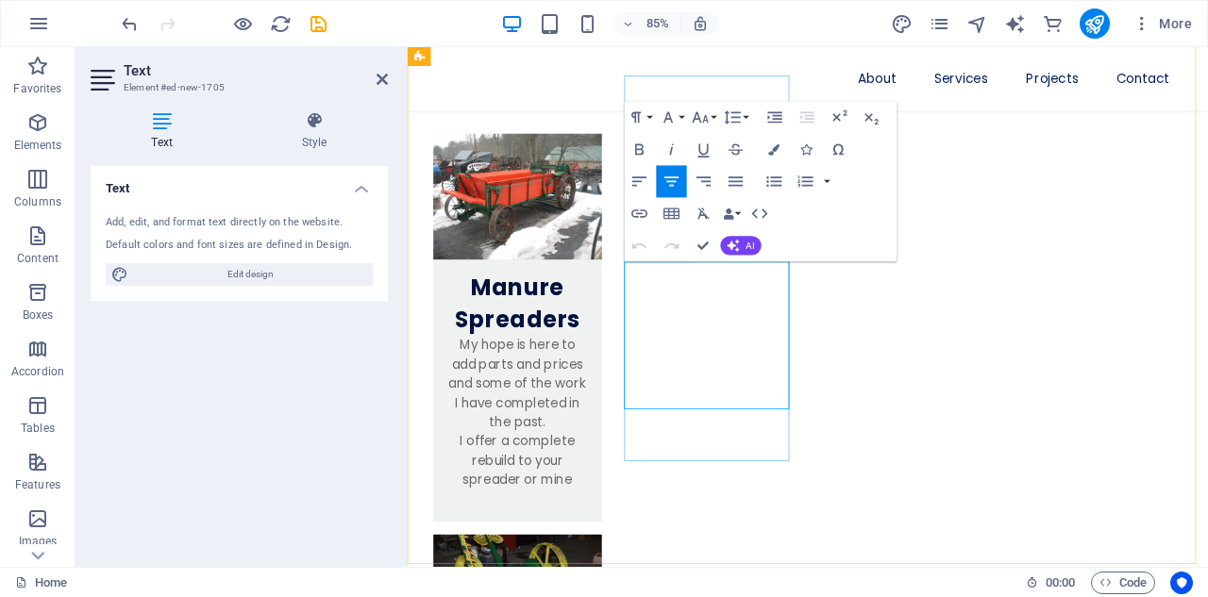
drag, startPoint x: 676, startPoint y: 316, endPoint x: 752, endPoint y: 400, distance: 113.6
drag, startPoint x: 676, startPoint y: 314, endPoint x: 795, endPoint y: 443, distance: 175.6
drag, startPoint x: 788, startPoint y: 453, endPoint x: 679, endPoint y: 303, distance: 185.2
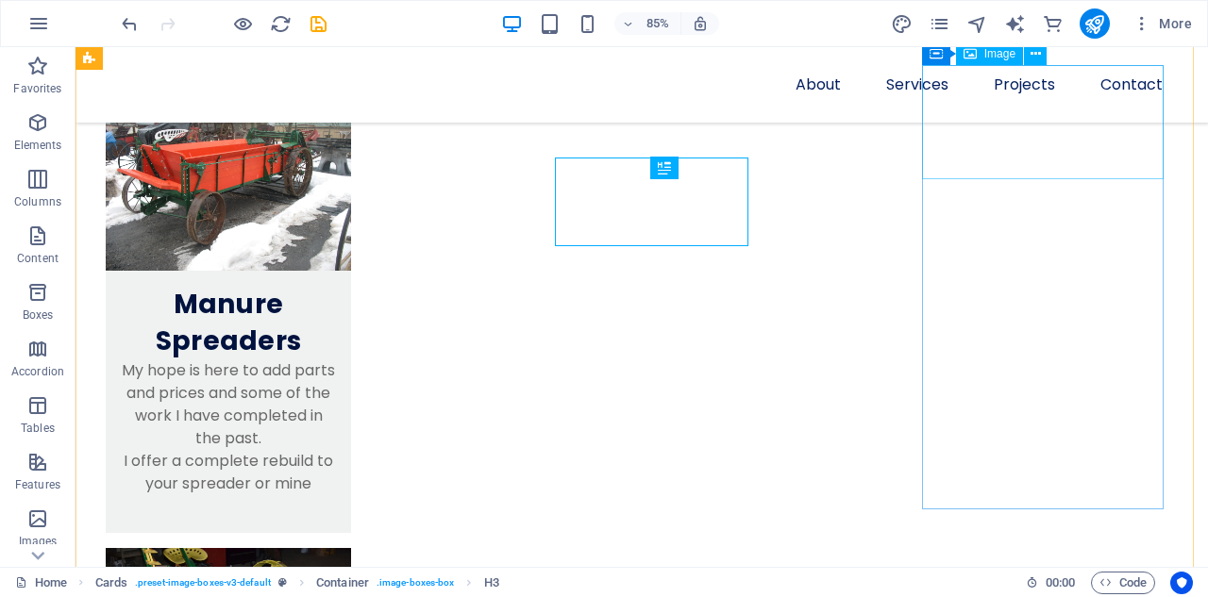
scroll to position [985, 0]
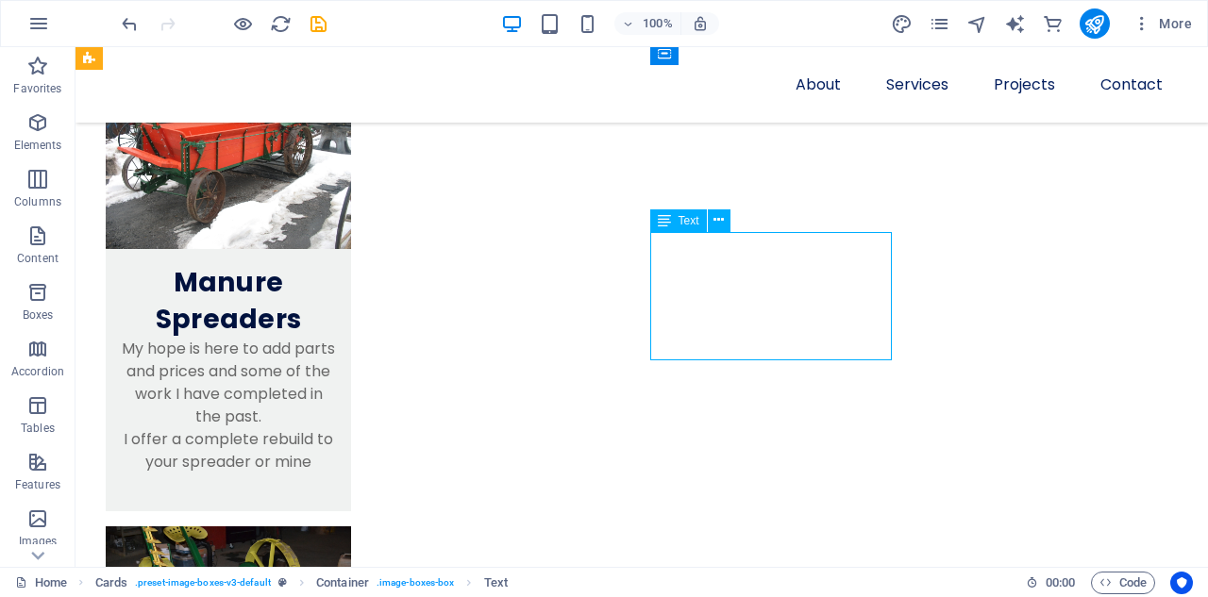
drag, startPoint x: 670, startPoint y: 245, endPoint x: 698, endPoint y: 259, distance: 31.2
drag, startPoint x: 669, startPoint y: 243, endPoint x: 711, endPoint y: 266, distance: 48.1
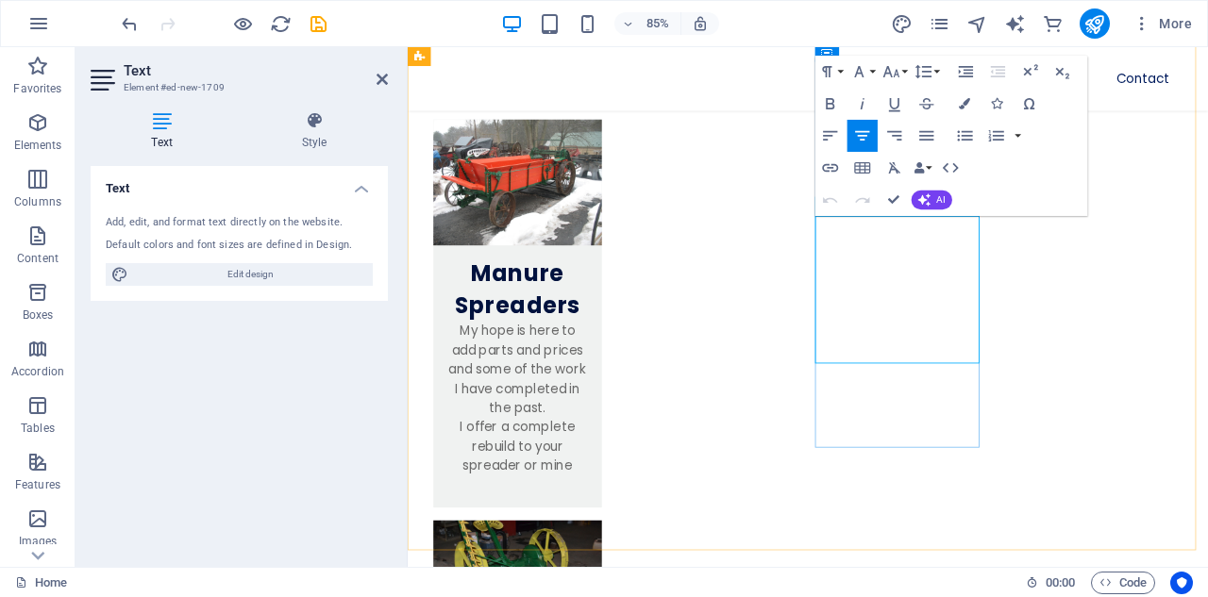
drag, startPoint x: 900, startPoint y: 262, endPoint x: 975, endPoint y: 343, distance: 110.2
drag, startPoint x: 1002, startPoint y: 393, endPoint x: 903, endPoint y: 246, distance: 177.4
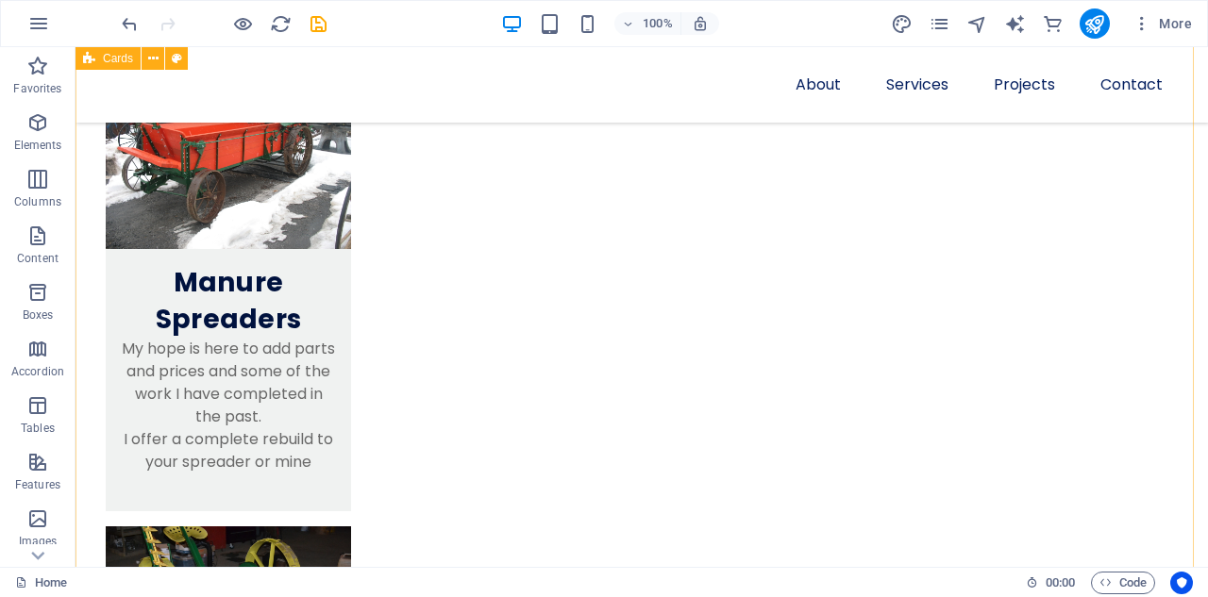
scroll to position [971, 0]
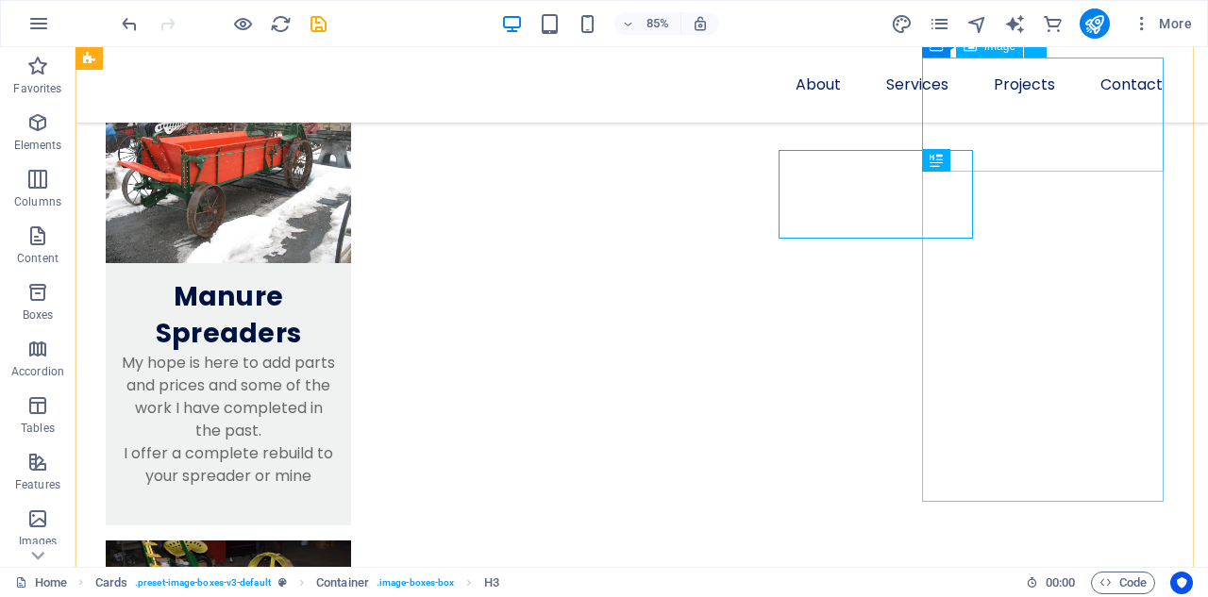
scroll to position [993, 0]
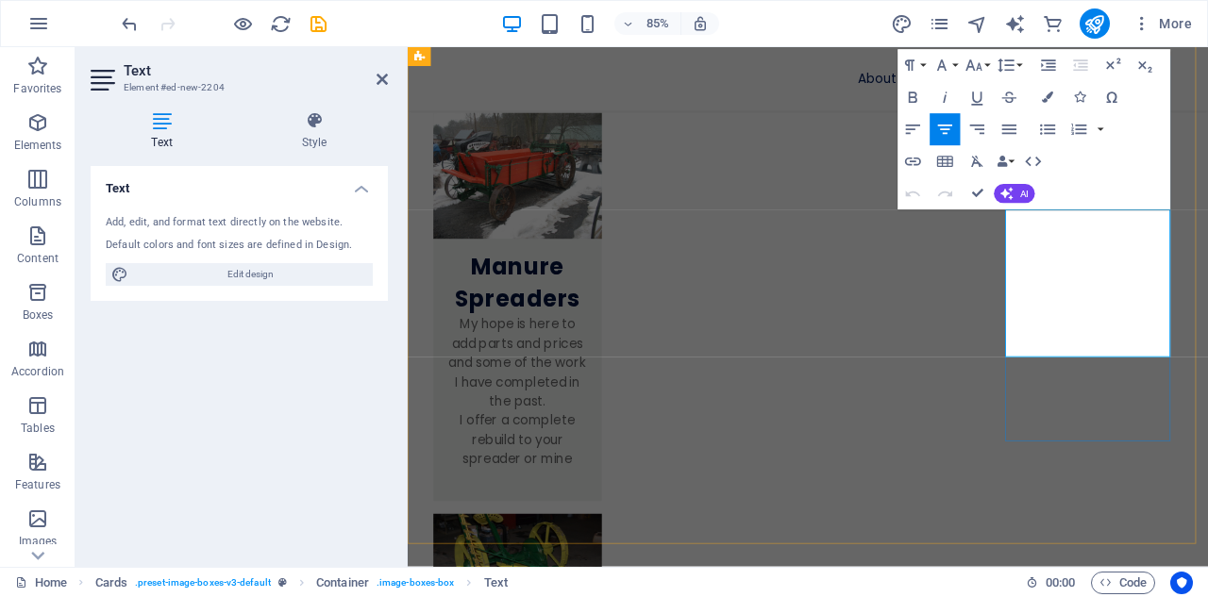
drag, startPoint x: 1127, startPoint y: 246, endPoint x: 1240, endPoint y: 396, distance: 188.0
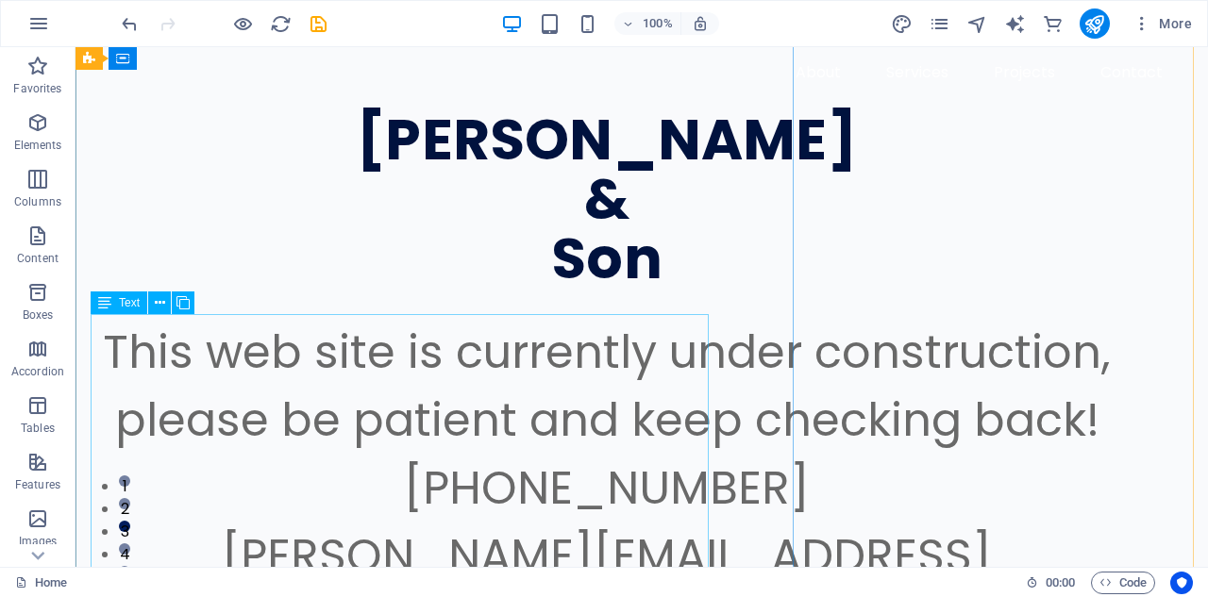
scroll to position [0, 0]
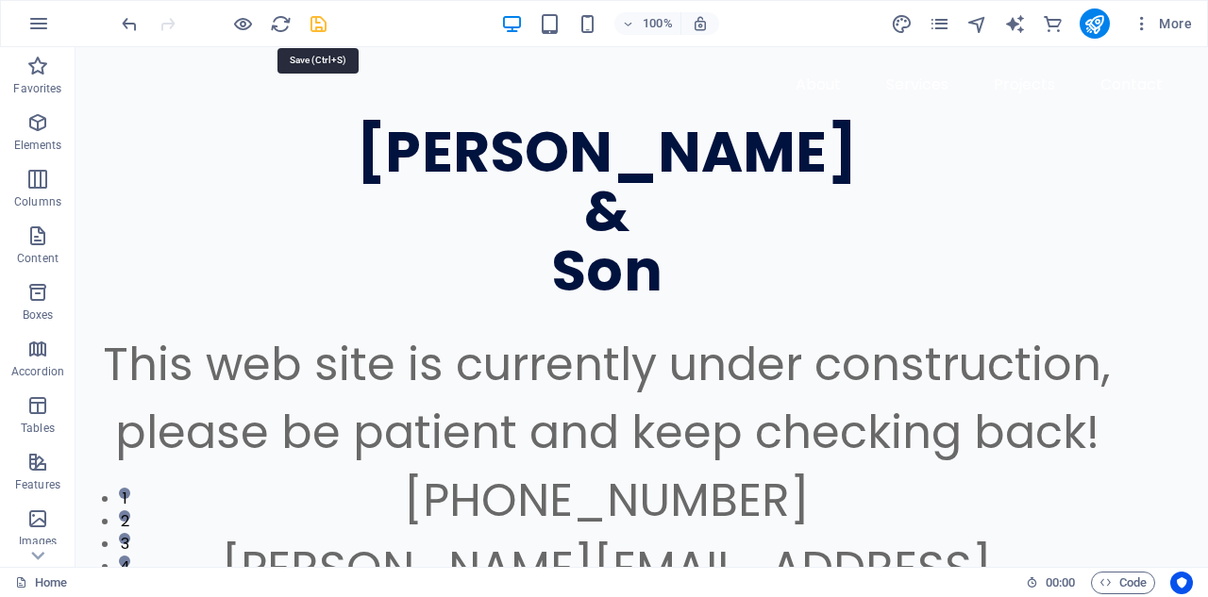
click at [317, 24] on icon "save" at bounding box center [319, 24] width 22 height 22
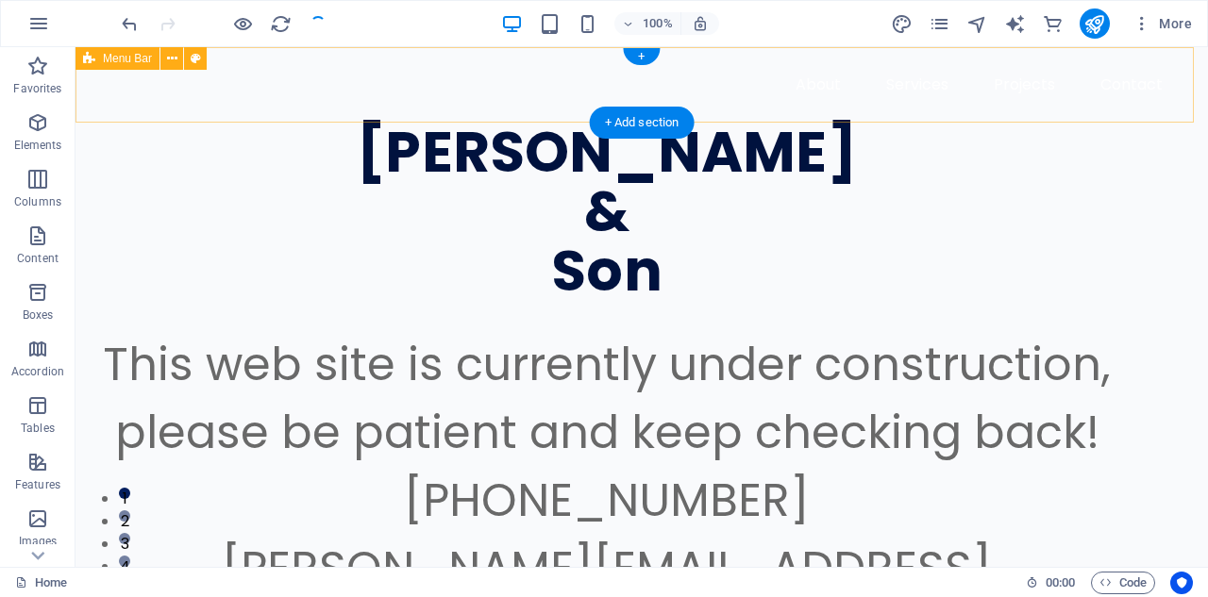
checkbox input "false"
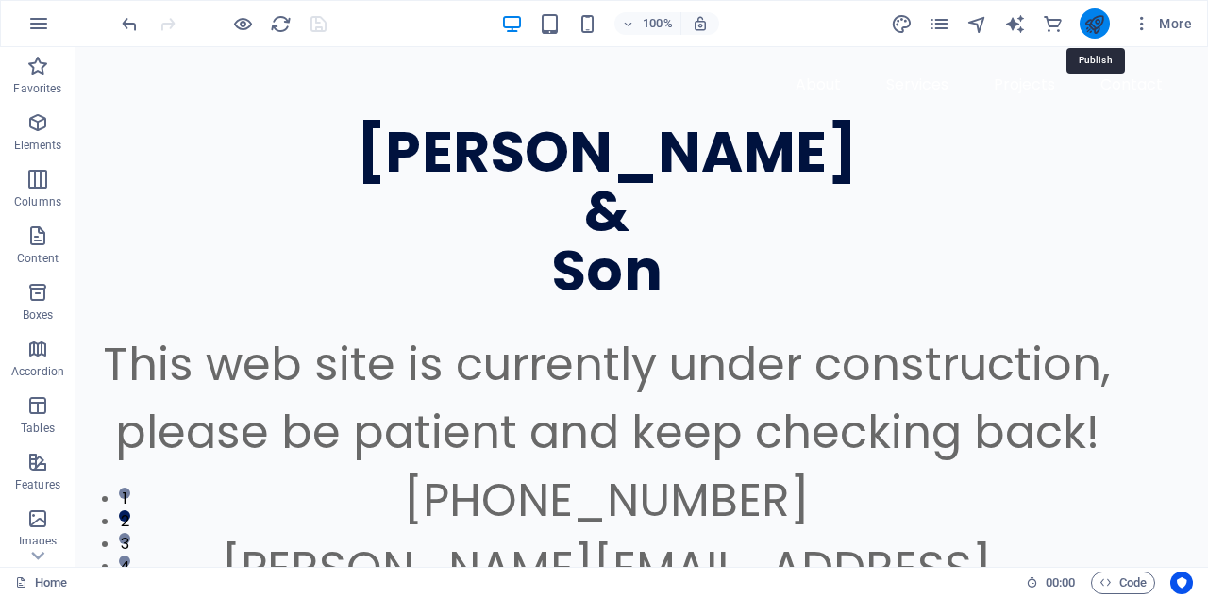
click at [1095, 25] on icon "publish" at bounding box center [1094, 24] width 22 height 22
